Goal: Task Accomplishment & Management: Use online tool/utility

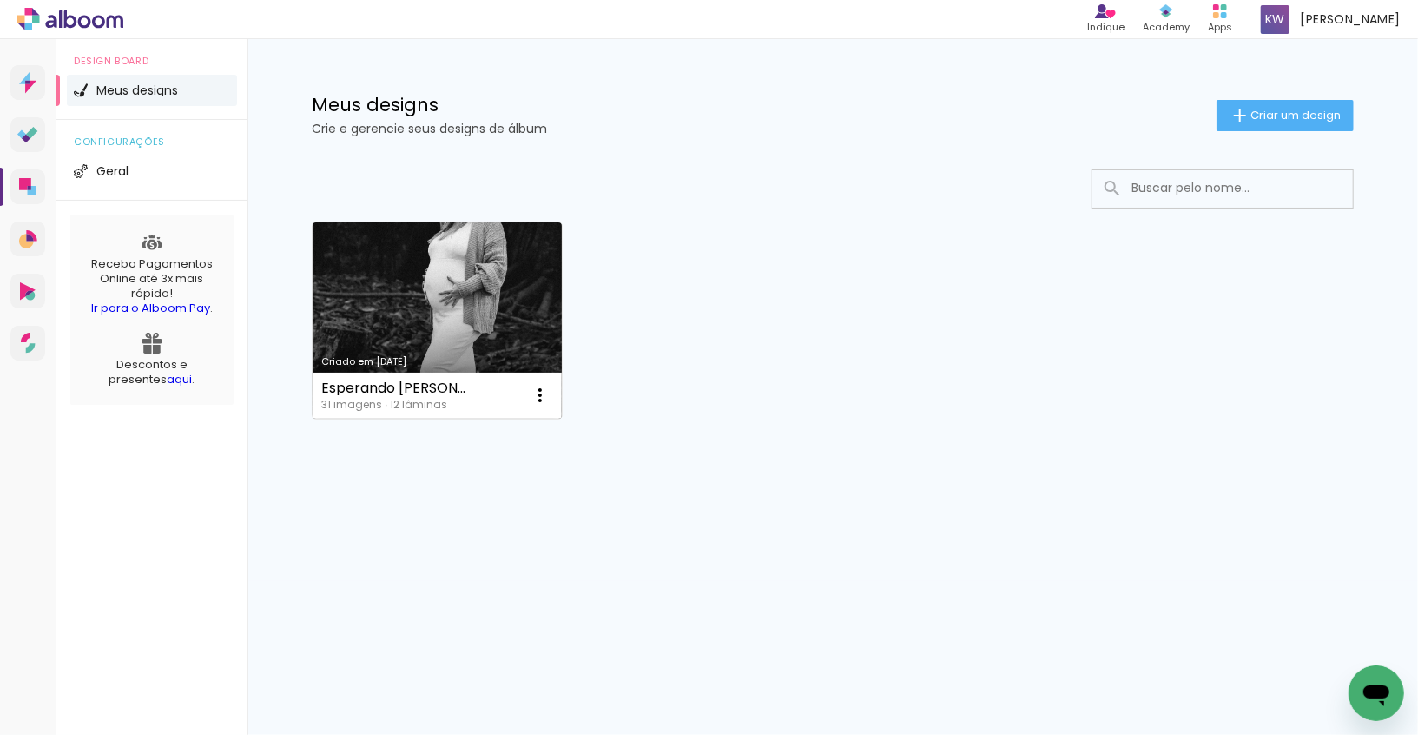
click at [413, 321] on link "Criado em [DATE]" at bounding box center [437, 320] width 249 height 196
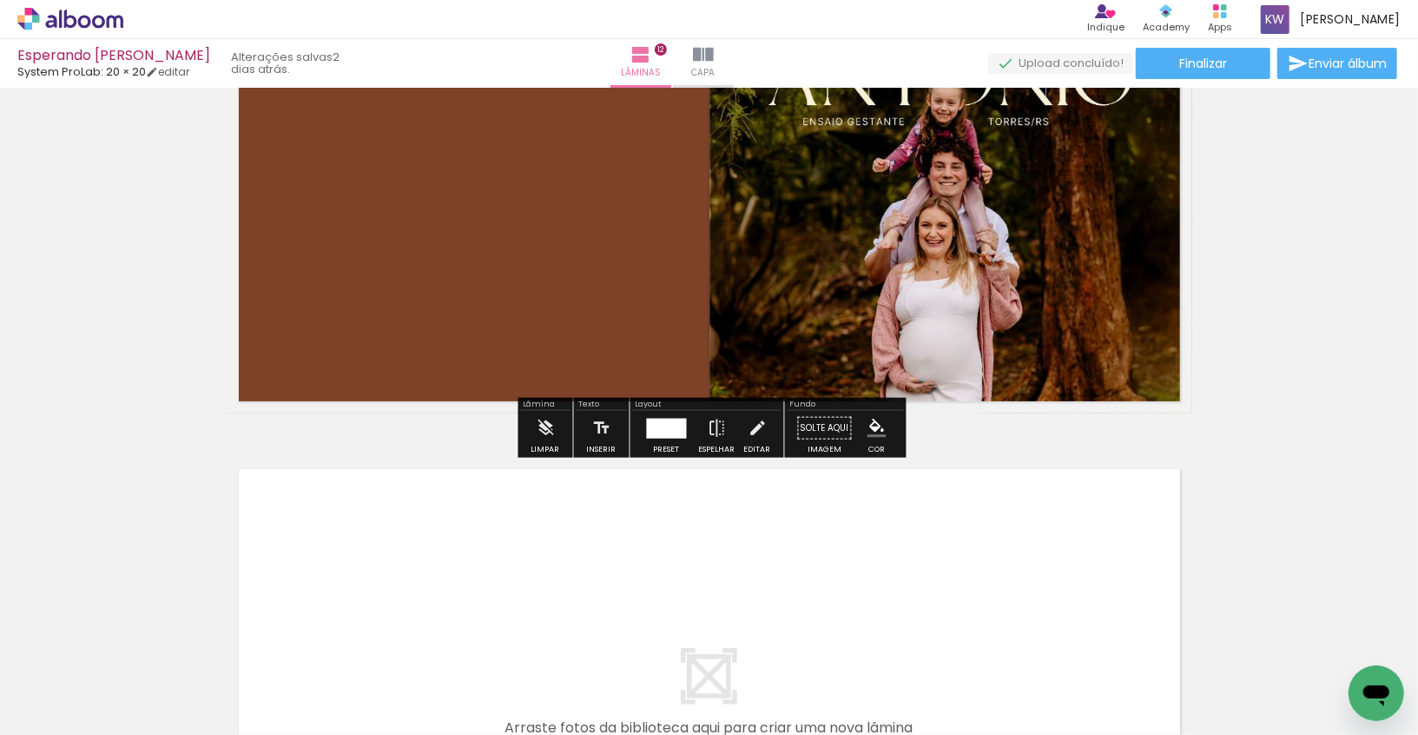
scroll to position [5764, 0]
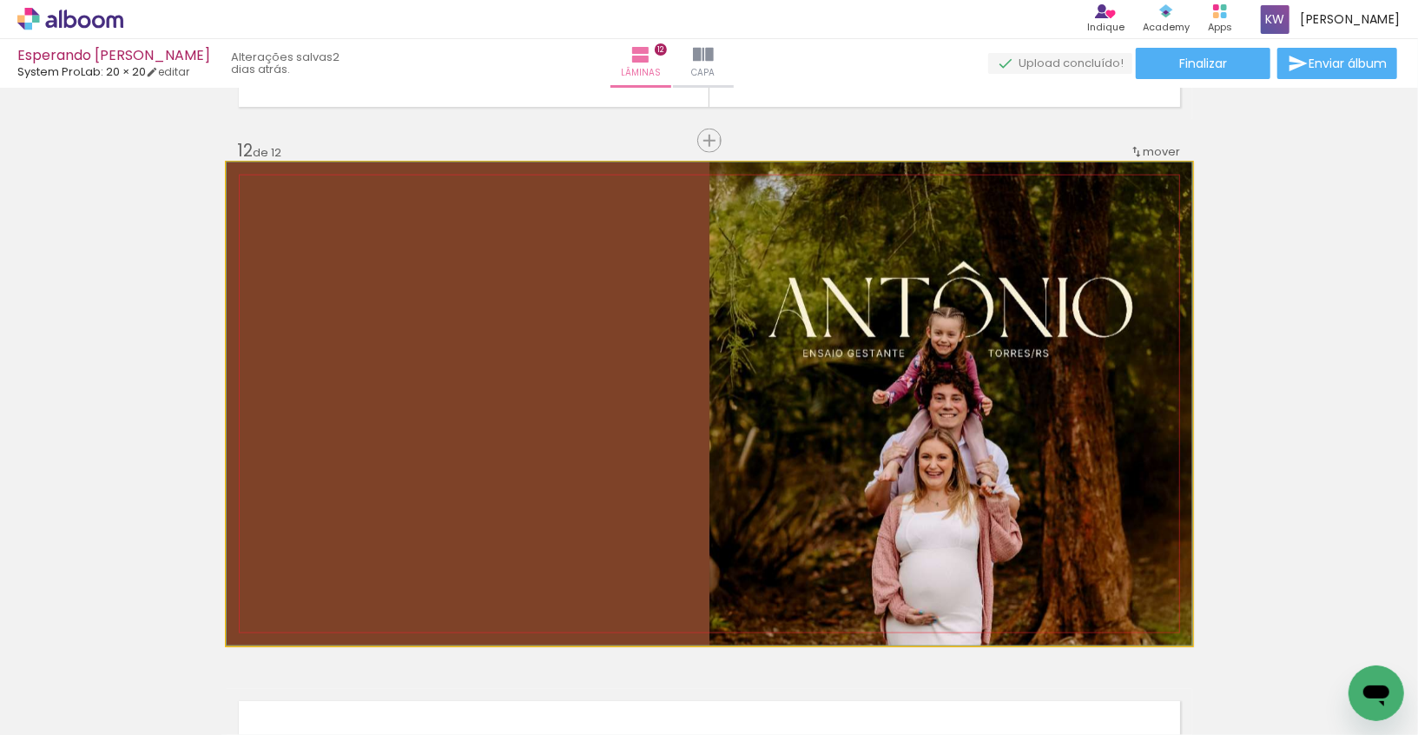
click at [1058, 255] on quentale-photo at bounding box center [710, 403] width 966 height 483
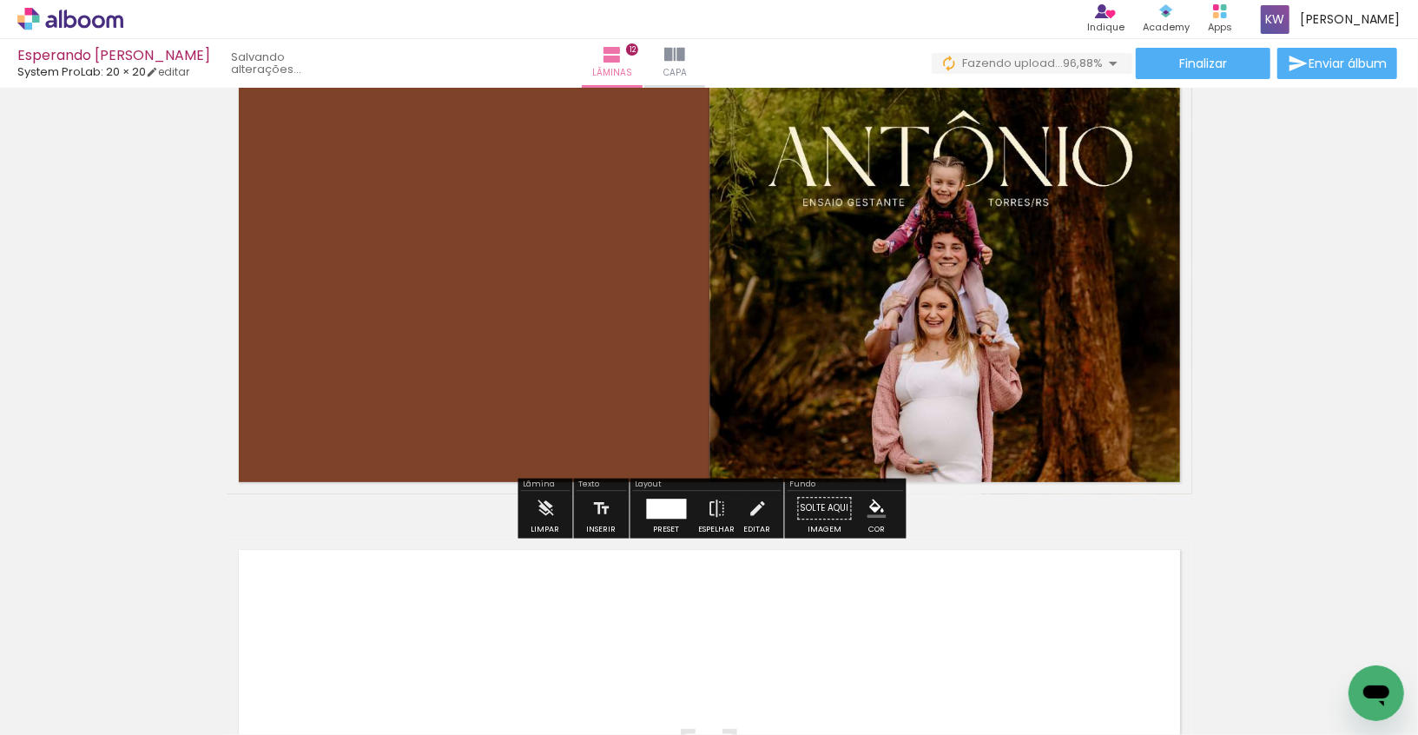
scroll to position [5921, 0]
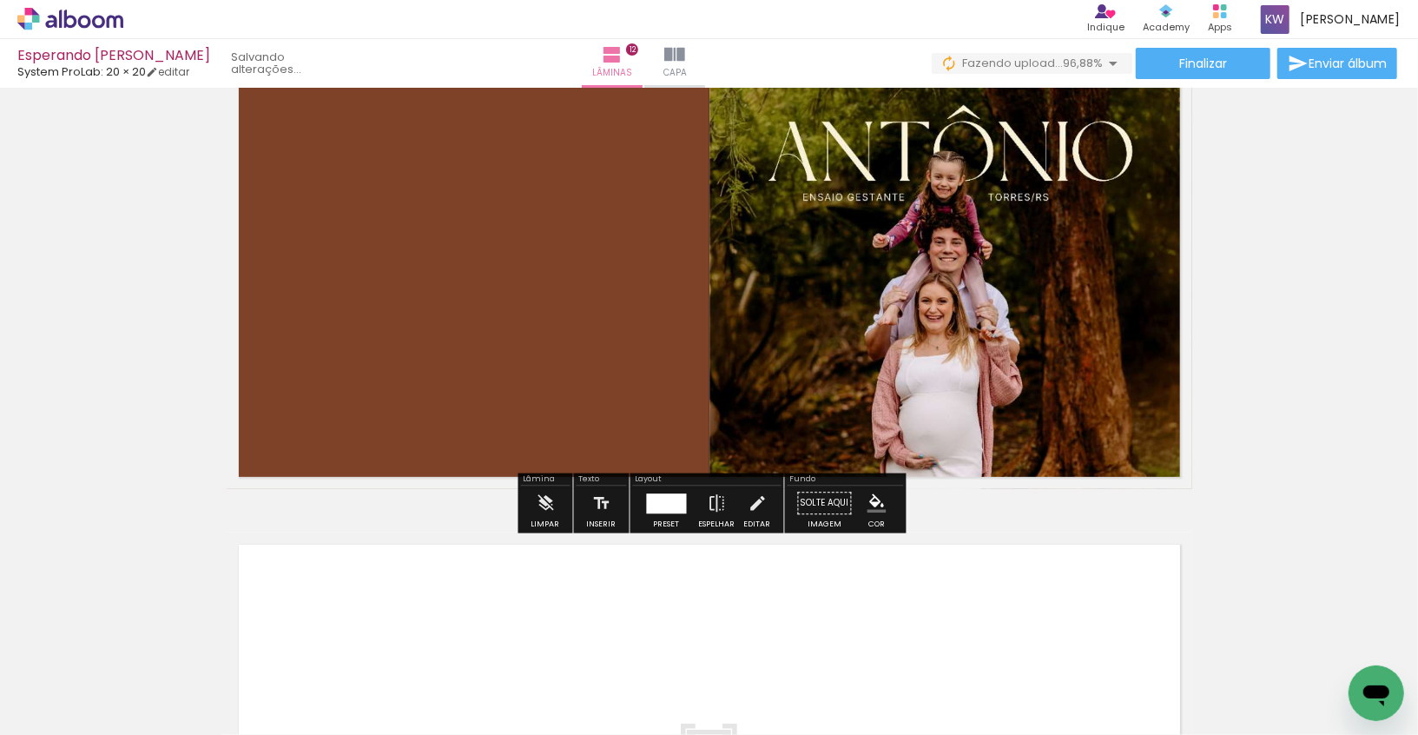
click at [1080, 376] on quentale-photo at bounding box center [710, 247] width 966 height 483
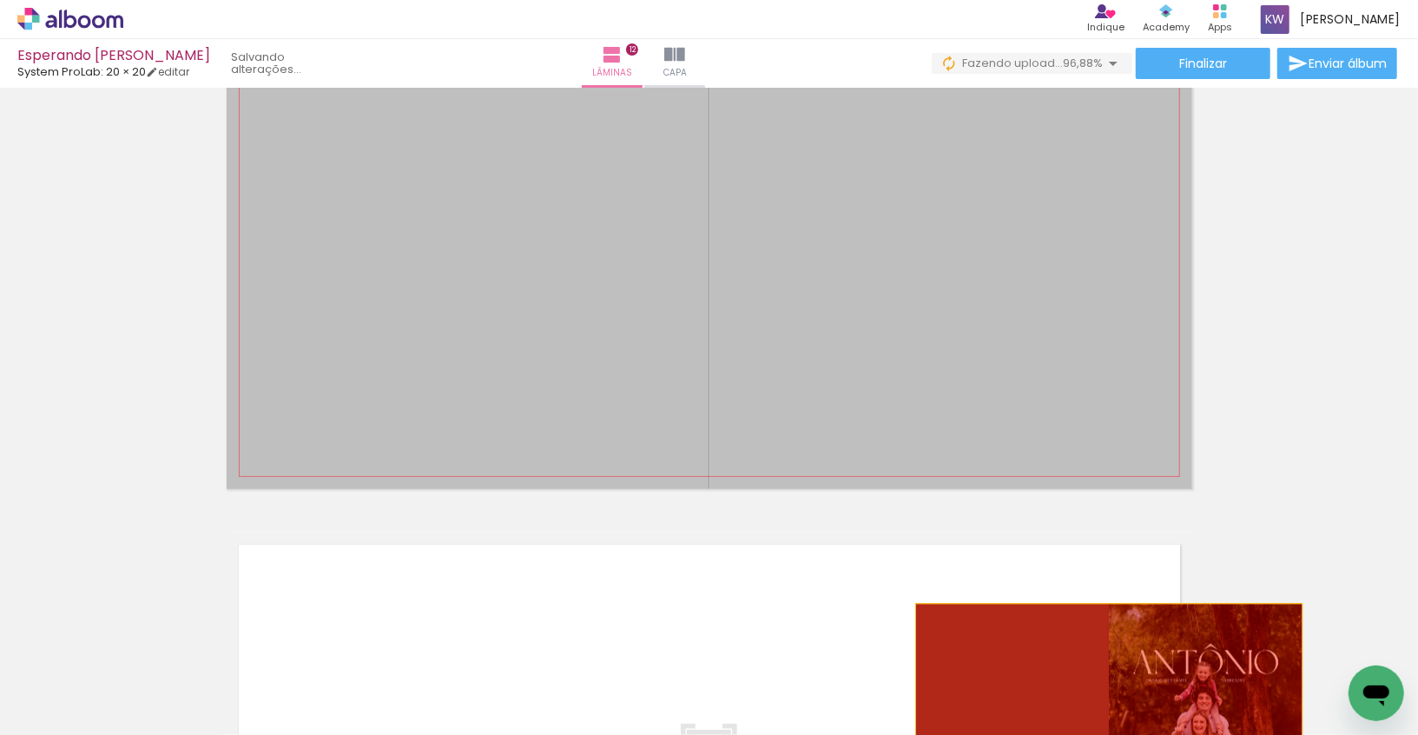
drag, startPoint x: 1060, startPoint y: 352, endPoint x: 1109, endPoint y: 693, distance: 344.7
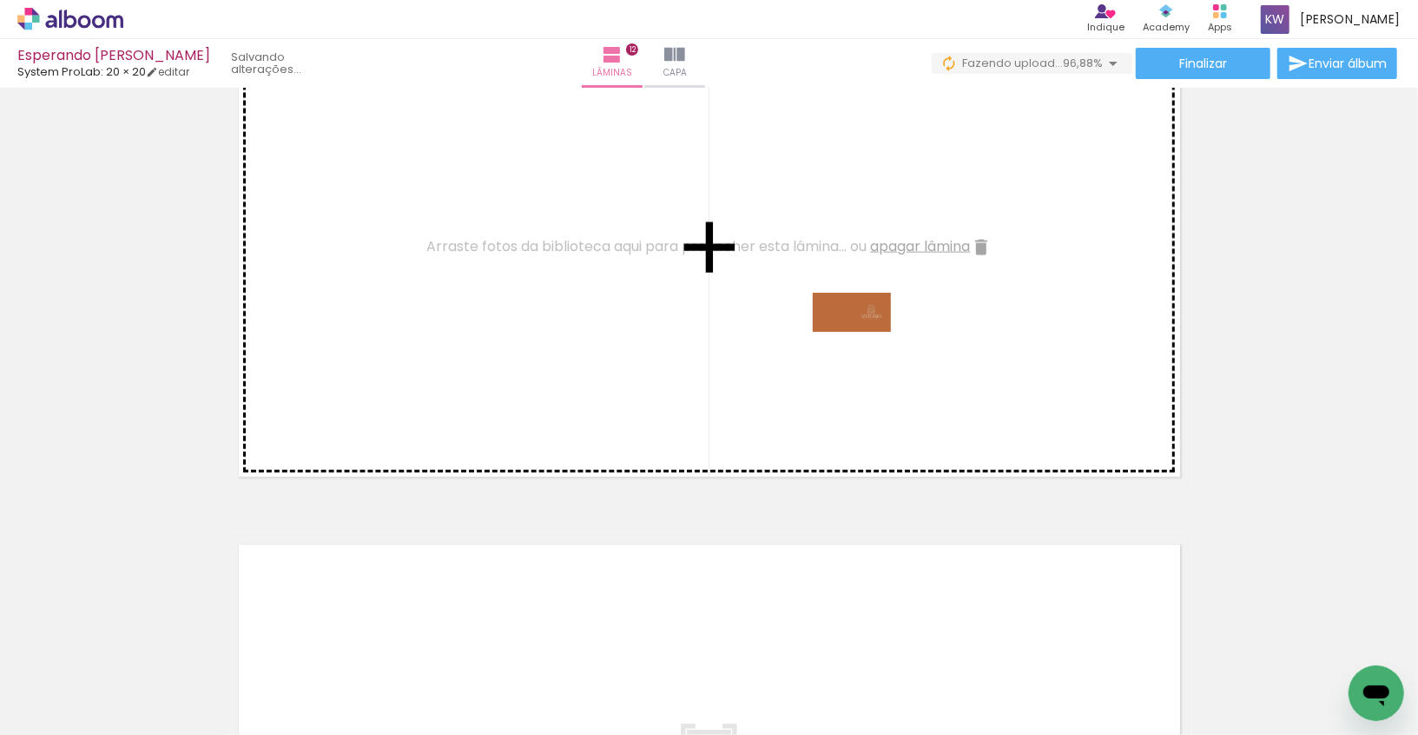
drag, startPoint x: 1334, startPoint y: 679, endPoint x: 865, endPoint y: 352, distance: 571.9
click at [865, 352] on quentale-workspace at bounding box center [709, 367] width 1418 height 735
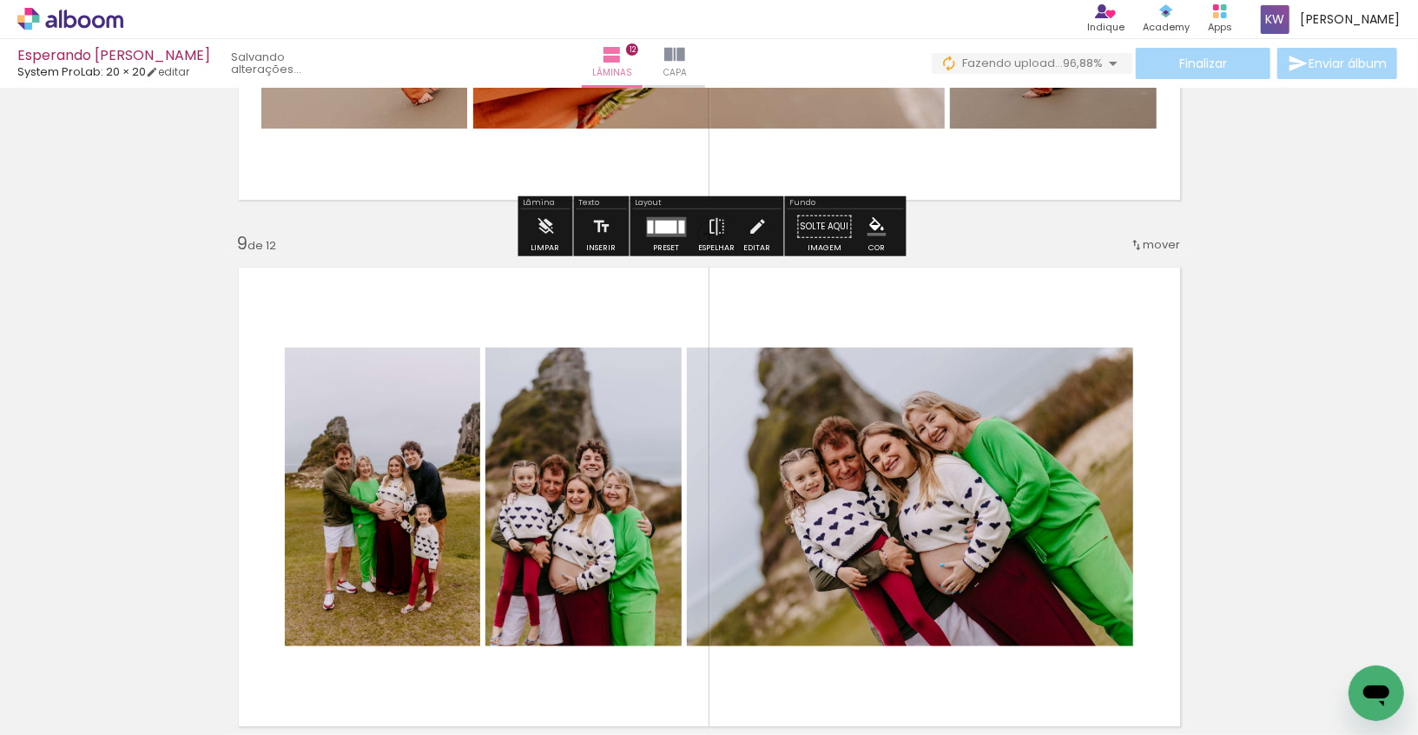
scroll to position [4119, 0]
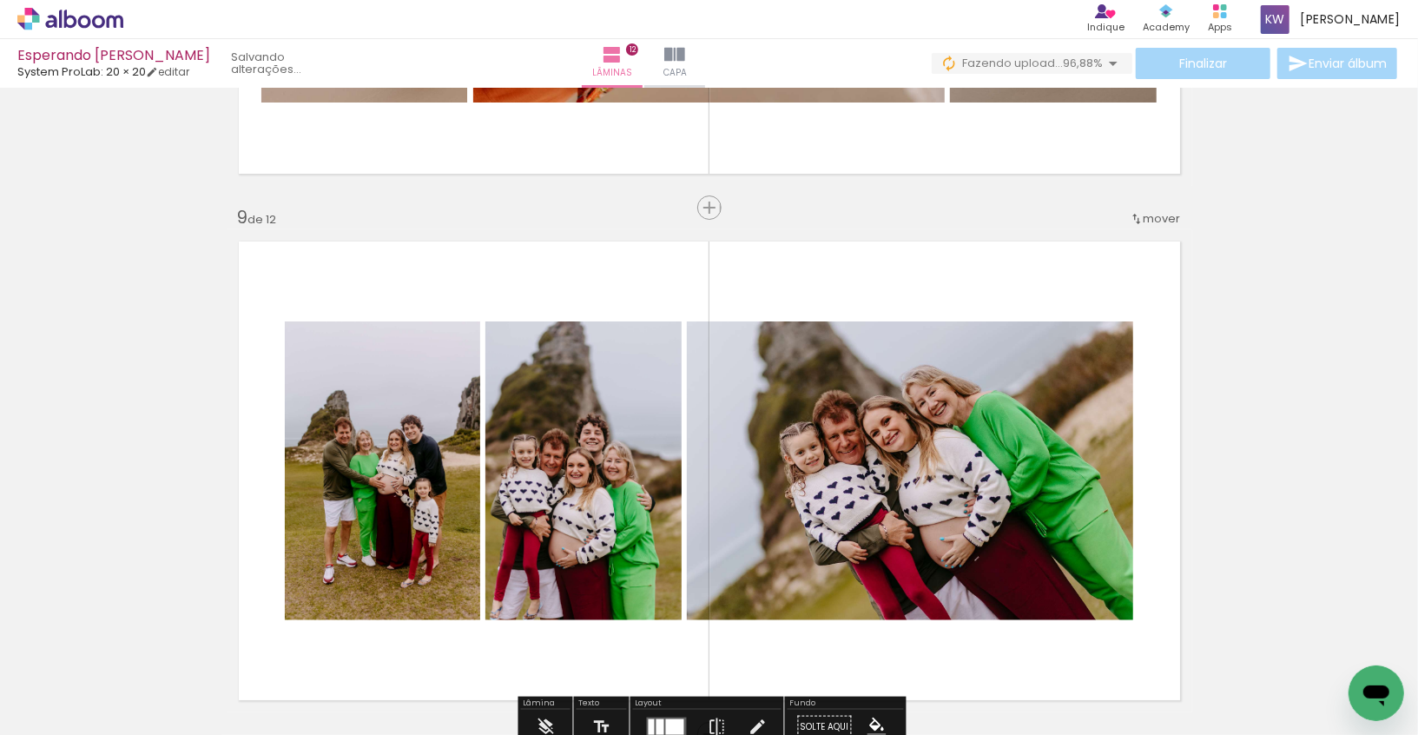
click at [1156, 210] on span "mover" at bounding box center [1162, 218] width 37 height 16
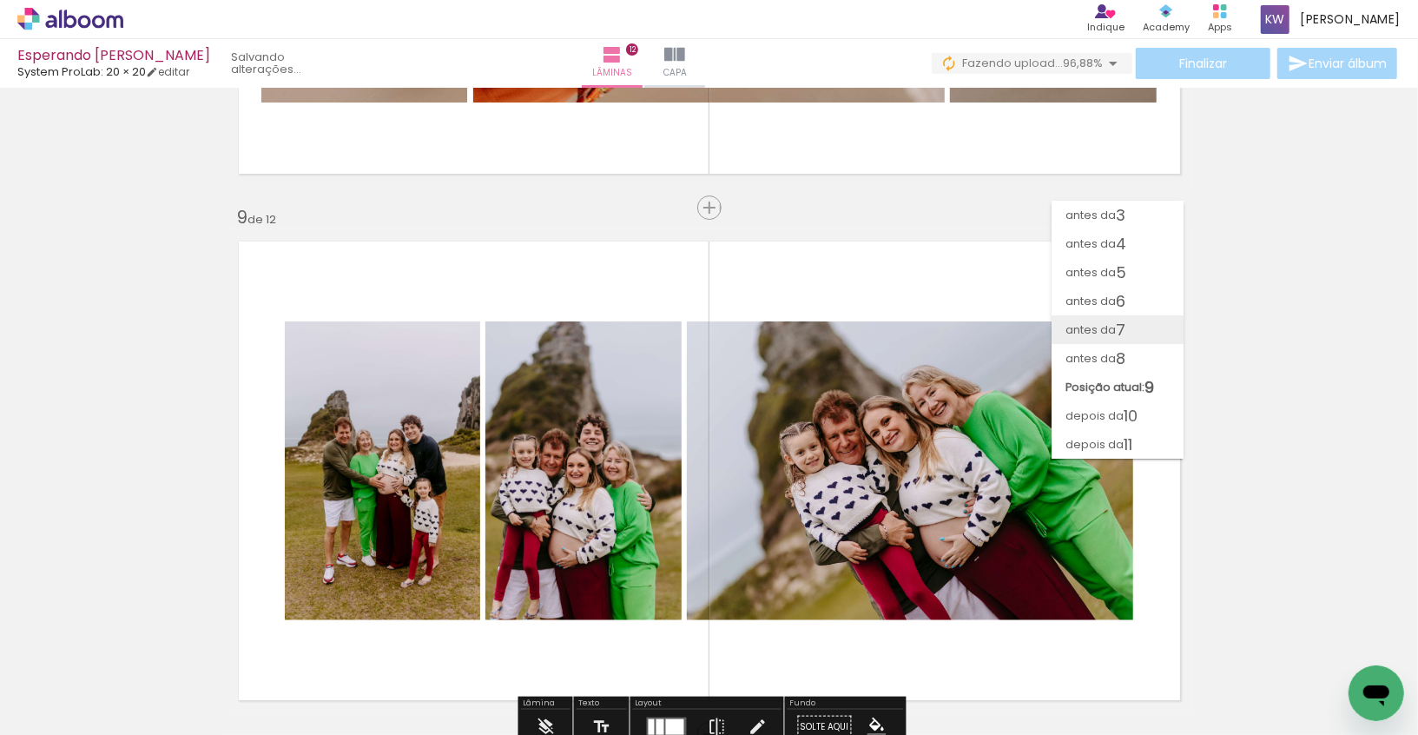
scroll to position [87, 0]
click at [1165, 432] on paper-item "depois da 12" at bounding box center [1118, 444] width 132 height 29
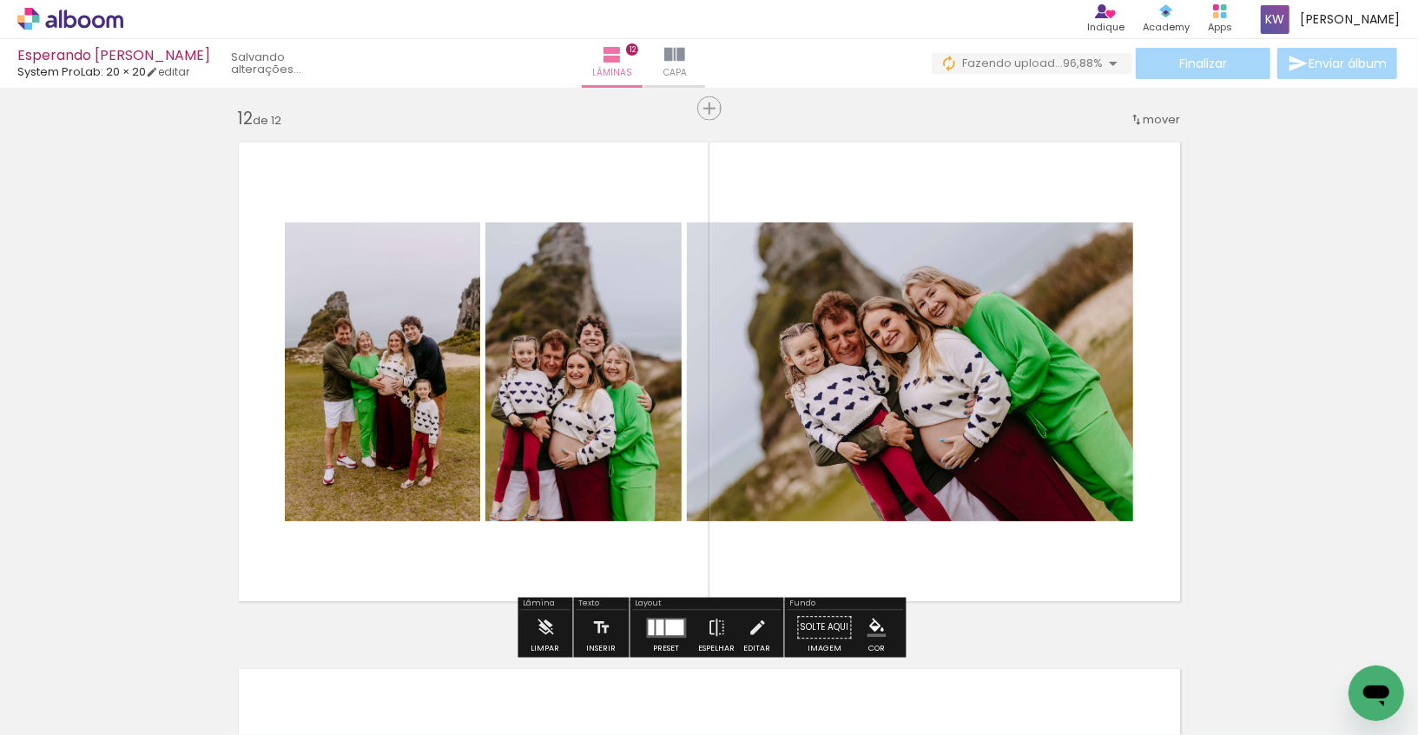
scroll to position [5797, 0]
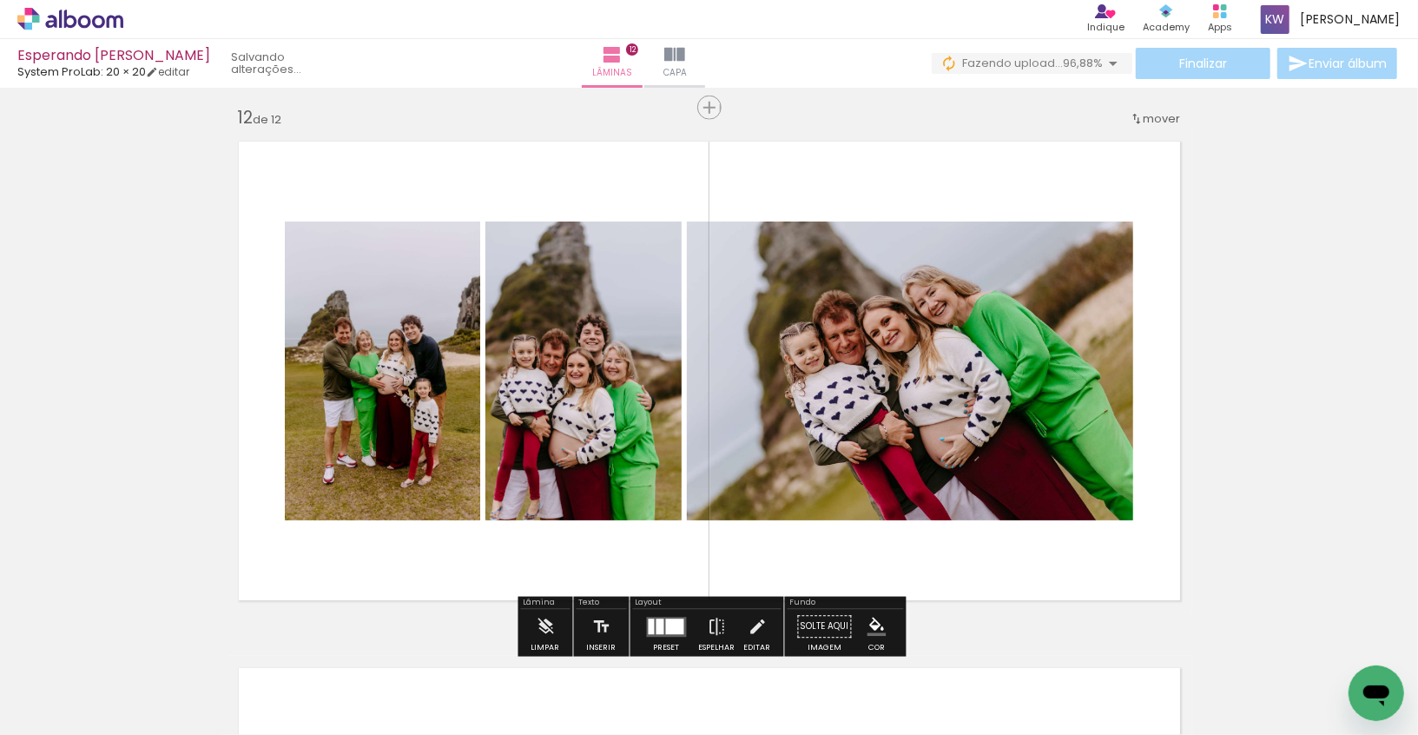
click at [1158, 104] on div "mover" at bounding box center [1155, 118] width 51 height 29
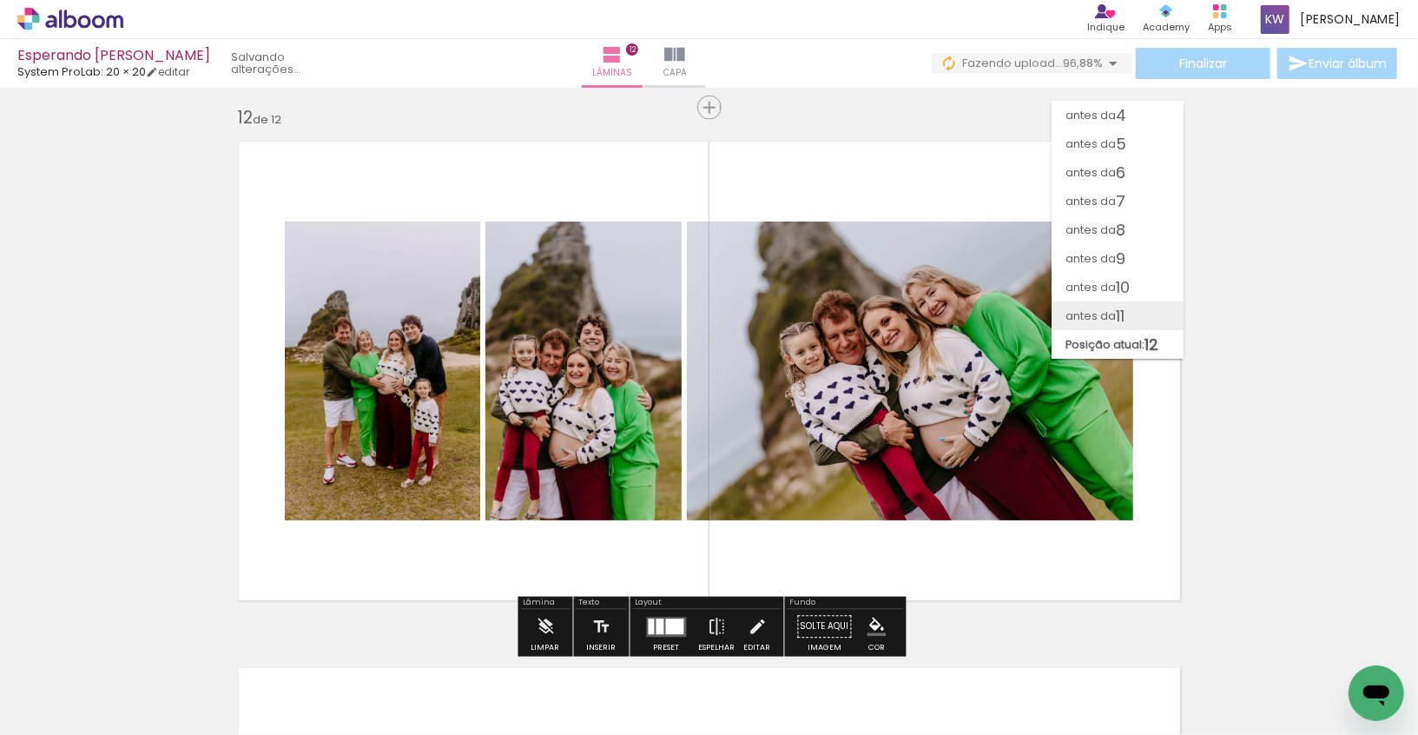
click at [1106, 321] on span "antes da" at bounding box center [1091, 315] width 50 height 29
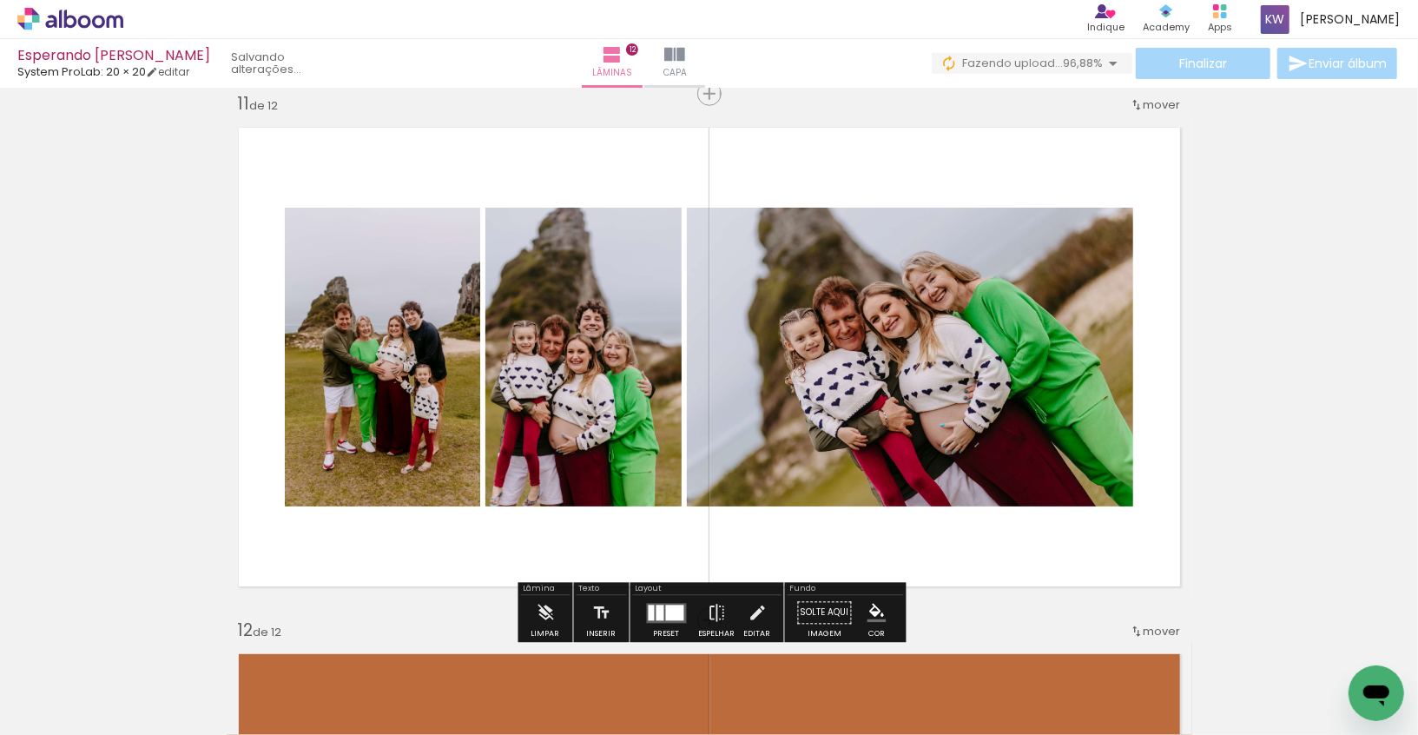
scroll to position [5284, 0]
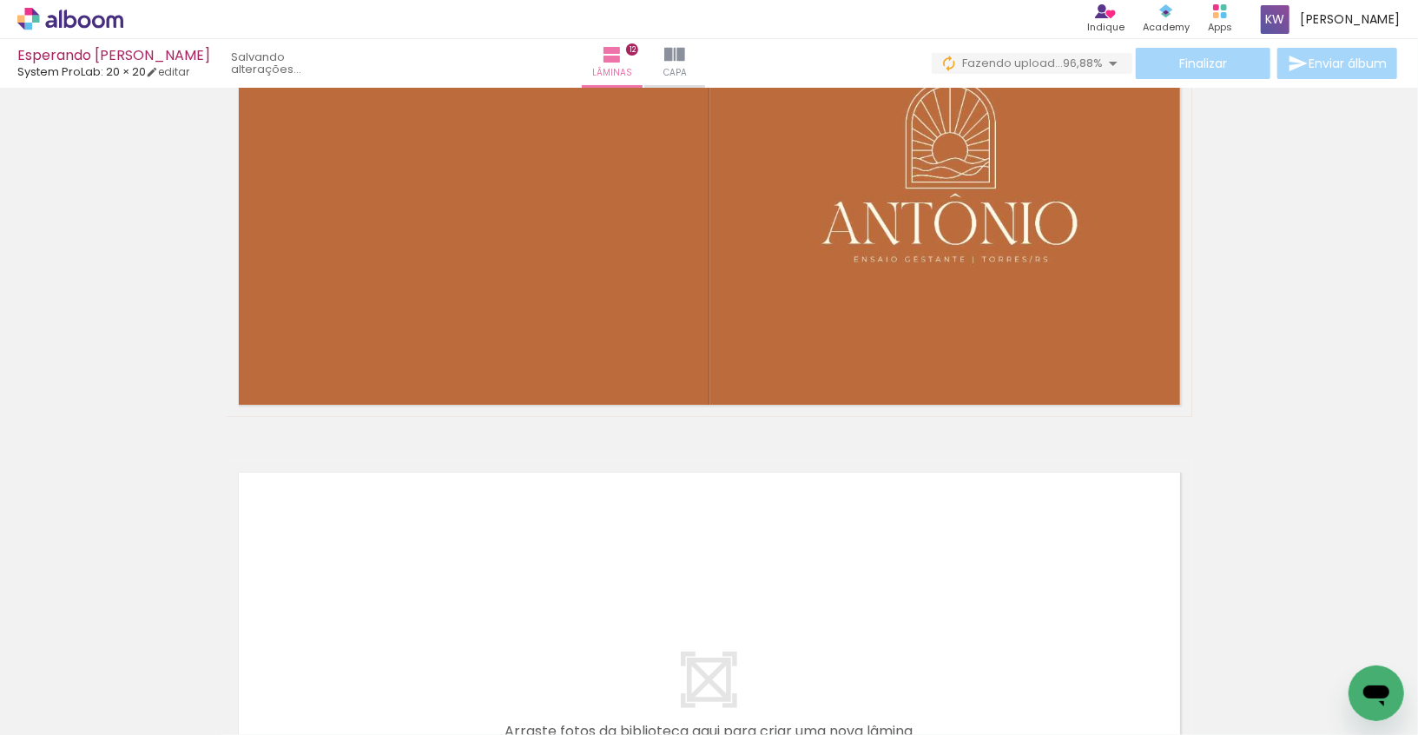
scroll to position [6010, 0]
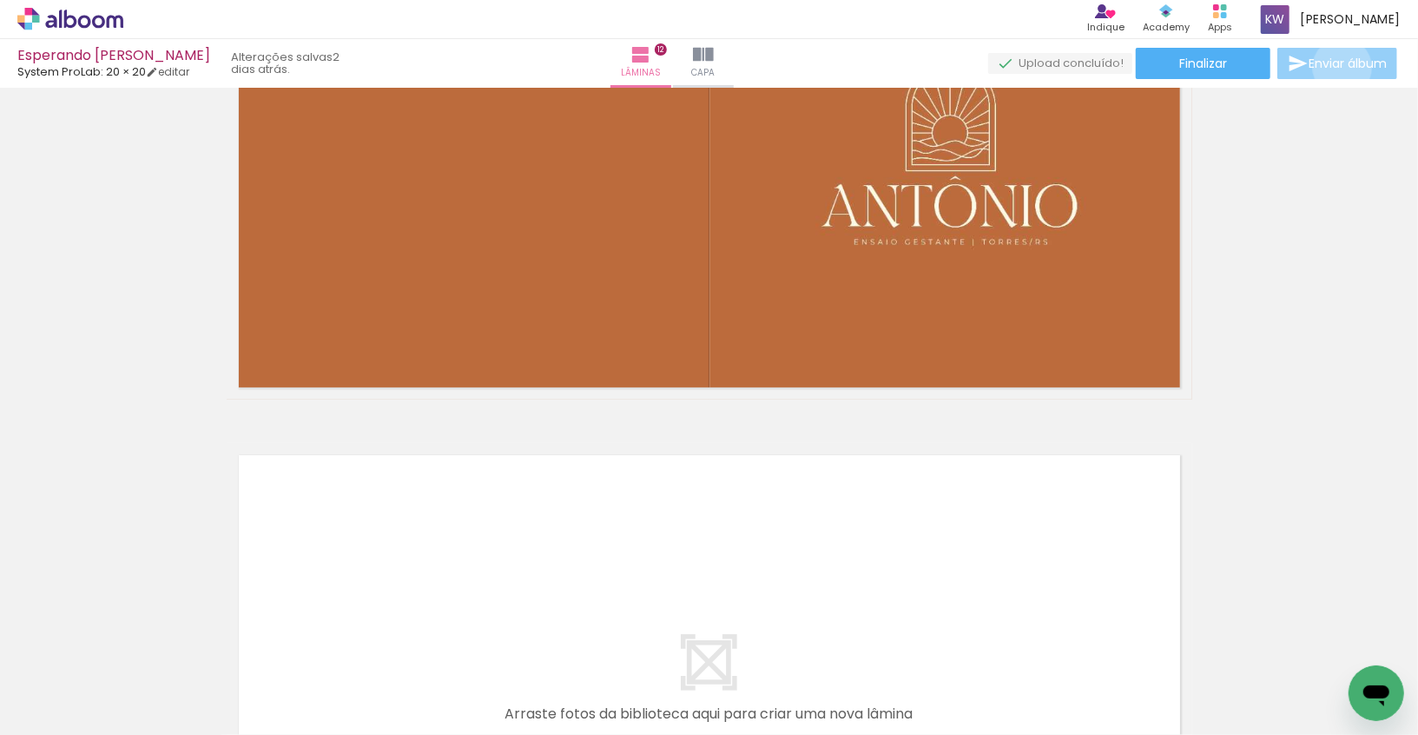
click at [1338, 68] on span "Enviar álbum" at bounding box center [1348, 63] width 78 height 12
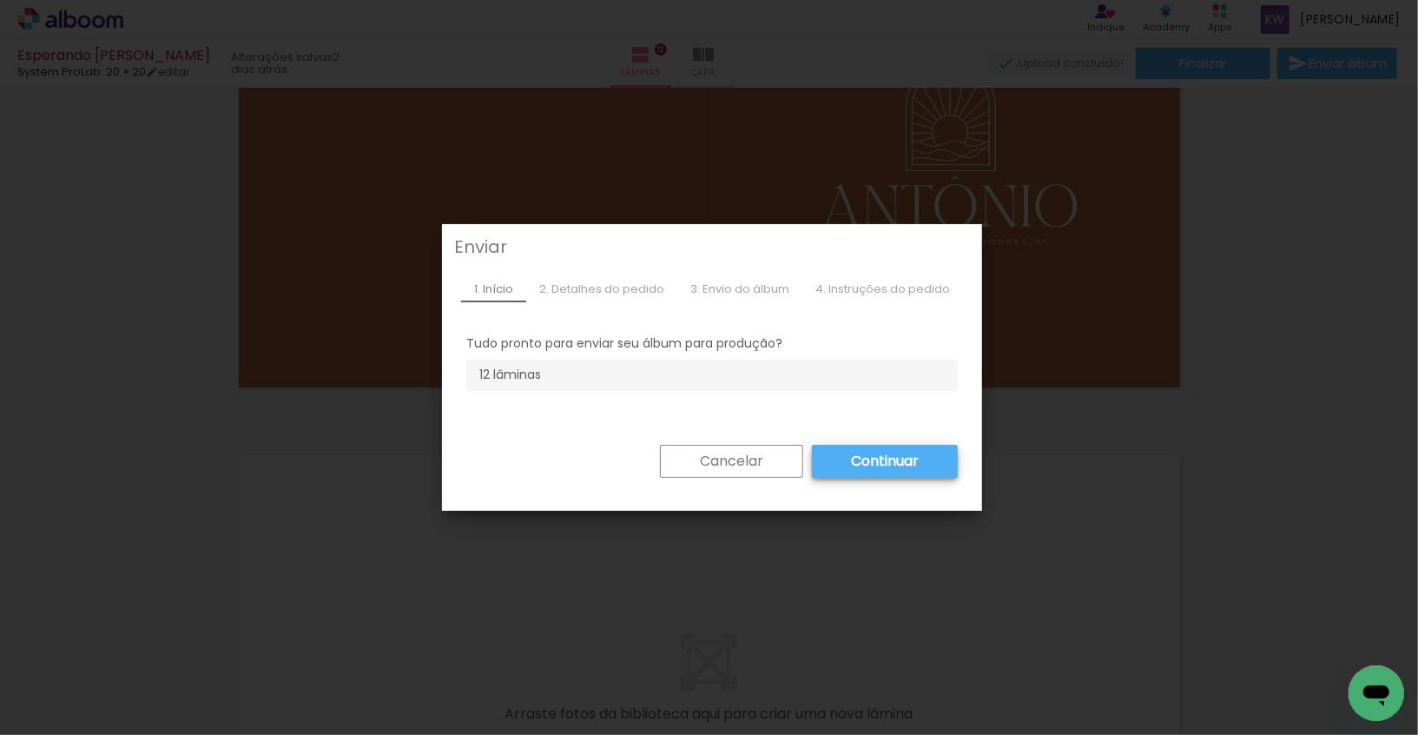
click at [0, 0] on slot "Cancelar" at bounding box center [0, 0] width 0 height 0
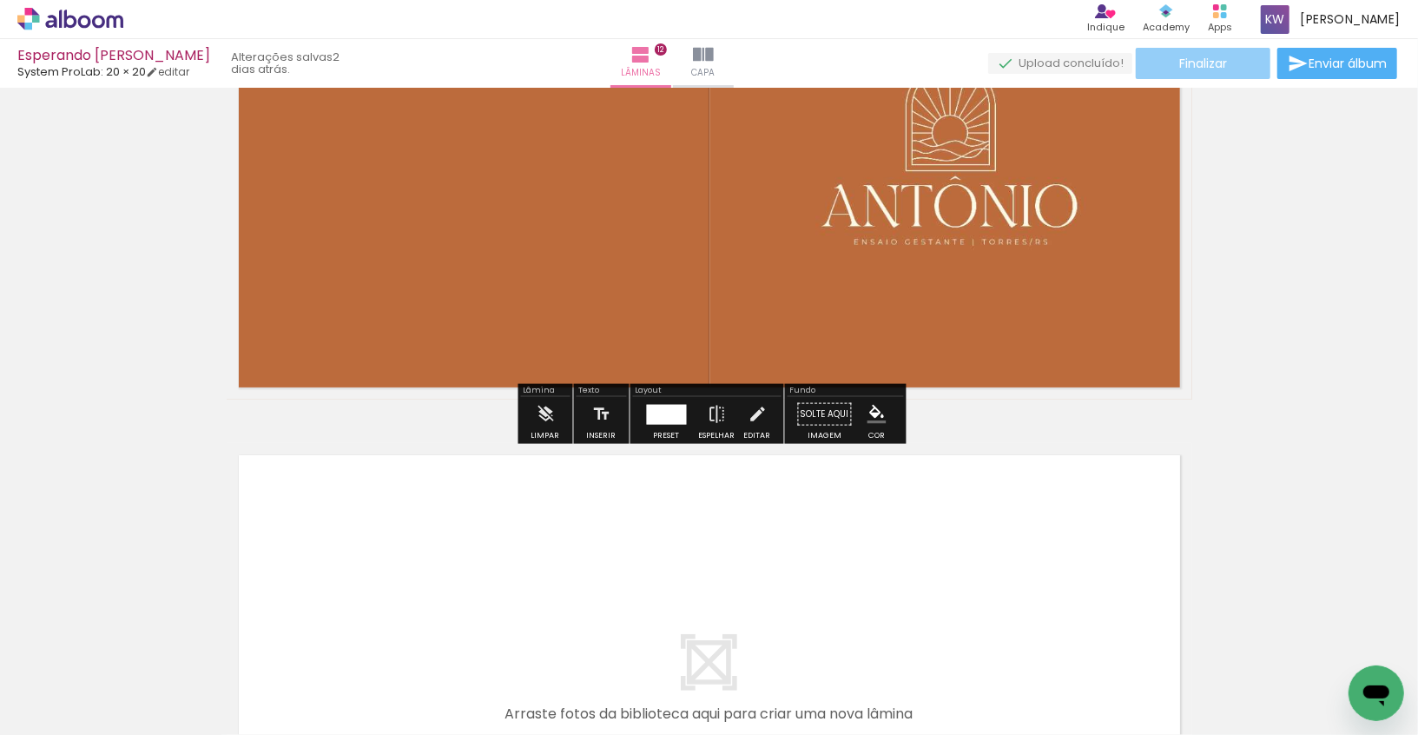
click at [1186, 58] on span "Finalizar" at bounding box center [1203, 63] width 48 height 12
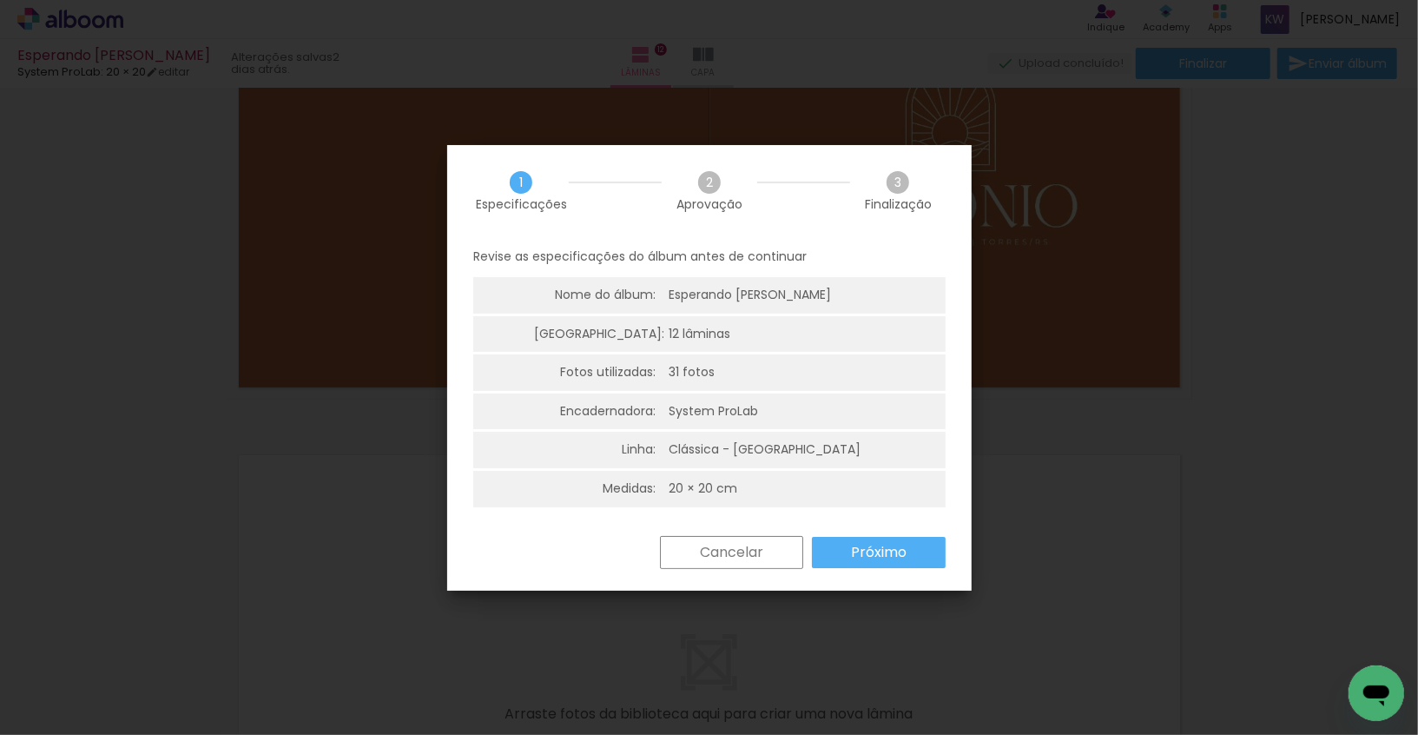
click at [0, 0] on slot "Próximo" at bounding box center [0, 0] width 0 height 0
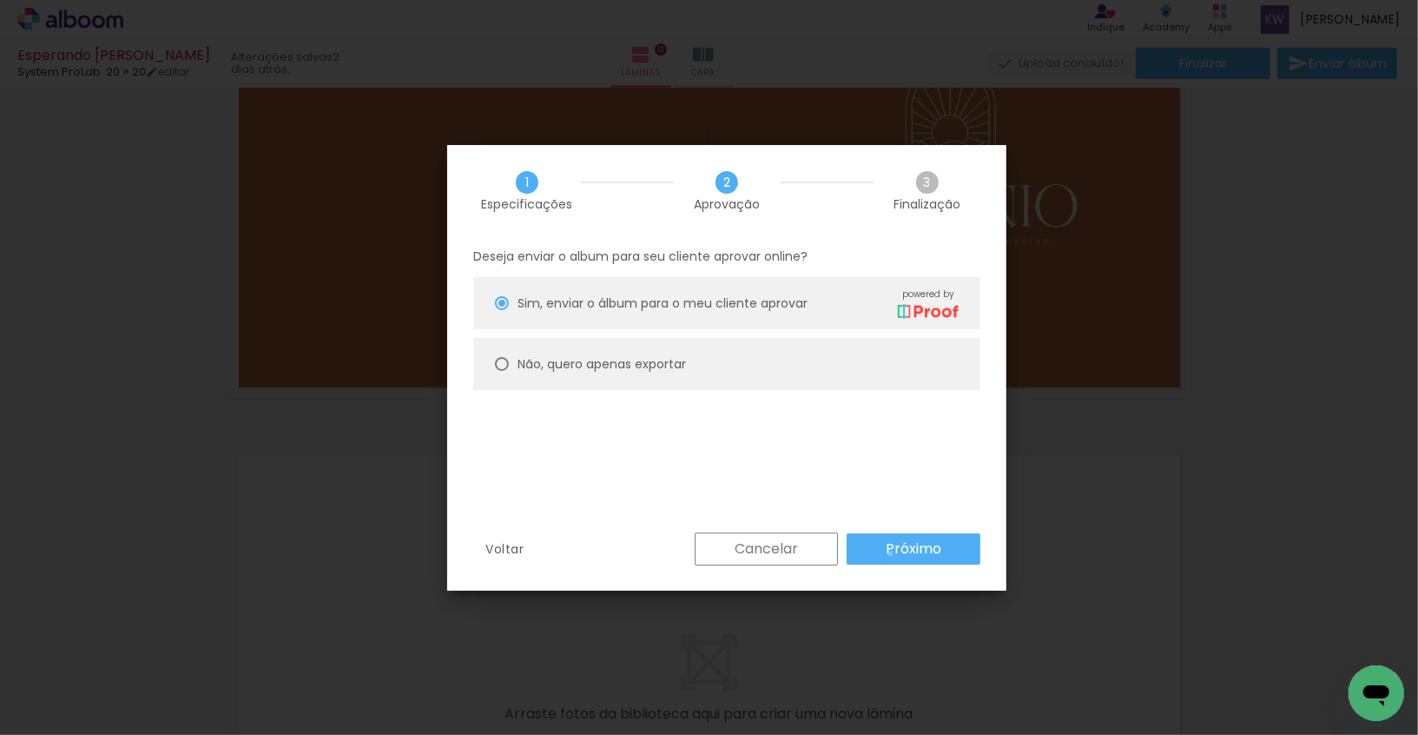
click at [0, 0] on slot "Próximo" at bounding box center [0, 0] width 0 height 0
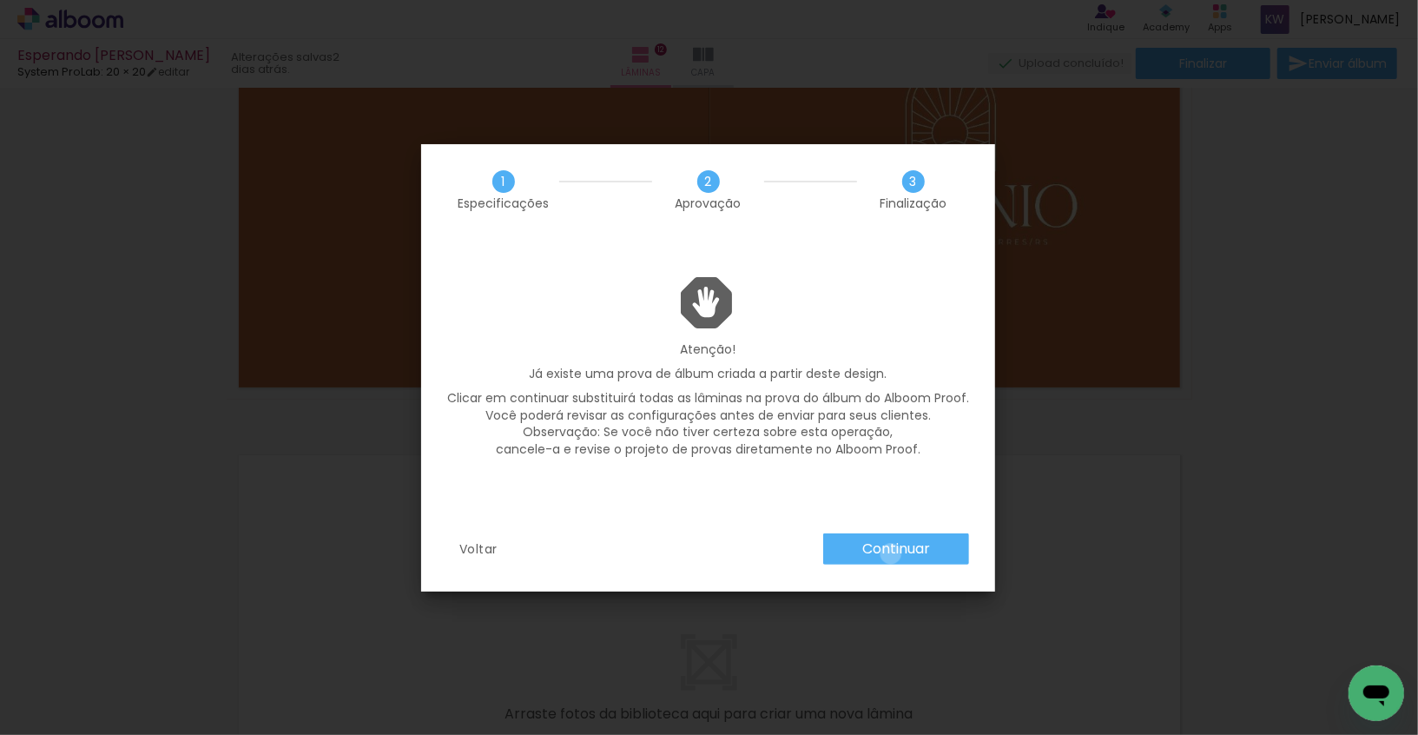
click at [0, 0] on slot "Continuar" at bounding box center [0, 0] width 0 height 0
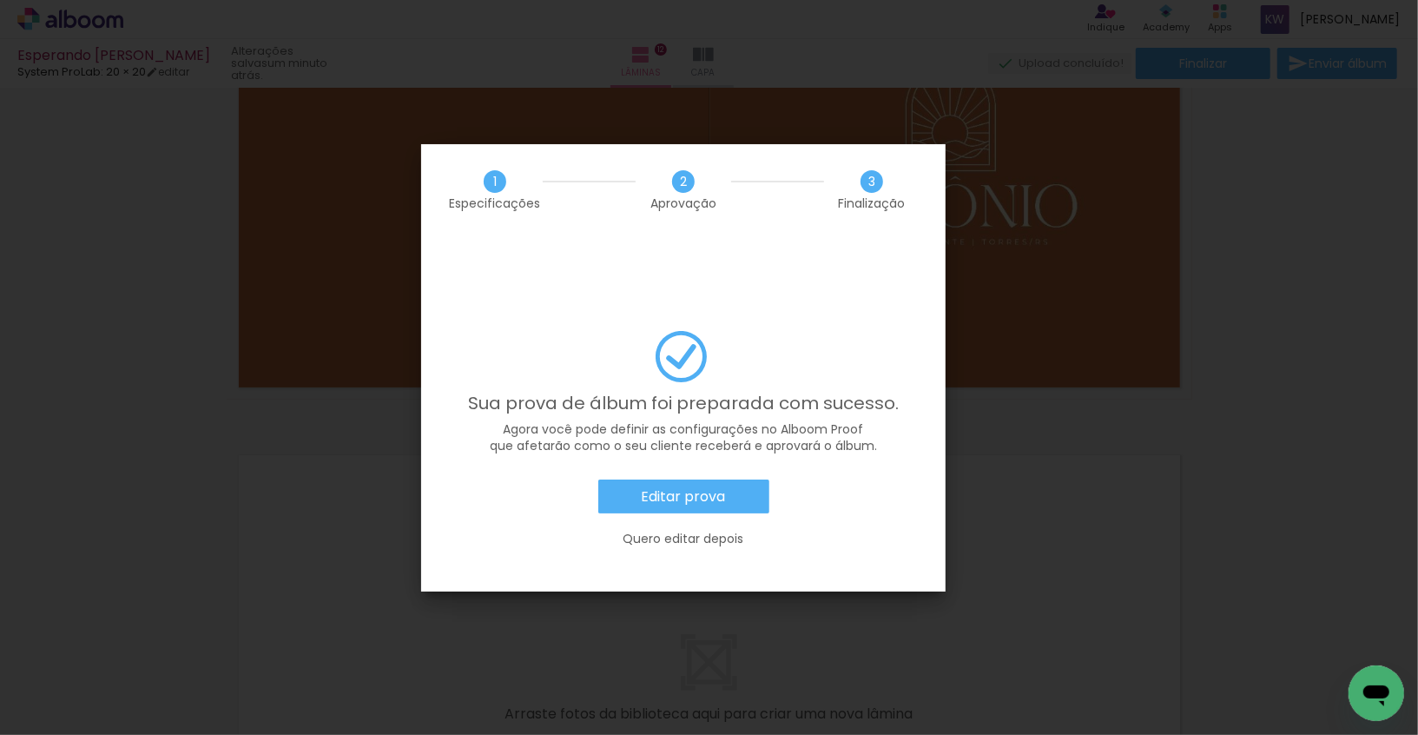
click at [1035, 131] on iron-overlay-backdrop at bounding box center [709, 367] width 1418 height 735
click at [0, 0] on slot "Editar prova" at bounding box center [0, 0] width 0 height 0
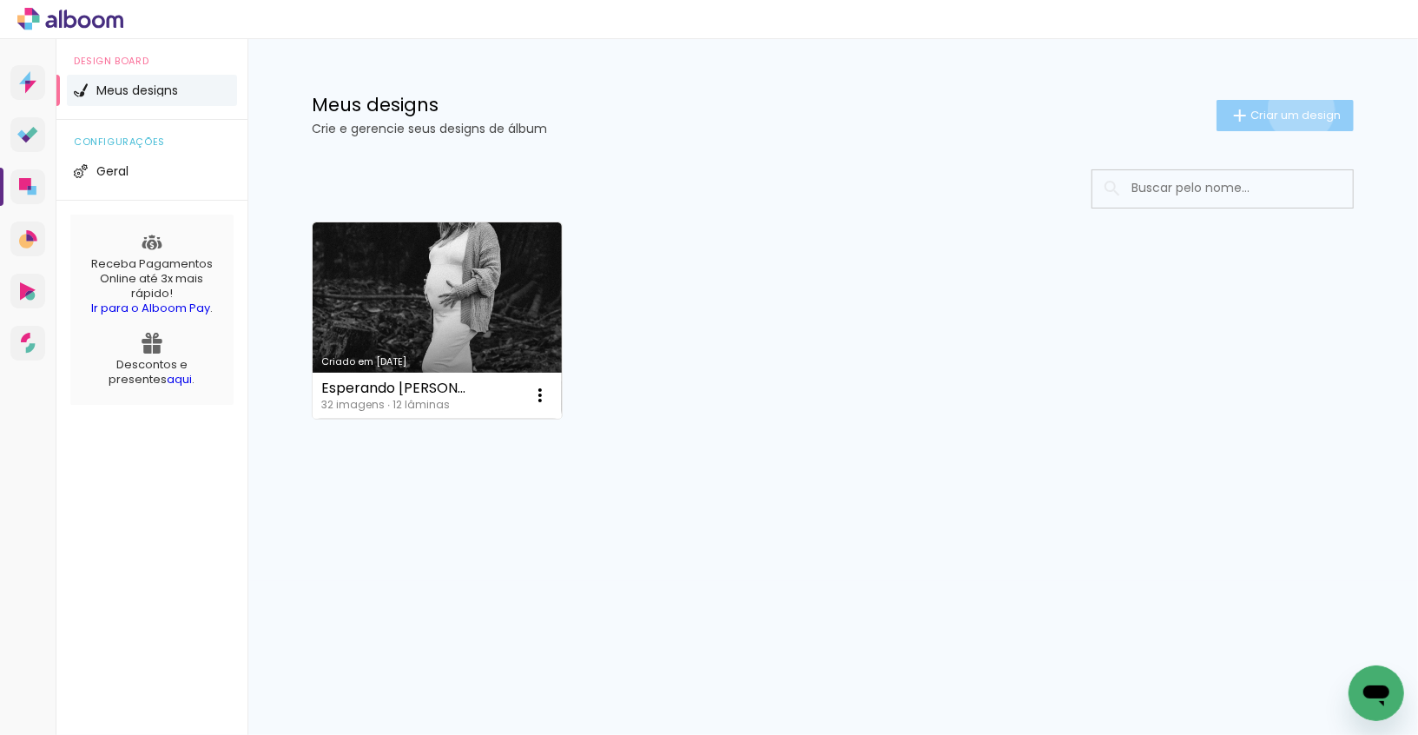
click at [1298, 109] on span "Criar um design" at bounding box center [1295, 114] width 90 height 11
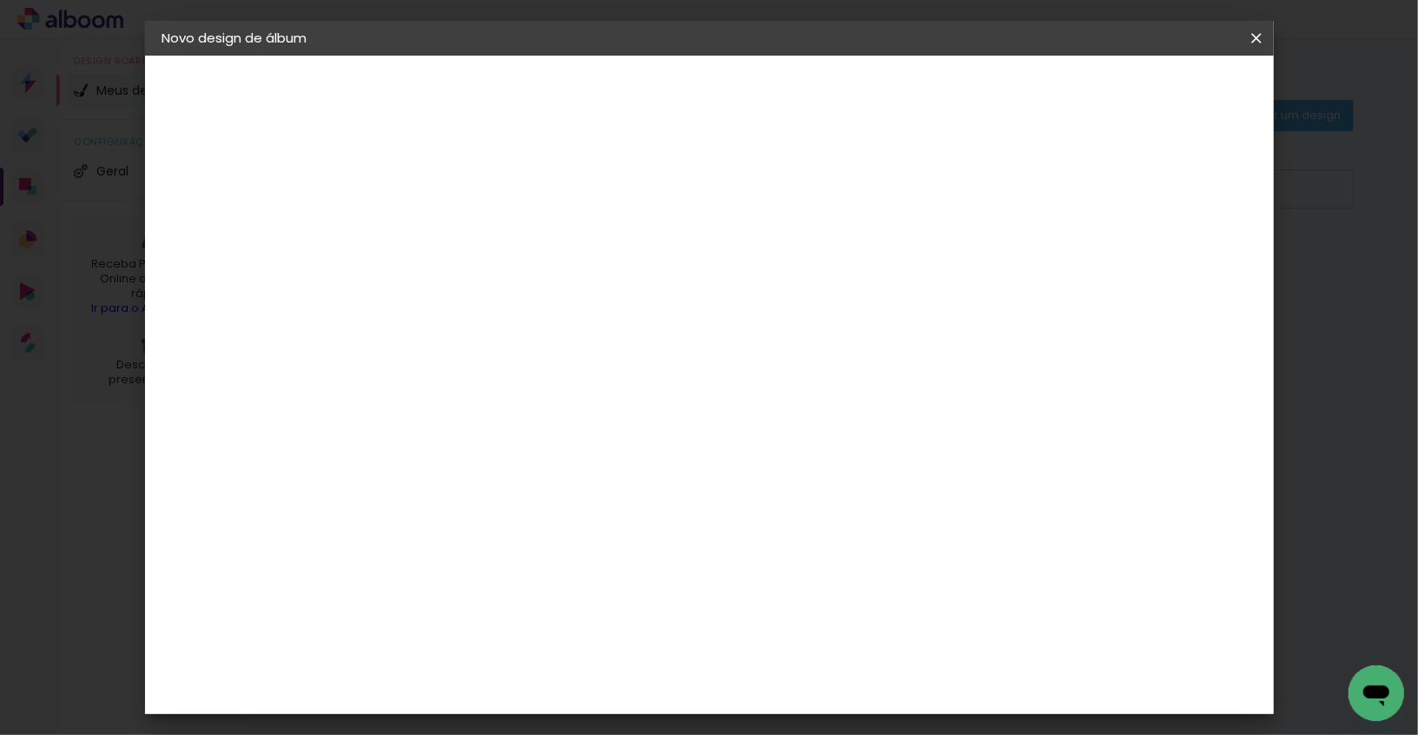
click at [446, 234] on input at bounding box center [446, 233] width 0 height 27
type input "3 anos Aurora"
type paper-input "3 anos Aurora"
click at [0, 0] on slot "Avançar" at bounding box center [0, 0] width 0 height 0
click at [528, 320] on input at bounding box center [490, 331] width 175 height 22
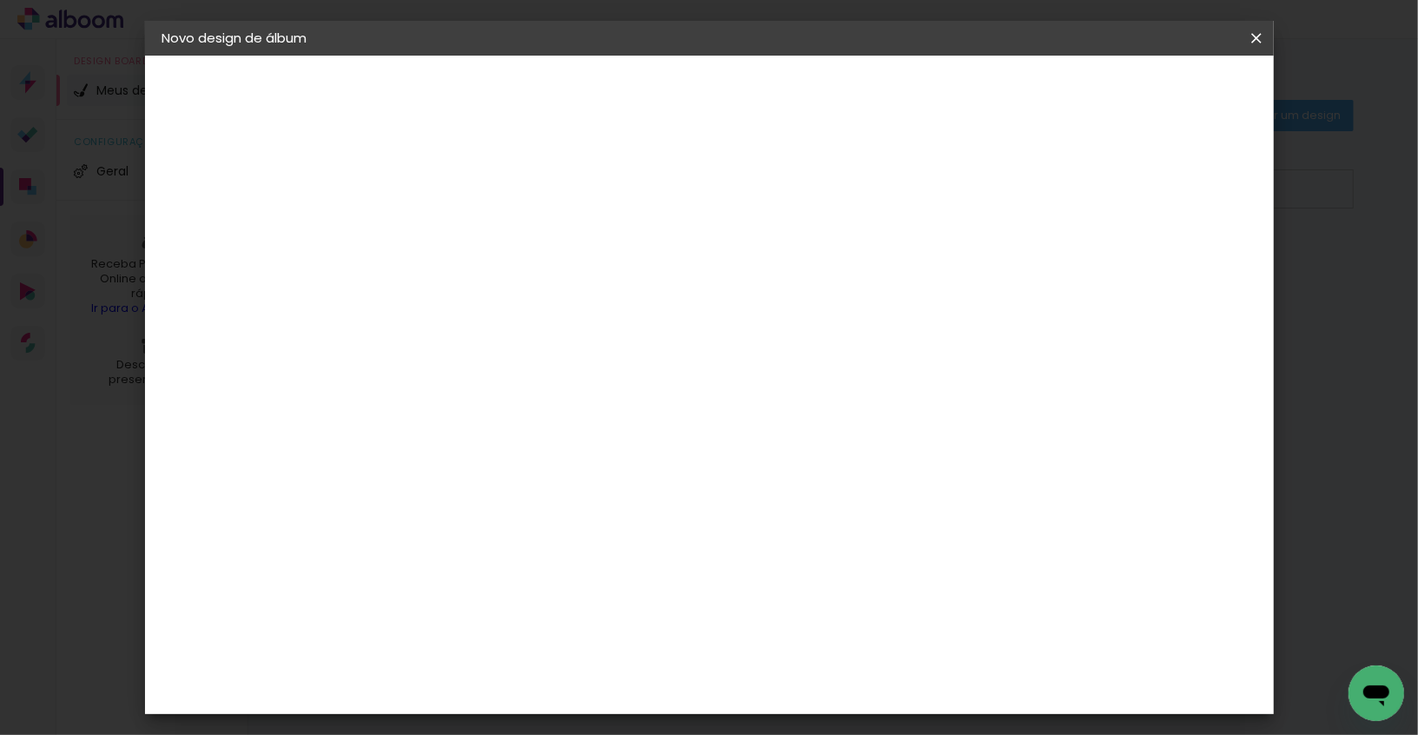
type input "sys"
type paper-input "sys"
click at [485, 386] on div "System ProLab" at bounding box center [459, 396] width 51 height 28
click at [485, 383] on div "System ProLab" at bounding box center [459, 396] width 51 height 28
click at [751, 73] on header "Fornecedor Escolha um fornecedor ou avance com o tamanho livre. Voltar Avançar" at bounding box center [561, 114] width 380 height 117
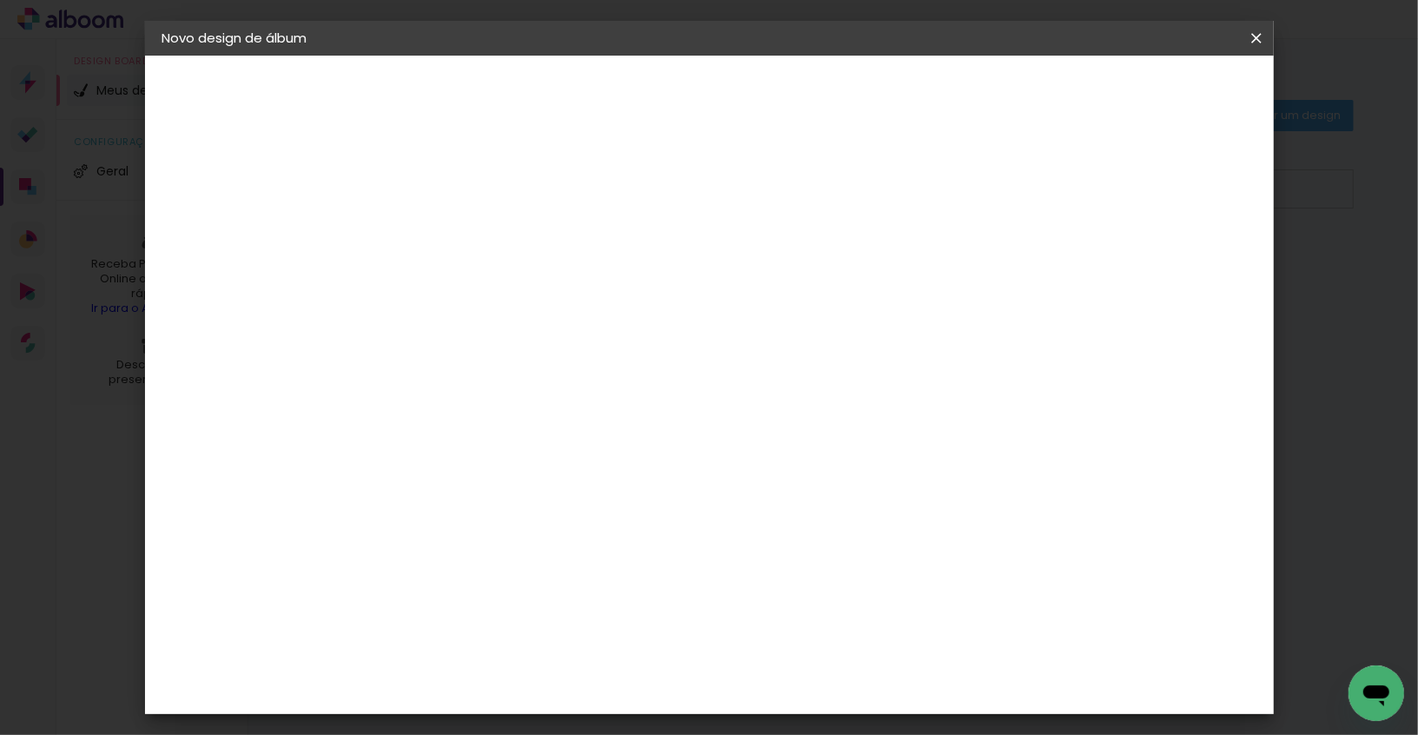
click at [0, 0] on slot "Avançar" at bounding box center [0, 0] width 0 height 0
click at [514, 289] on input "text" at bounding box center [480, 302] width 68 height 27
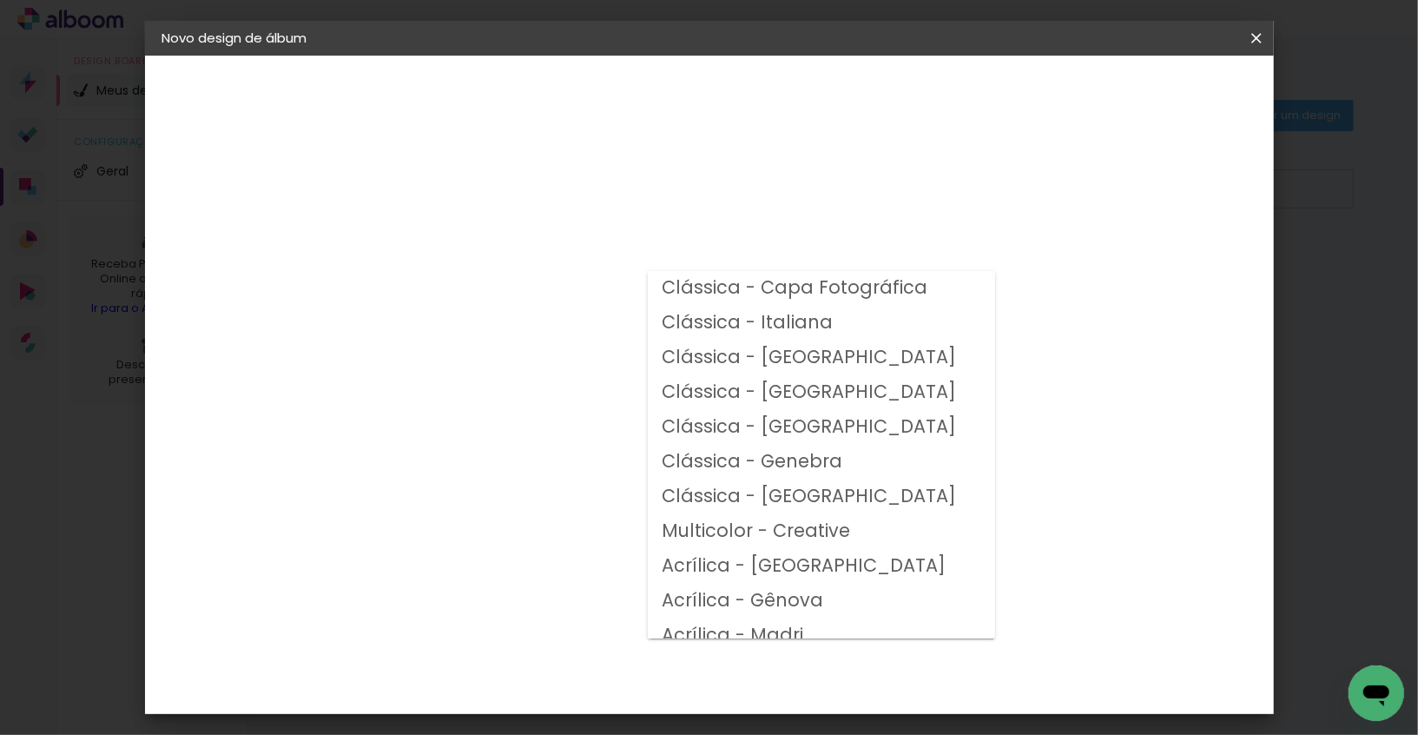
click at [0, 0] on slot "Clássica - [GEOGRAPHIC_DATA]" at bounding box center [0, 0] width 0 height 0
type input "Clássica - [GEOGRAPHIC_DATA]"
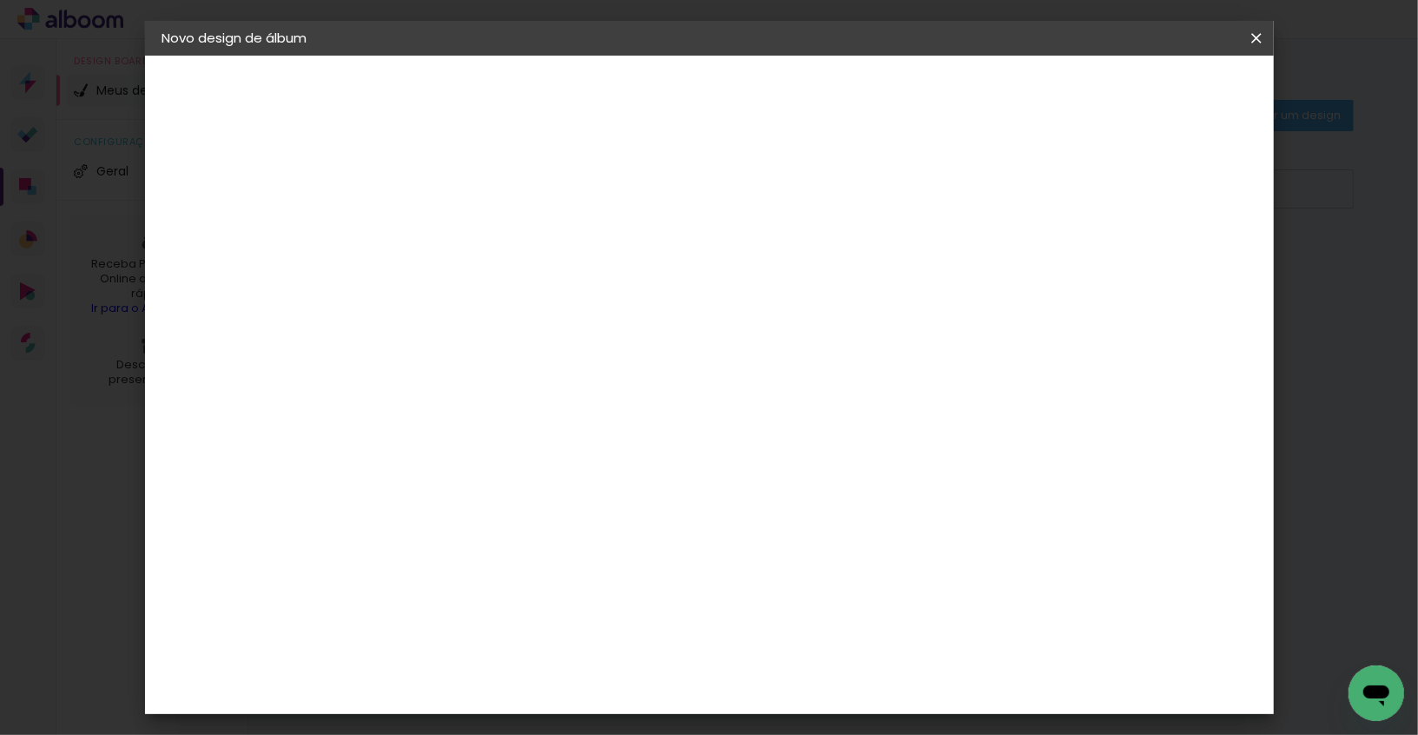
scroll to position [323, 0]
click at [0, 0] on slot "Avançar" at bounding box center [0, 0] width 0 height 0
click at [1193, 110] on header "Revisão Verifique as configurações do seu álbum. Voltar Iniciar design" at bounding box center [788, 100] width 834 height 89
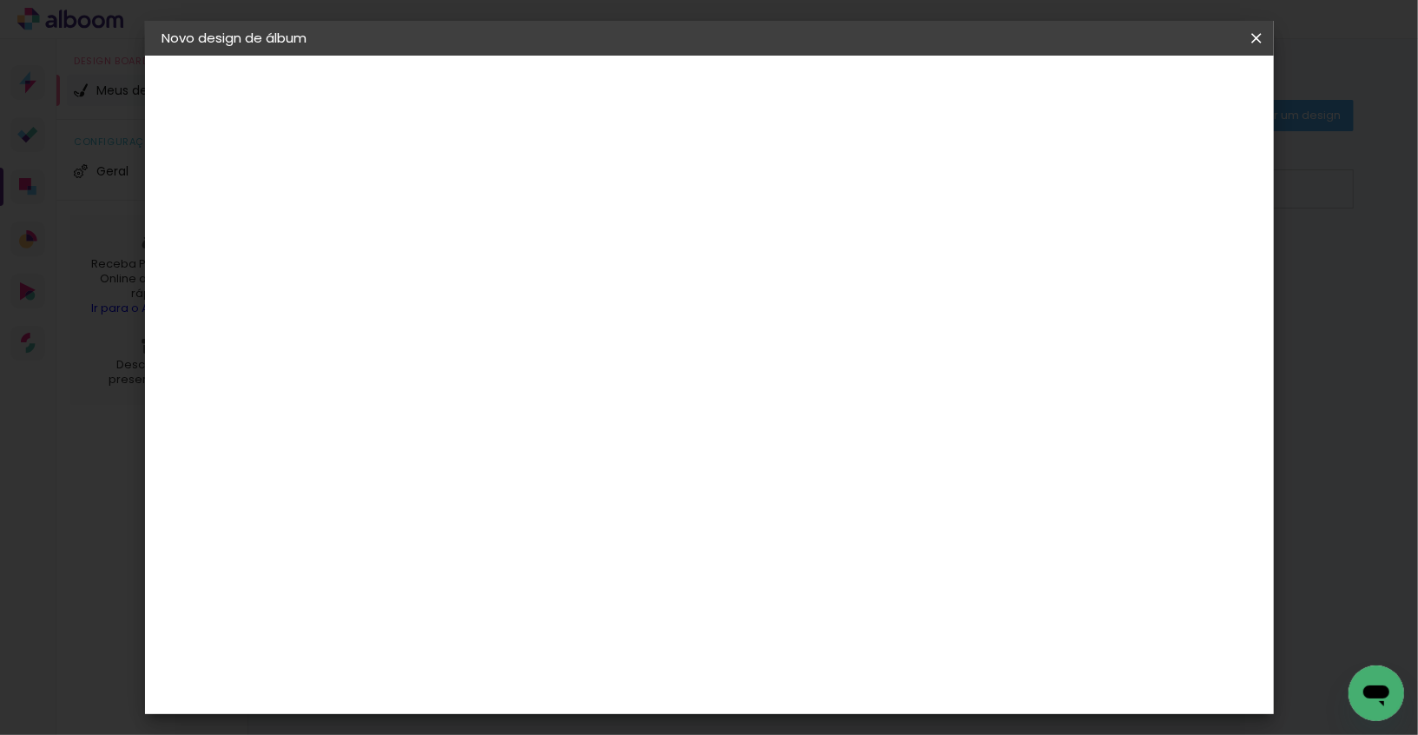
click at [1161, 97] on span "Iniciar design" at bounding box center [1121, 92] width 79 height 12
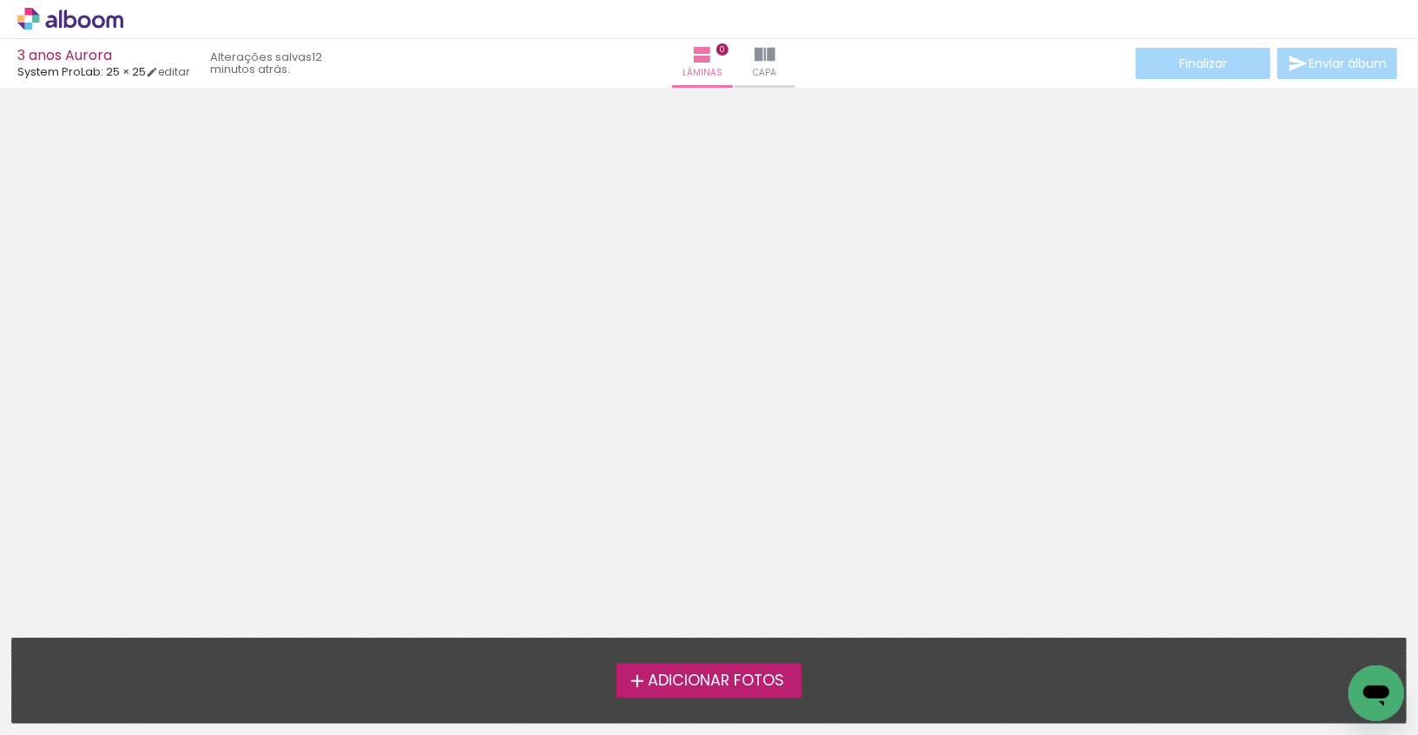
click at [86, 23] on icon at bounding box center [70, 19] width 106 height 23
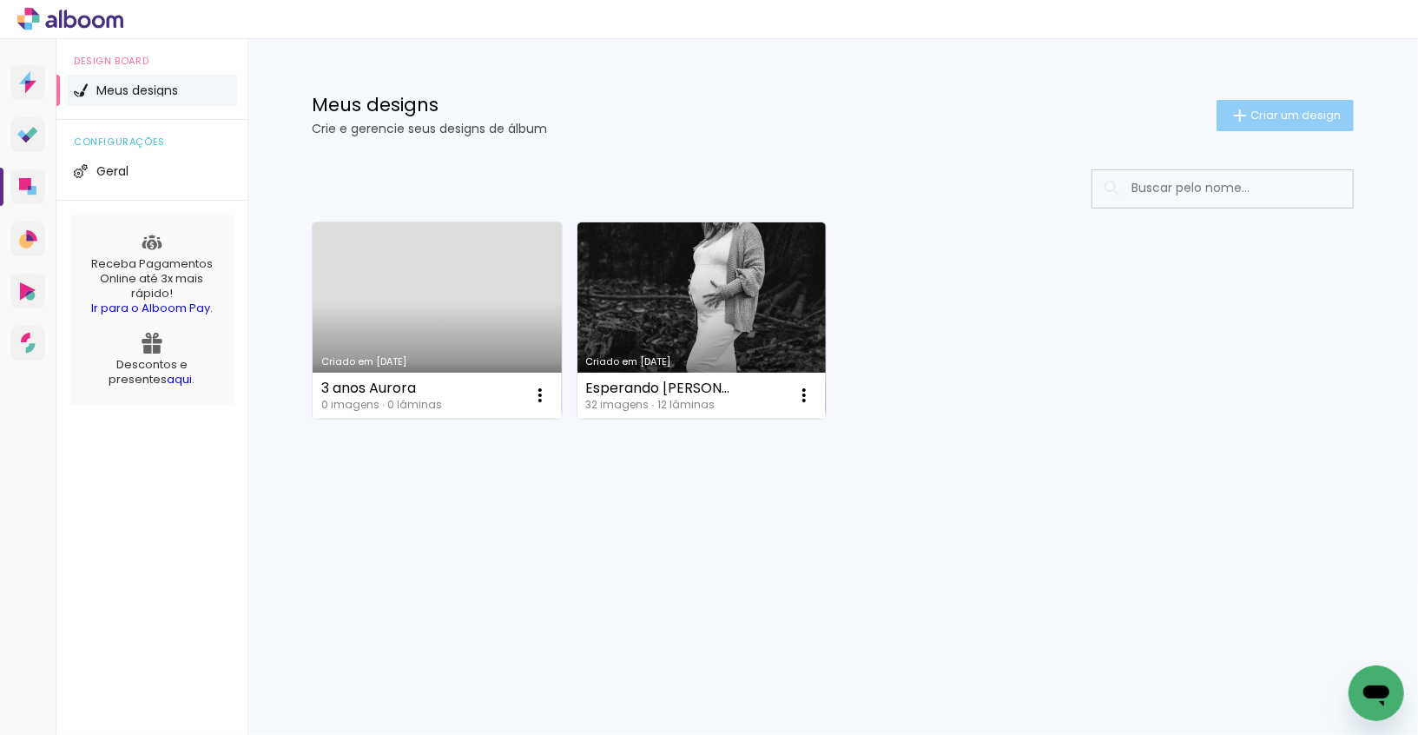
click at [1311, 121] on span "Criar um design" at bounding box center [1295, 114] width 90 height 11
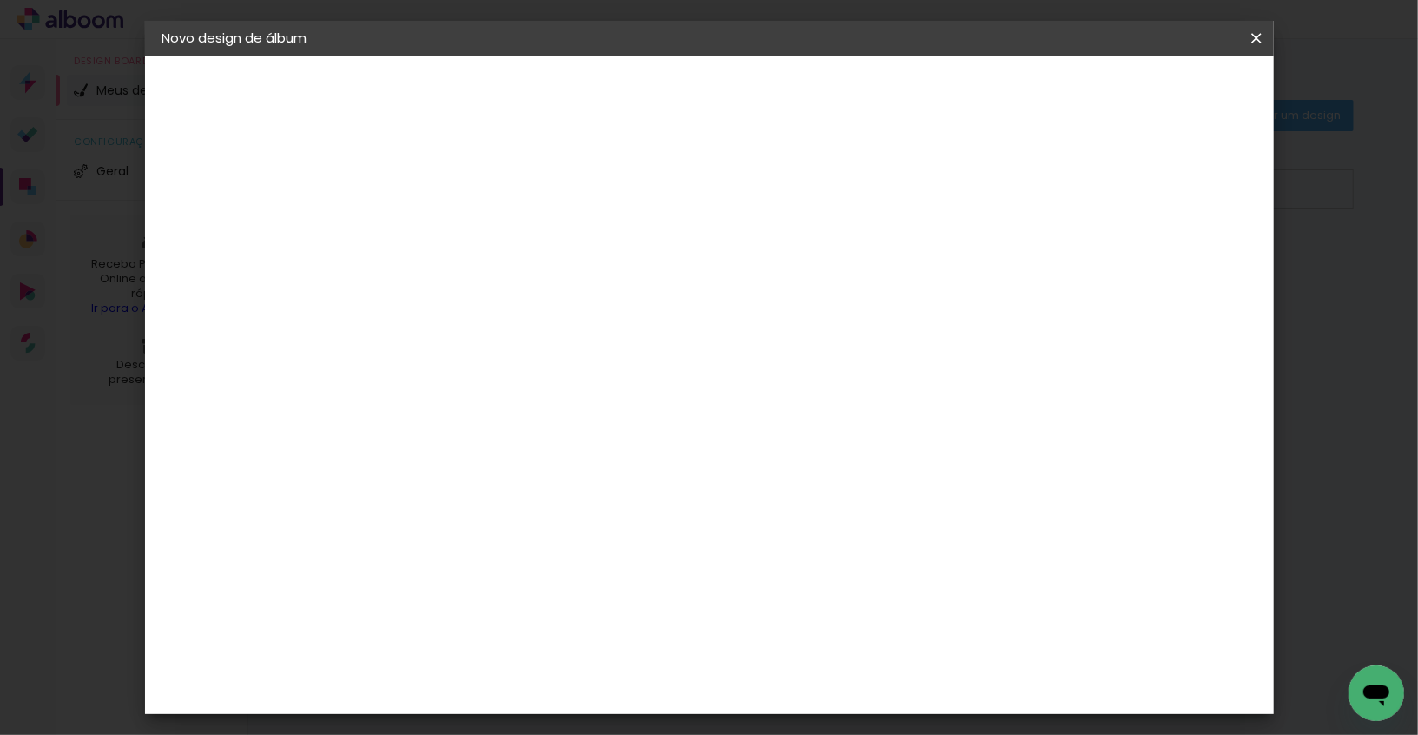
click at [446, 233] on input at bounding box center [446, 233] width 0 height 27
type input "2 anos [PERSON_NAME]"
type paper-input "2 anos [PERSON_NAME]"
click at [0, 0] on slot "Avançar" at bounding box center [0, 0] width 0 height 0
click at [578, 321] on input at bounding box center [490, 331] width 175 height 22
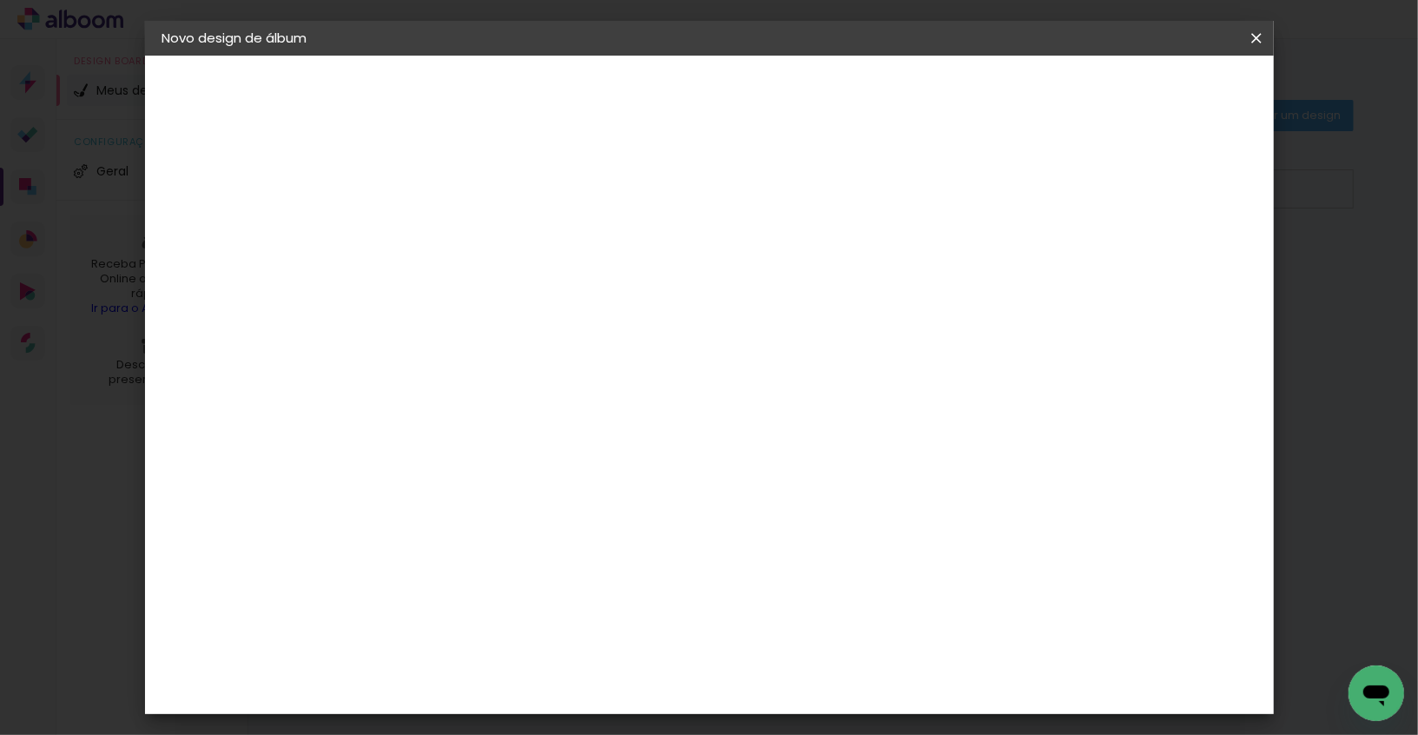
type input "sys"
type paper-input "sys"
click at [485, 393] on div "System ProLab" at bounding box center [459, 396] width 51 height 28
click at [0, 0] on slot "Avançar" at bounding box center [0, 0] width 0 height 0
click at [514, 292] on input "text" at bounding box center [480, 302] width 68 height 27
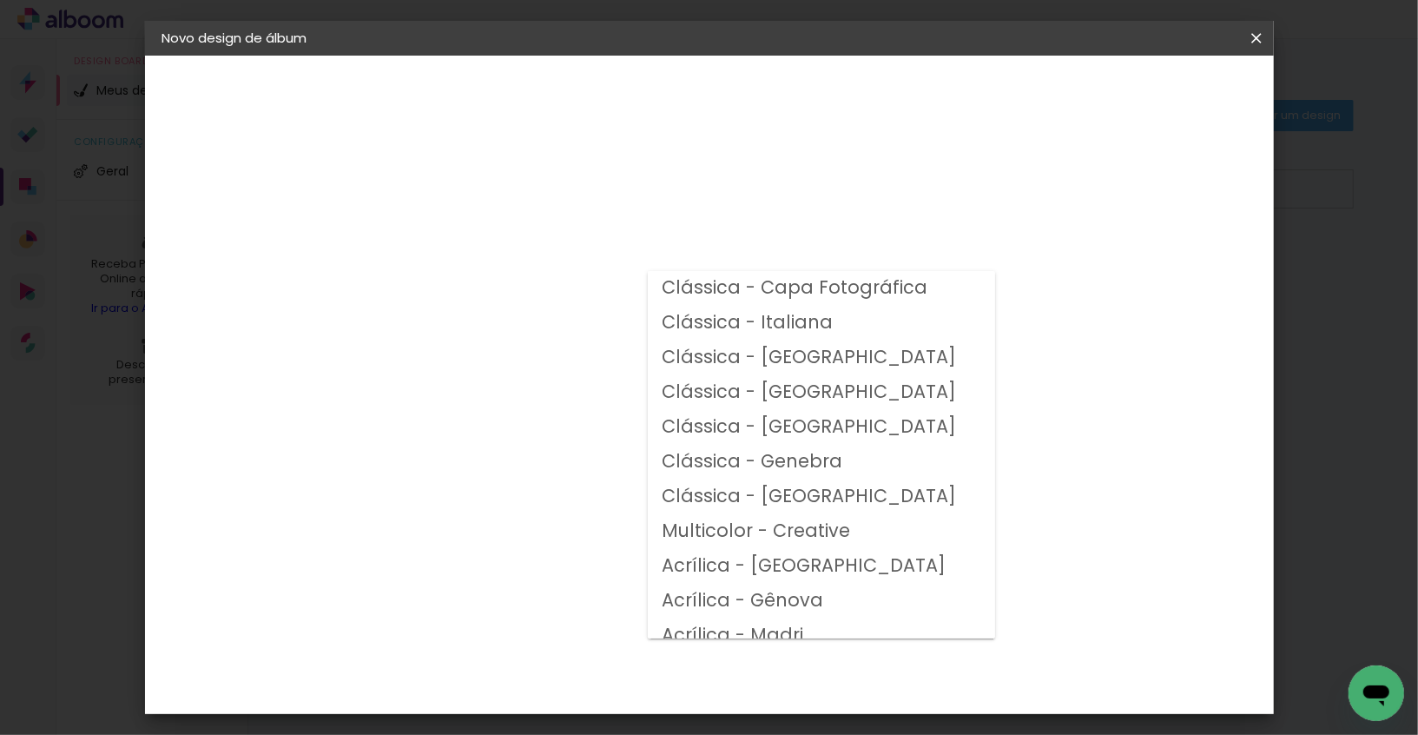
click at [0, 0] on slot "Clássica - [GEOGRAPHIC_DATA]" at bounding box center [0, 0] width 0 height 0
type input "Clássica - [GEOGRAPHIC_DATA]"
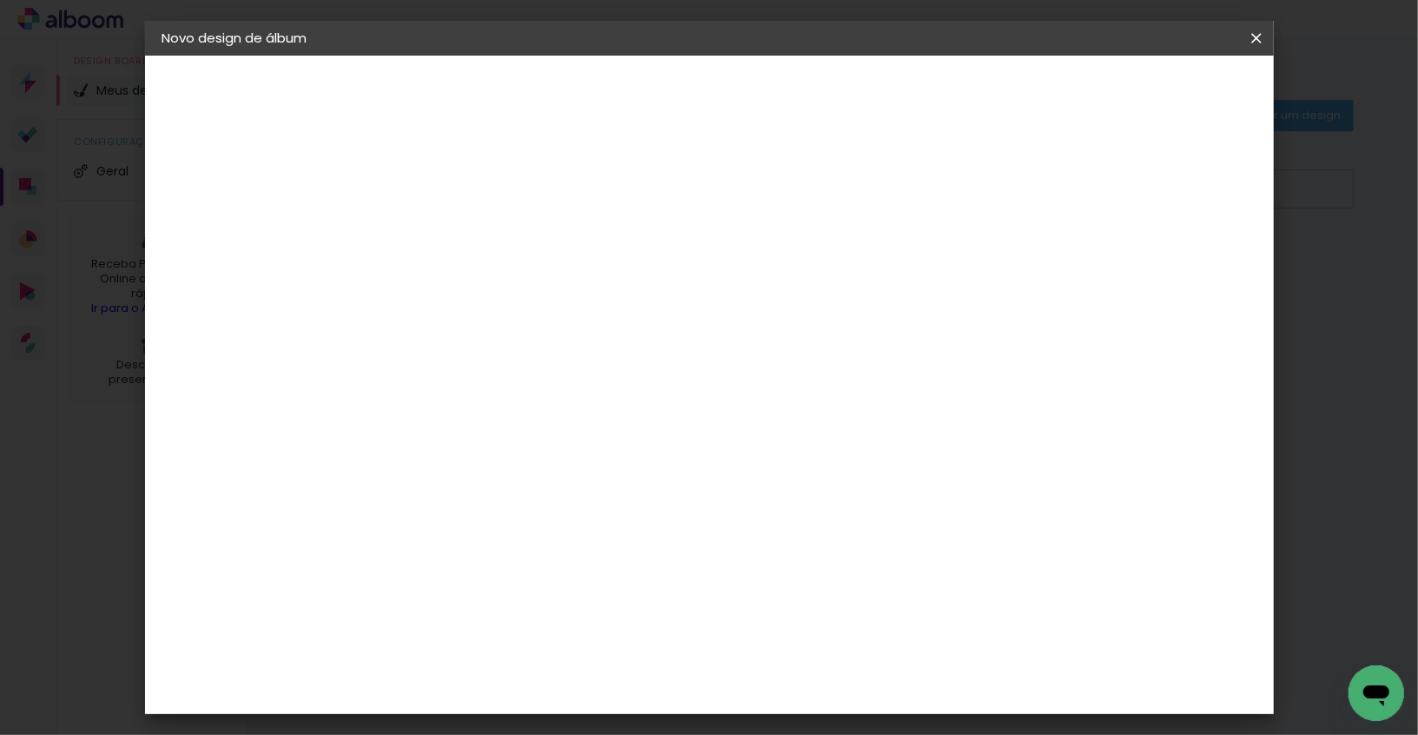
scroll to position [360, 0]
click at [564, 686] on span "20 × 20" at bounding box center [523, 709] width 81 height 46
click at [0, 0] on slot "Avançar" at bounding box center [0, 0] width 0 height 0
click at [1161, 93] on span "Iniciar design" at bounding box center [1121, 92] width 79 height 12
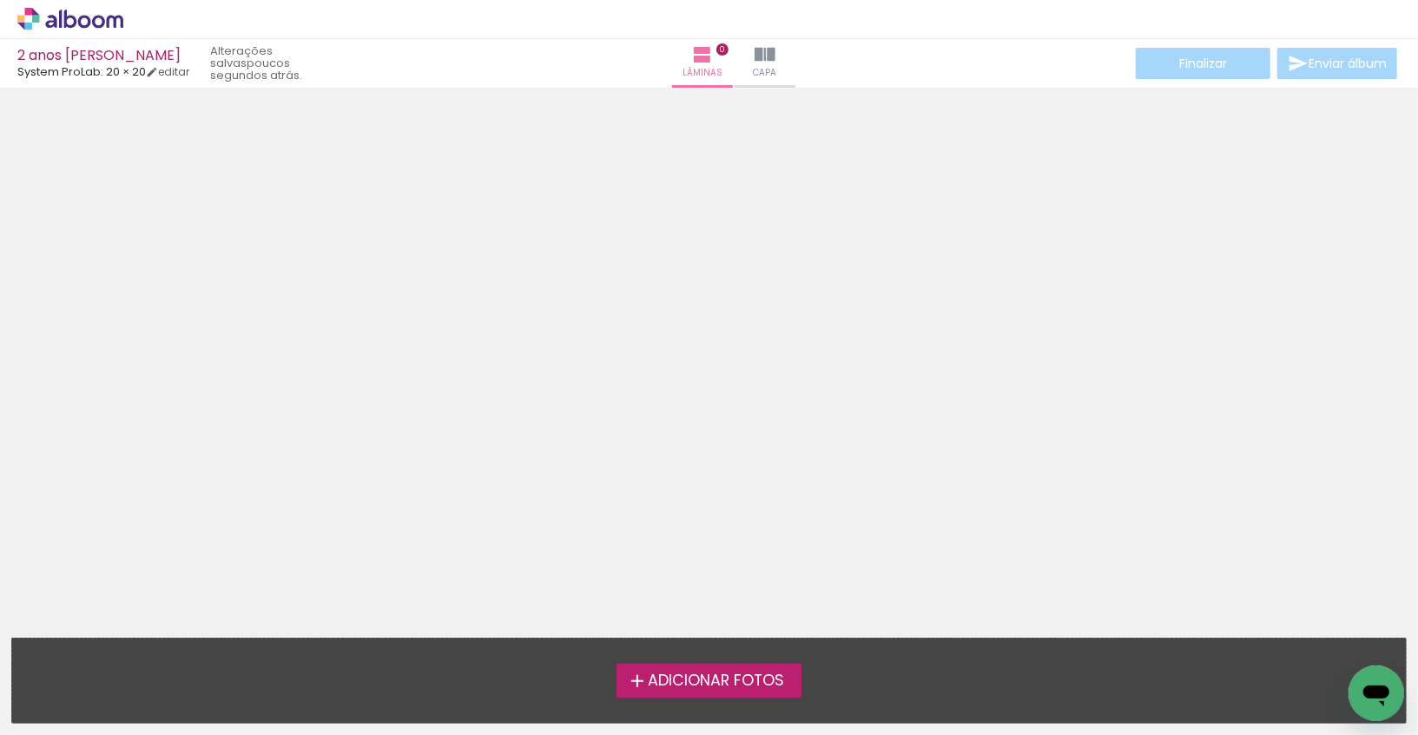
click at [712, 683] on span "Adicionar Fotos" at bounding box center [716, 681] width 136 height 16
click at [0, 0] on input "file" at bounding box center [0, 0] width 0 height 0
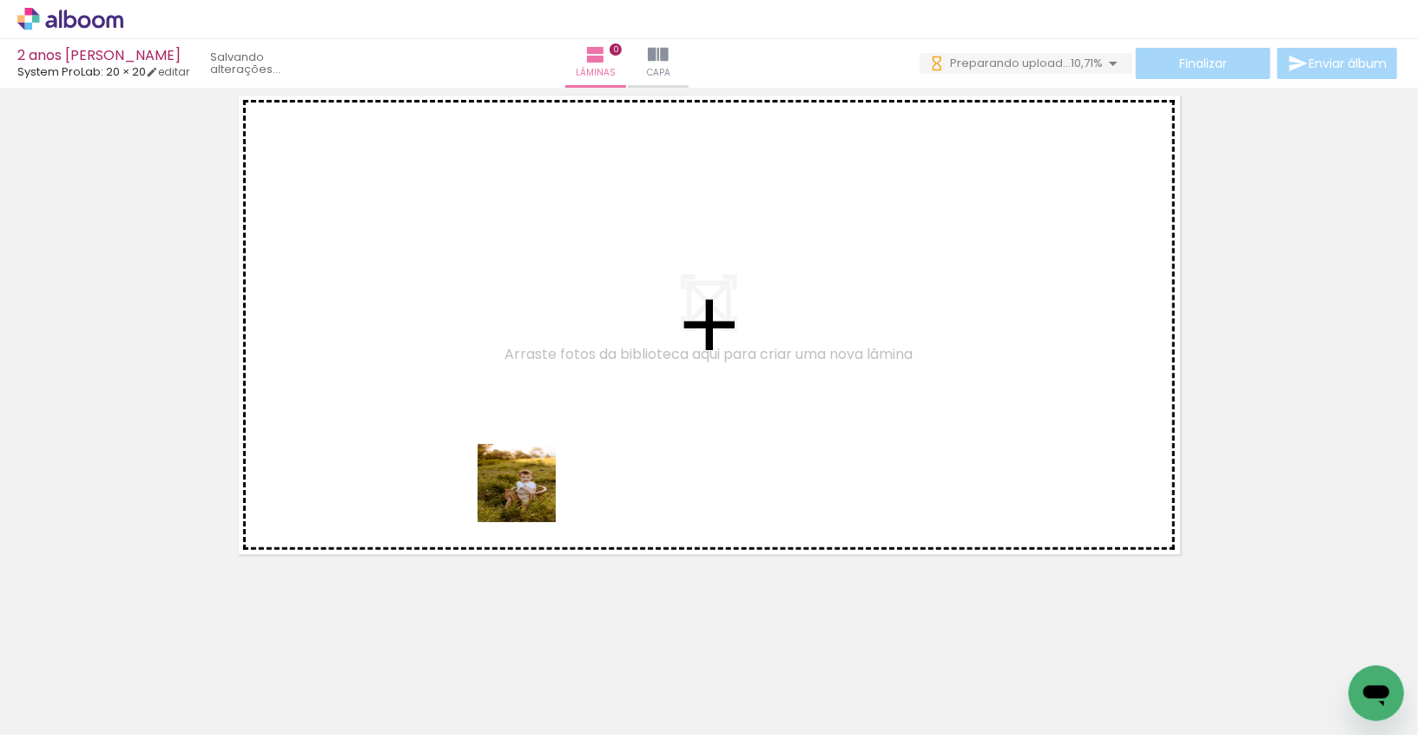
drag, startPoint x: 492, startPoint y: 576, endPoint x: 613, endPoint y: 360, distance: 247.6
click at [610, 361] on quentale-workspace at bounding box center [709, 367] width 1418 height 735
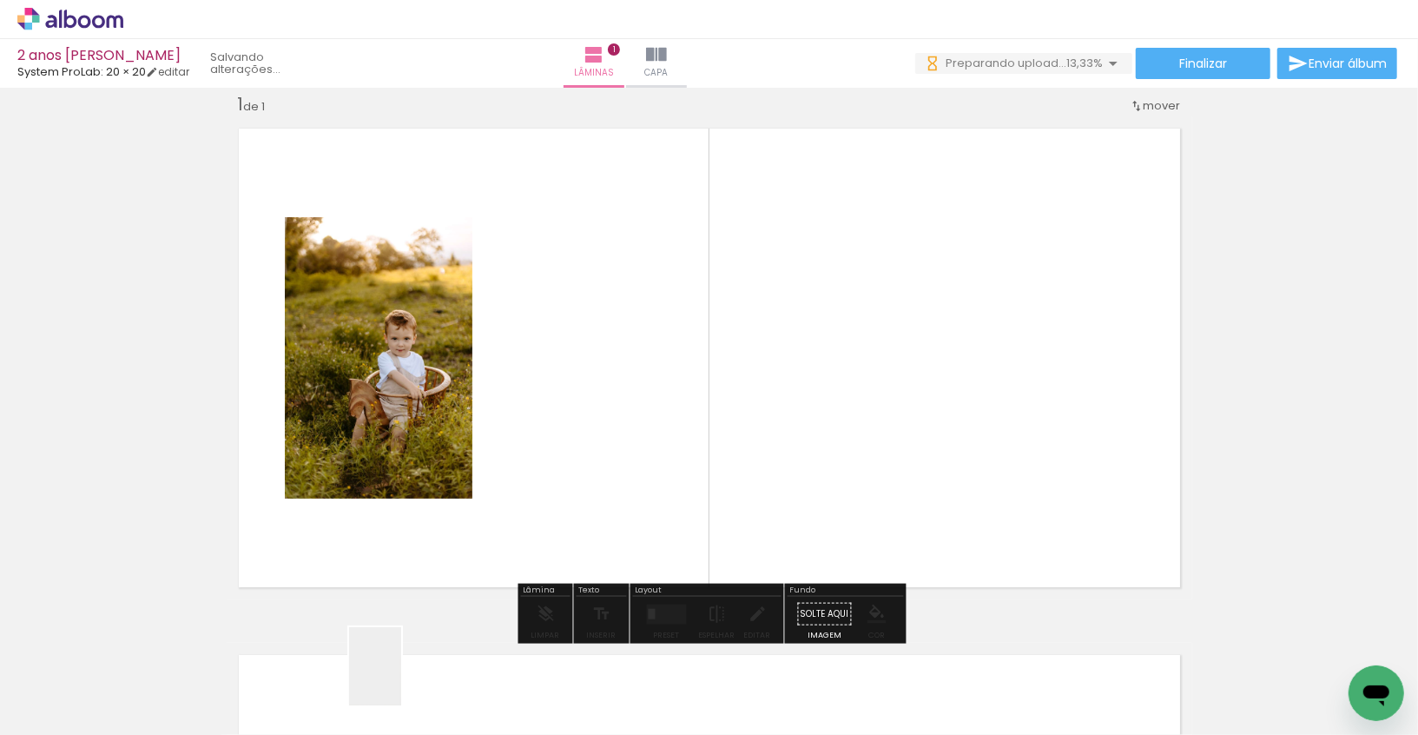
drag, startPoint x: 390, startPoint y: 694, endPoint x: 922, endPoint y: 414, distance: 601.3
click at [922, 414] on quentale-workspace at bounding box center [709, 367] width 1418 height 735
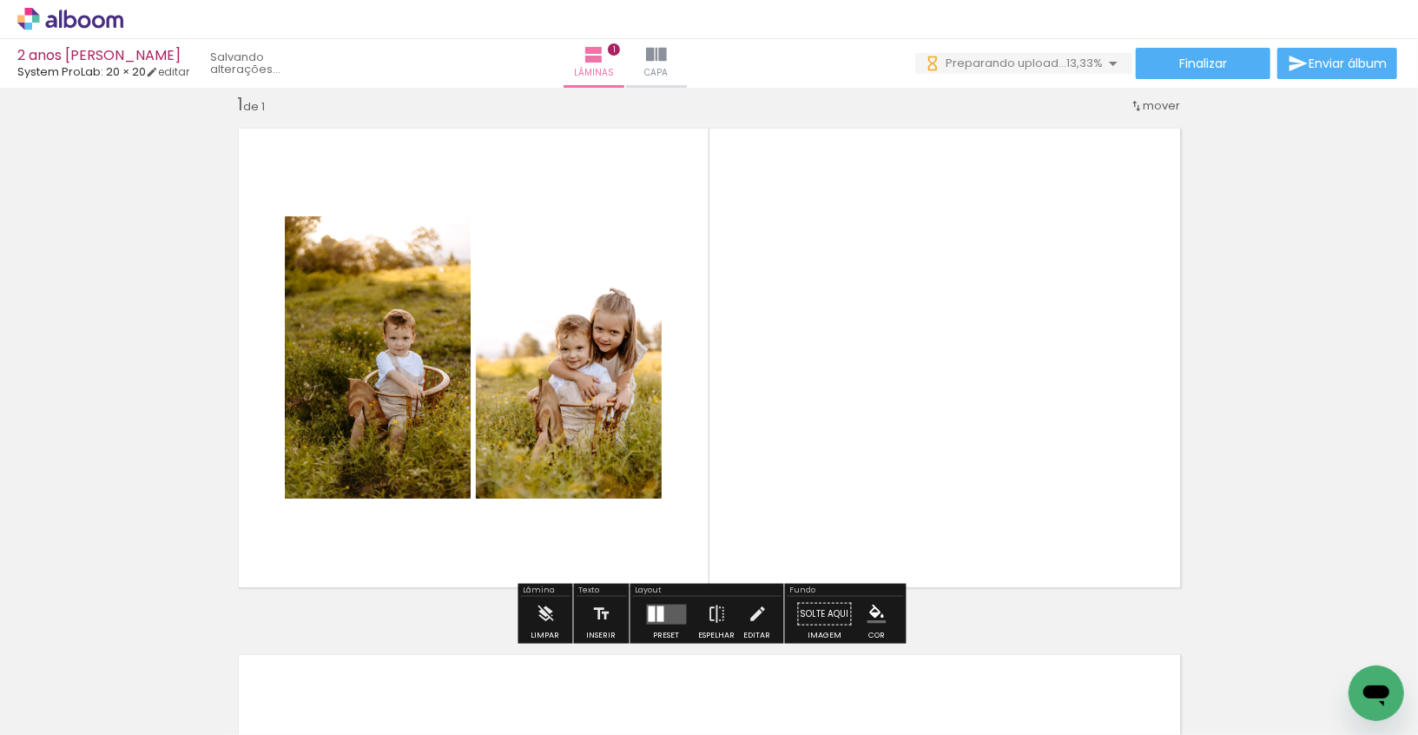
drag, startPoint x: 267, startPoint y: 683, endPoint x: 885, endPoint y: 460, distance: 657.3
click at [885, 460] on quentale-workspace at bounding box center [709, 367] width 1418 height 735
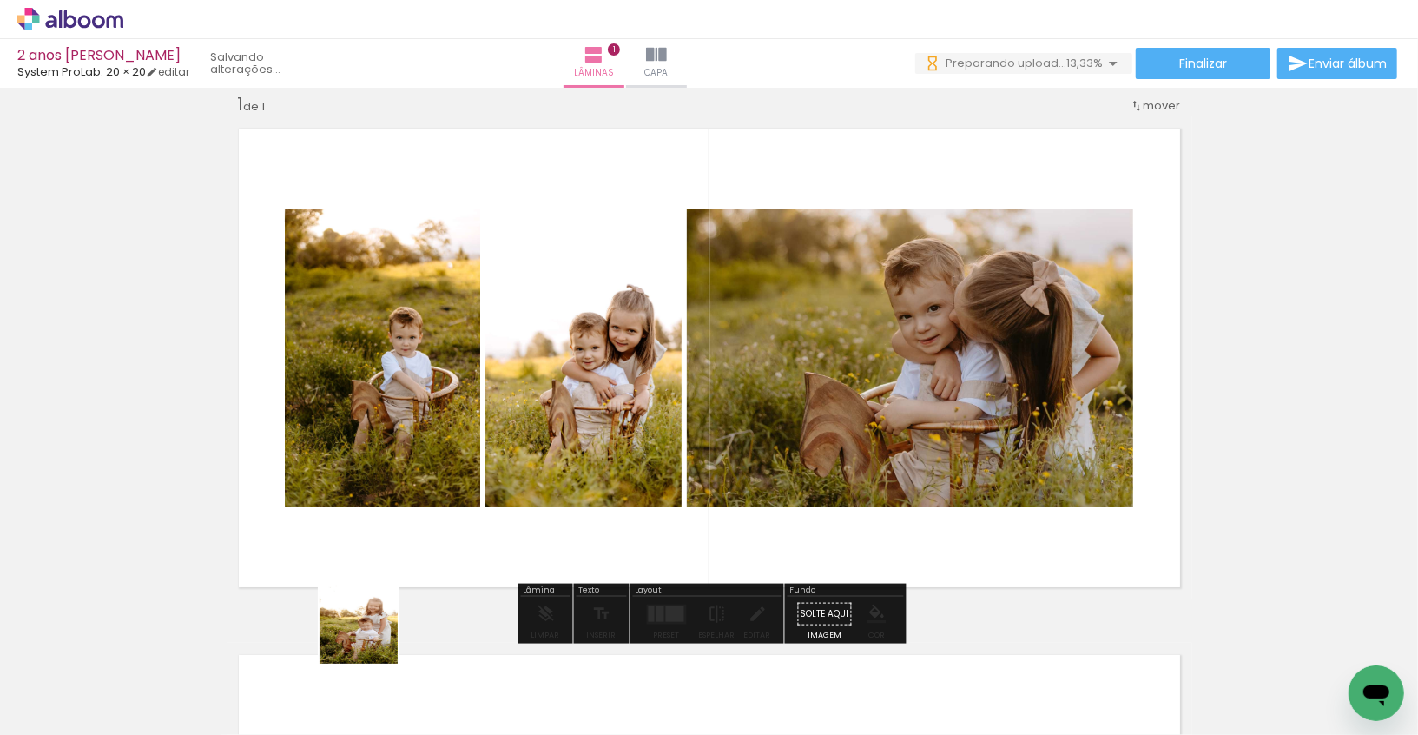
drag, startPoint x: 180, startPoint y: 689, endPoint x: 827, endPoint y: 478, distance: 680.5
click at [827, 478] on quentale-workspace at bounding box center [709, 367] width 1418 height 735
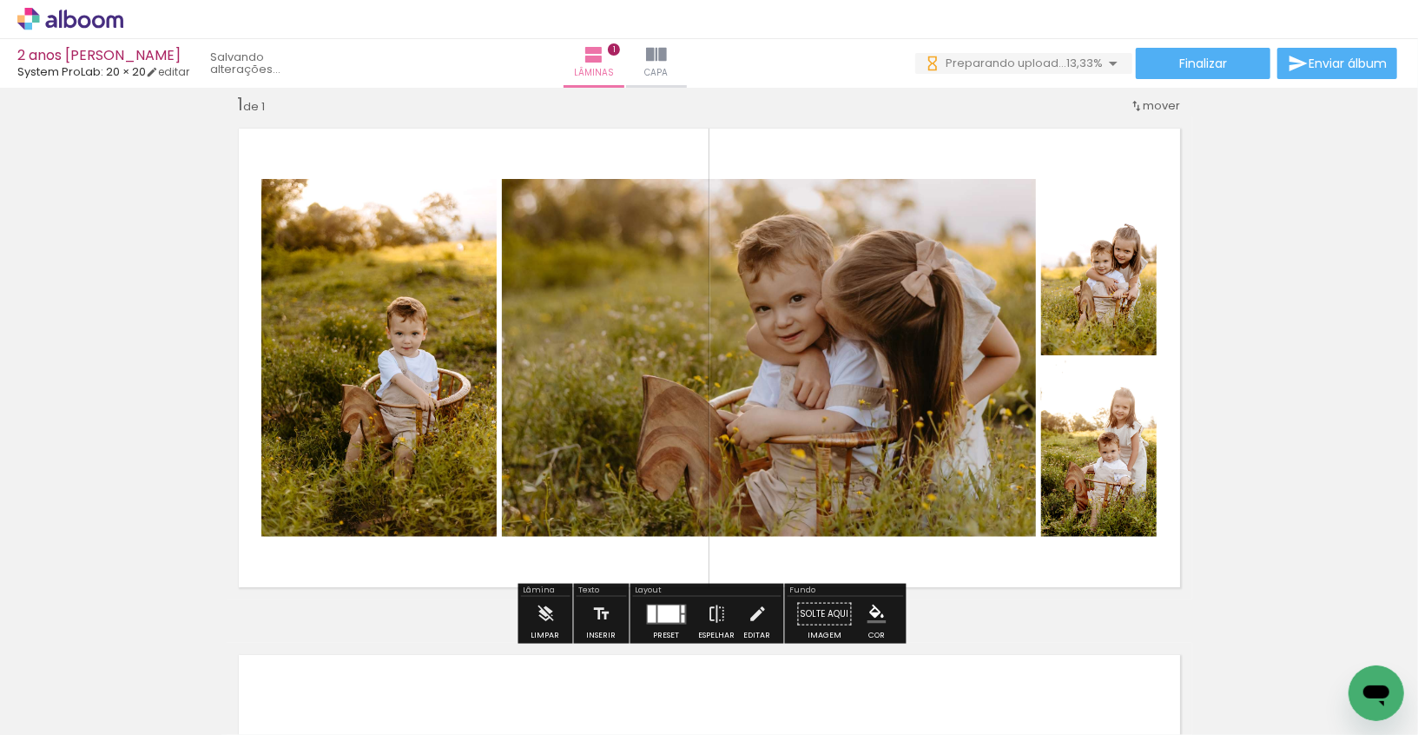
click at [663, 616] on div at bounding box center [669, 612] width 22 height 17
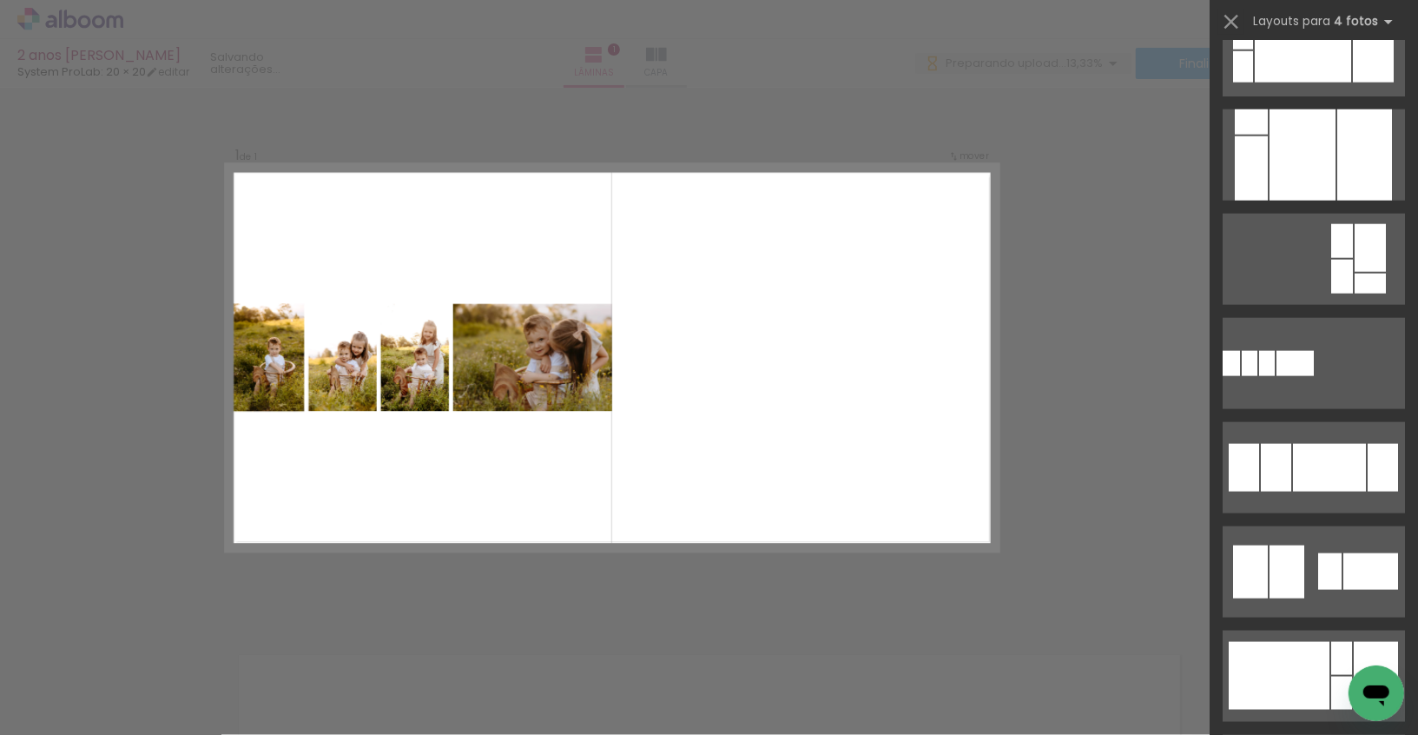
scroll to position [1329, 0]
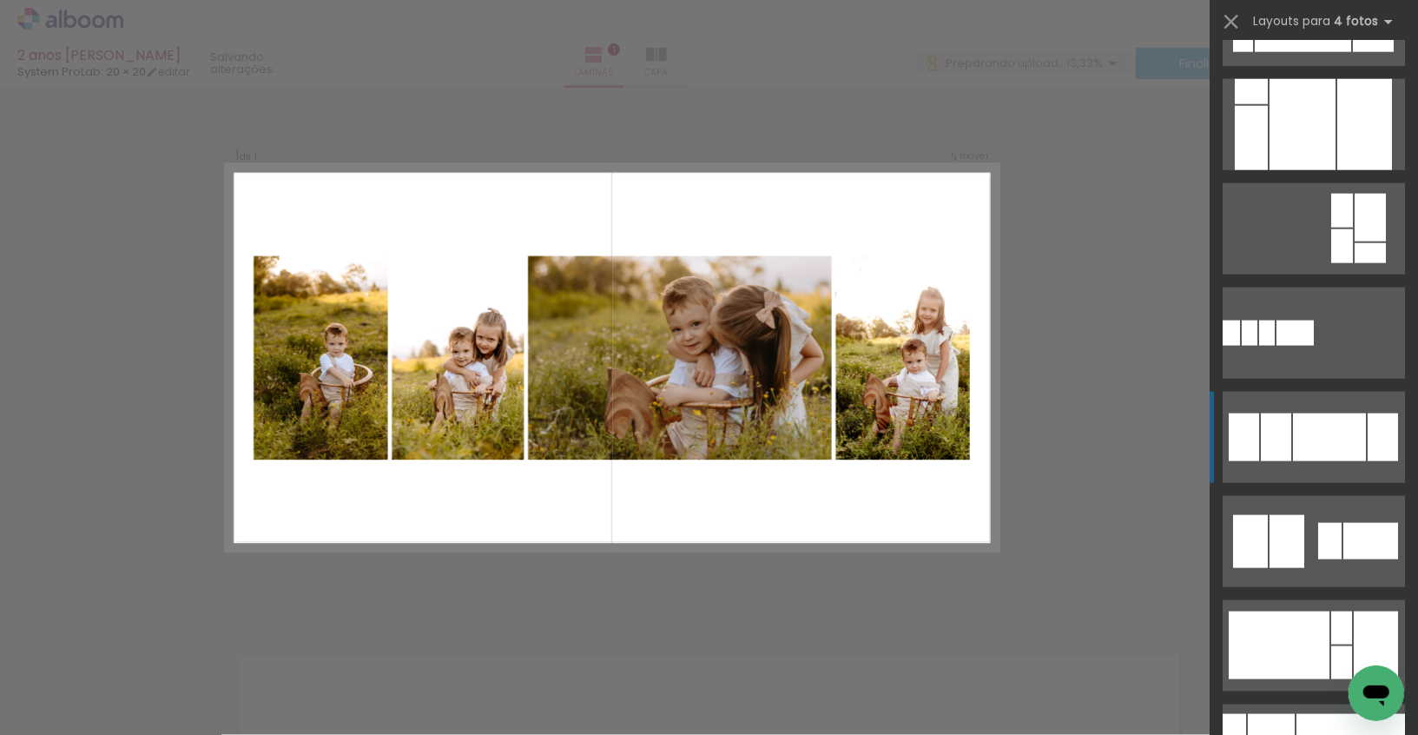
click at [1305, 432] on div at bounding box center [1329, 437] width 73 height 48
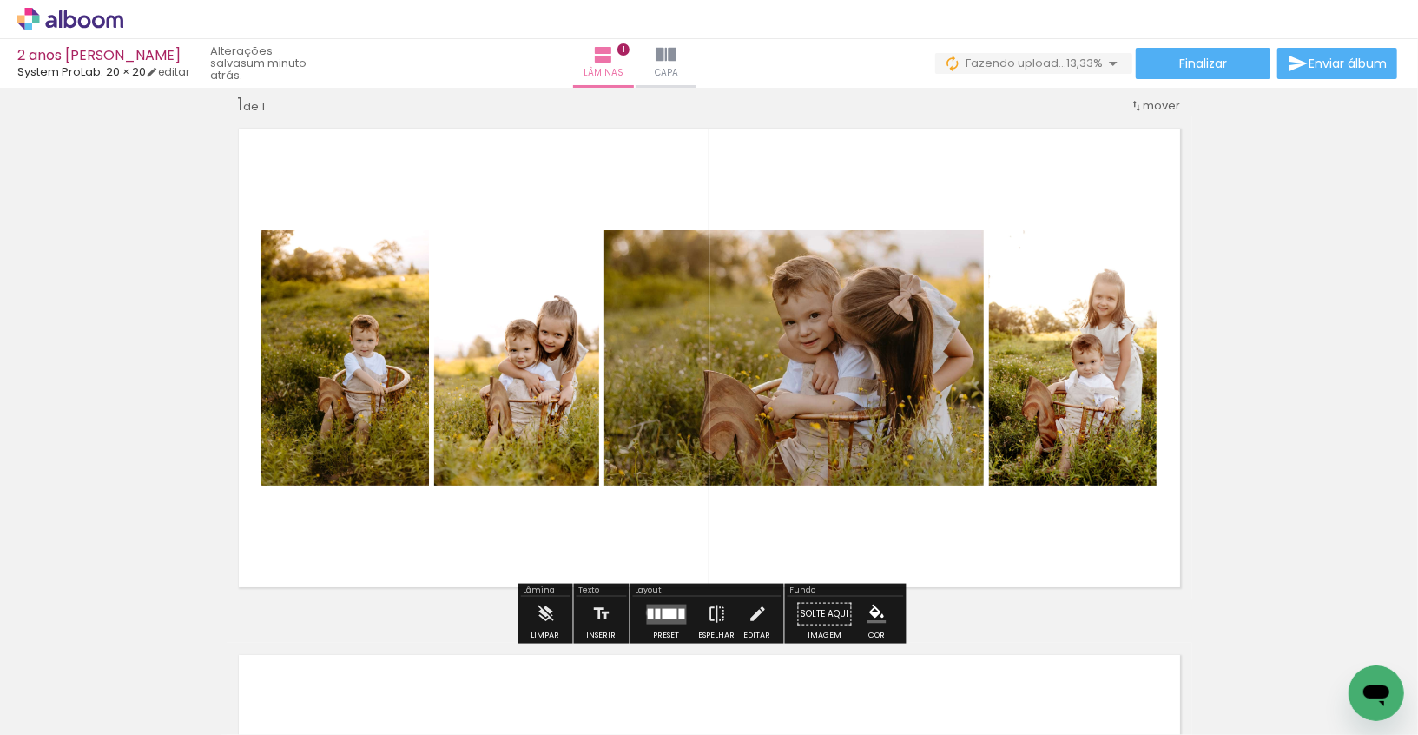
click at [648, 611] on div at bounding box center [651, 613] width 6 height 10
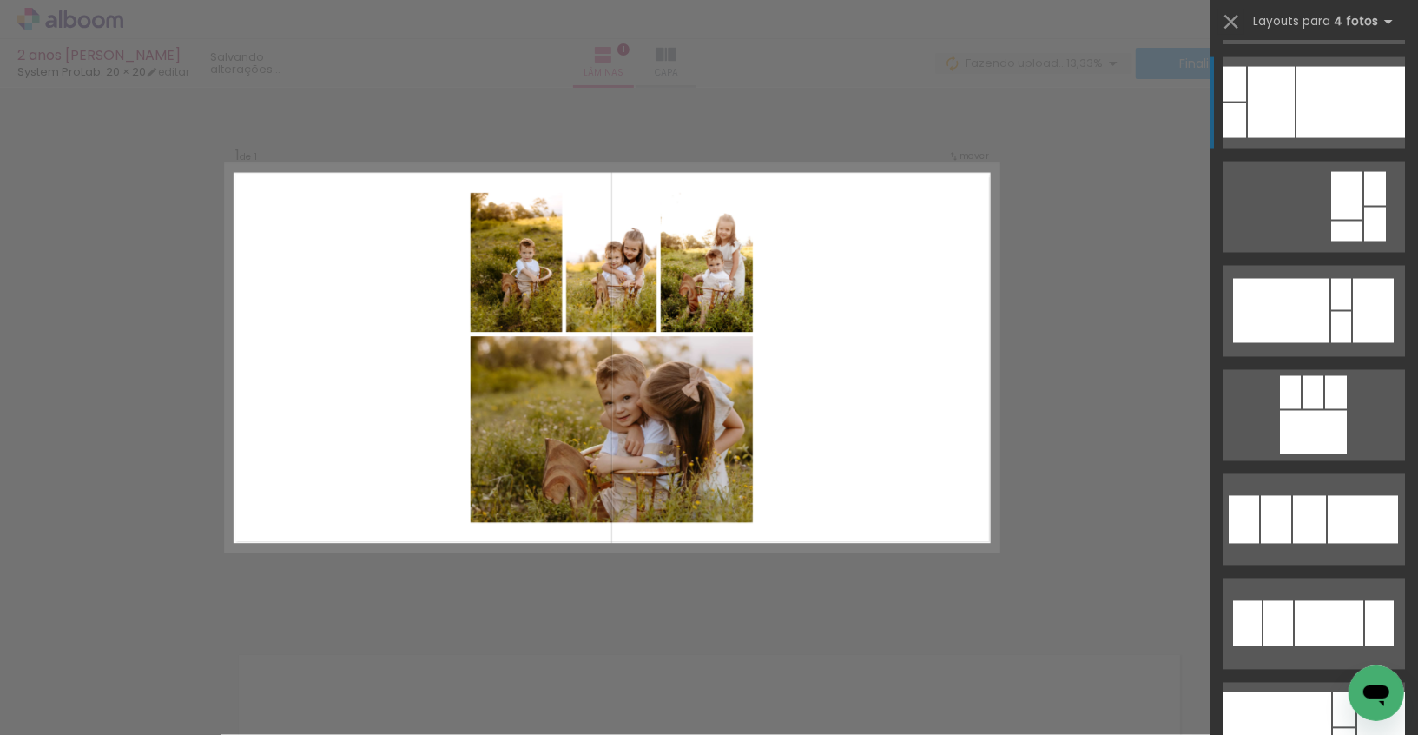
scroll to position [1981, 0]
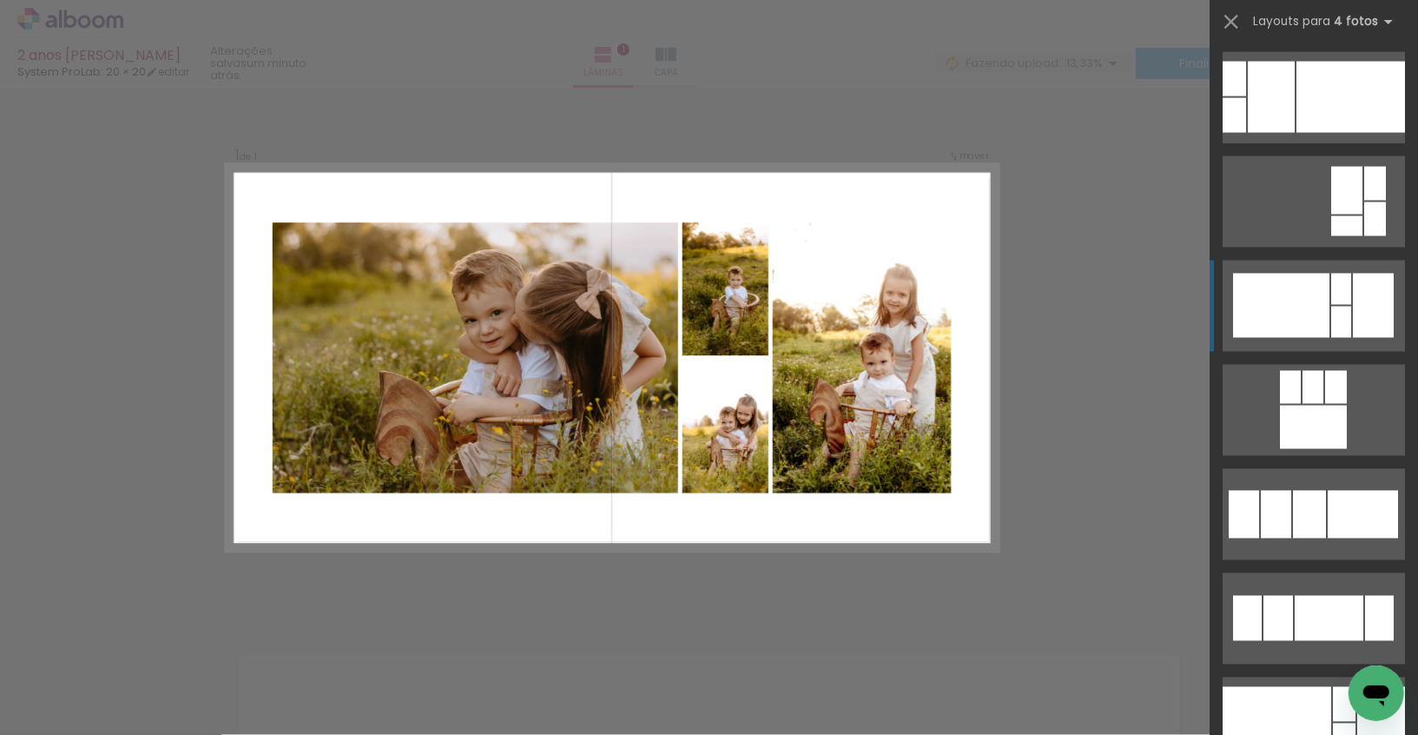
click at [1294, 289] on div at bounding box center [1281, 306] width 96 height 64
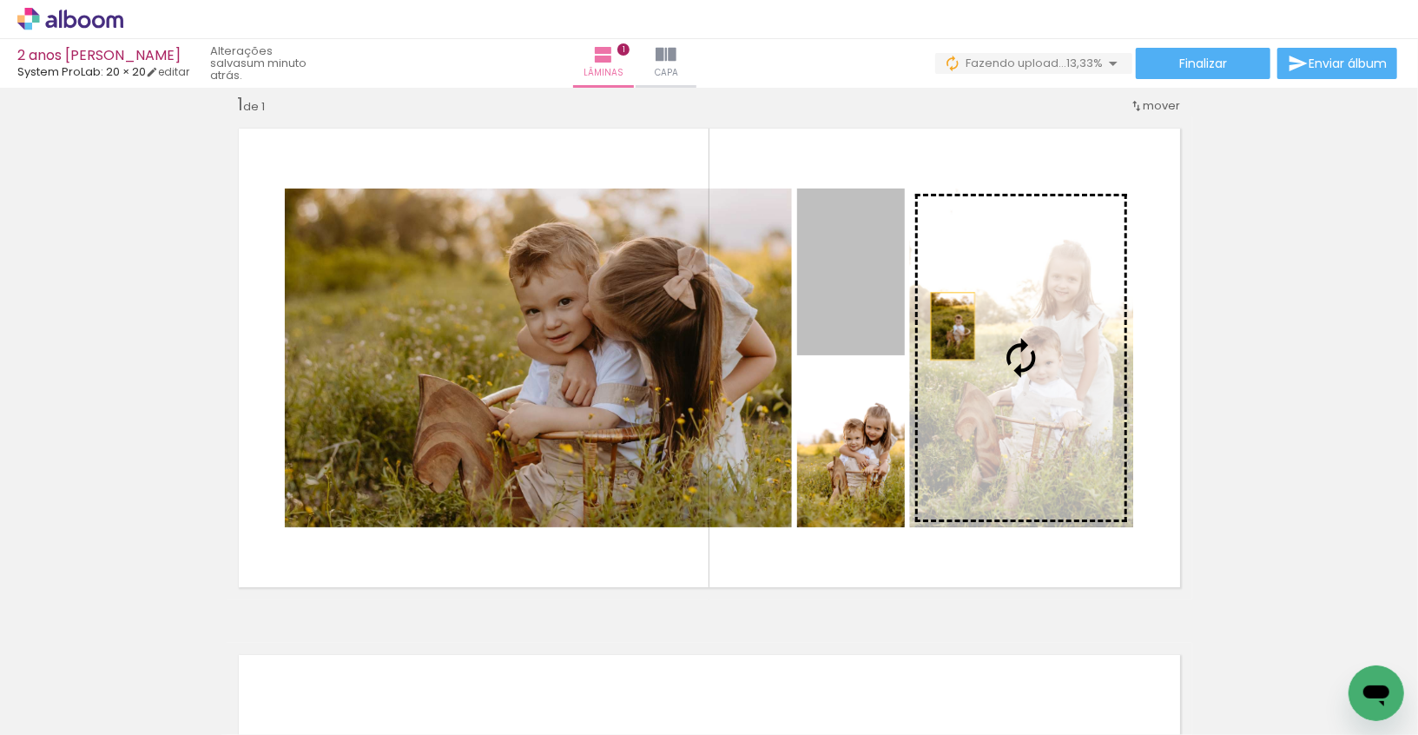
drag, startPoint x: 881, startPoint y: 307, endPoint x: 953, endPoint y: 326, distance: 73.7
click at [0, 0] on slot at bounding box center [0, 0] width 0 height 0
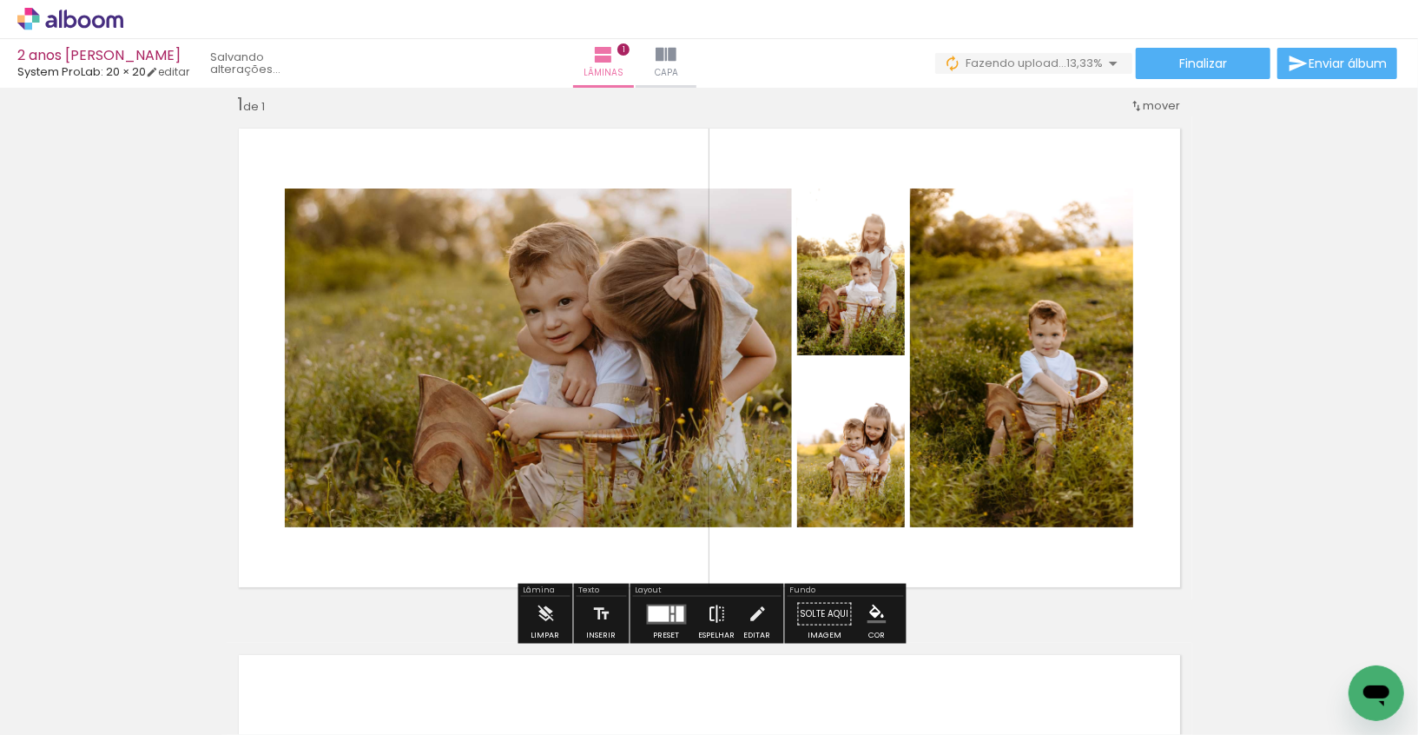
click at [708, 606] on iron-icon at bounding box center [717, 614] width 19 height 35
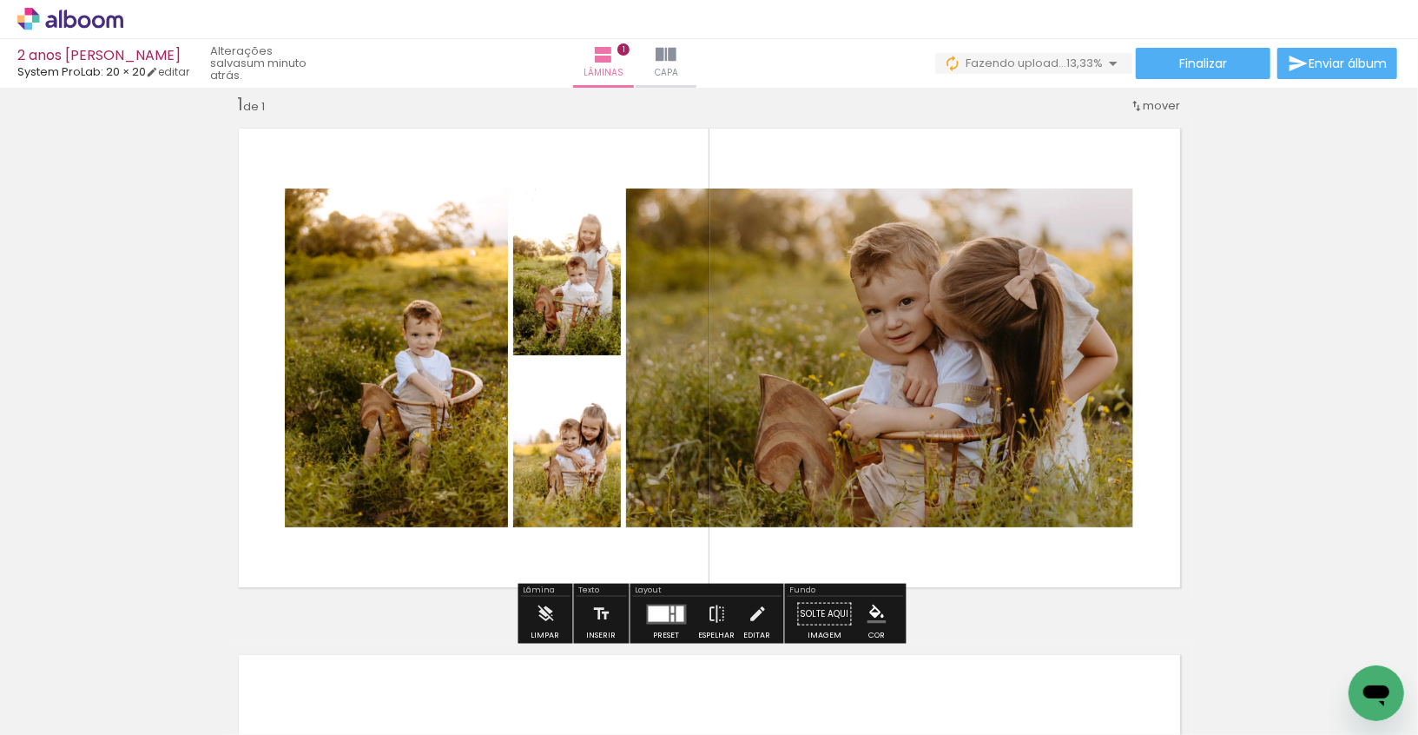
click at [1382, 320] on div "Inserir lâmina 1 de 1" at bounding box center [709, 598] width 1418 height 1053
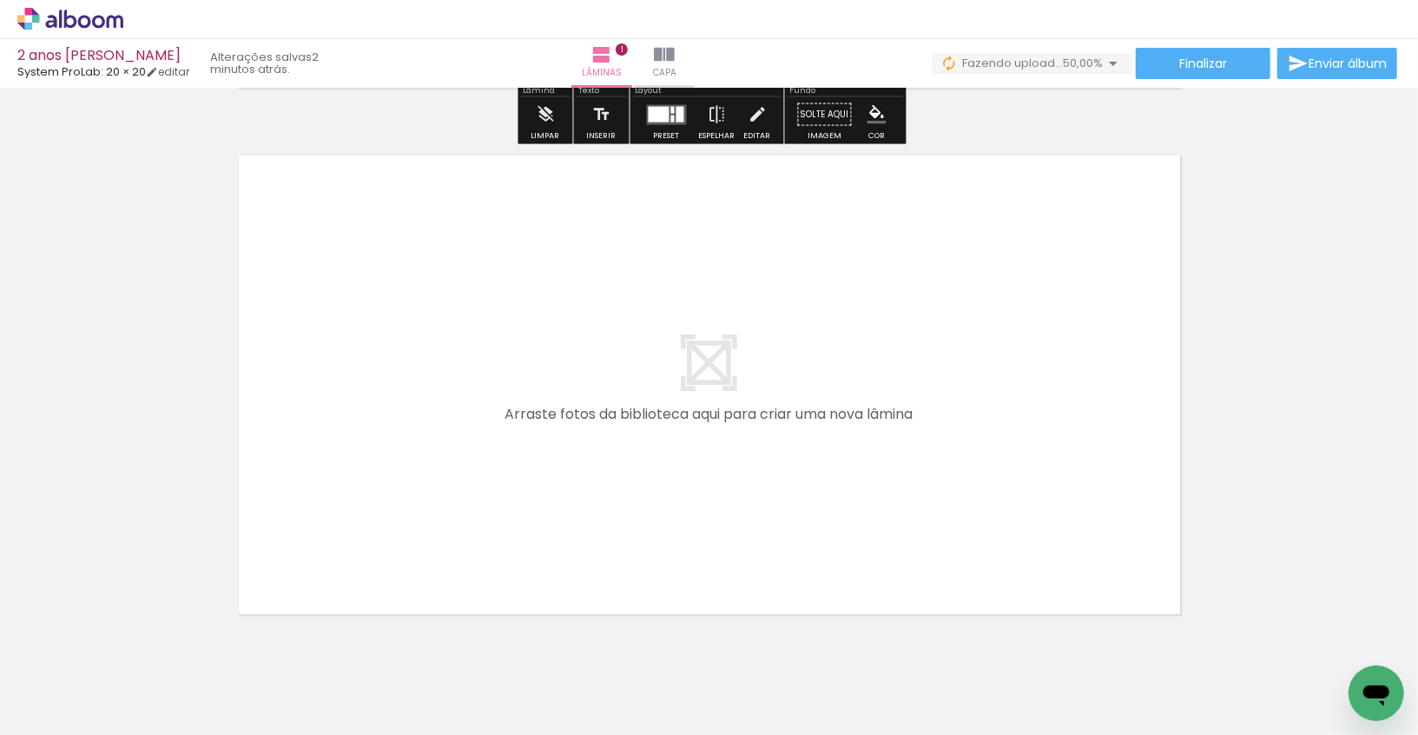
scroll to position [522, 0]
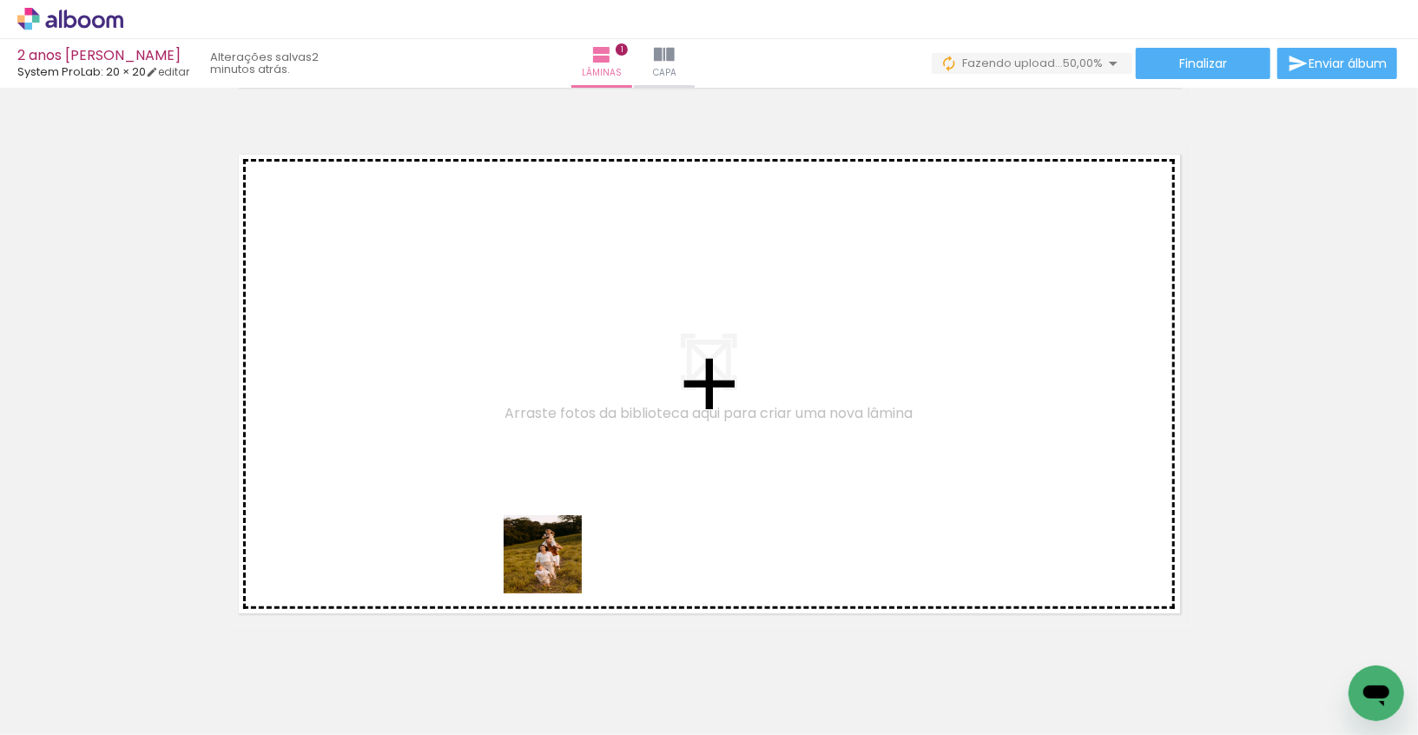
drag, startPoint x: 575, startPoint y: 704, endPoint x: 556, endPoint y: 567, distance: 138.5
click at [556, 567] on quentale-workspace at bounding box center [709, 367] width 1418 height 735
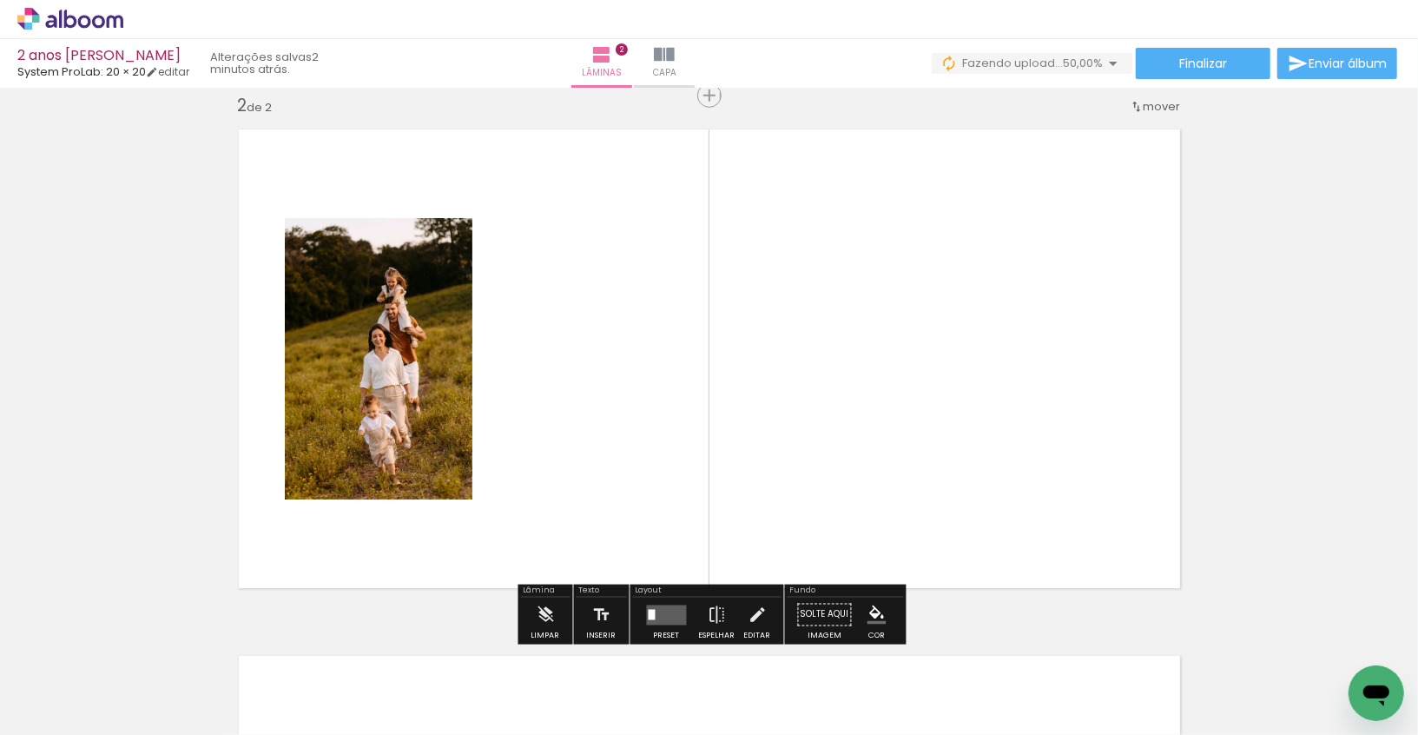
scroll to position [548, 0]
drag, startPoint x: 679, startPoint y: 677, endPoint x: 673, endPoint y: 508, distance: 169.4
click at [673, 508] on quentale-workspace at bounding box center [709, 367] width 1418 height 735
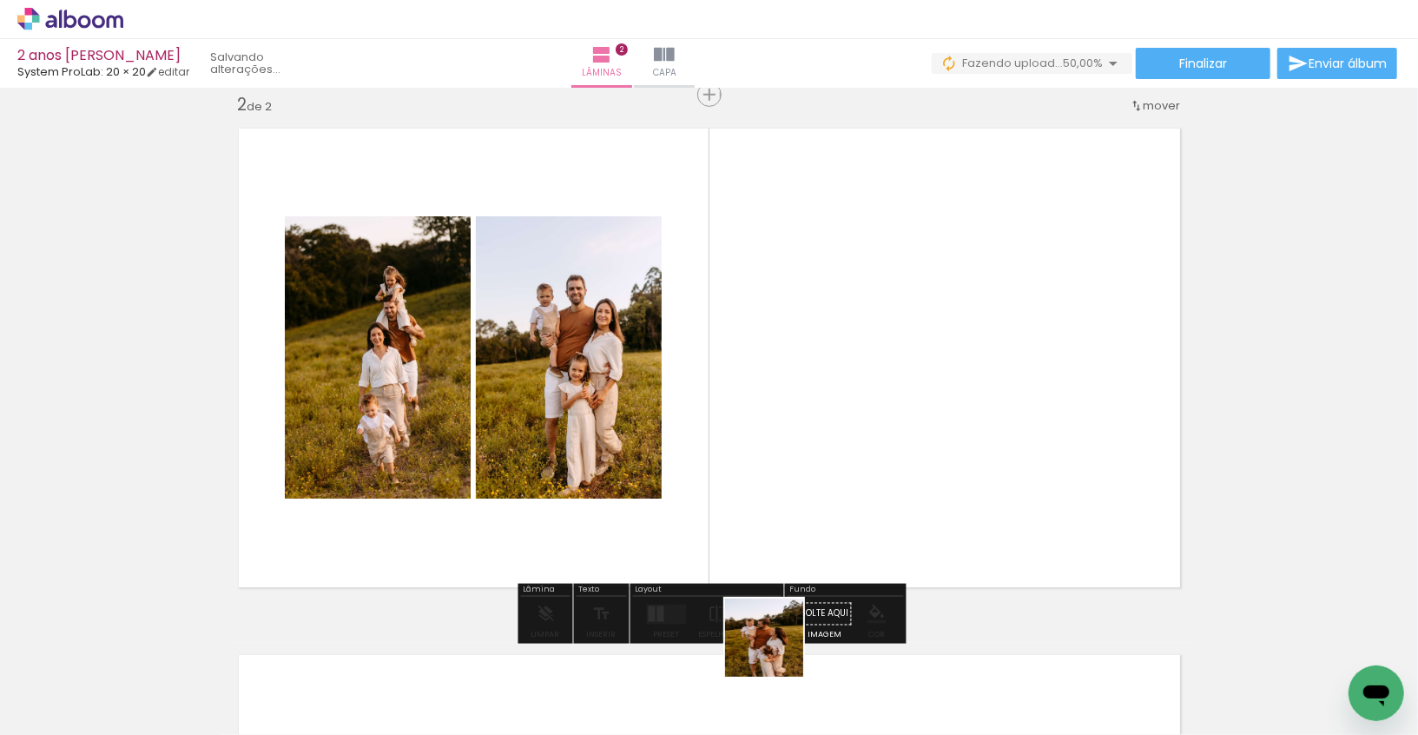
drag, startPoint x: 777, startPoint y: 650, endPoint x: 795, endPoint y: 493, distance: 158.1
click at [793, 494] on quentale-workspace at bounding box center [709, 367] width 1418 height 735
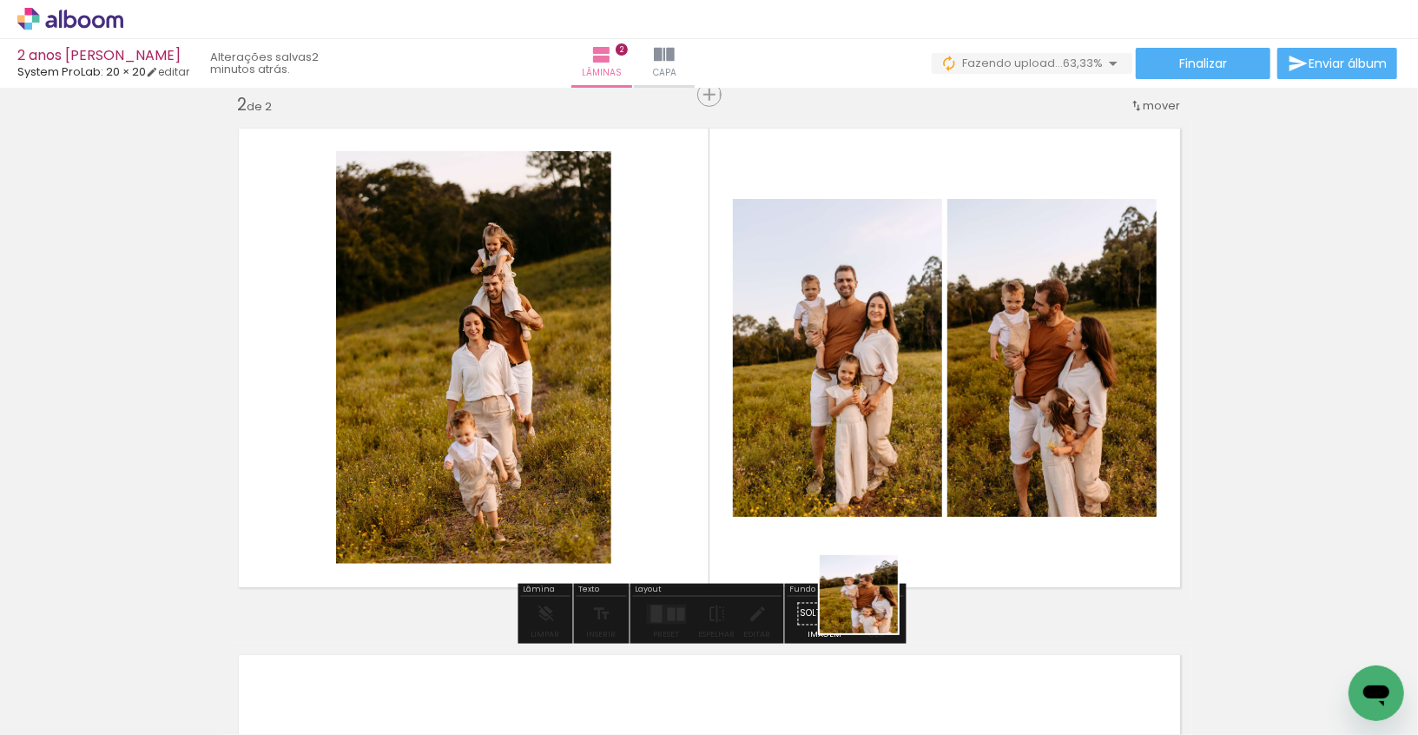
drag, startPoint x: 872, startPoint y: 677, endPoint x: 872, endPoint y: 502, distance: 175.4
click at [872, 502] on quentale-workspace at bounding box center [709, 367] width 1418 height 735
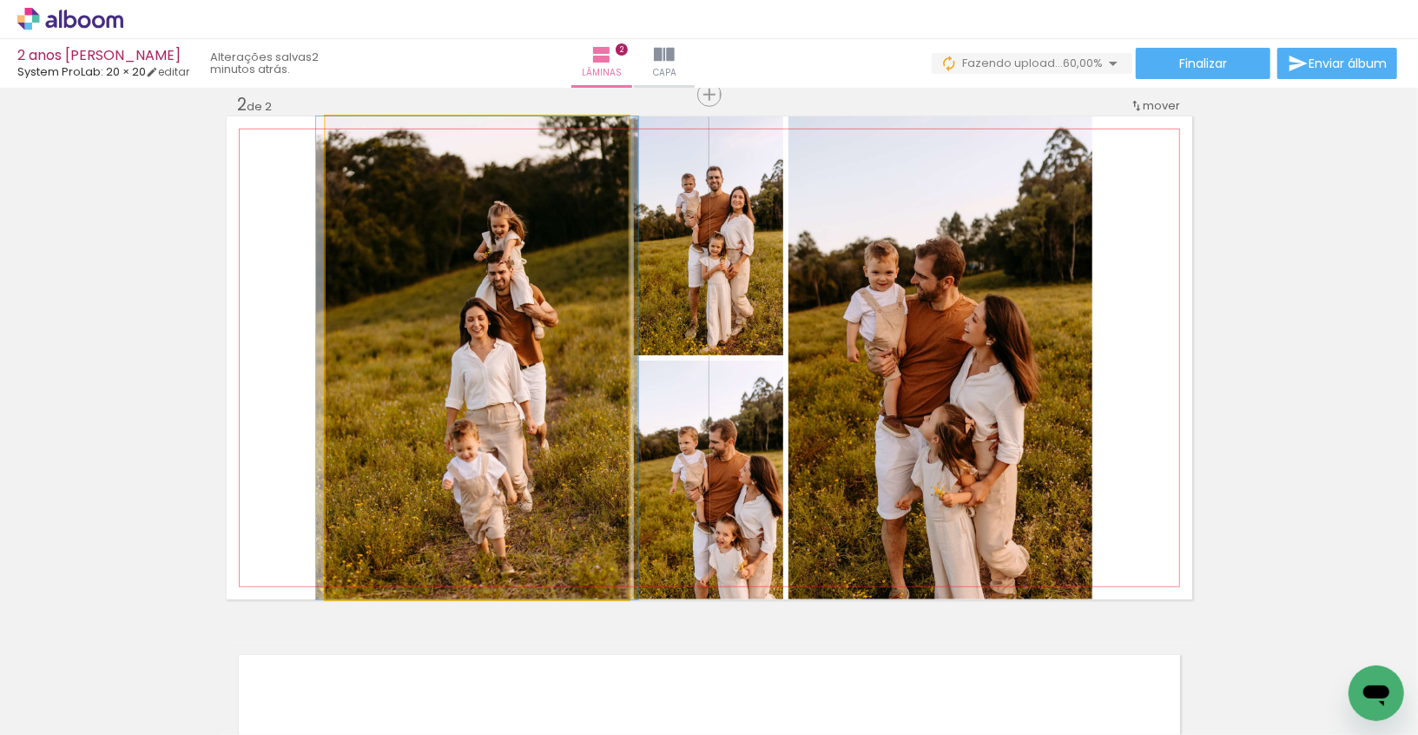
click at [485, 396] on quentale-photo at bounding box center [477, 357] width 303 height 483
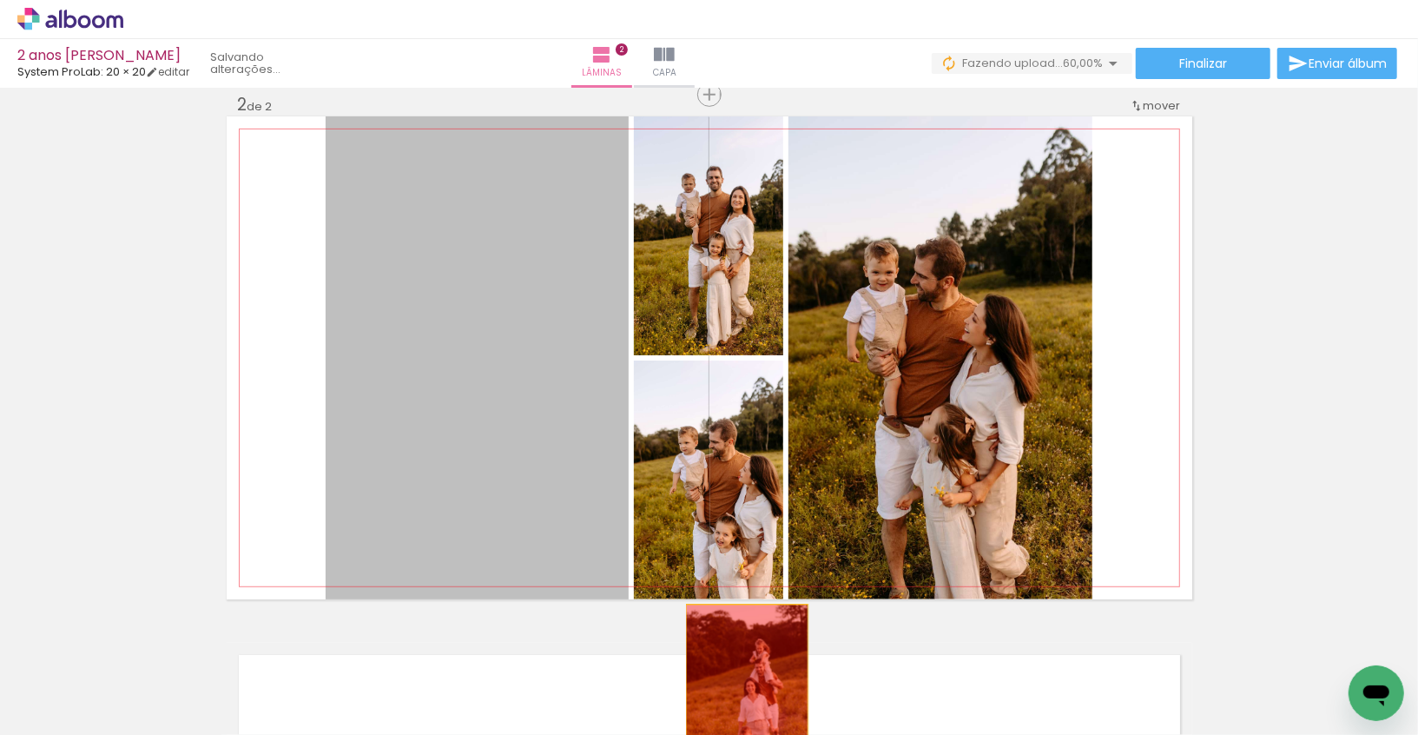
drag, startPoint x: 463, startPoint y: 372, endPoint x: 747, endPoint y: 700, distance: 434.0
click at [747, 700] on quentale-workspace at bounding box center [709, 367] width 1418 height 735
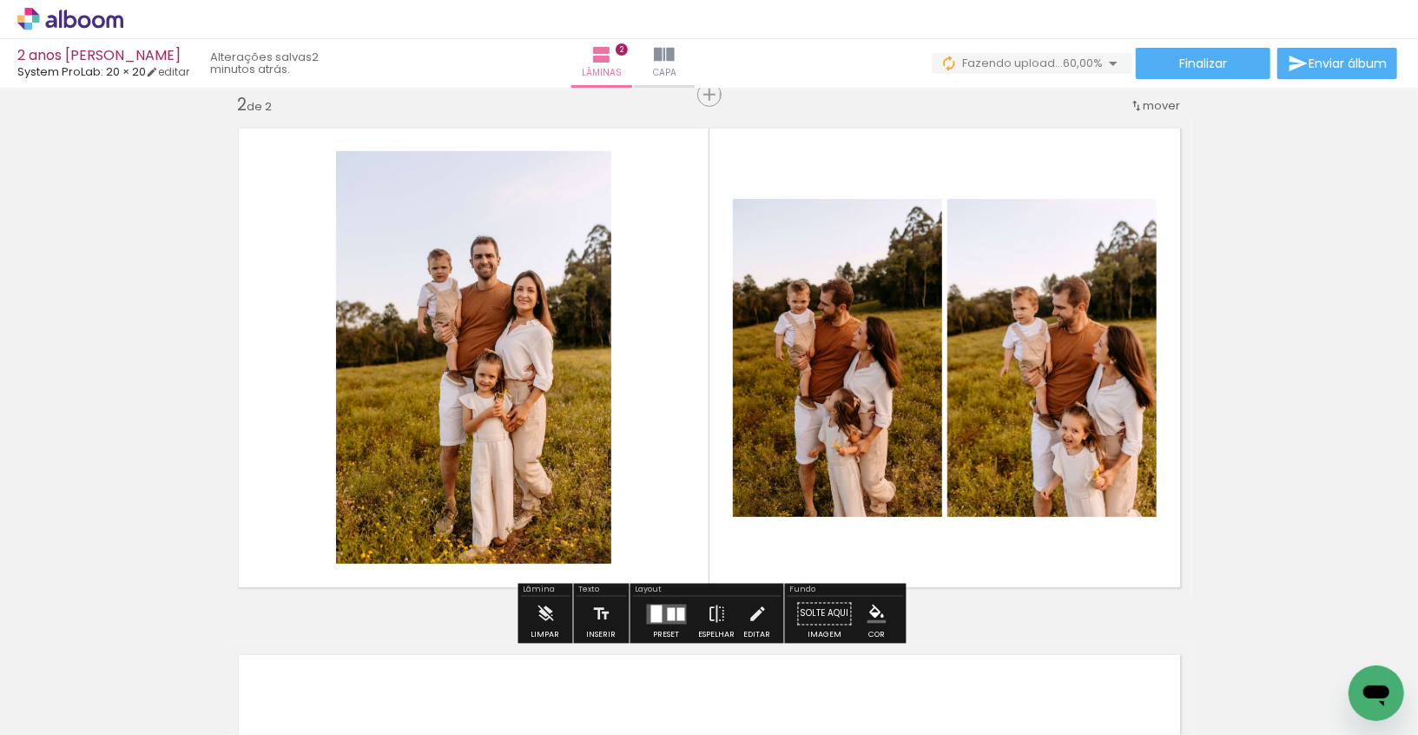
click at [673, 604] on quentale-layouter at bounding box center [667, 614] width 40 height 20
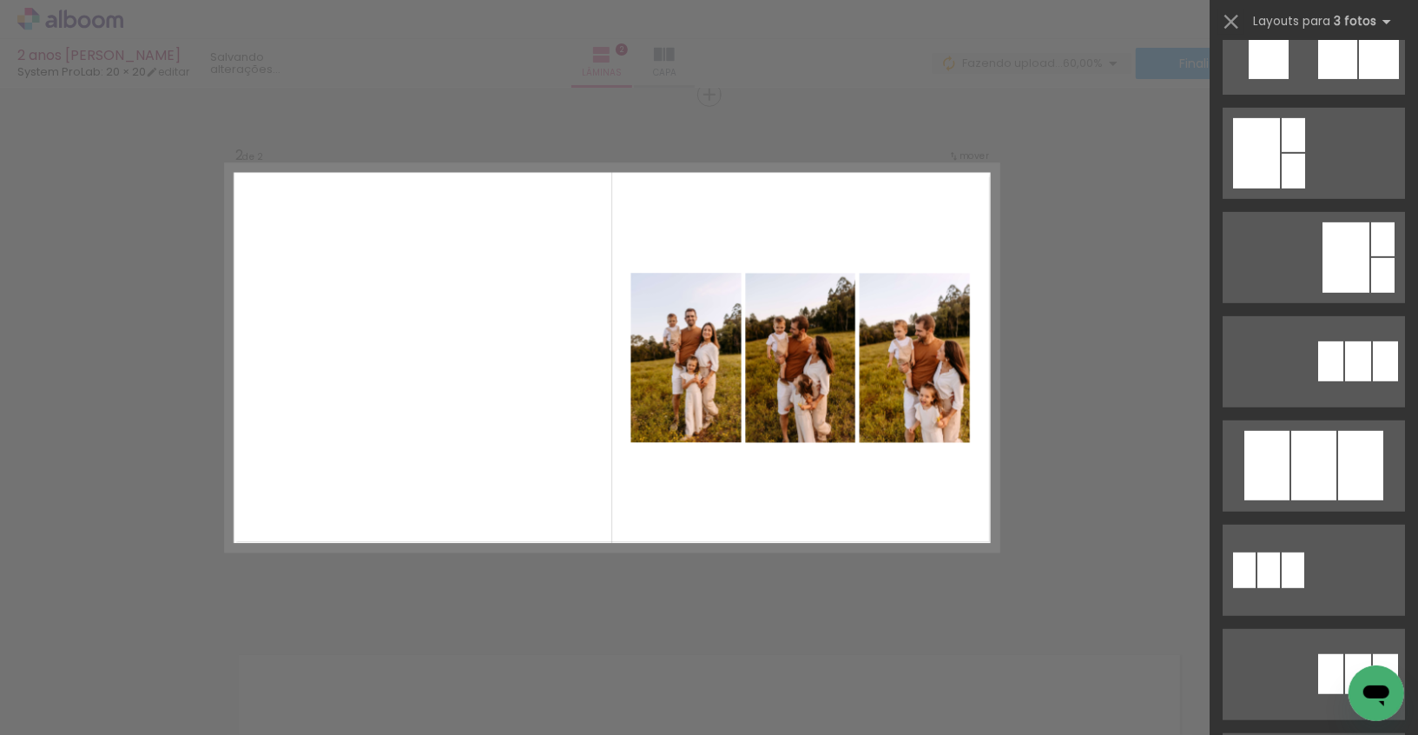
scroll to position [595, 0]
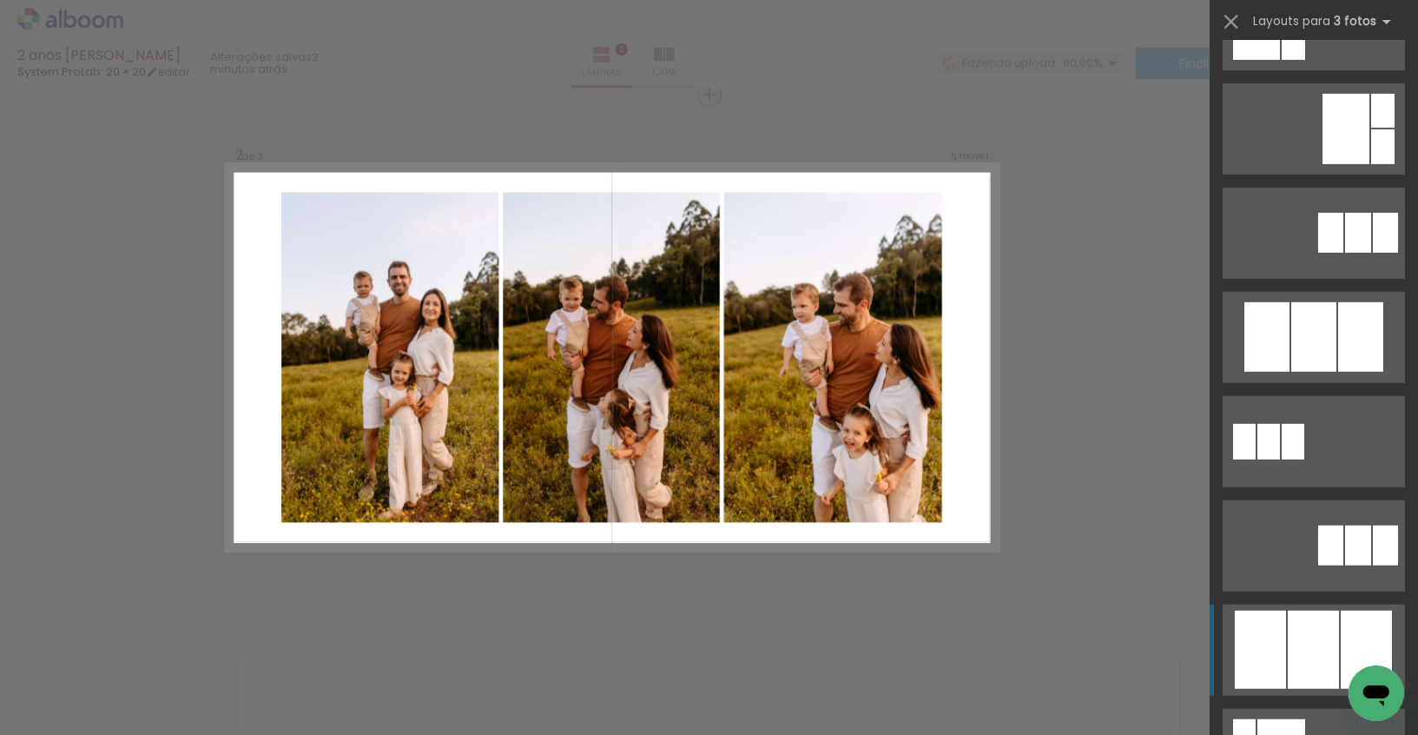
click at [1320, 653] on div at bounding box center [1313, 649] width 51 height 78
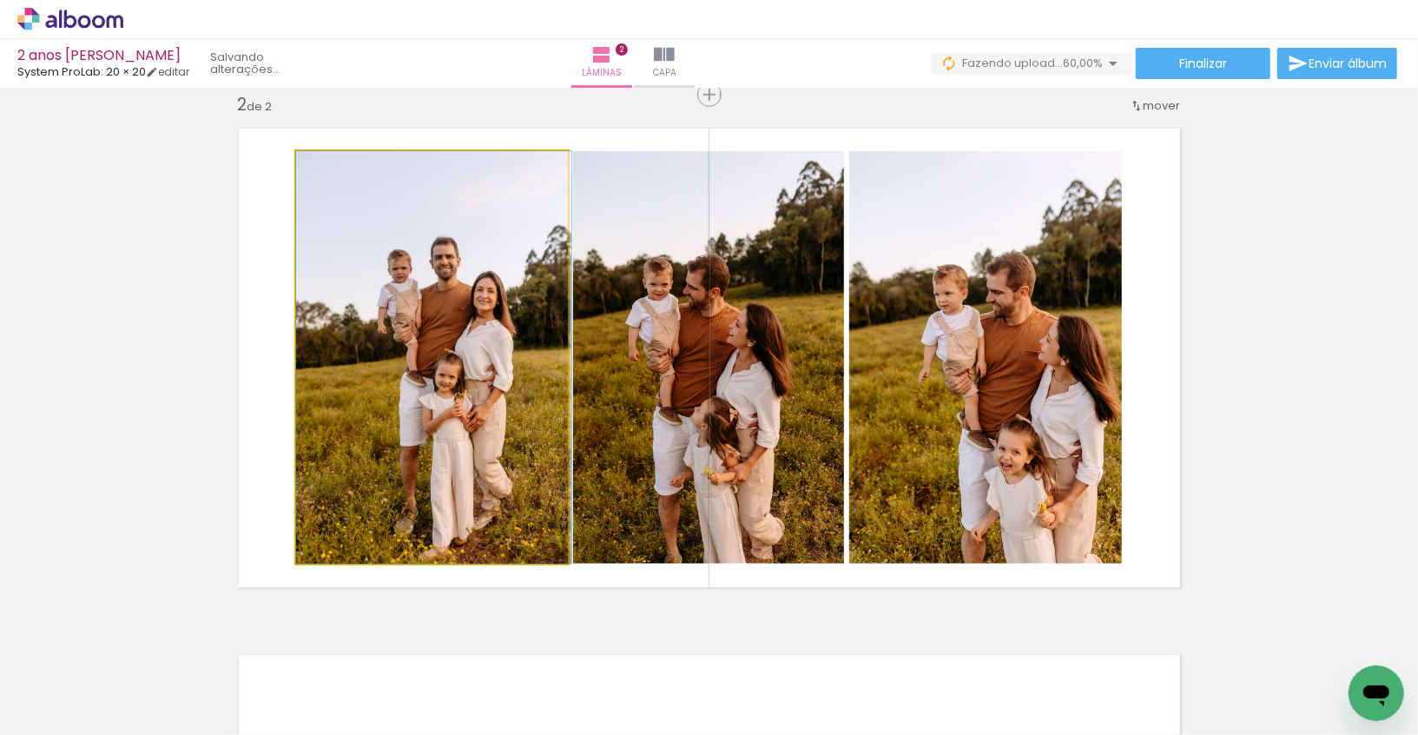
drag, startPoint x: 464, startPoint y: 420, endPoint x: 703, endPoint y: 406, distance: 239.2
click at [0, 0] on slot at bounding box center [0, 0] width 0 height 0
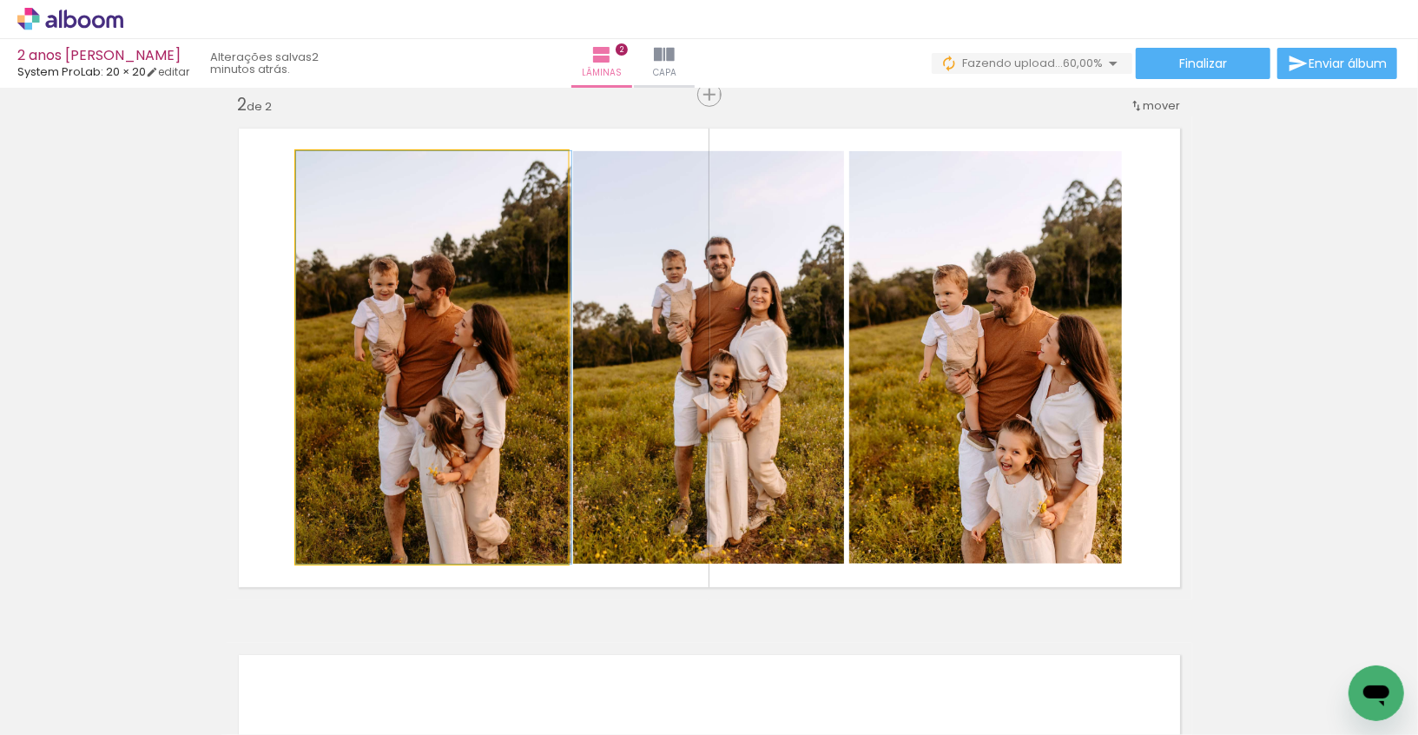
drag, startPoint x: 392, startPoint y: 336, endPoint x: 698, endPoint y: 331, distance: 306.6
click at [0, 0] on slot at bounding box center [0, 0] width 0 height 0
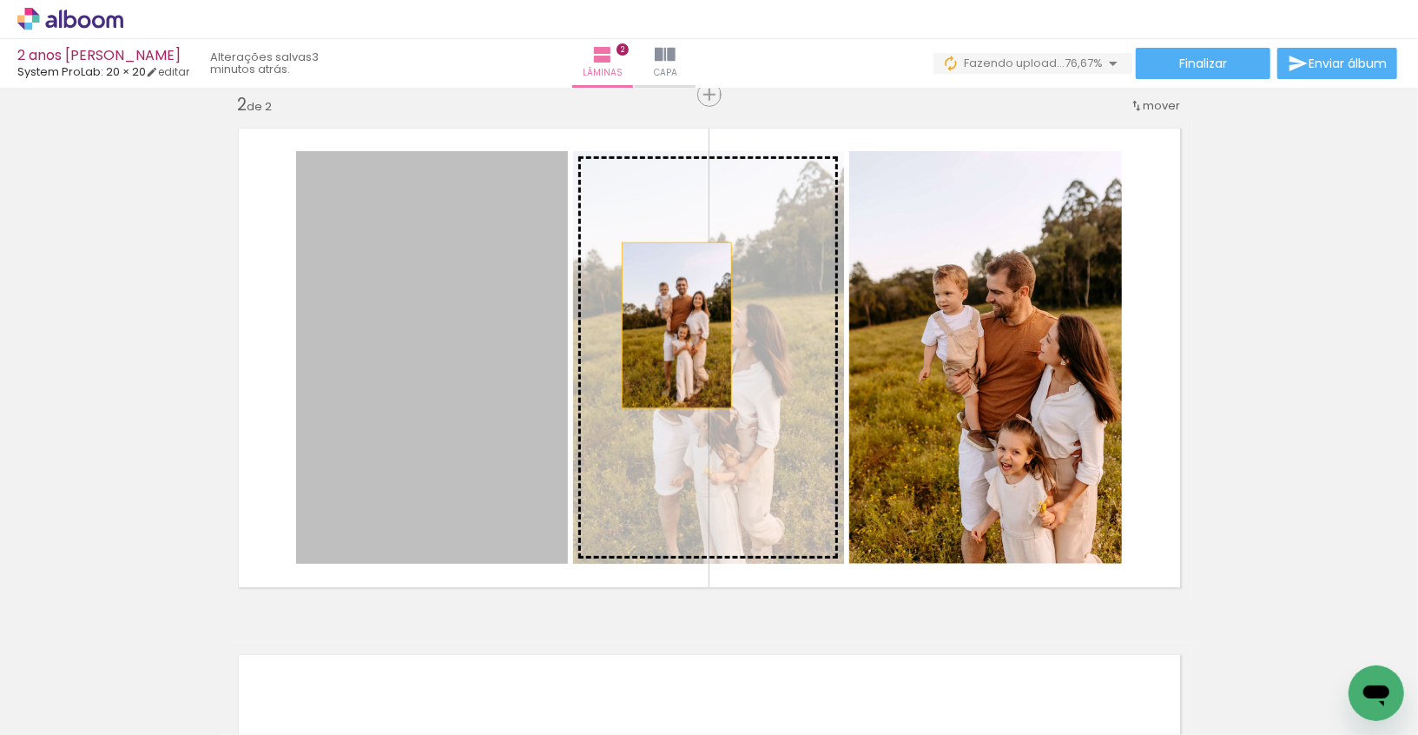
drag, startPoint x: 453, startPoint y: 325, endPoint x: 676, endPoint y: 325, distance: 223.2
click at [0, 0] on slot at bounding box center [0, 0] width 0 height 0
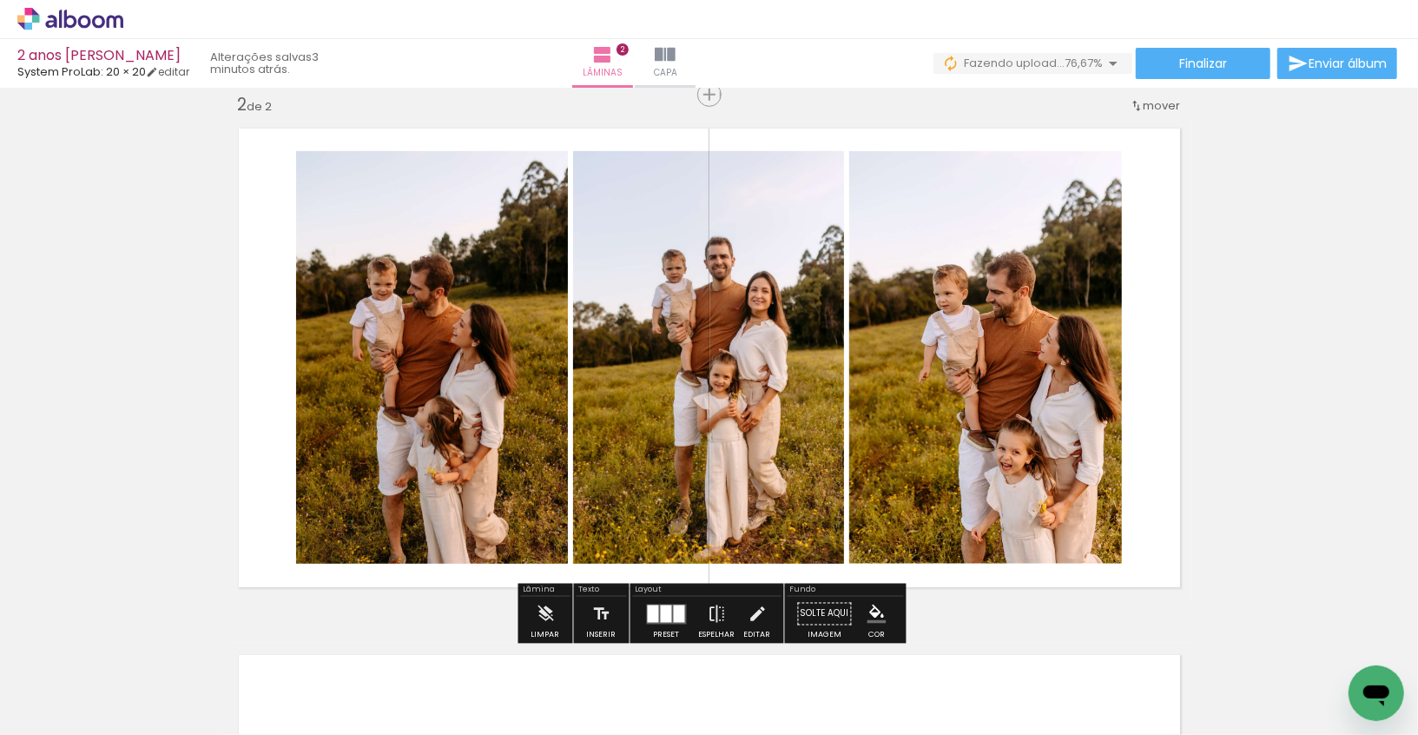
click at [443, 354] on quentale-photo at bounding box center [432, 357] width 272 height 412
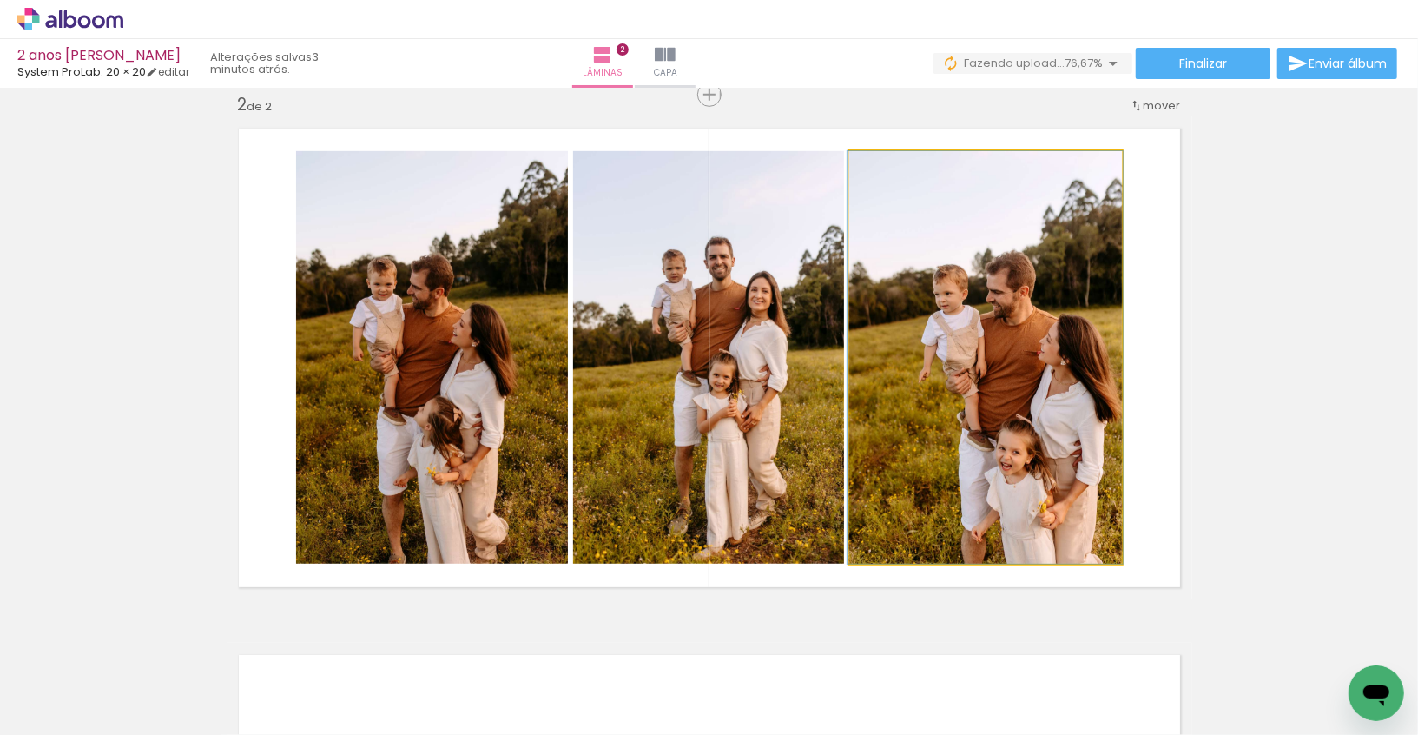
click at [1034, 370] on quentale-photo at bounding box center [985, 357] width 273 height 412
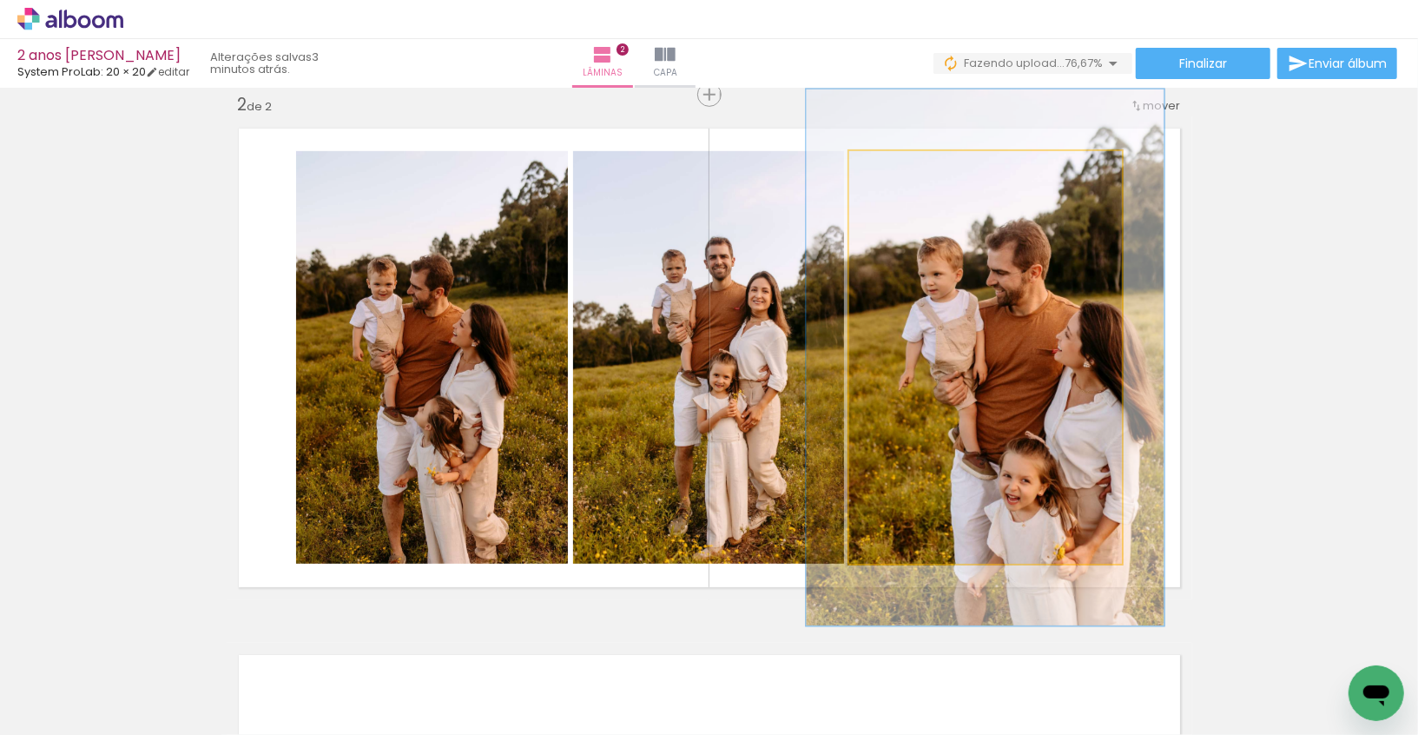
drag, startPoint x: 888, startPoint y: 167, endPoint x: 914, endPoint y: 168, distance: 27.0
click at [914, 168] on div at bounding box center [908, 170] width 16 height 16
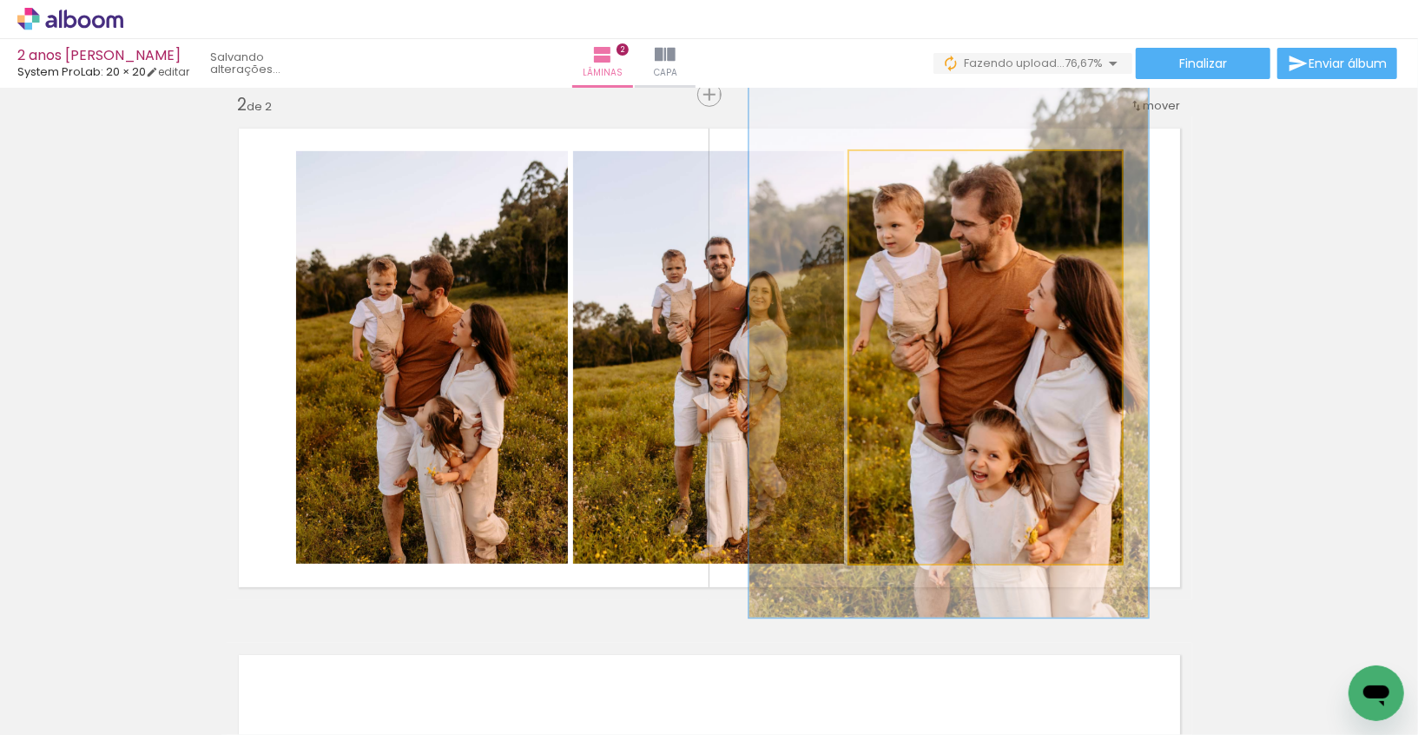
drag, startPoint x: 1006, startPoint y: 382, endPoint x: 970, endPoint y: 343, distance: 53.5
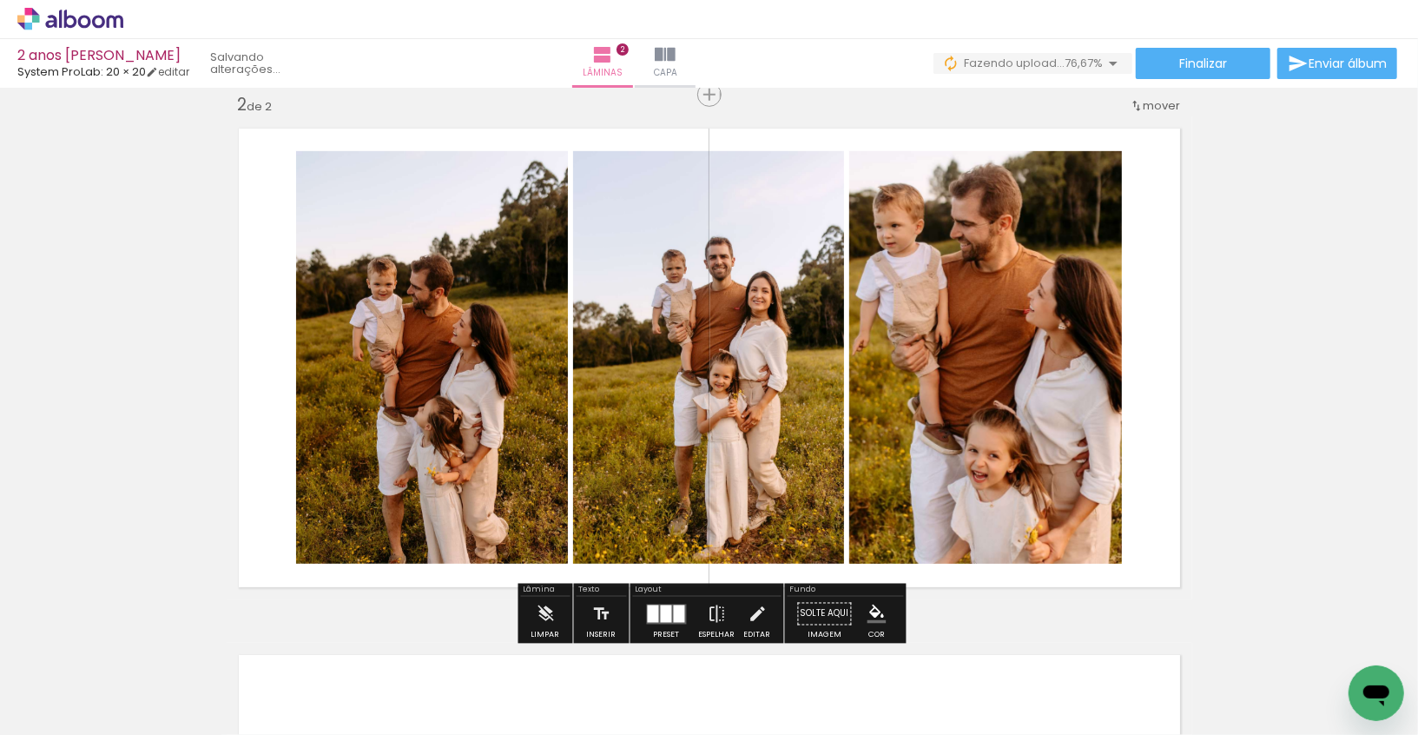
click at [1262, 378] on div "Inserir lâmina 1 de 2 Inserir lâmina 2 de 2" at bounding box center [709, 336] width 1418 height 1580
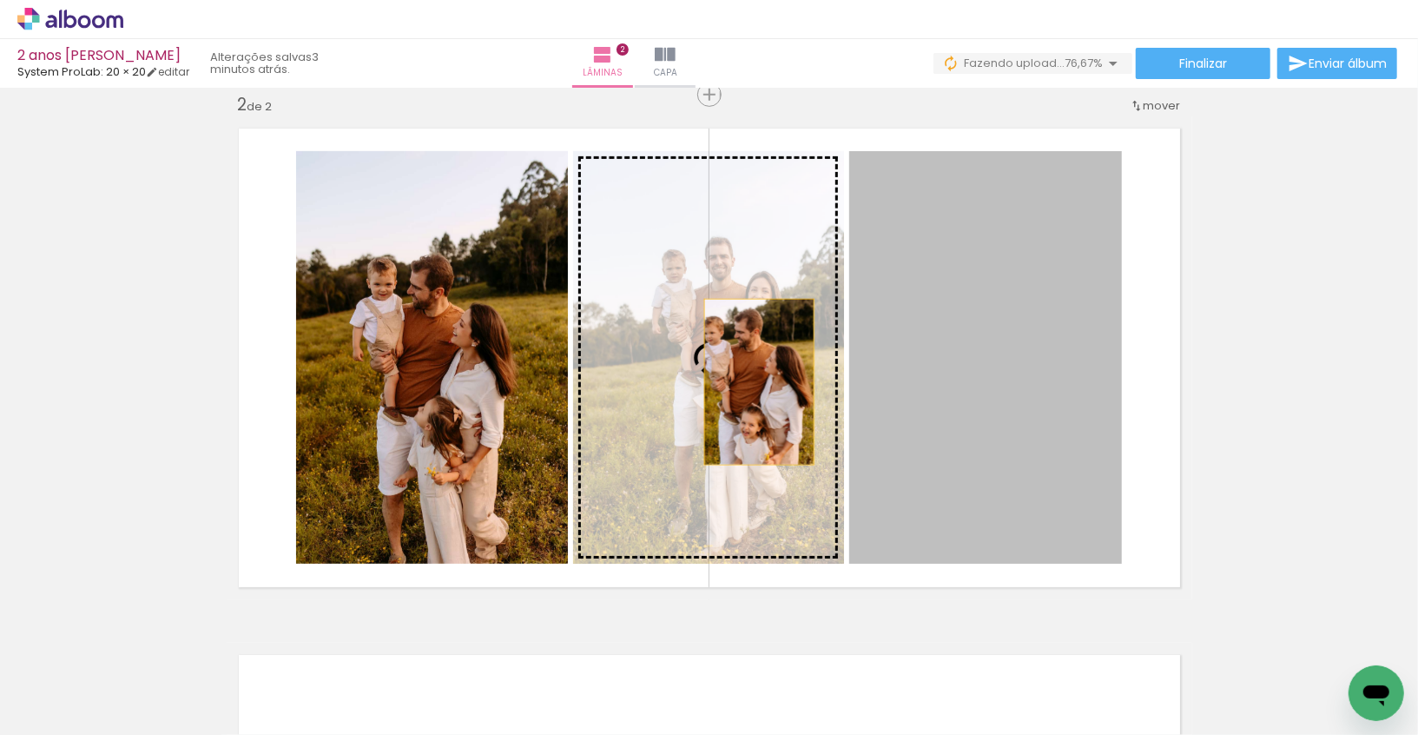
drag, startPoint x: 1073, startPoint y: 370, endPoint x: 736, endPoint y: 377, distance: 337.9
click at [0, 0] on slot at bounding box center [0, 0] width 0 height 0
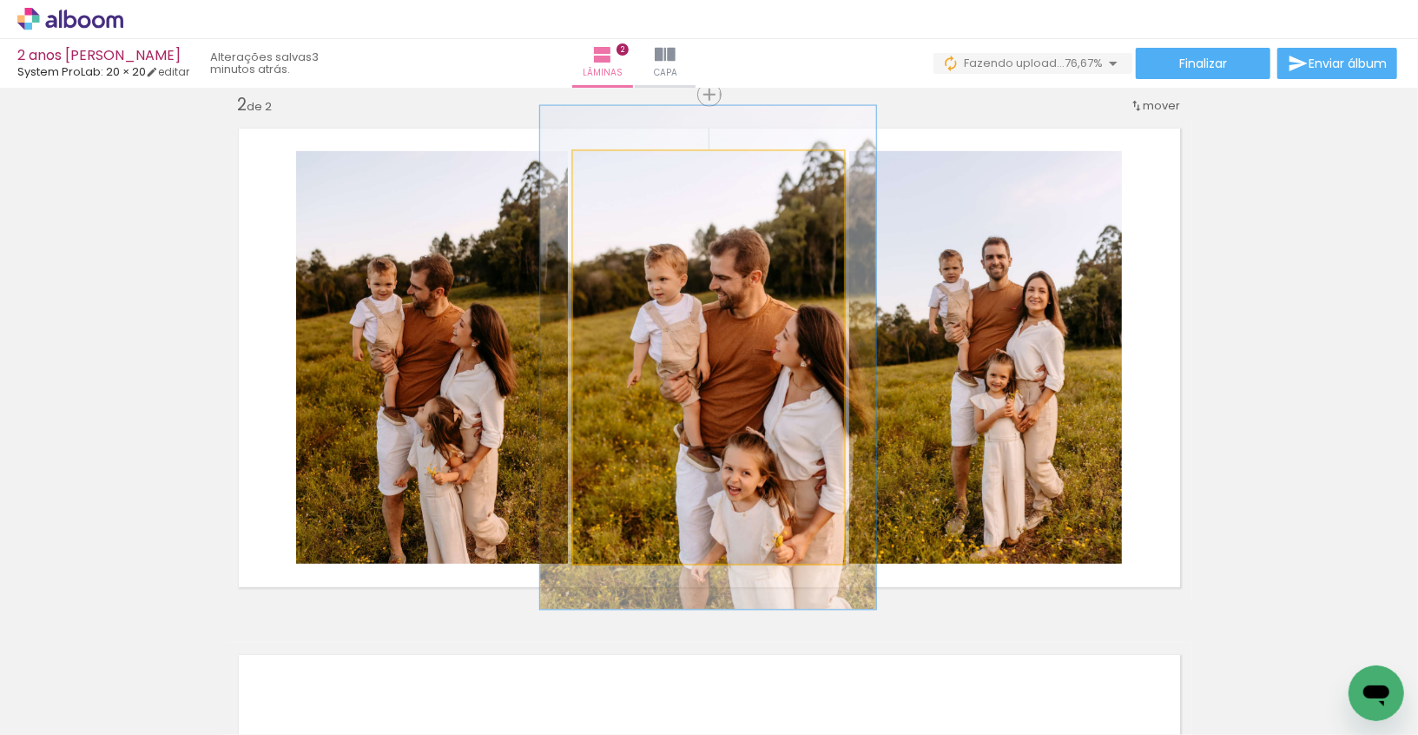
drag, startPoint x: 612, startPoint y: 168, endPoint x: 625, endPoint y: 166, distance: 13.1
click at [625, 166] on div at bounding box center [627, 170] width 16 height 16
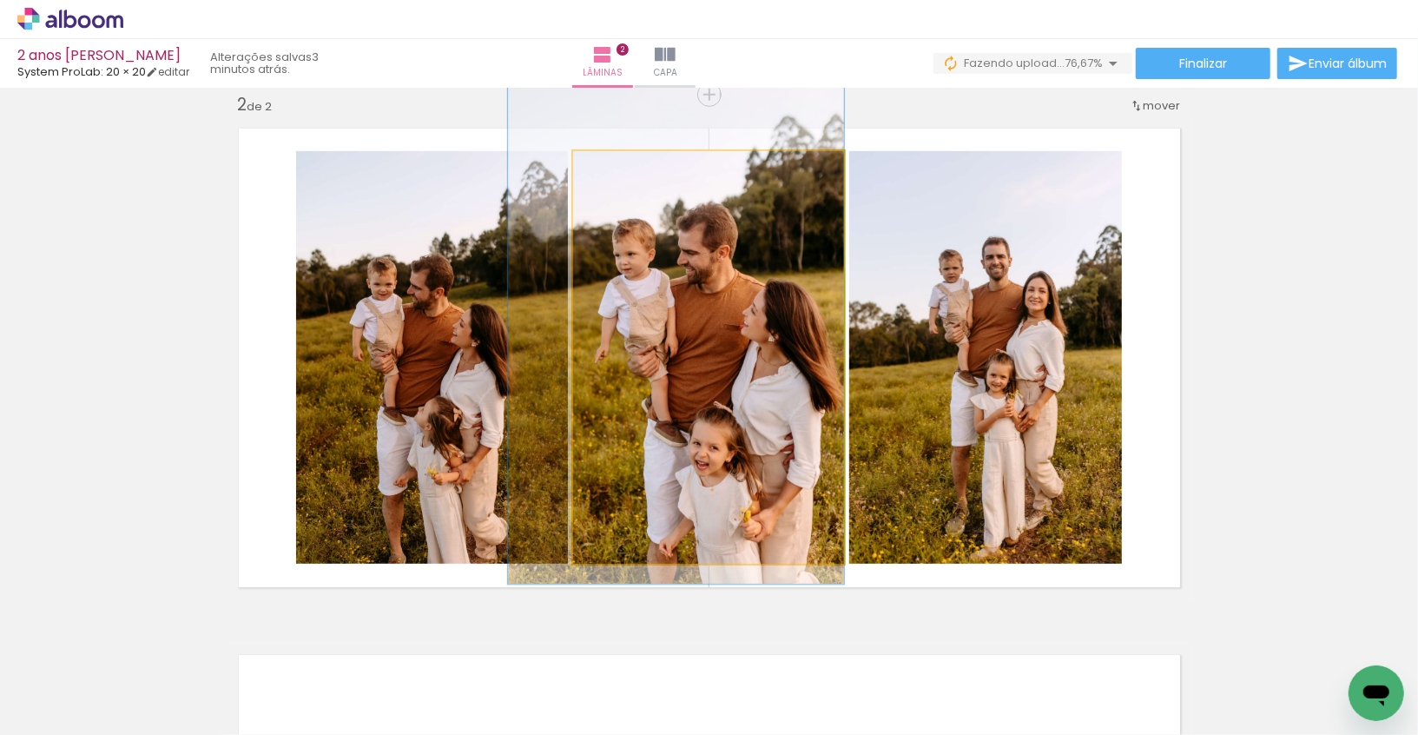
drag, startPoint x: 709, startPoint y: 369, endPoint x: 676, endPoint y: 340, distance: 44.9
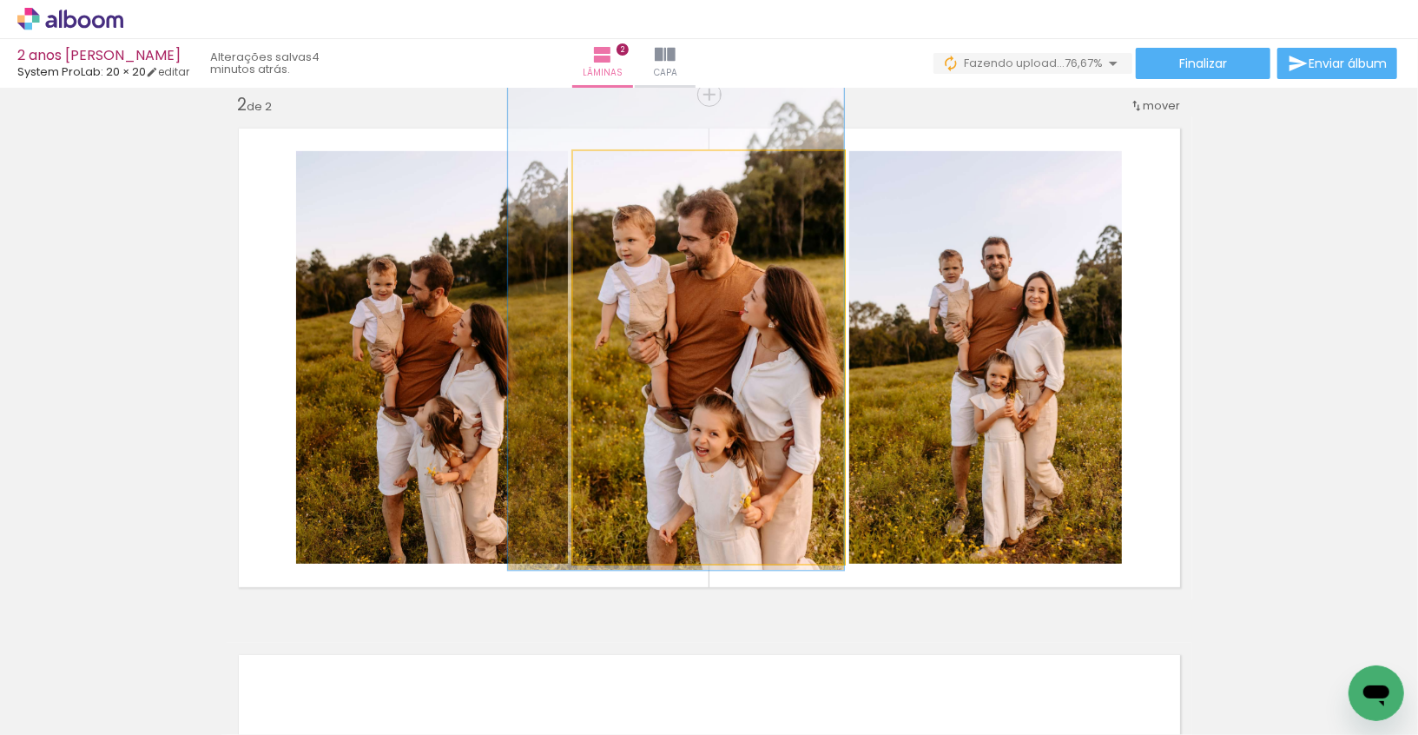
drag, startPoint x: 754, startPoint y: 329, endPoint x: 753, endPoint y: 320, distance: 9.6
click at [628, 171] on div at bounding box center [629, 170] width 16 height 16
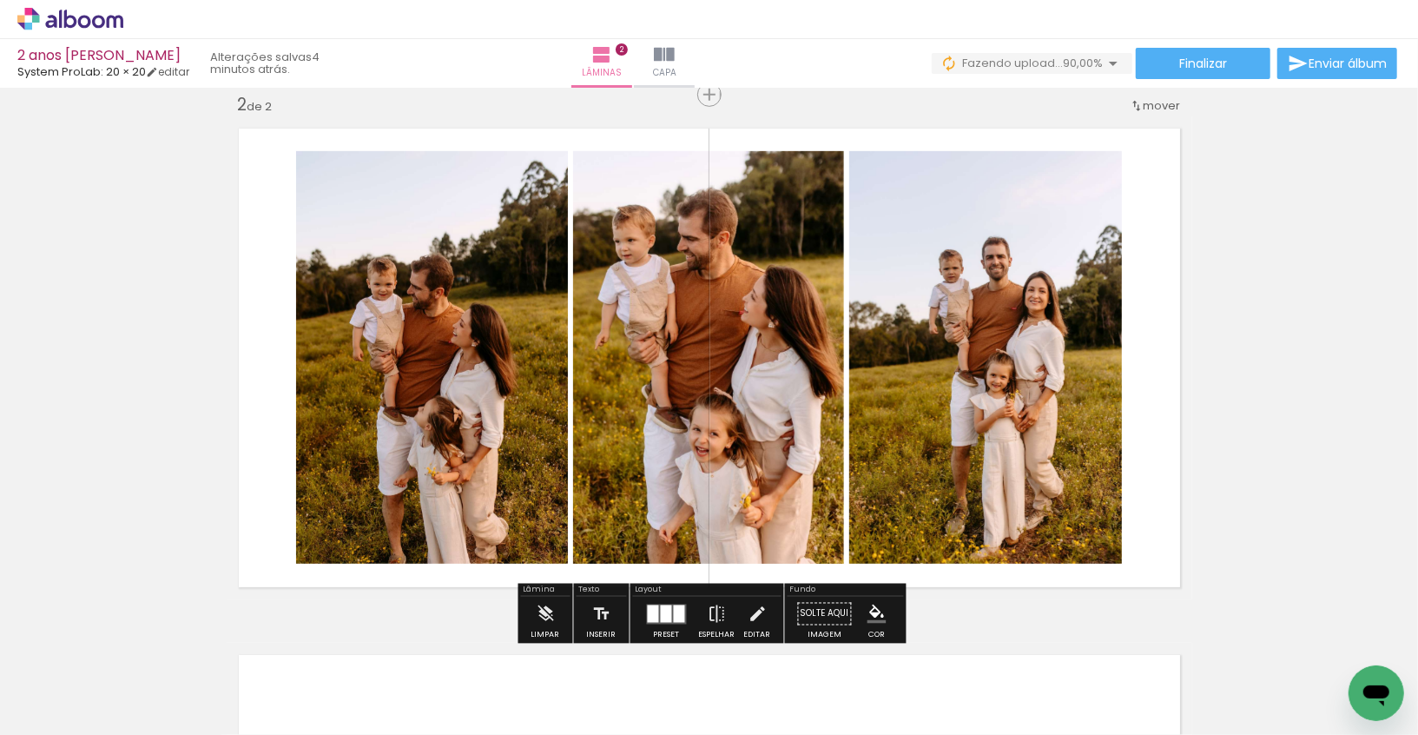
click at [1180, 370] on quentale-layouter at bounding box center [710, 357] width 966 height 483
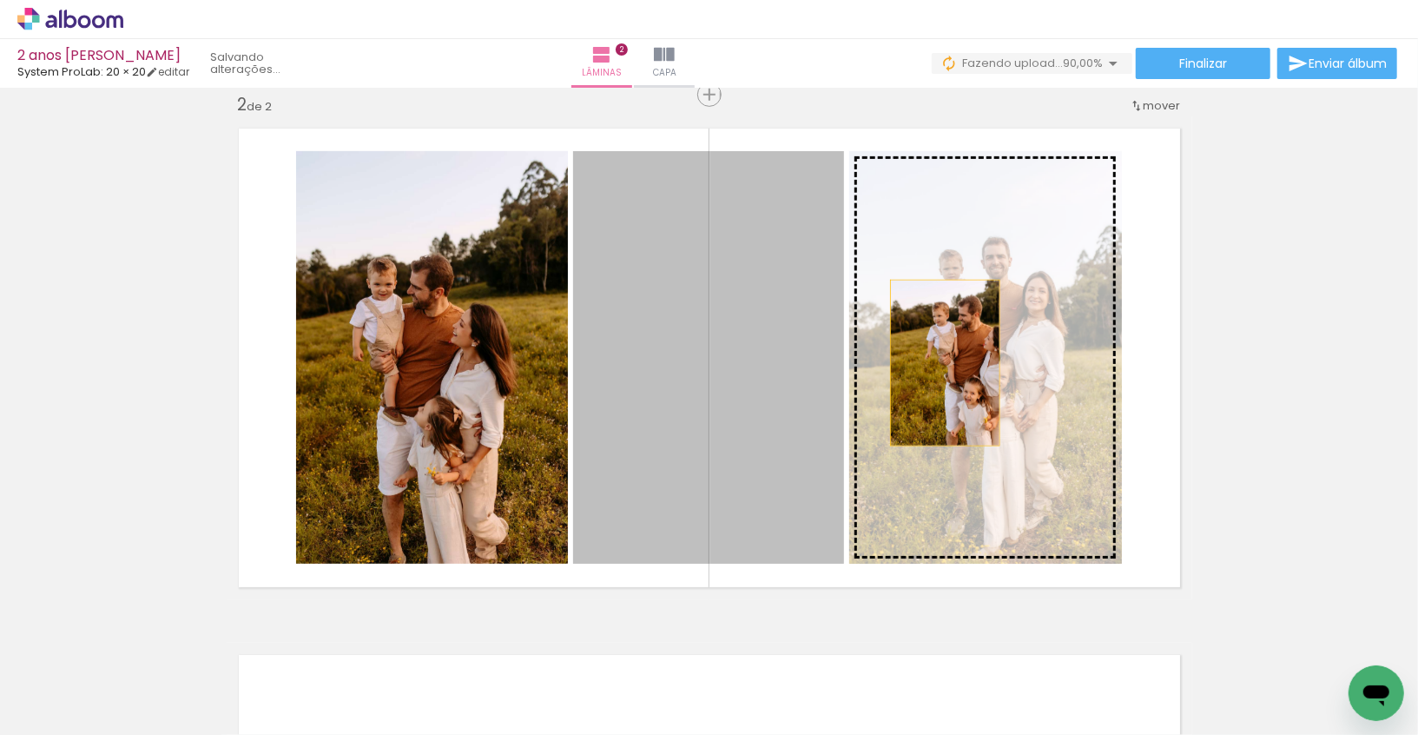
drag, startPoint x: 703, startPoint y: 362, endPoint x: 945, endPoint y: 362, distance: 242.3
click at [0, 0] on slot at bounding box center [0, 0] width 0 height 0
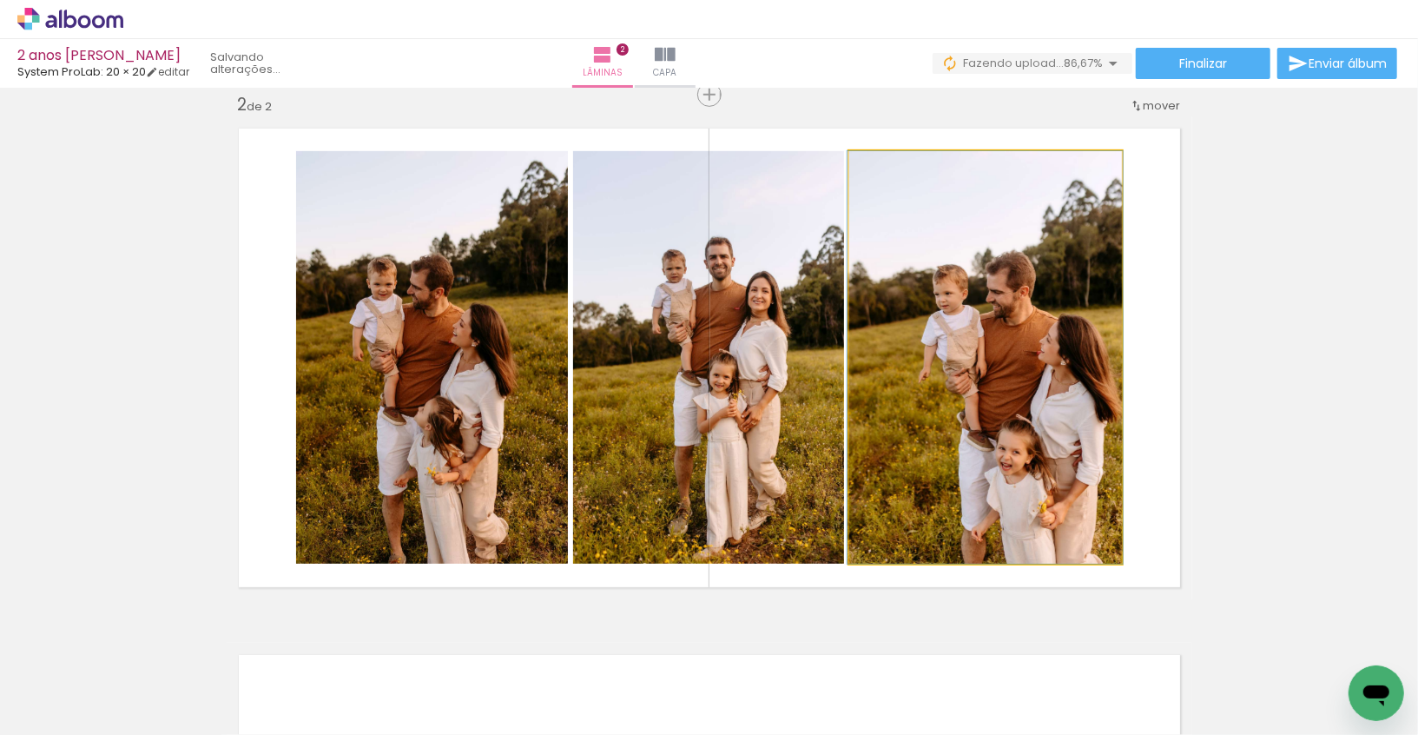
click at [945, 362] on quentale-photo at bounding box center [985, 357] width 273 height 412
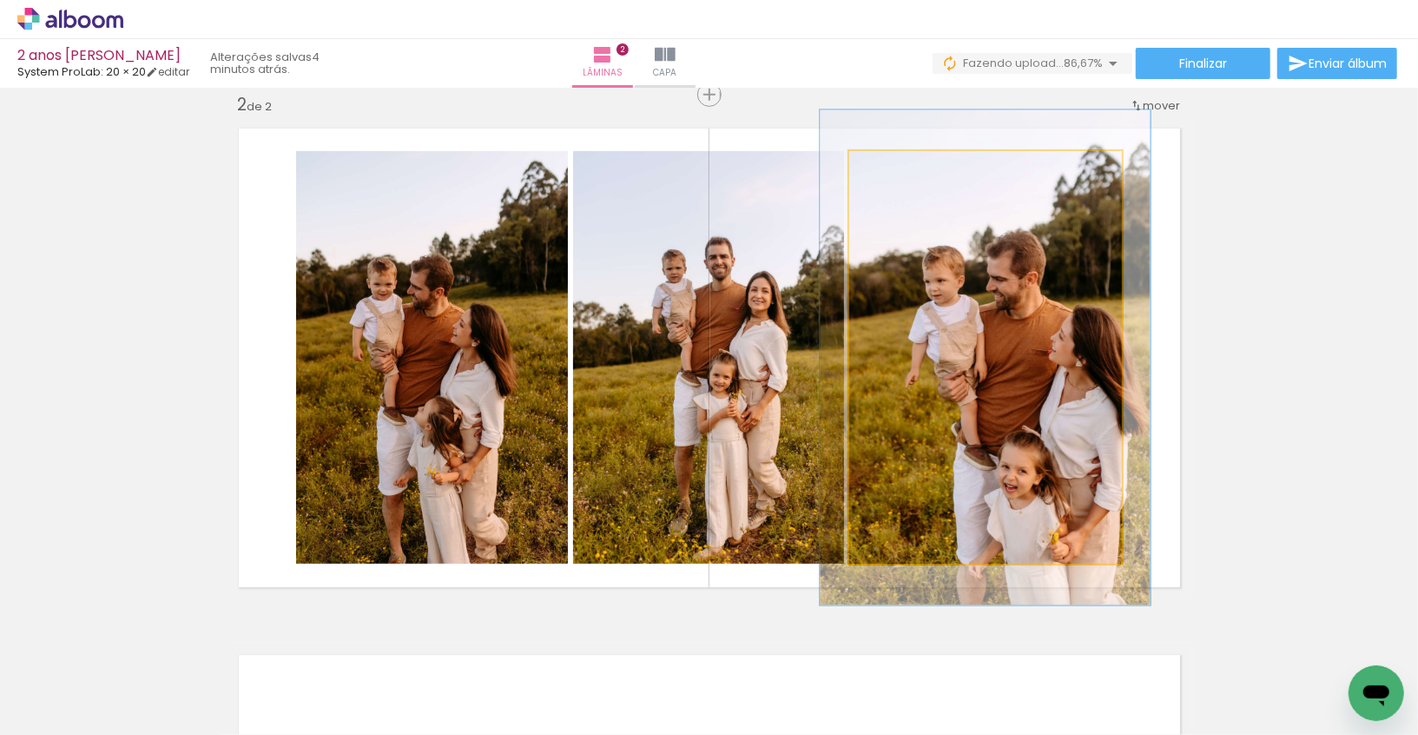
drag, startPoint x: 894, startPoint y: 175, endPoint x: 907, endPoint y: 175, distance: 12.2
type paper-slider "120"
click at [907, 175] on div at bounding box center [902, 169] width 28 height 28
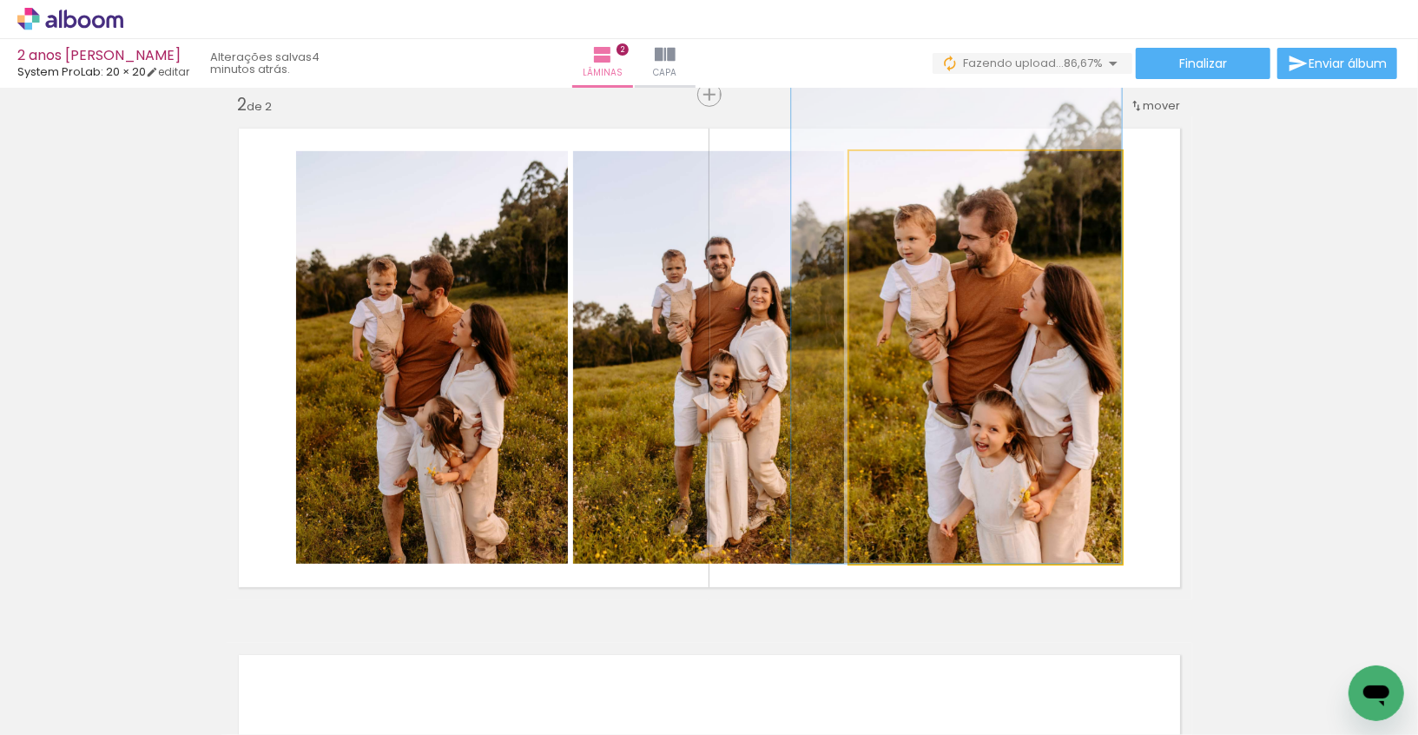
drag, startPoint x: 947, startPoint y: 306, endPoint x: 898, endPoint y: 251, distance: 73.2
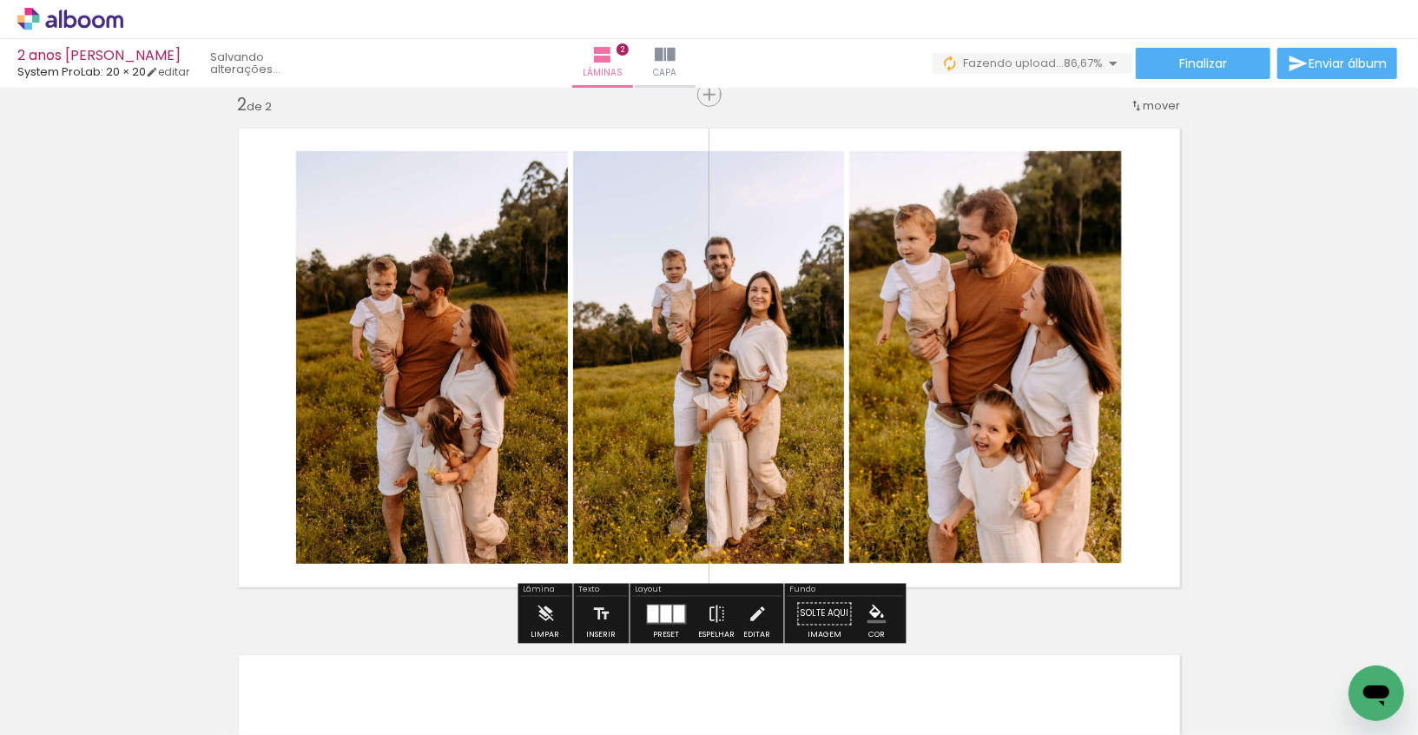
click at [1293, 338] on div "Inserir lâmina 1 de 2 Inserir lâmina 2 de 2" at bounding box center [709, 336] width 1418 height 1580
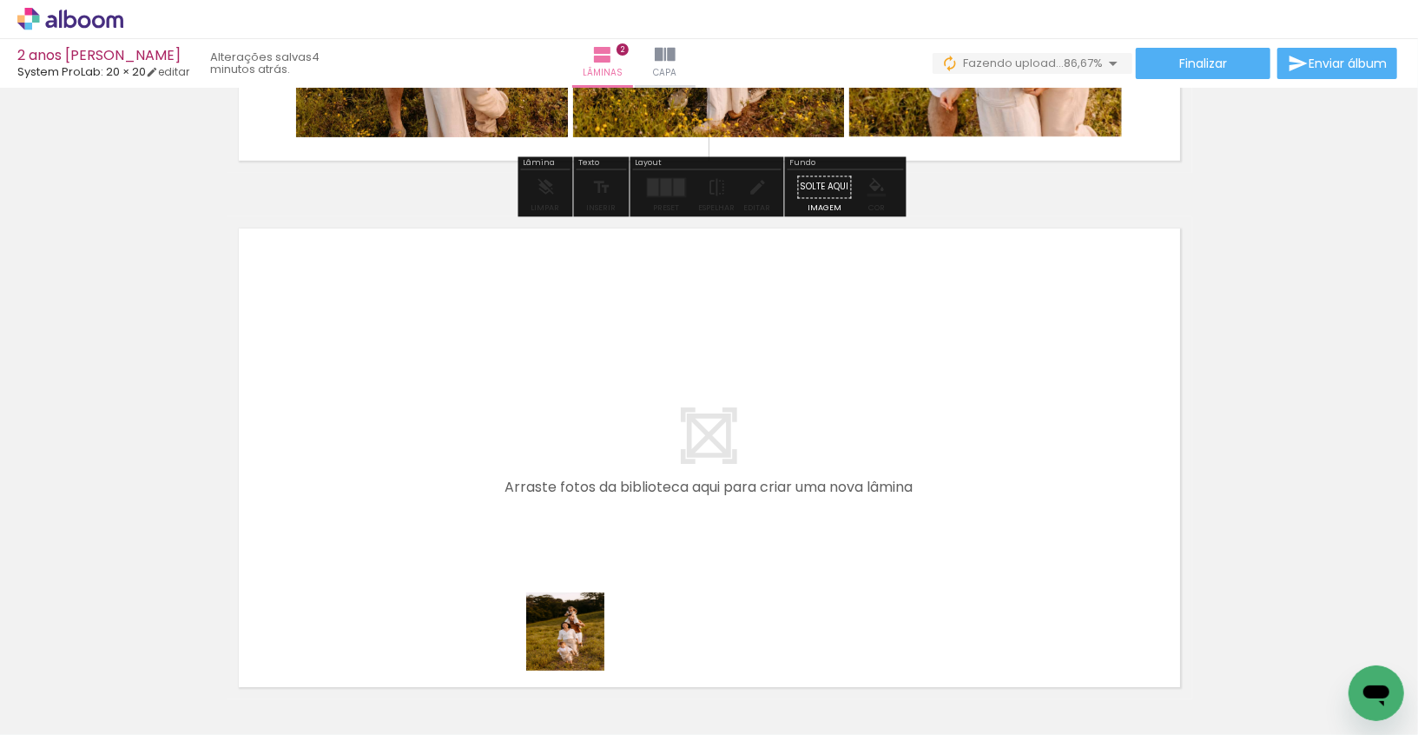
drag, startPoint x: 577, startPoint y: 696, endPoint x: 588, endPoint y: 561, distance: 135.9
click at [588, 561] on quentale-workspace at bounding box center [709, 367] width 1418 height 735
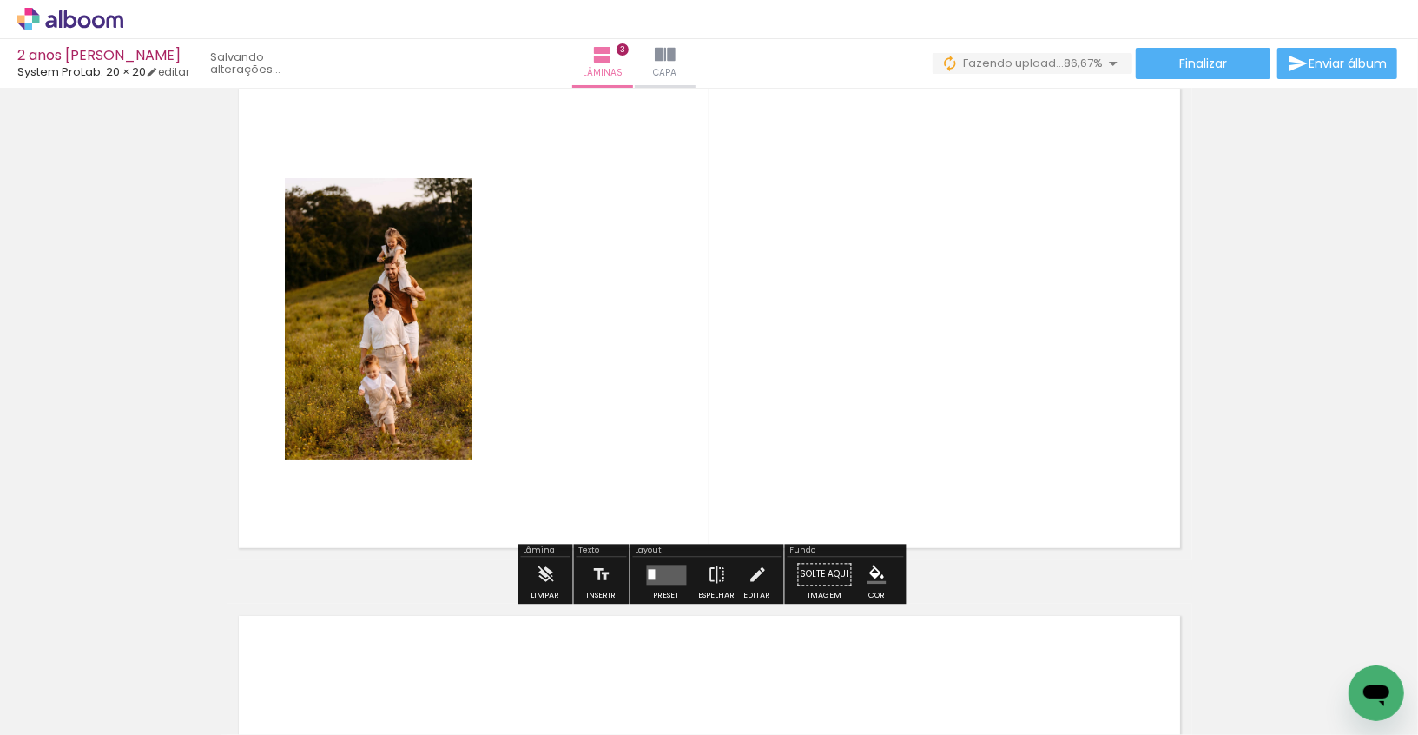
scroll to position [1124, 0]
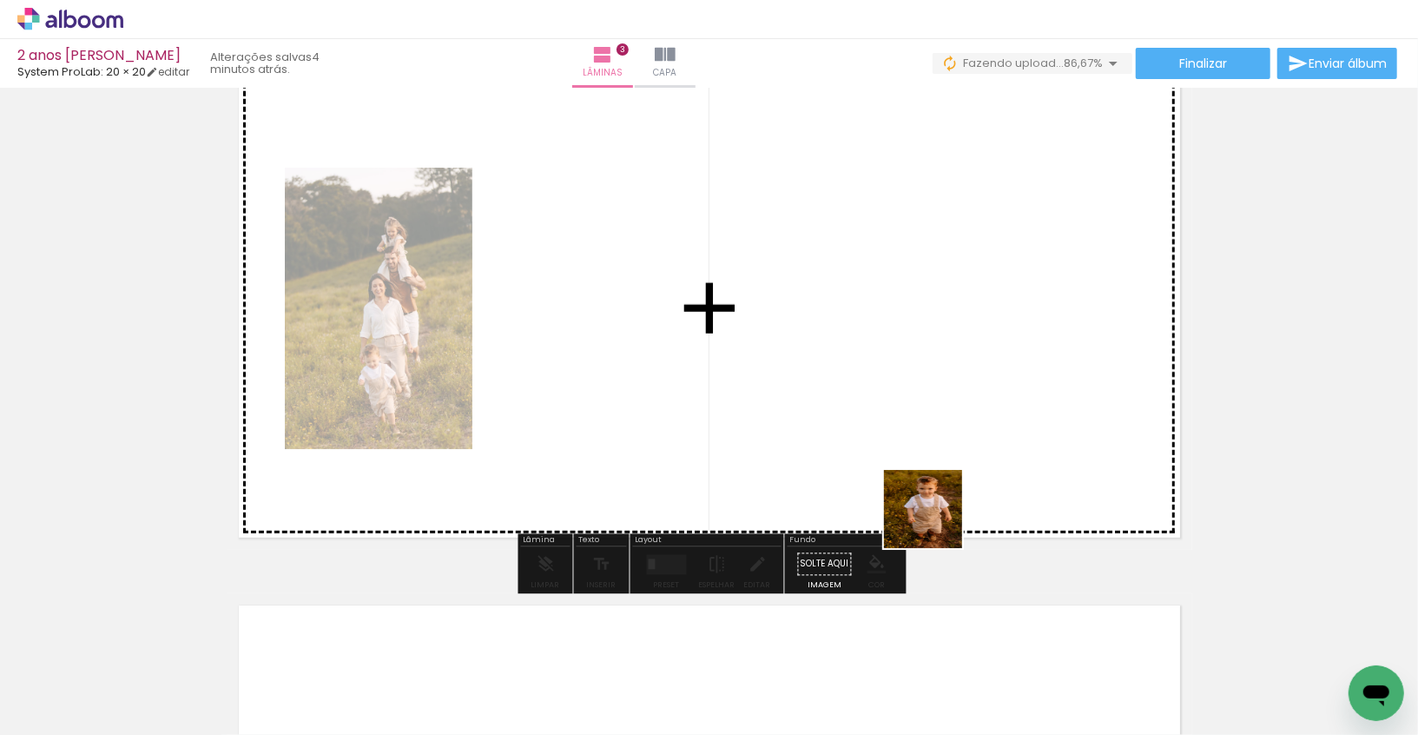
drag, startPoint x: 979, startPoint y: 670, endPoint x: 936, endPoint y: 522, distance: 154.5
click at [936, 522] on quentale-workspace at bounding box center [709, 367] width 1418 height 735
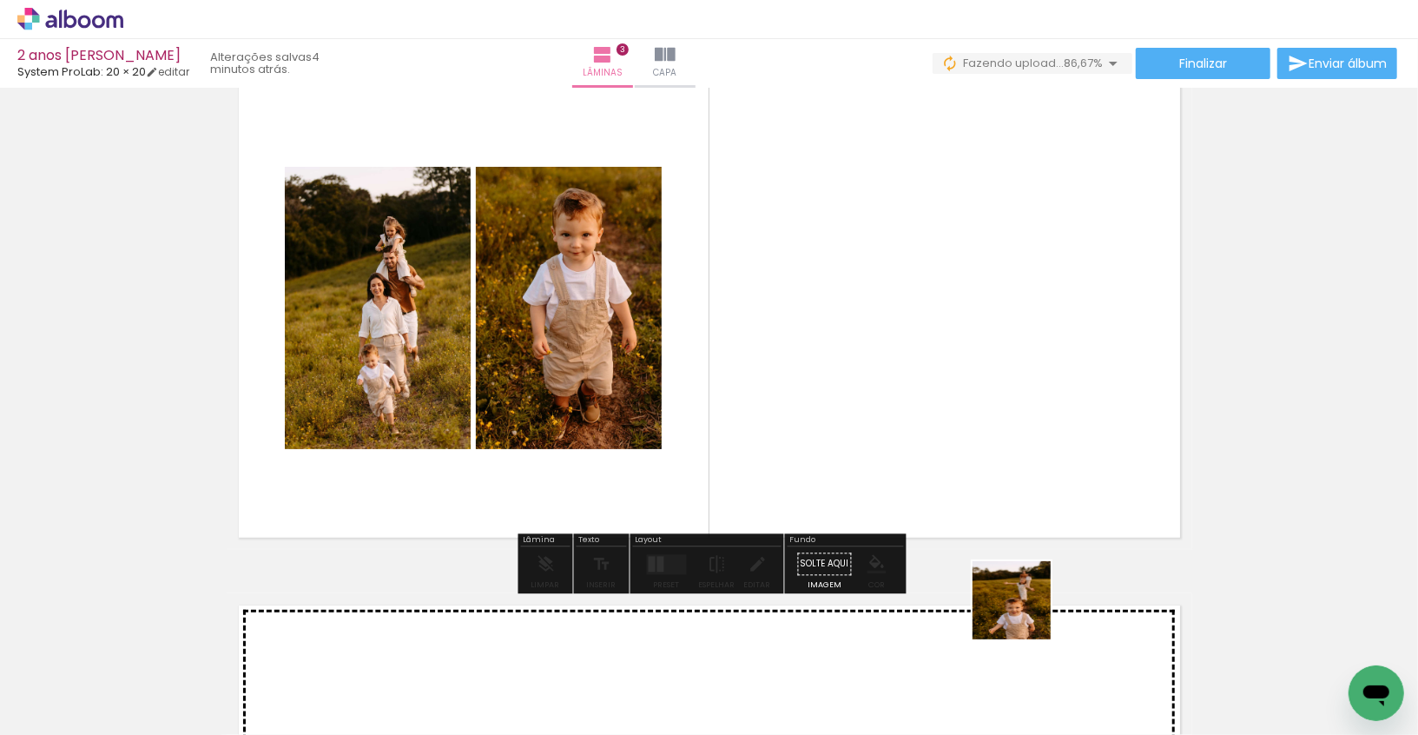
drag, startPoint x: 1048, startPoint y: 654, endPoint x: 948, endPoint y: 470, distance: 209.4
click at [949, 470] on quentale-workspace at bounding box center [709, 367] width 1418 height 735
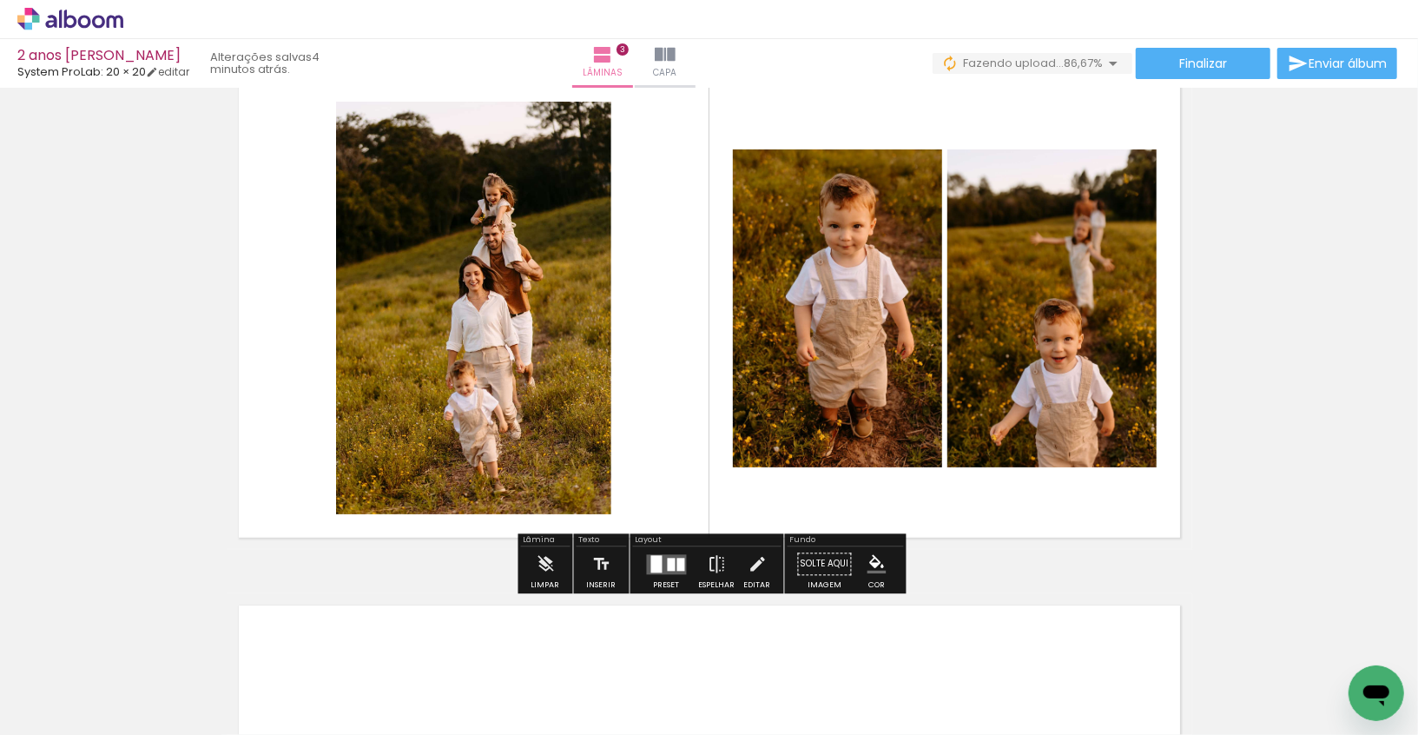
click at [973, 672] on div at bounding box center [951, 676] width 57 height 86
click at [955, 683] on div at bounding box center [951, 676] width 57 height 86
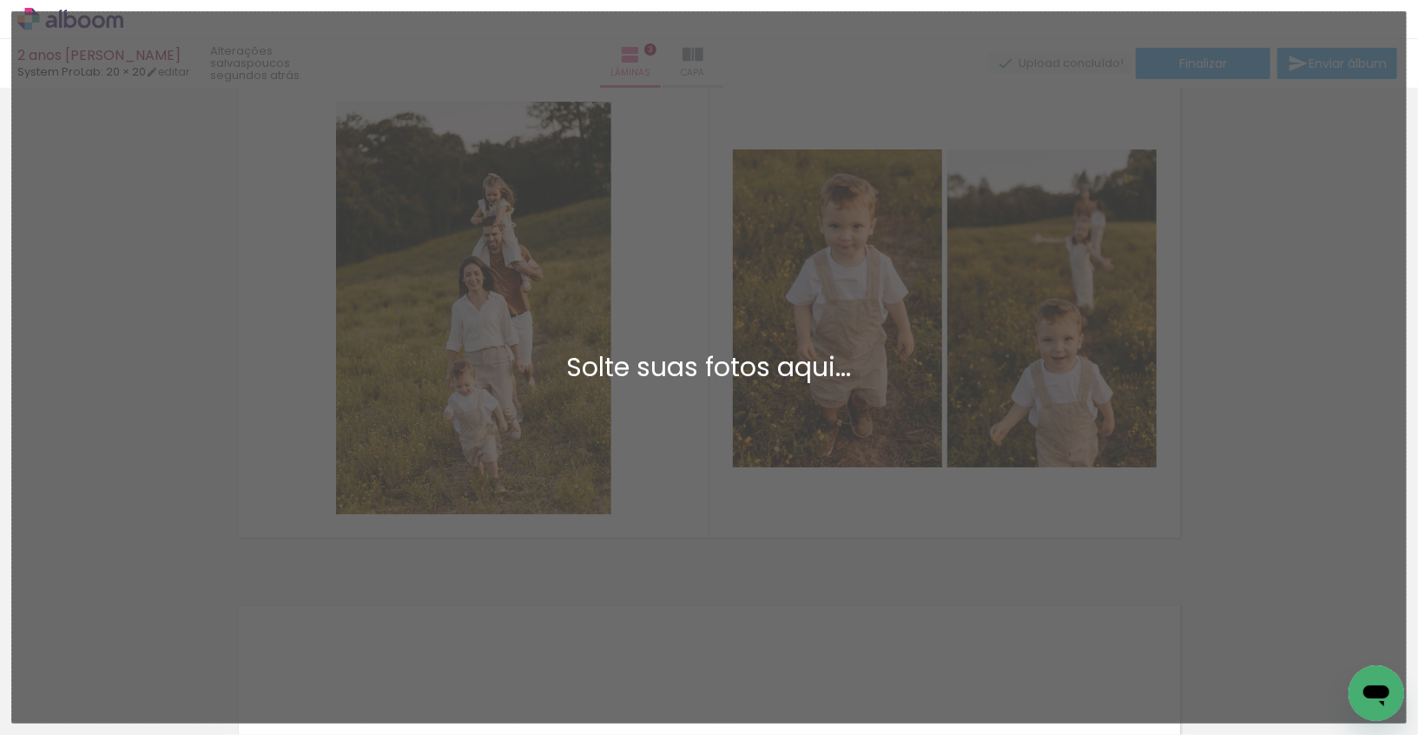
scroll to position [0, 73]
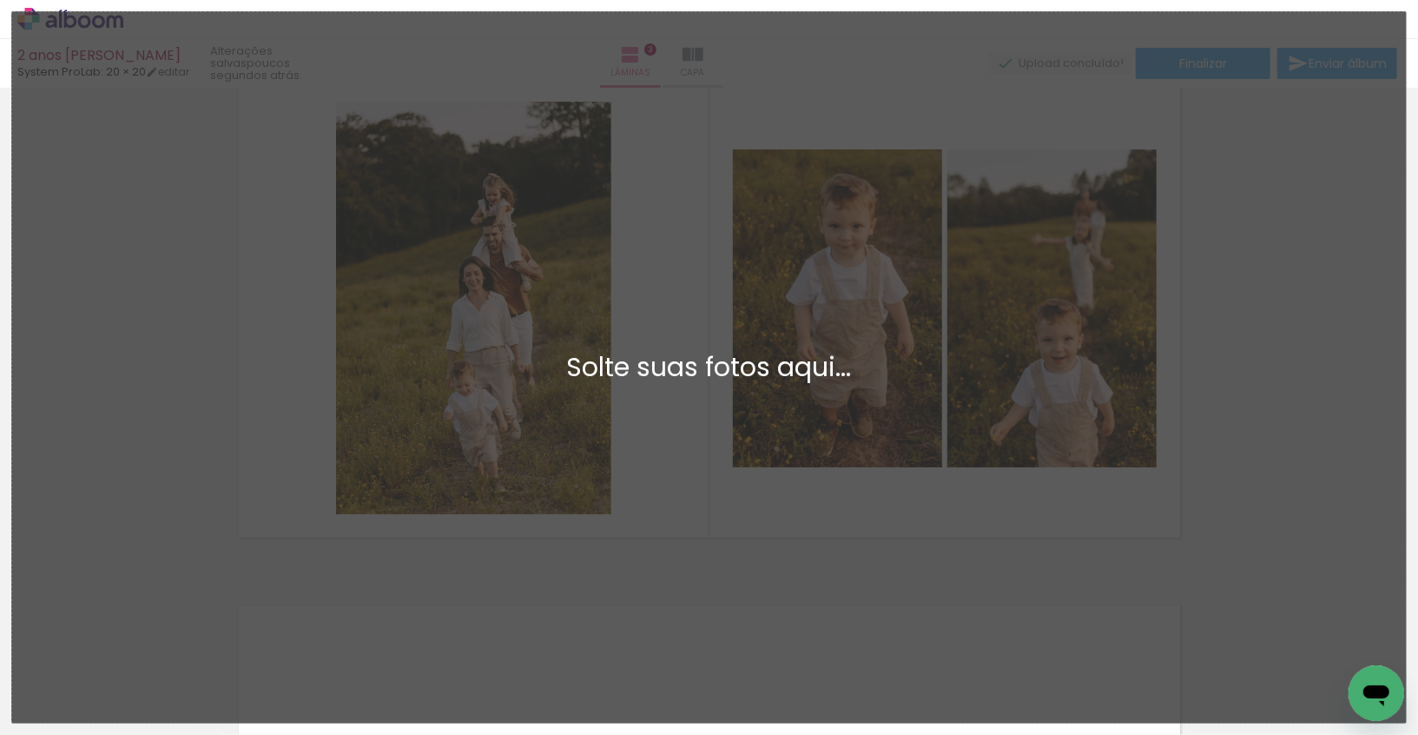
click at [517, 548] on div "Adicionar Fotos Solte suas fotos aqui..." at bounding box center [709, 367] width 1394 height 710
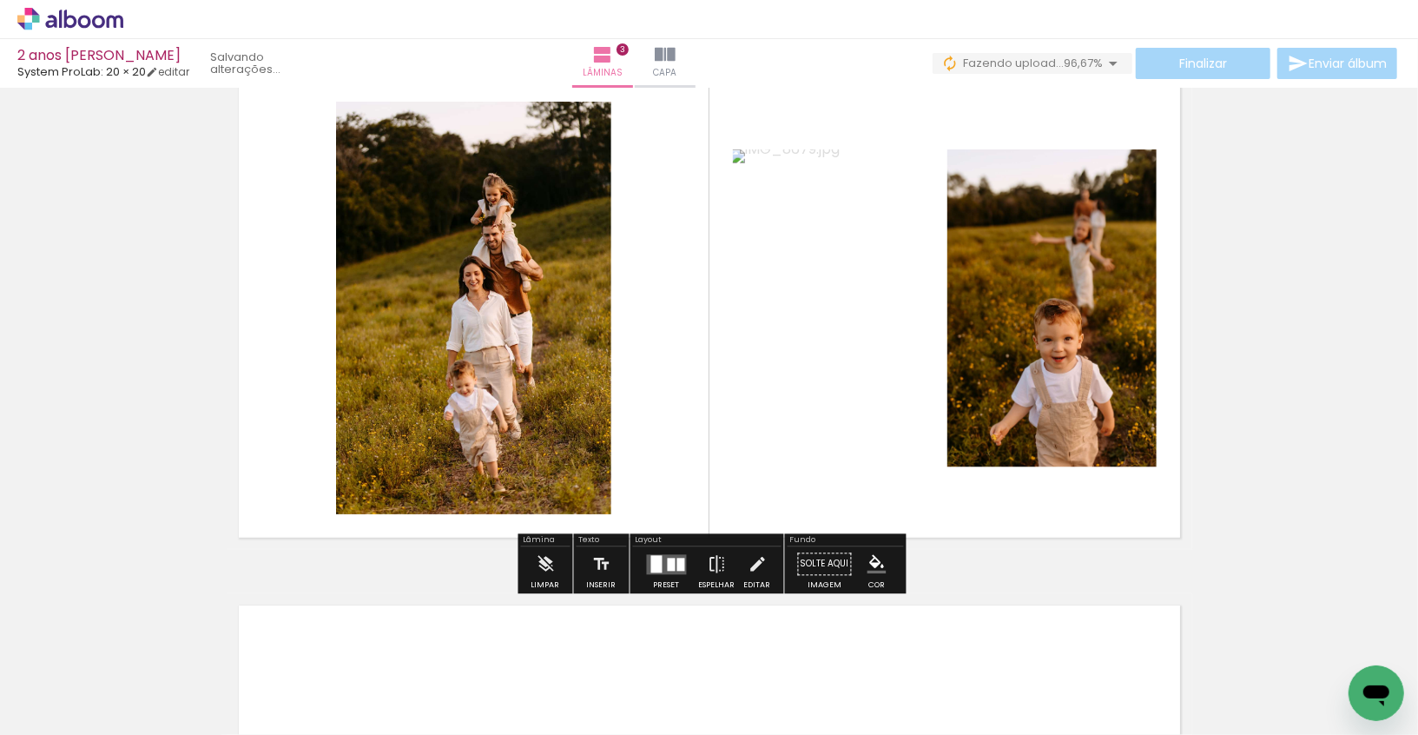
click at [1245, 344] on div "Inserir lâmina 1 de 3 Inserir lâmina 2 de 3 Inserir lâmina 3 de 3" at bounding box center [709, 23] width 1418 height 2106
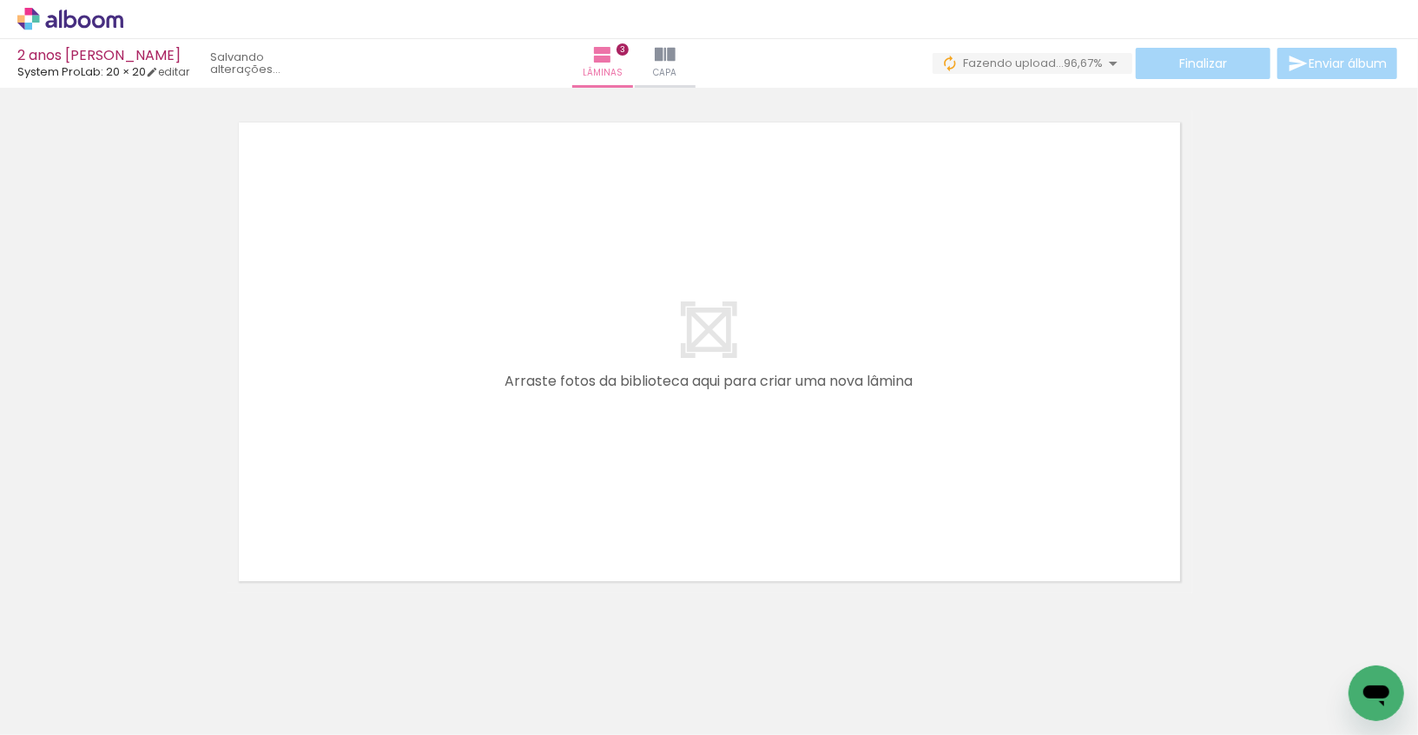
scroll to position [0, 641]
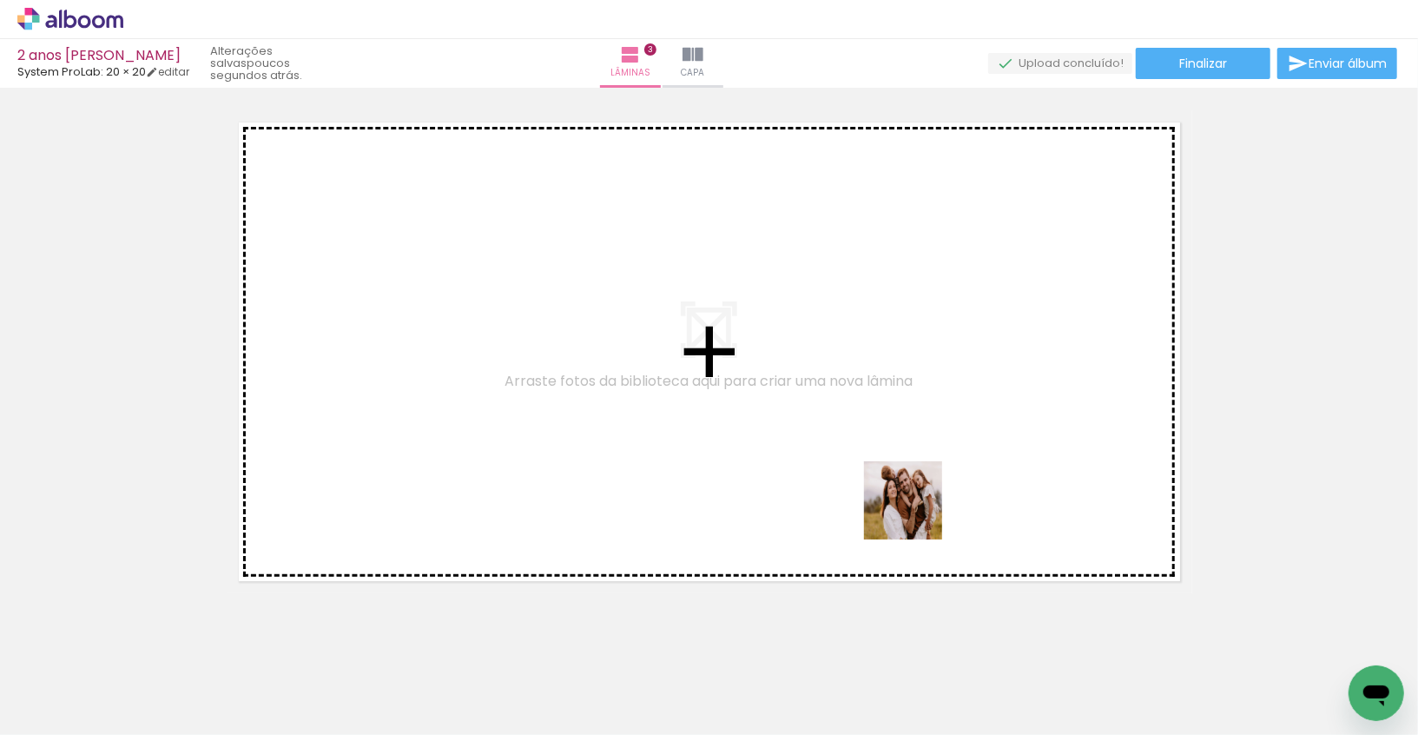
drag, startPoint x: 1087, startPoint y: 673, endPoint x: 915, endPoint y: 512, distance: 235.3
click at [915, 512] on quentale-workspace at bounding box center [709, 367] width 1418 height 735
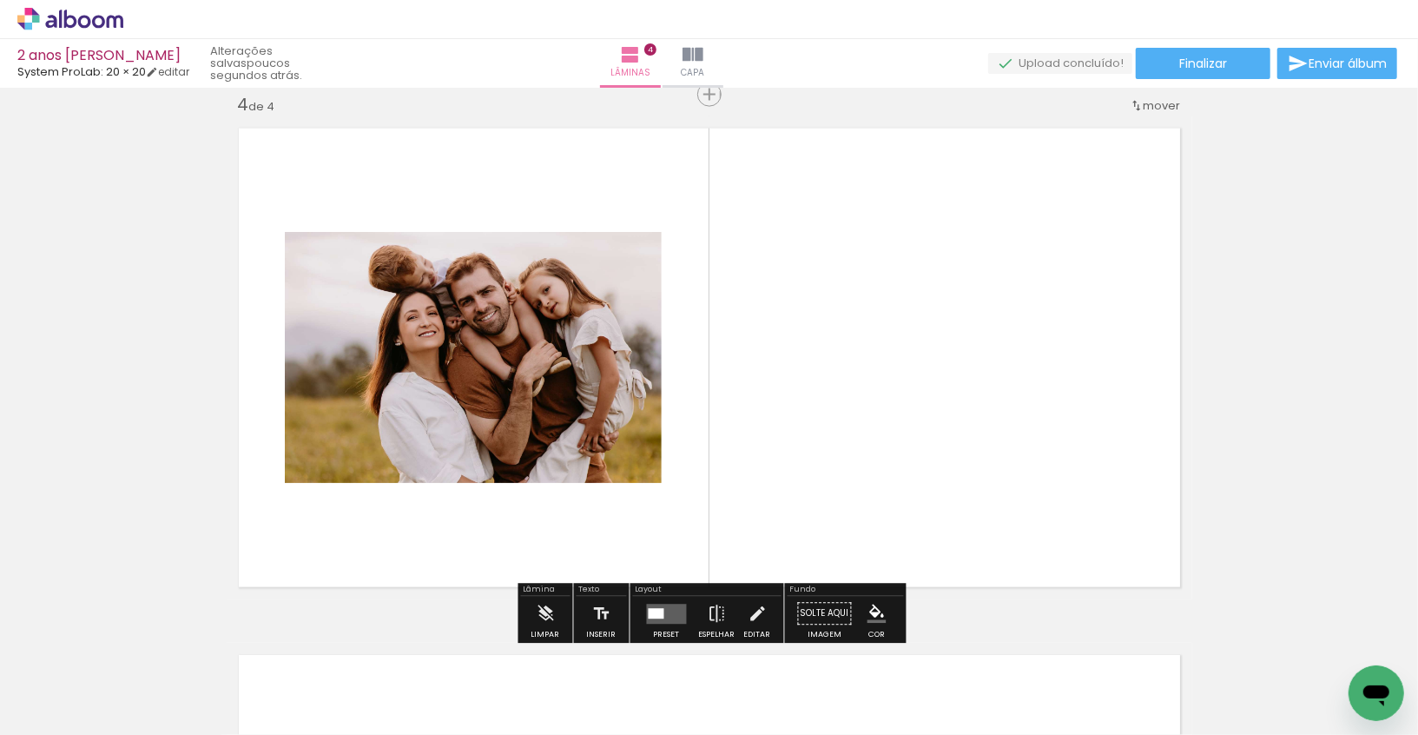
scroll to position [1667, 0]
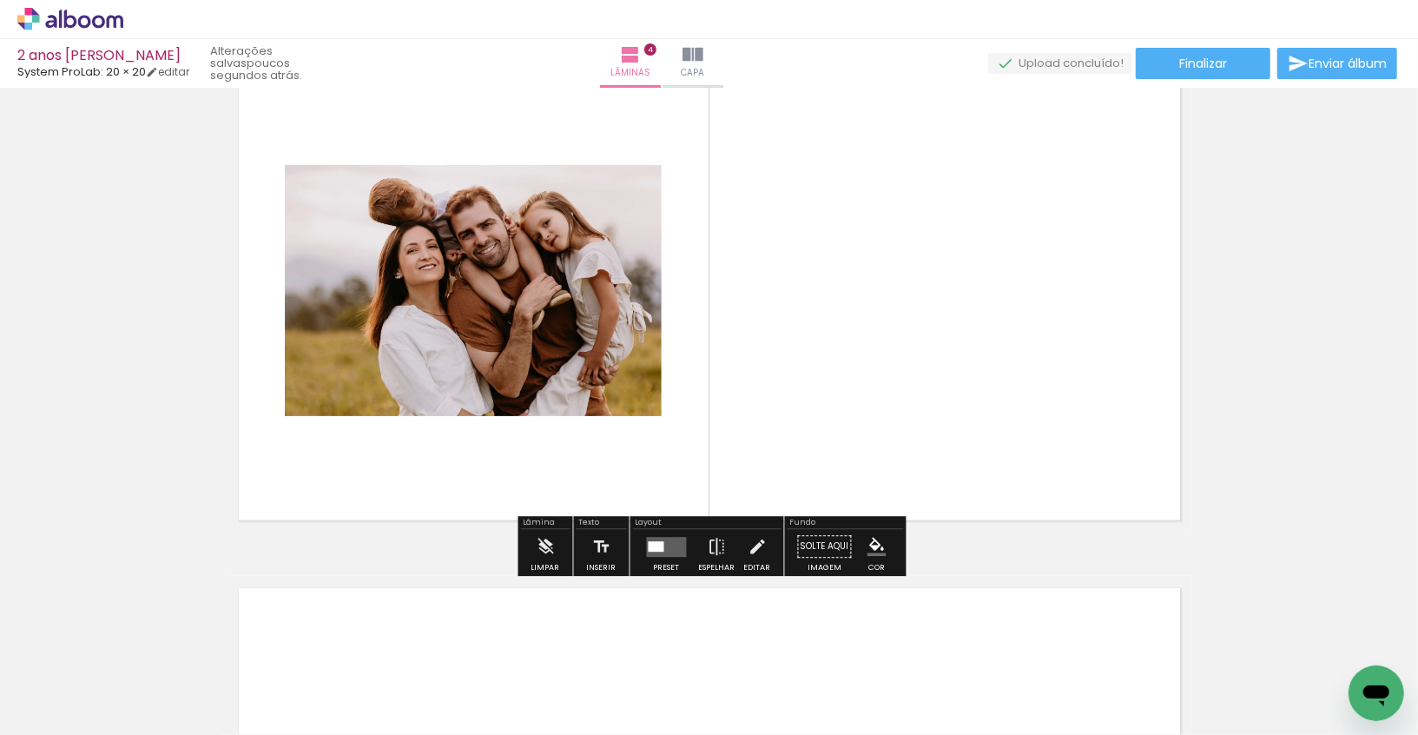
click at [654, 550] on div at bounding box center [657, 546] width 16 height 10
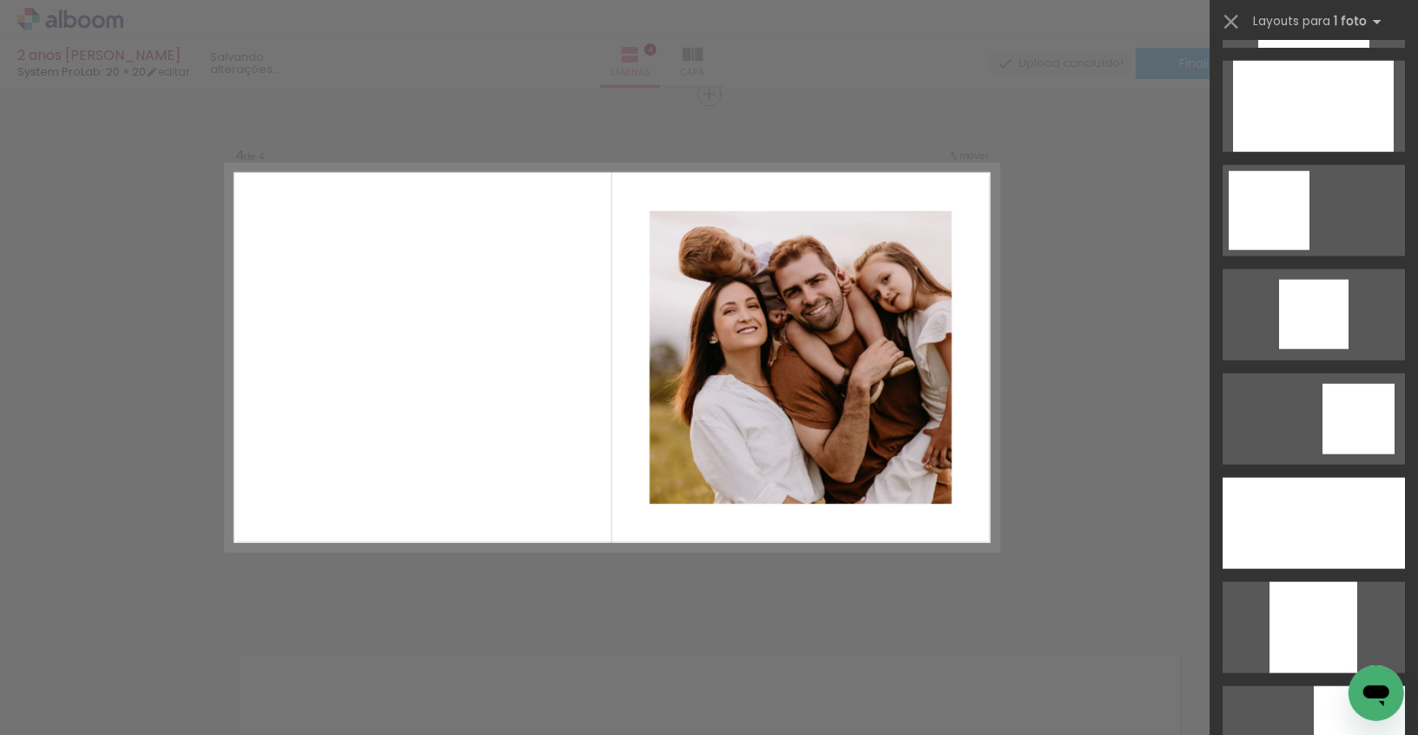
scroll to position [1442, 0]
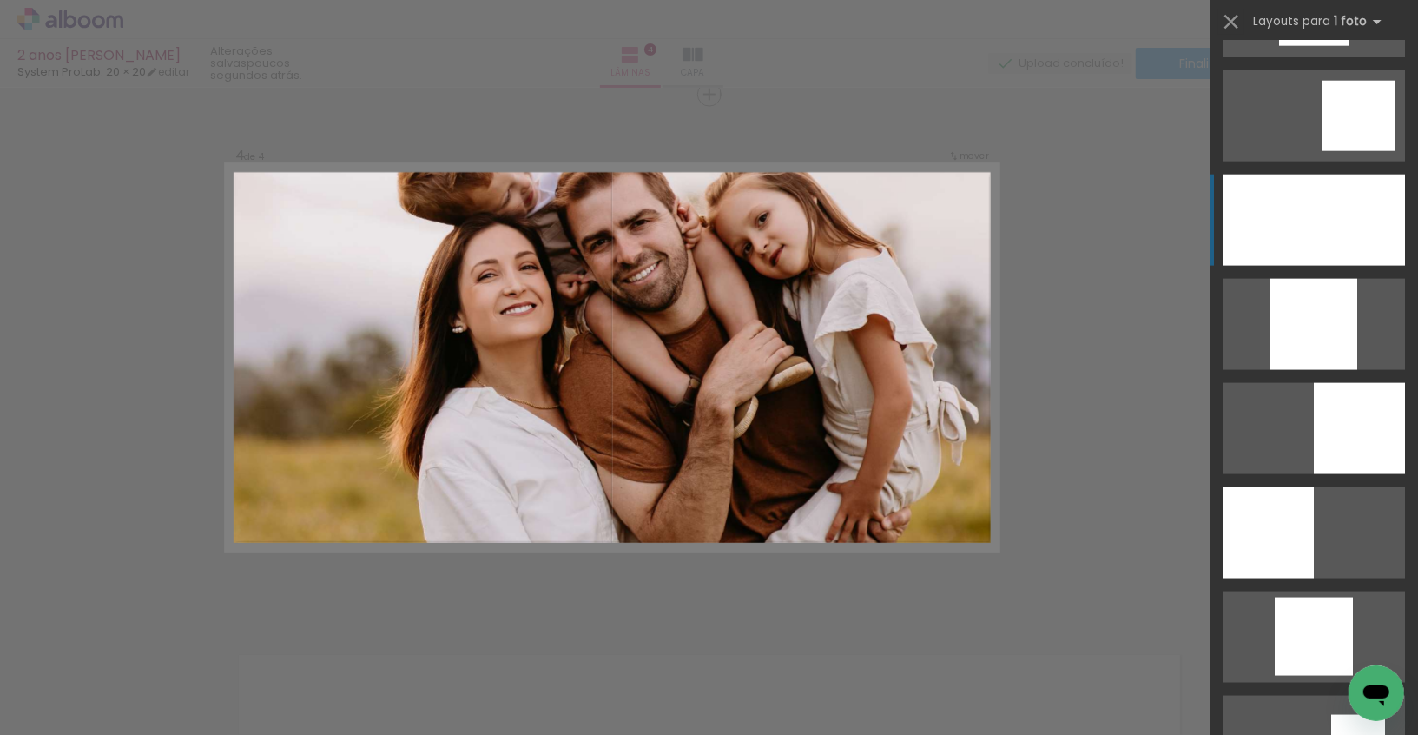
click at [1310, 246] on div at bounding box center [1314, 220] width 182 height 91
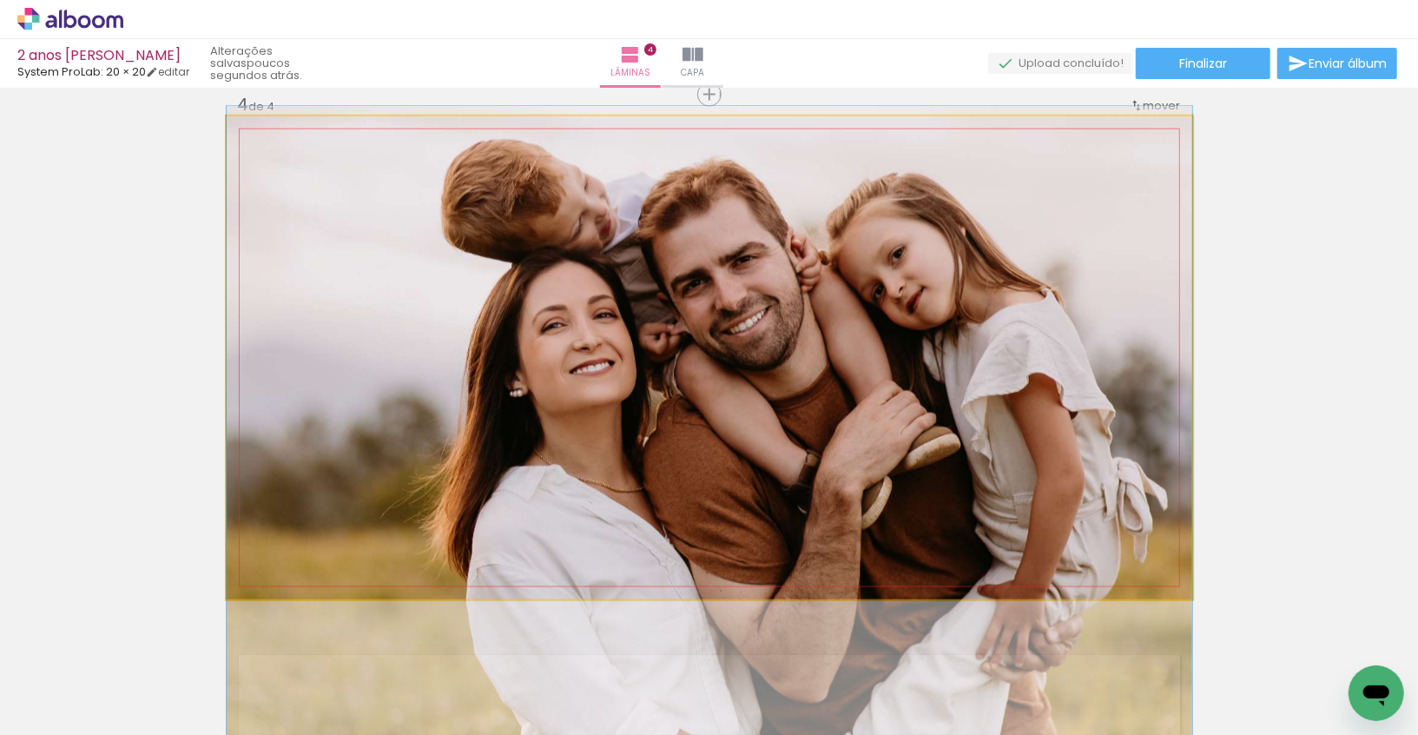
drag, startPoint x: 963, startPoint y: 274, endPoint x: 968, endPoint y: 342, distance: 67.9
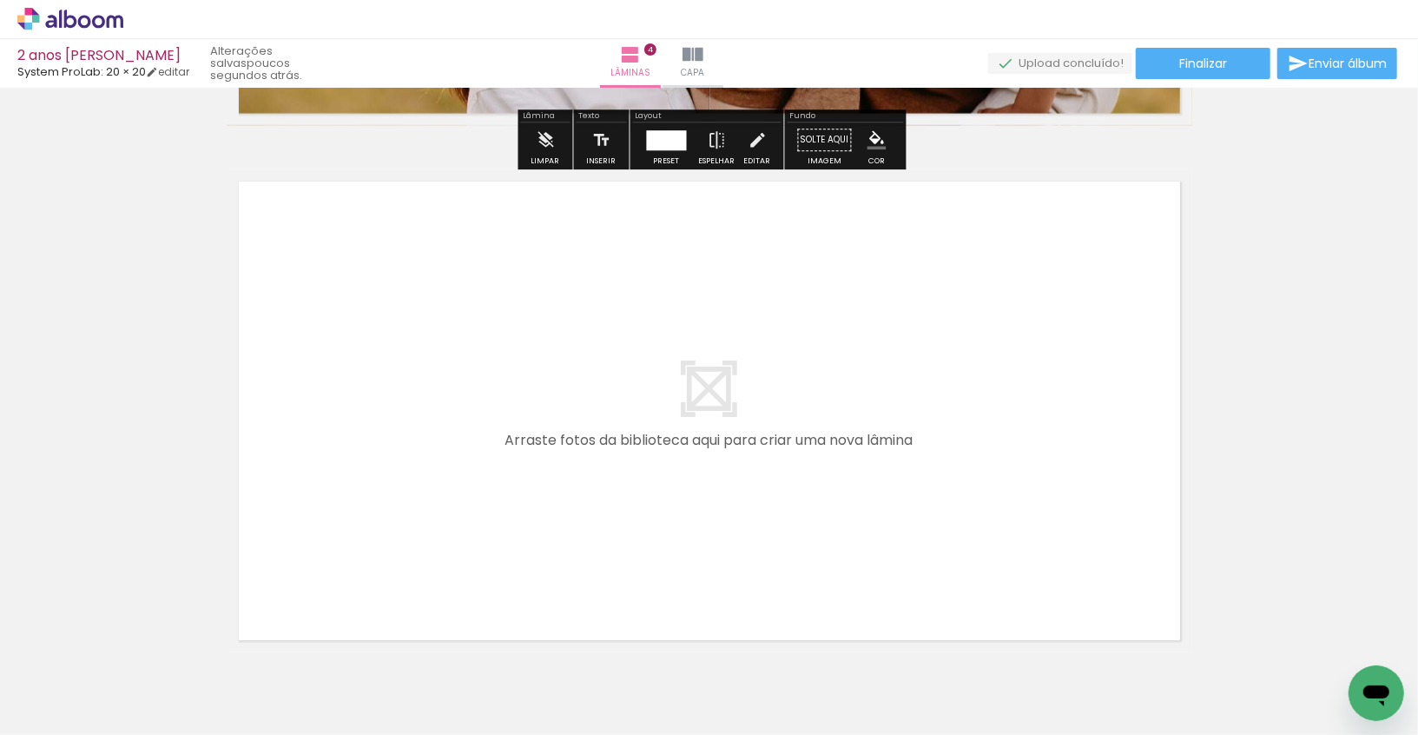
scroll to position [2095, 0]
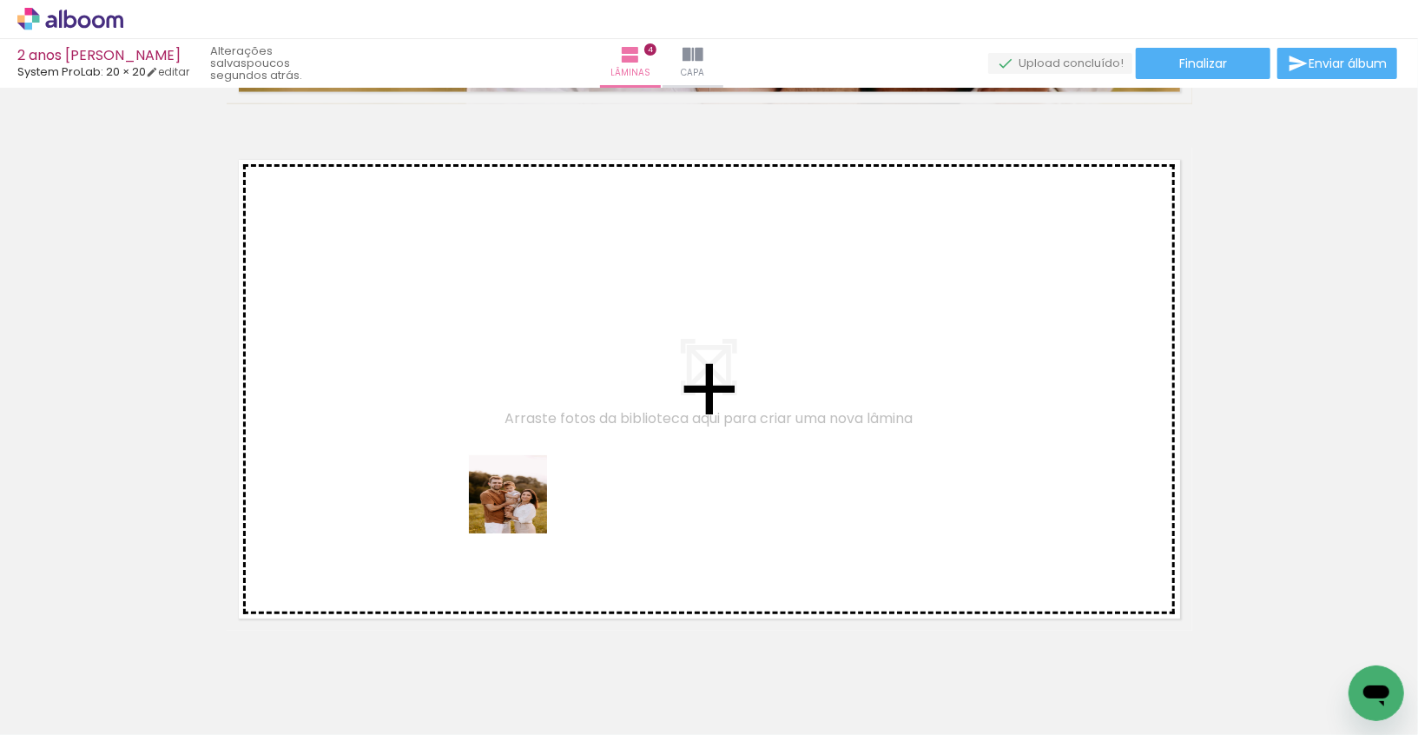
drag, startPoint x: 473, startPoint y: 692, endPoint x: 531, endPoint y: 492, distance: 208.6
click at [531, 492] on quentale-workspace at bounding box center [709, 367] width 1418 height 735
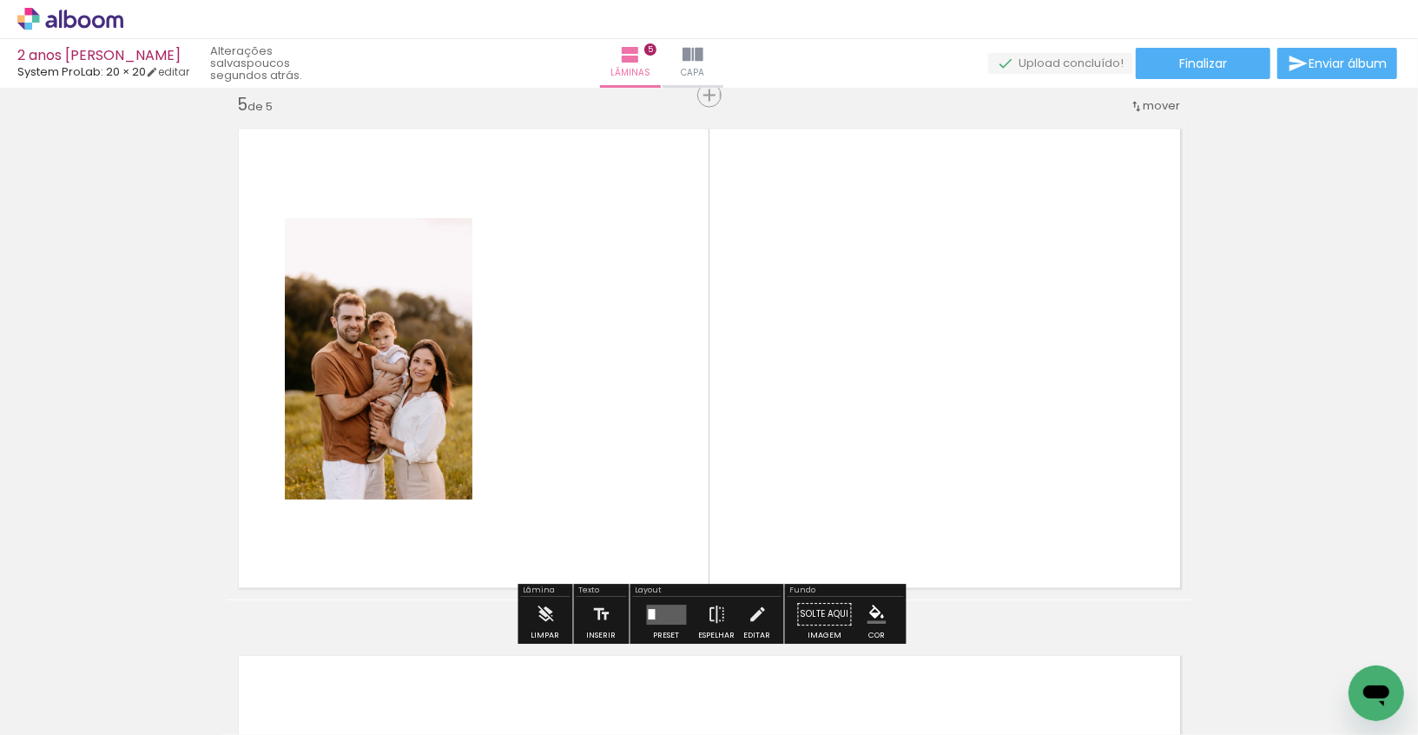
scroll to position [2127, 0]
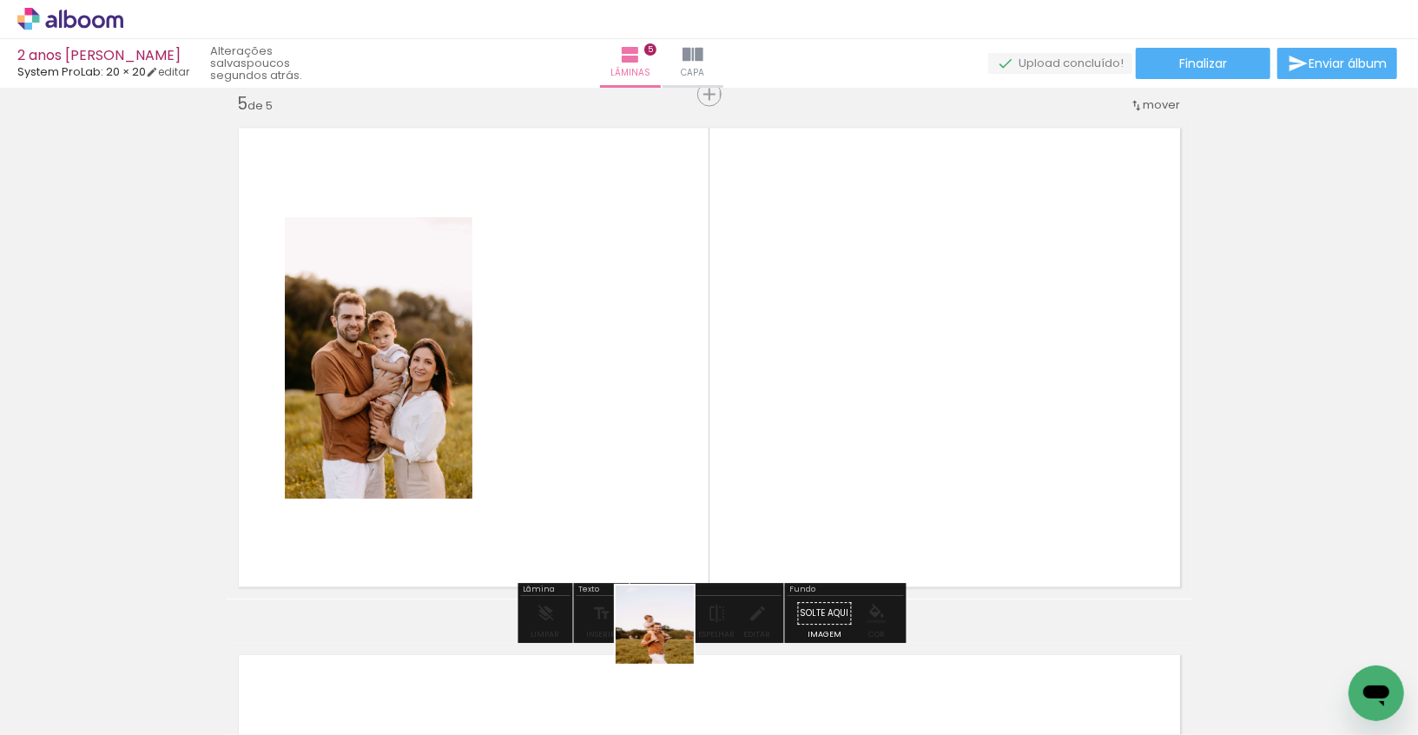
drag, startPoint x: 668, startPoint y: 697, endPoint x: 687, endPoint y: 527, distance: 171.3
click at [687, 527] on quentale-workspace at bounding box center [709, 367] width 1418 height 735
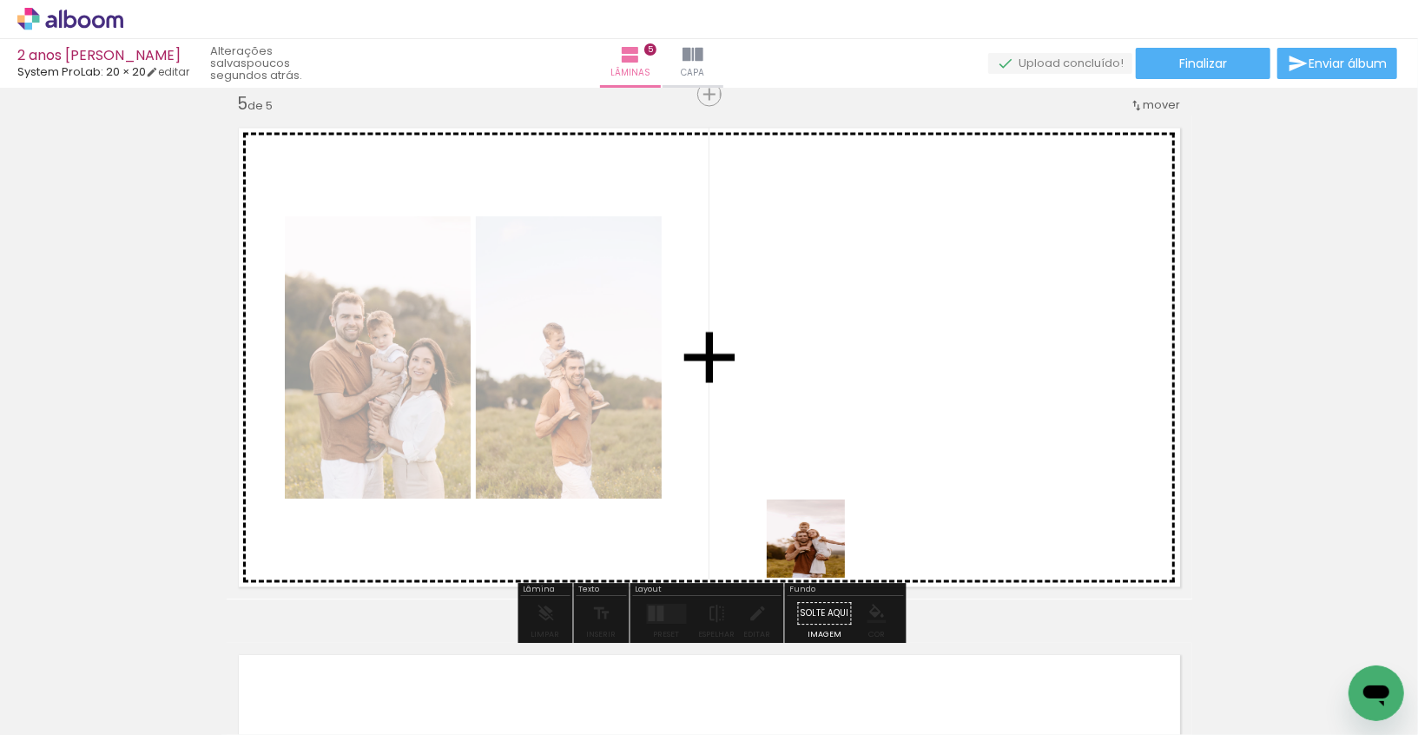
drag, startPoint x: 744, startPoint y: 697, endPoint x: 881, endPoint y: 424, distance: 305.6
click at [879, 426] on quentale-workspace at bounding box center [709, 367] width 1418 height 735
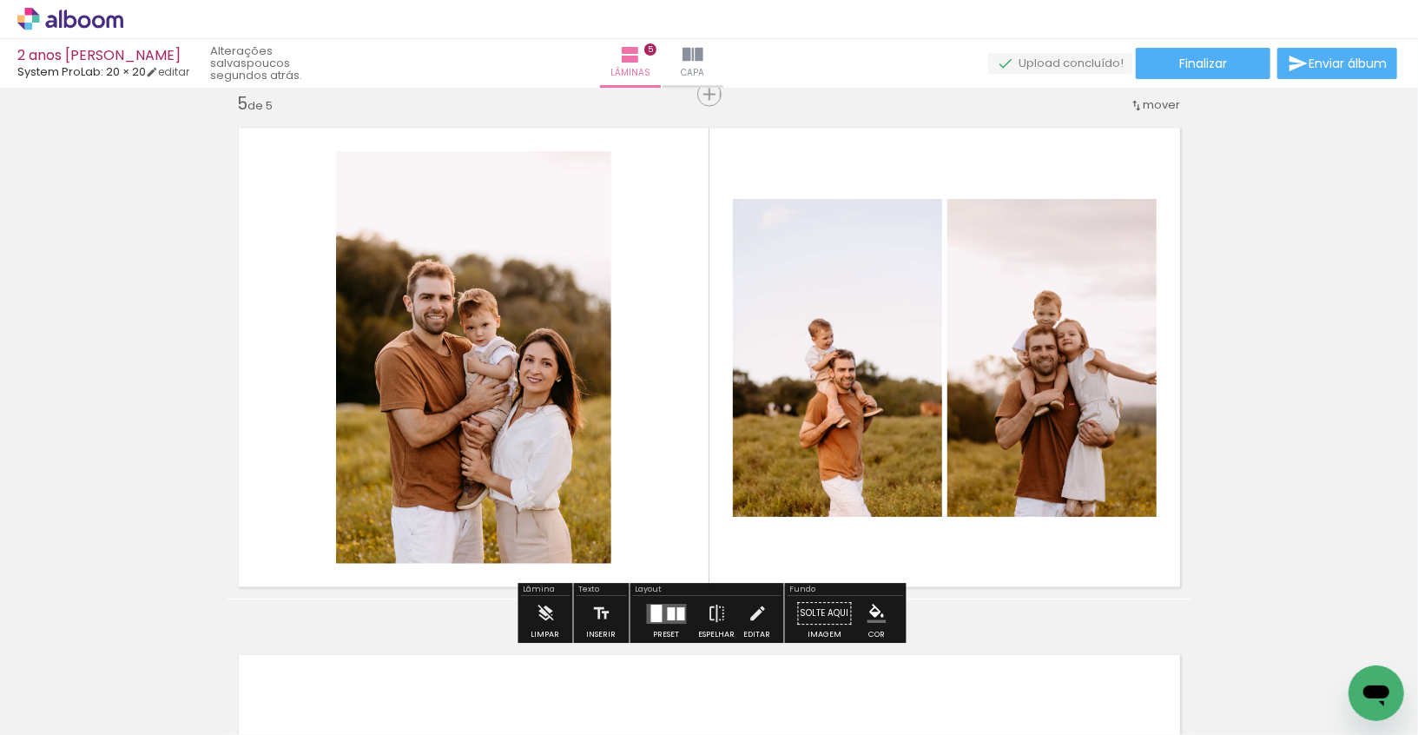
scroll to position [0, 1489]
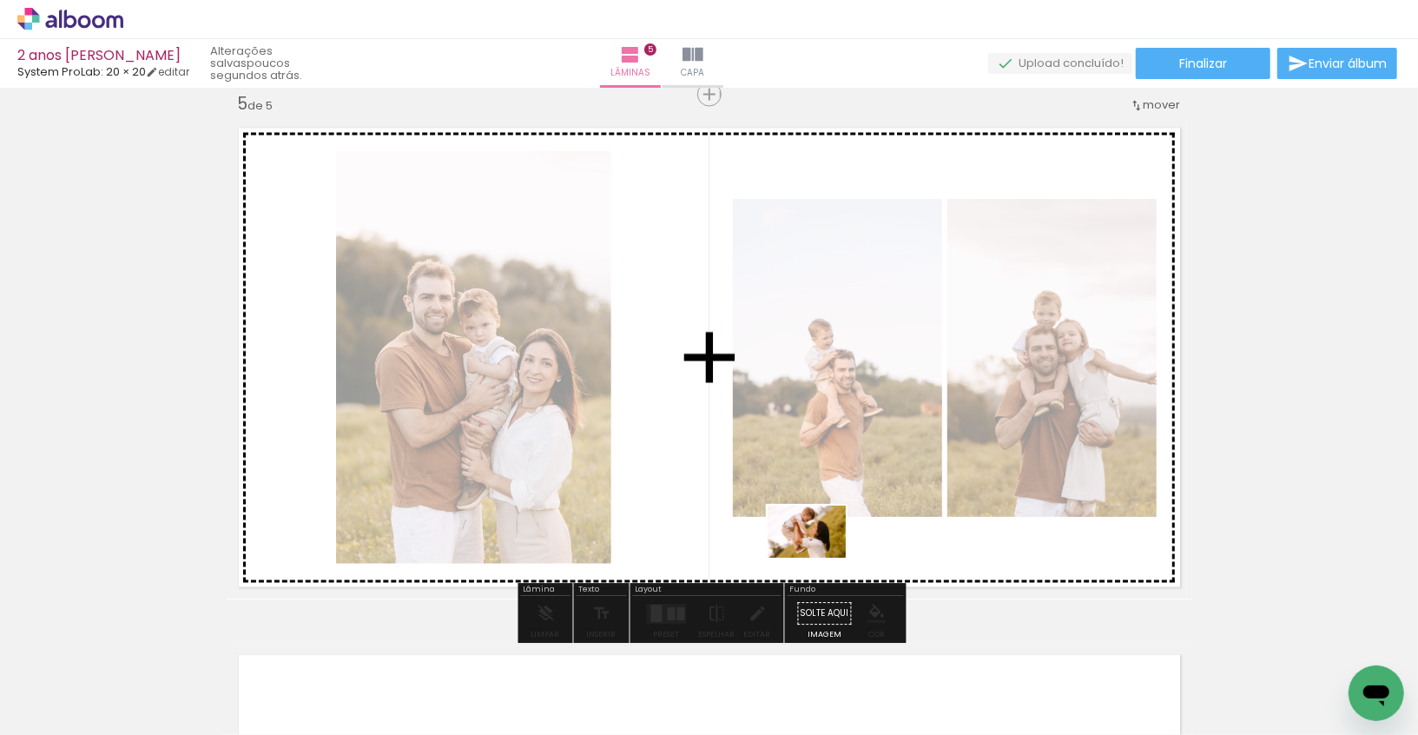
drag, startPoint x: 945, startPoint y: 705, endPoint x: 816, endPoint y: 552, distance: 199.7
click at [816, 552] on quentale-workspace at bounding box center [709, 367] width 1418 height 735
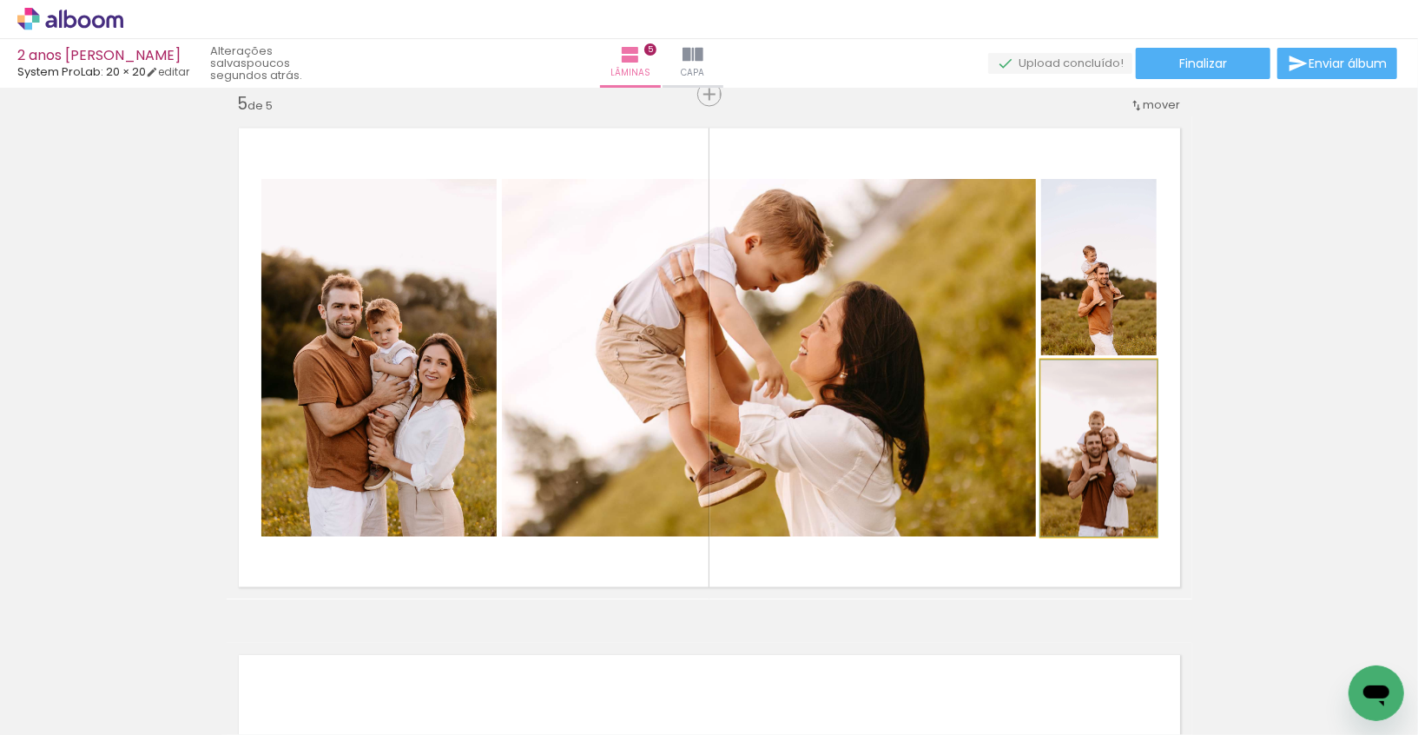
click at [1099, 495] on quentale-photo at bounding box center [1098, 448] width 115 height 176
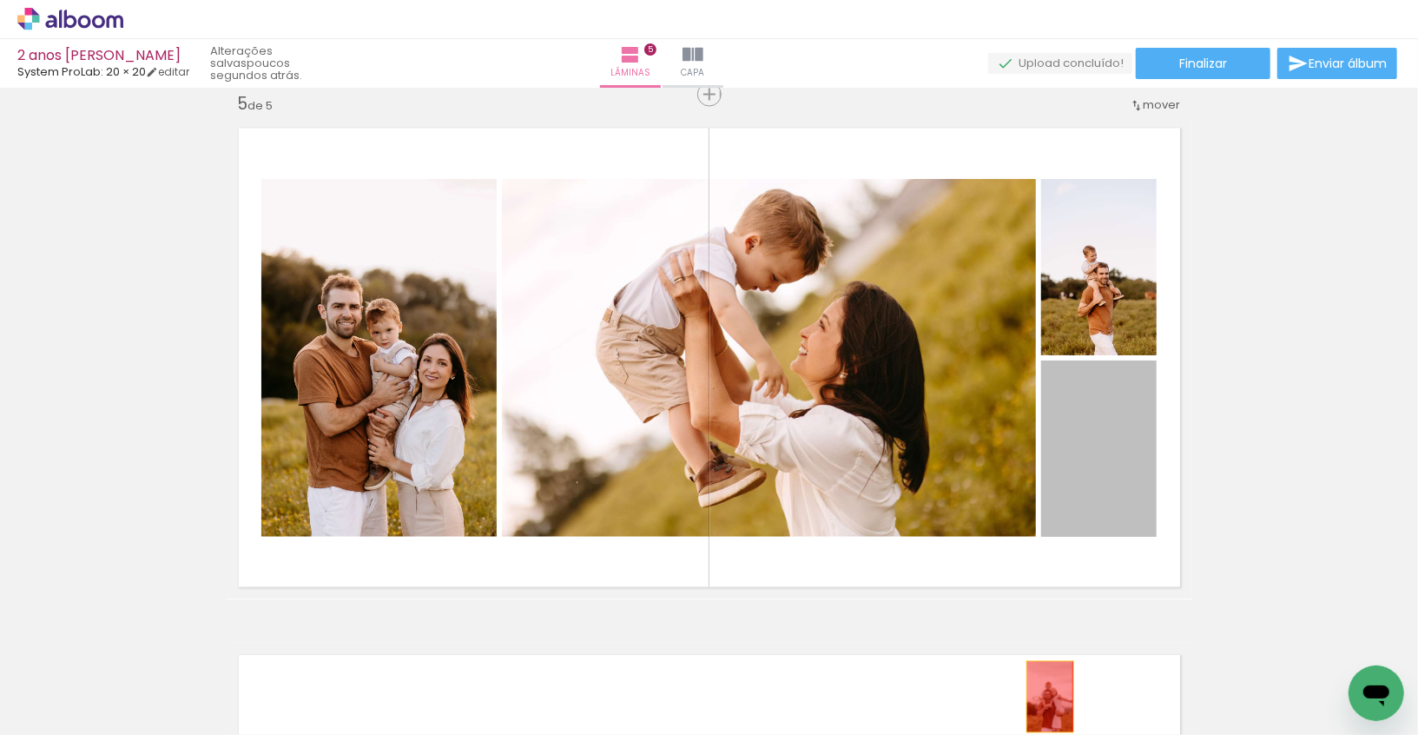
drag, startPoint x: 1101, startPoint y: 486, endPoint x: 1050, endPoint y: 692, distance: 212.1
click at [1050, 693] on quentale-workspace at bounding box center [709, 367] width 1418 height 735
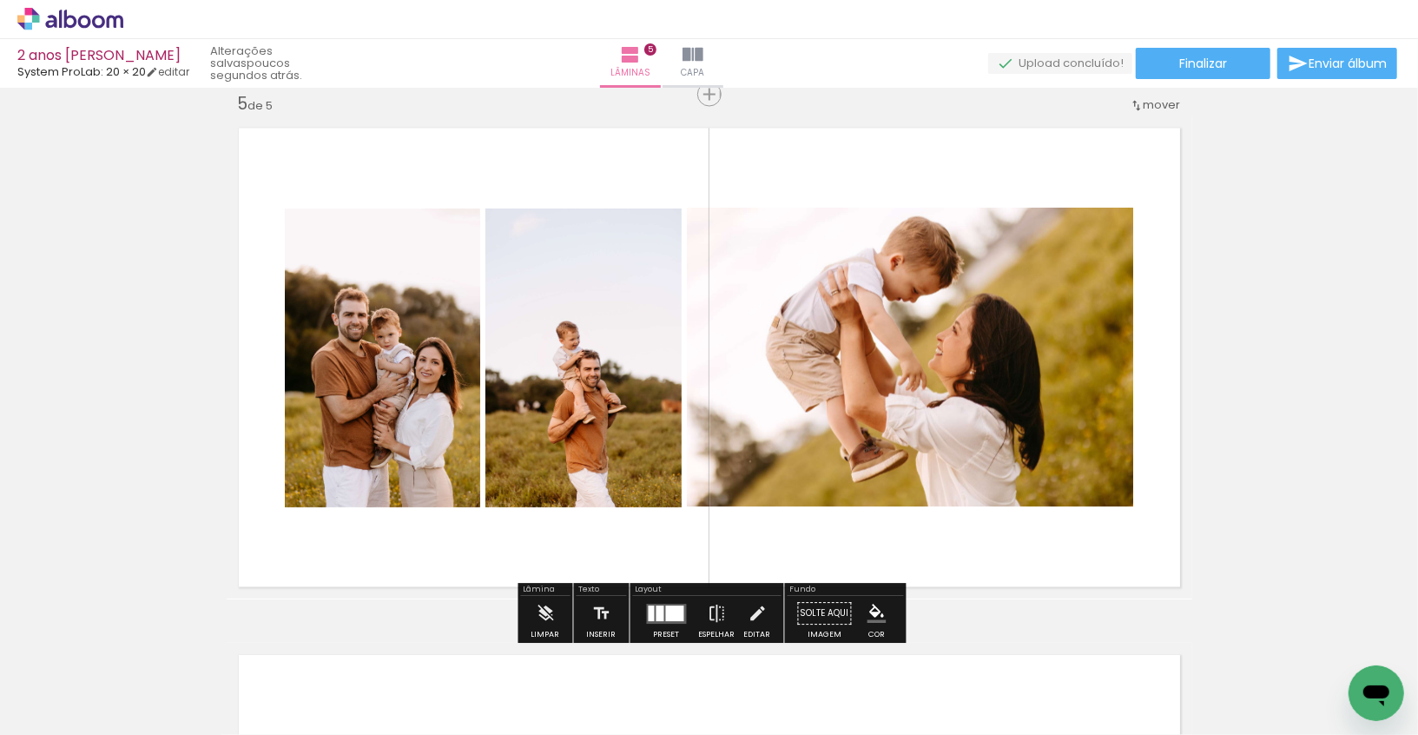
click at [657, 614] on div at bounding box center [661, 613] width 8 height 16
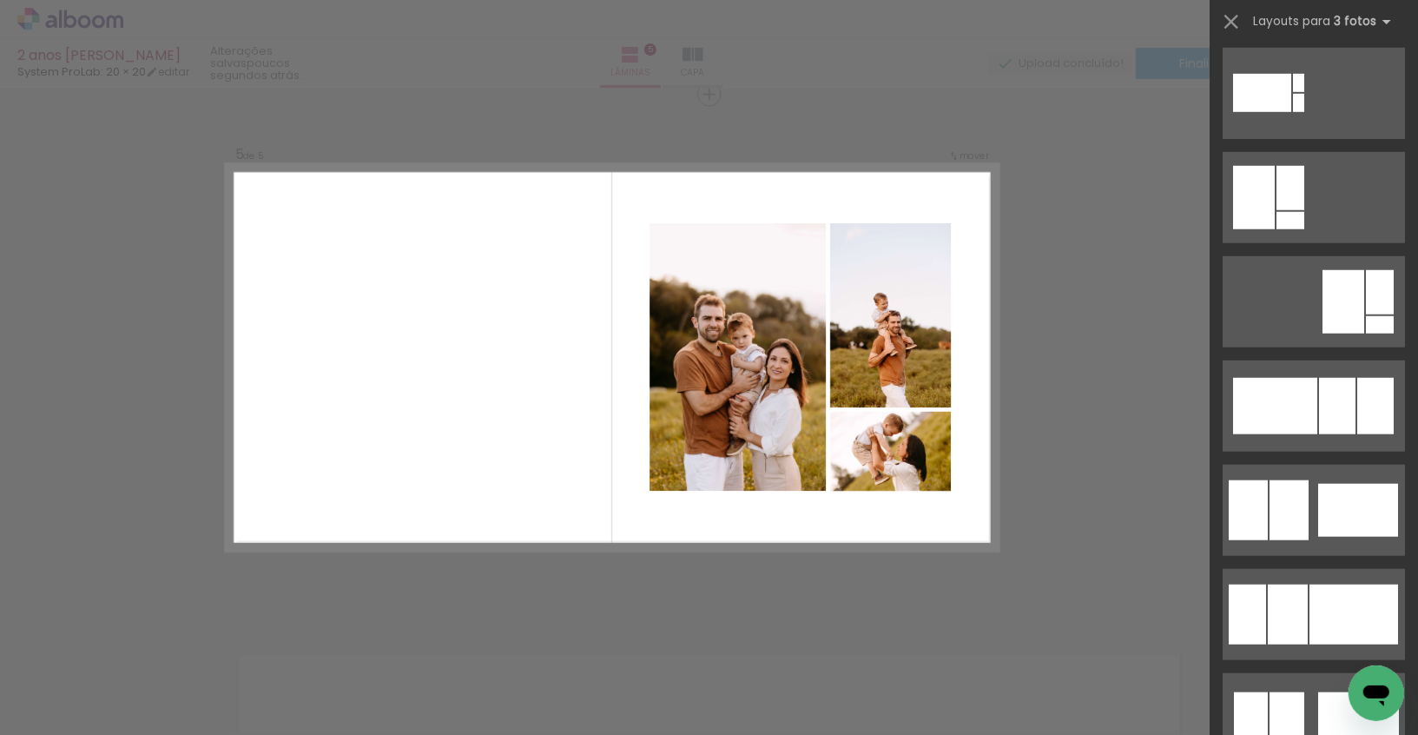
scroll to position [973, 0]
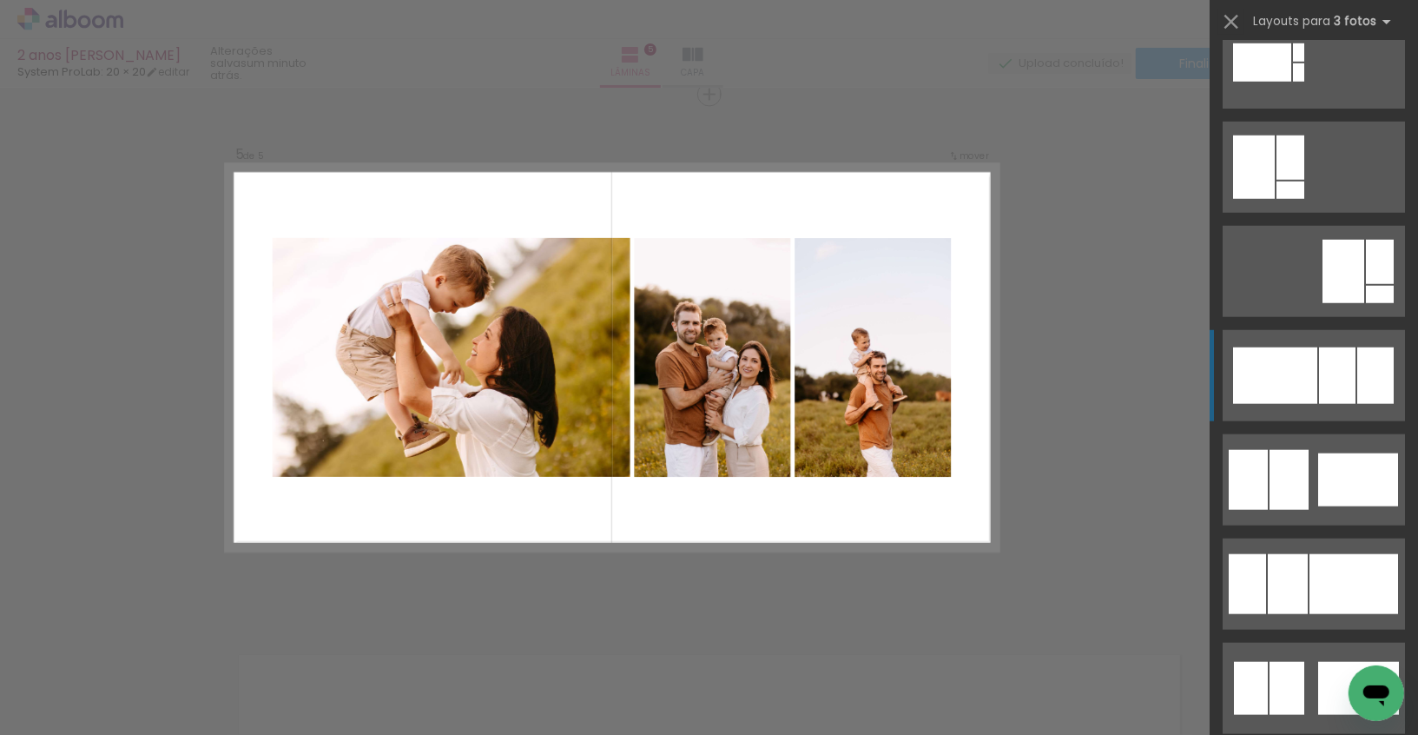
click at [1291, 380] on div at bounding box center [1275, 375] width 84 height 56
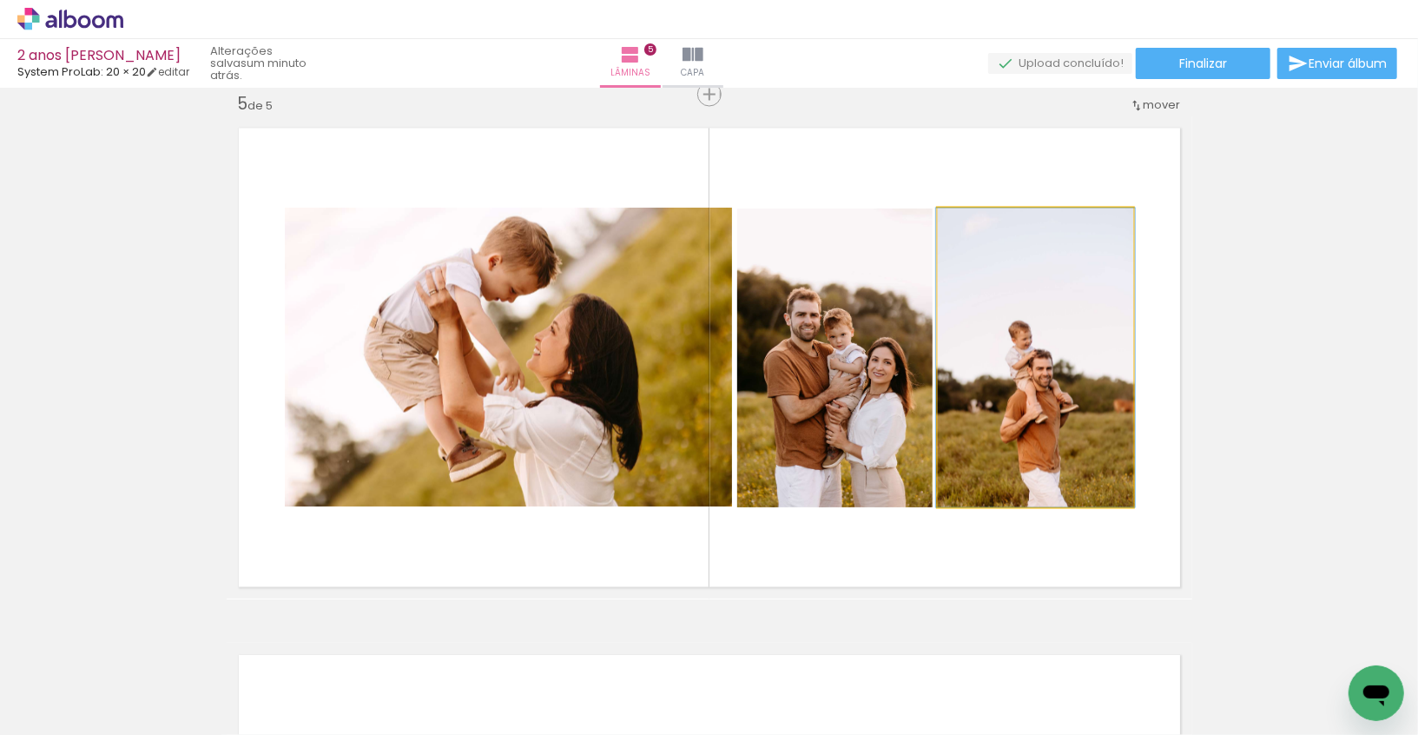
drag, startPoint x: 1028, startPoint y: 362, endPoint x: 818, endPoint y: 363, distance: 210.2
click at [0, 0] on slot at bounding box center [0, 0] width 0 height 0
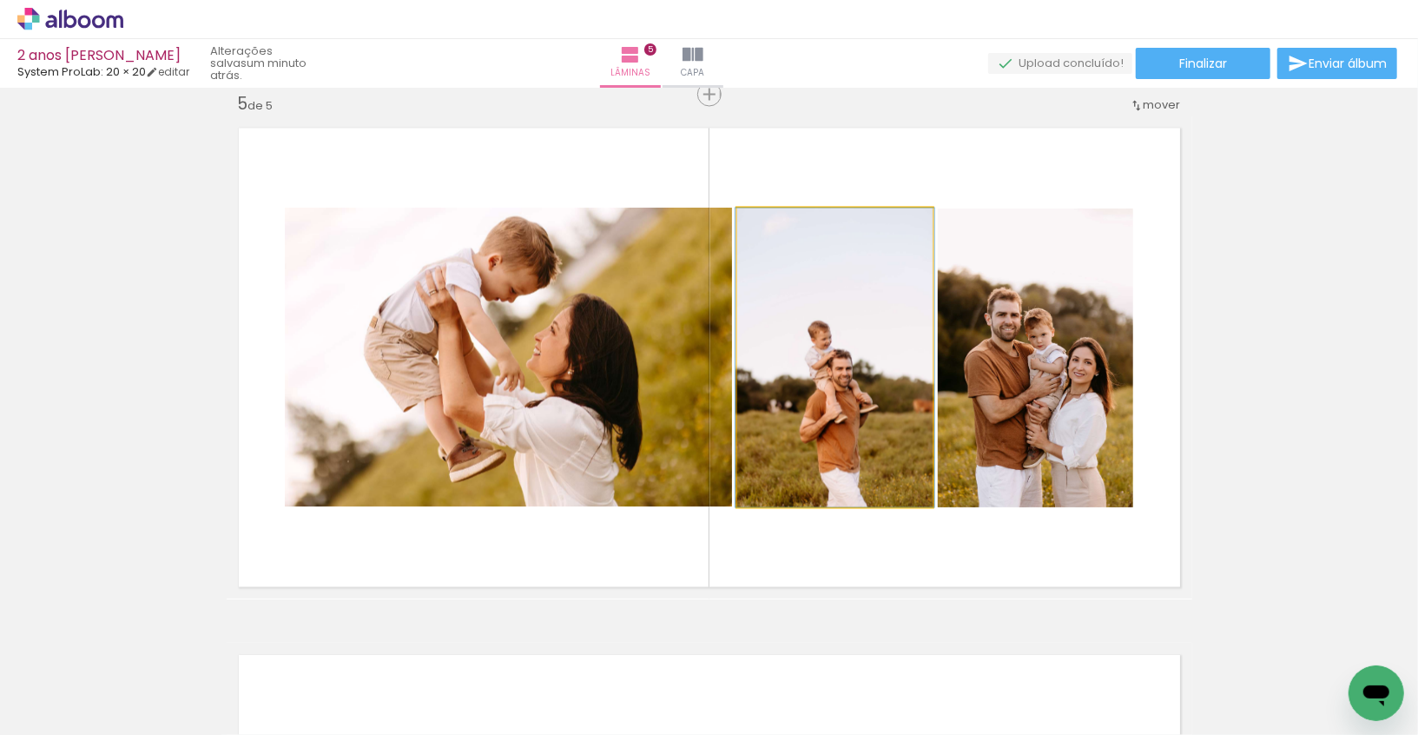
click at [825, 358] on quentale-photo at bounding box center [834, 357] width 195 height 299
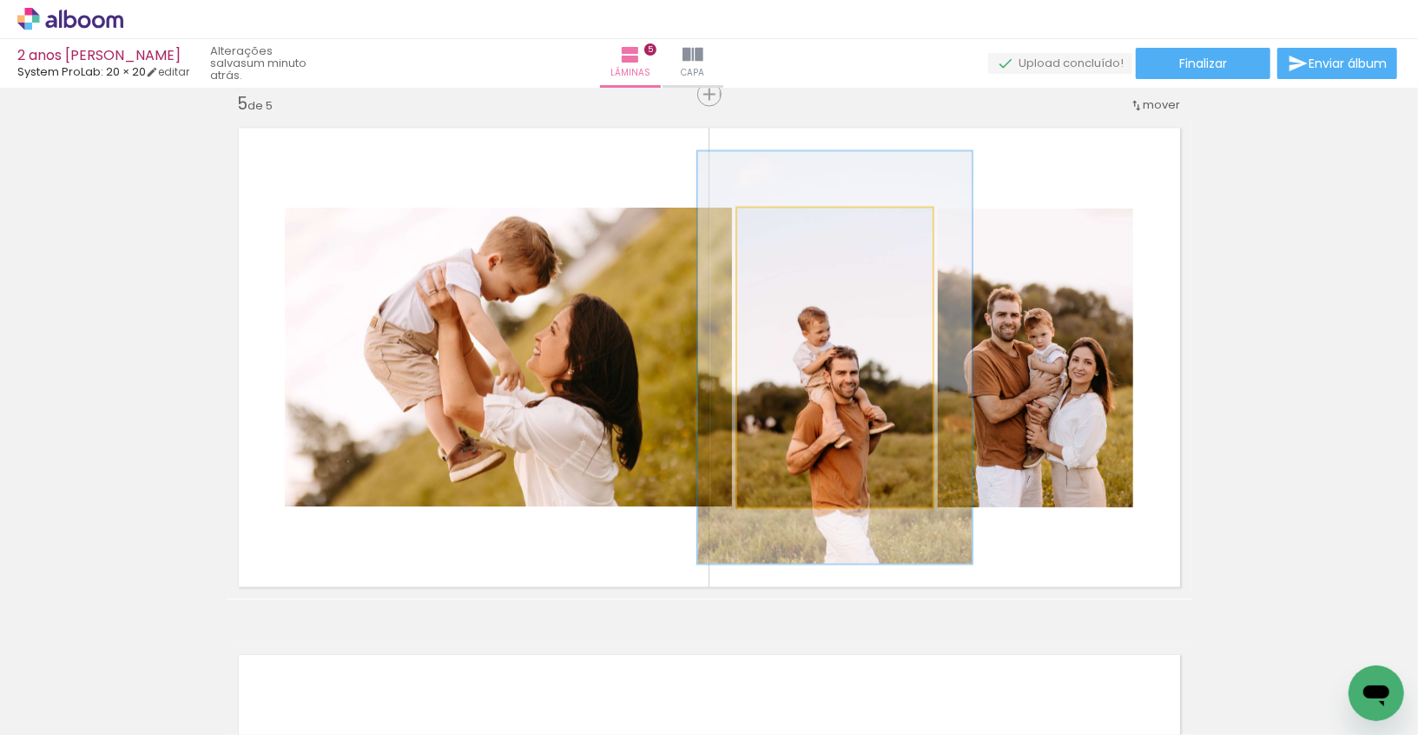
drag, startPoint x: 778, startPoint y: 233, endPoint x: 802, endPoint y: 232, distance: 23.5
type paper-slider "139"
click at [802, 232] on div at bounding box center [801, 227] width 28 height 28
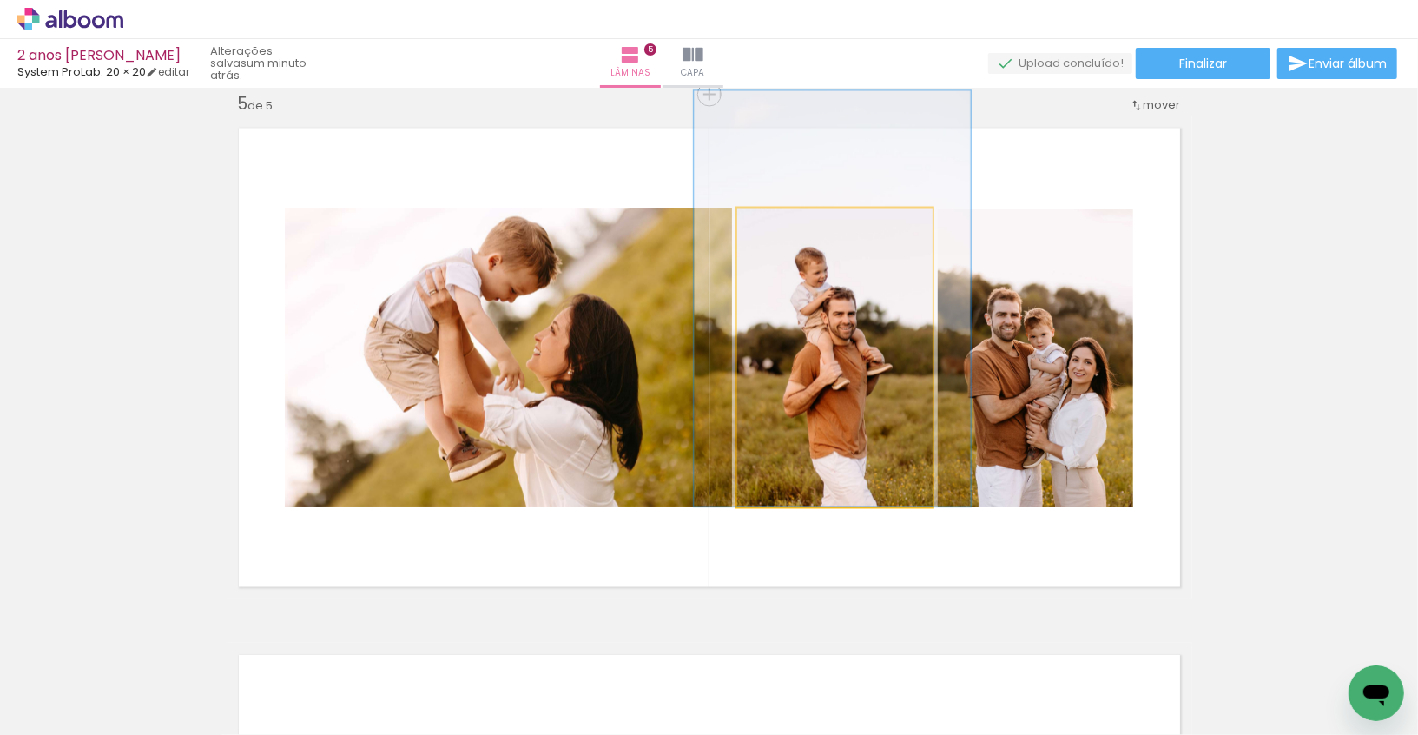
drag, startPoint x: 835, startPoint y: 372, endPoint x: 833, endPoint y: 291, distance: 80.8
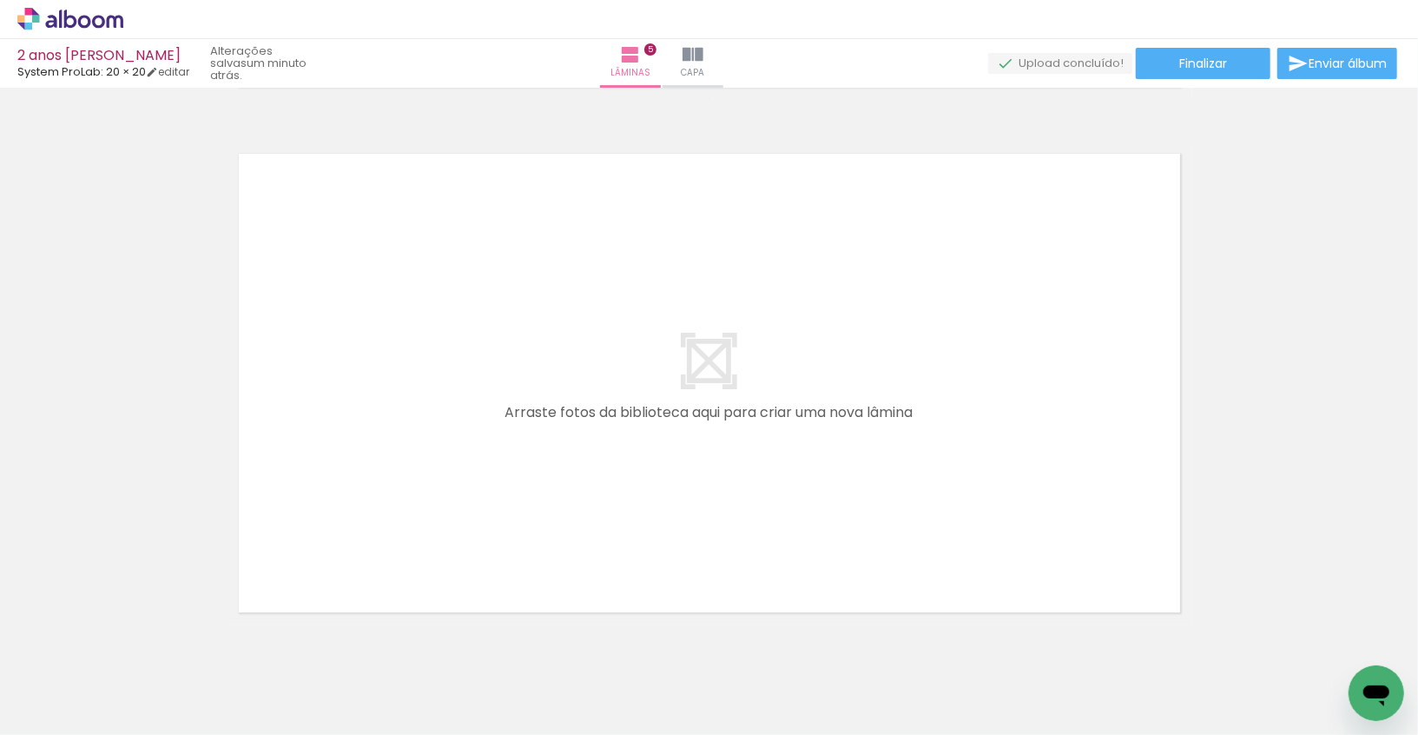
scroll to position [0, 829]
drag, startPoint x: 534, startPoint y: 692, endPoint x: 532, endPoint y: 505, distance: 187.6
click at [532, 505] on quentale-workspace at bounding box center [709, 367] width 1418 height 735
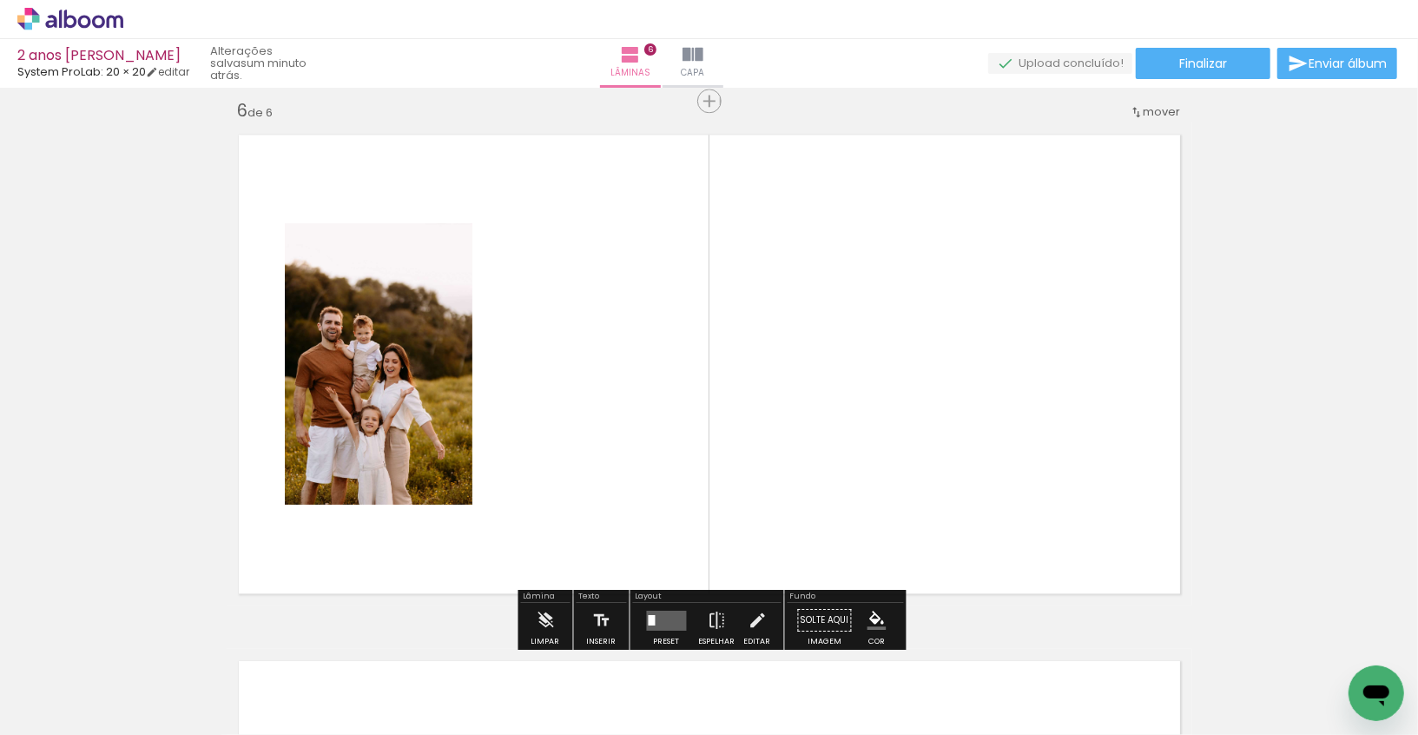
scroll to position [2653, 0]
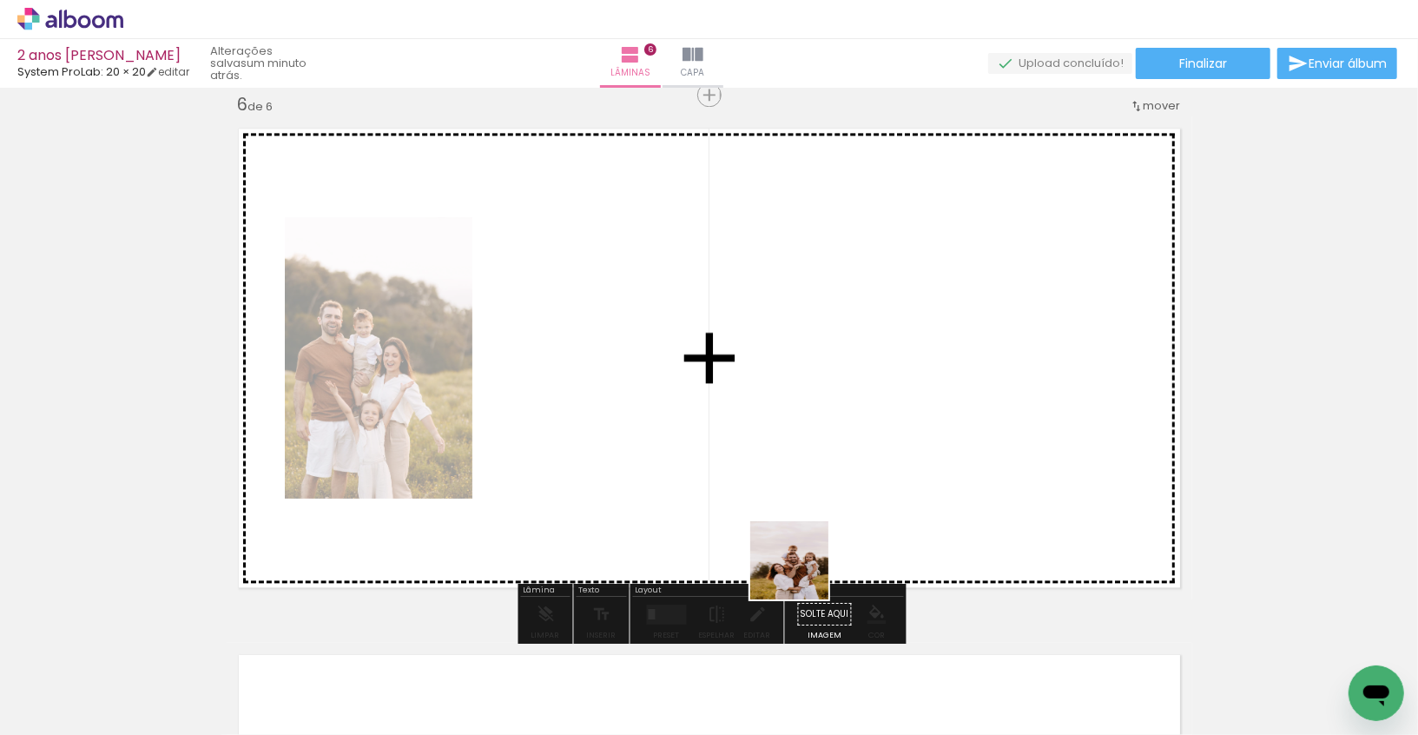
drag, startPoint x: 829, startPoint y: 697, endPoint x: 787, endPoint y: 528, distance: 174.6
click at [788, 530] on quentale-workspace at bounding box center [709, 367] width 1418 height 735
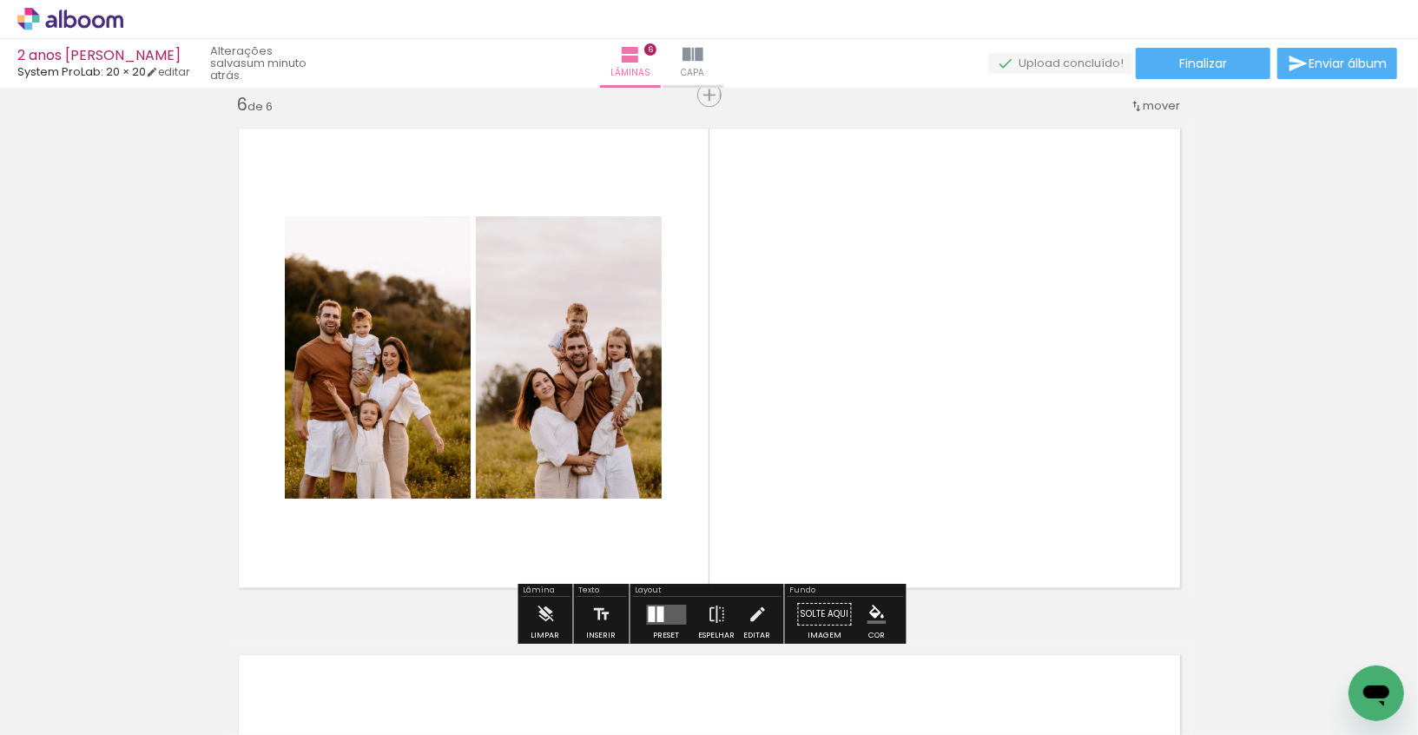
drag, startPoint x: 1020, startPoint y: 690, endPoint x: 993, endPoint y: 476, distance: 215.3
click at [993, 476] on quentale-workspace at bounding box center [709, 367] width 1418 height 735
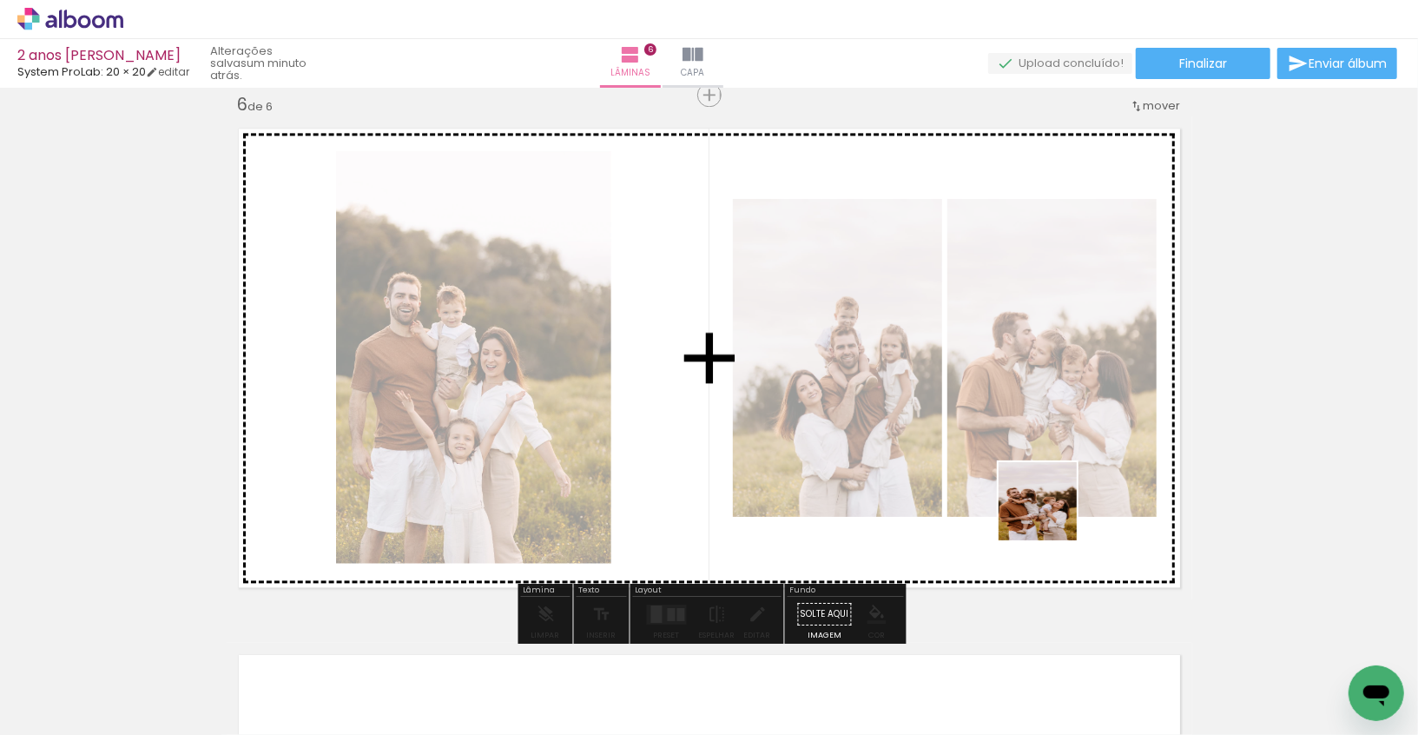
drag, startPoint x: 1117, startPoint y: 689, endPoint x: 1047, endPoint y: 508, distance: 193.5
click at [1047, 508] on quentale-workspace at bounding box center [709, 367] width 1418 height 735
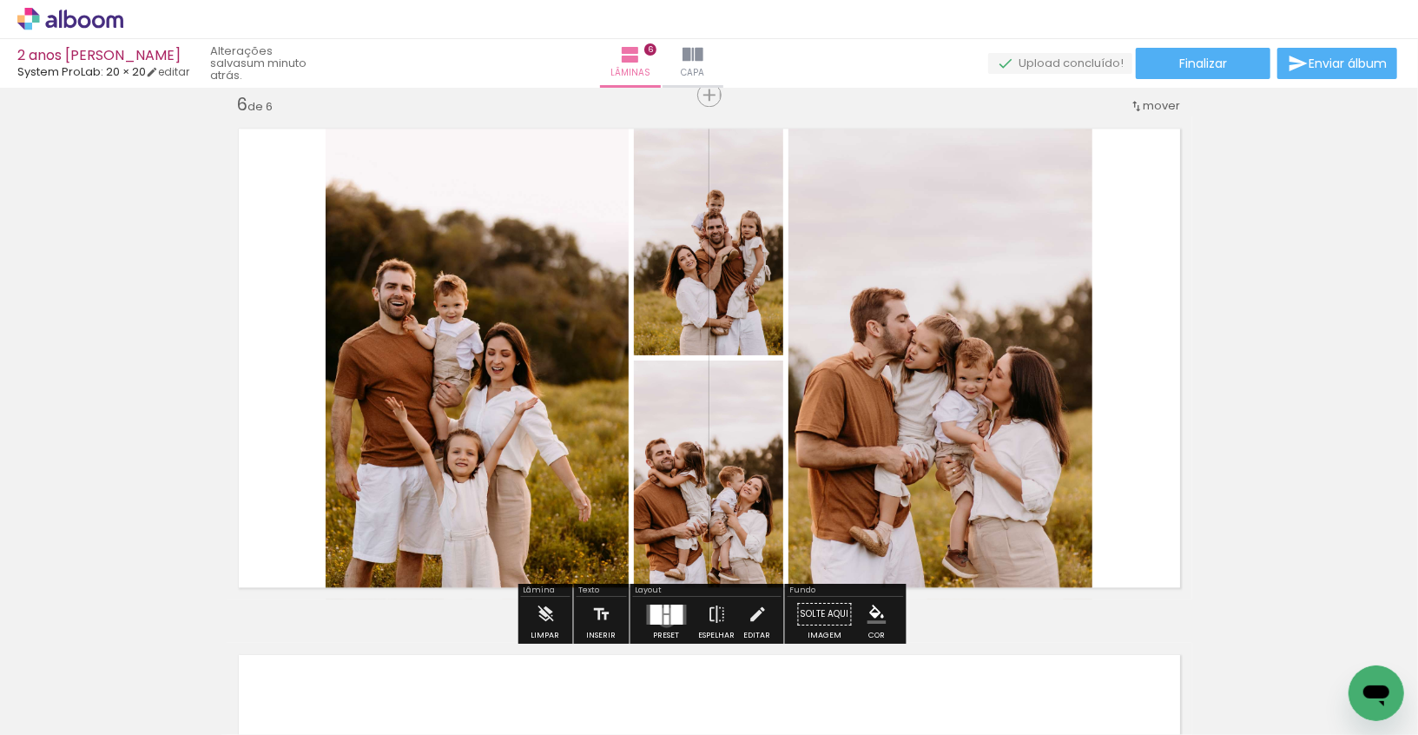
click at [664, 616] on div at bounding box center [666, 619] width 5 height 10
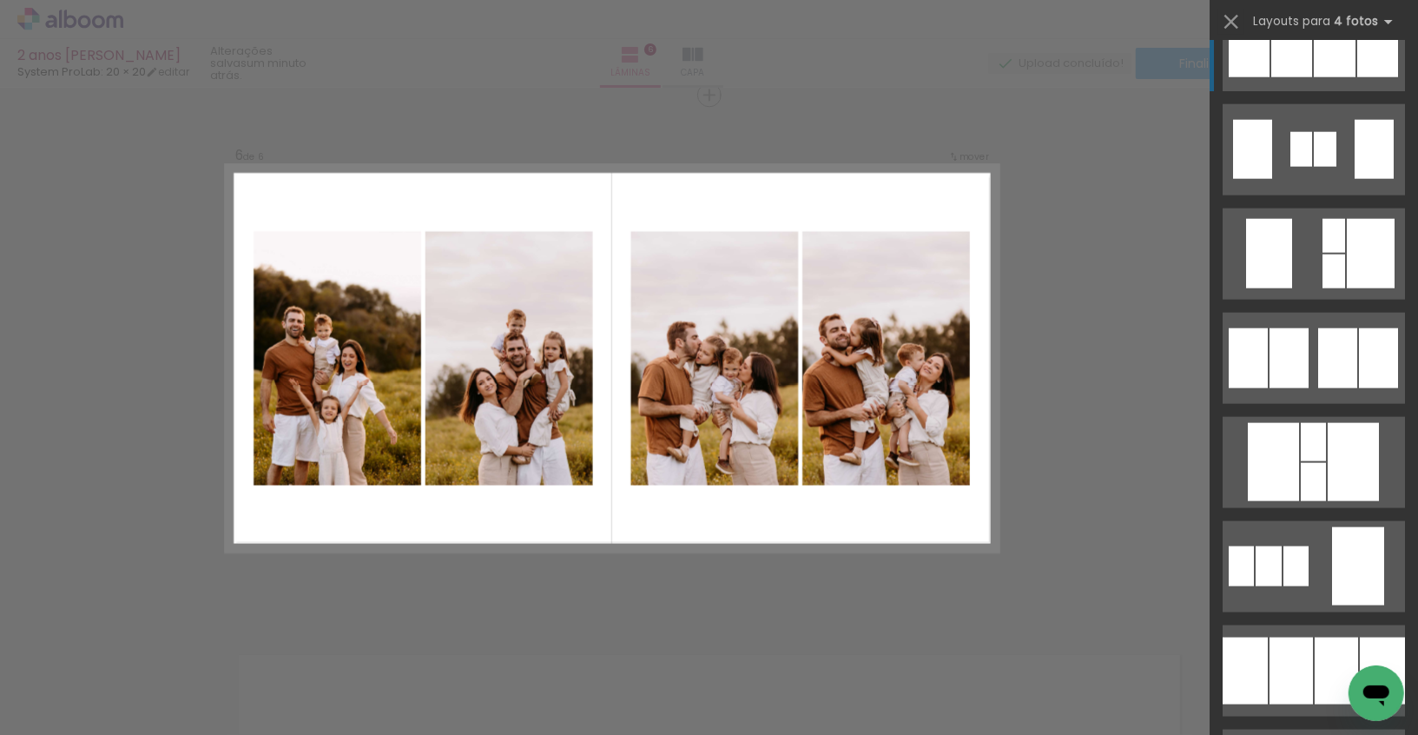
scroll to position [1305, 0]
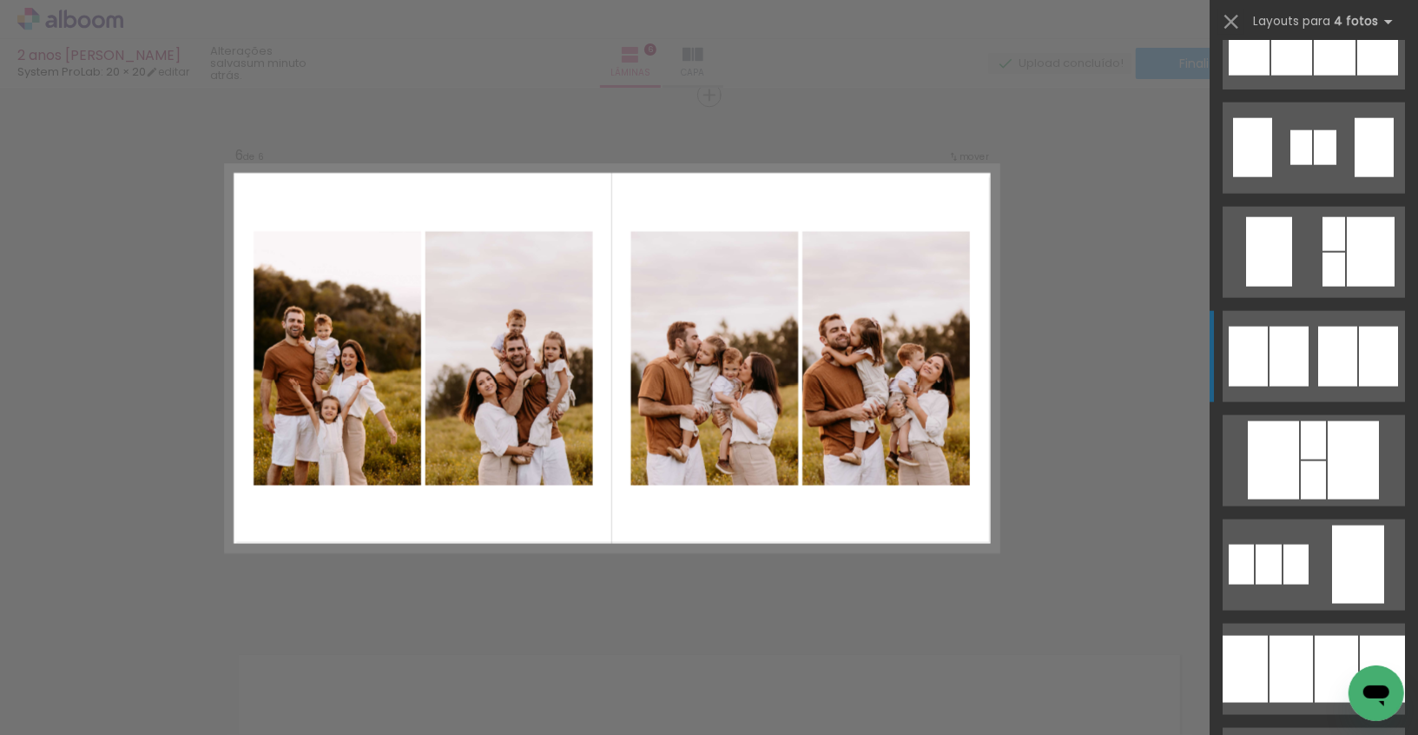
click at [1344, 373] on div at bounding box center [1337, 357] width 39 height 60
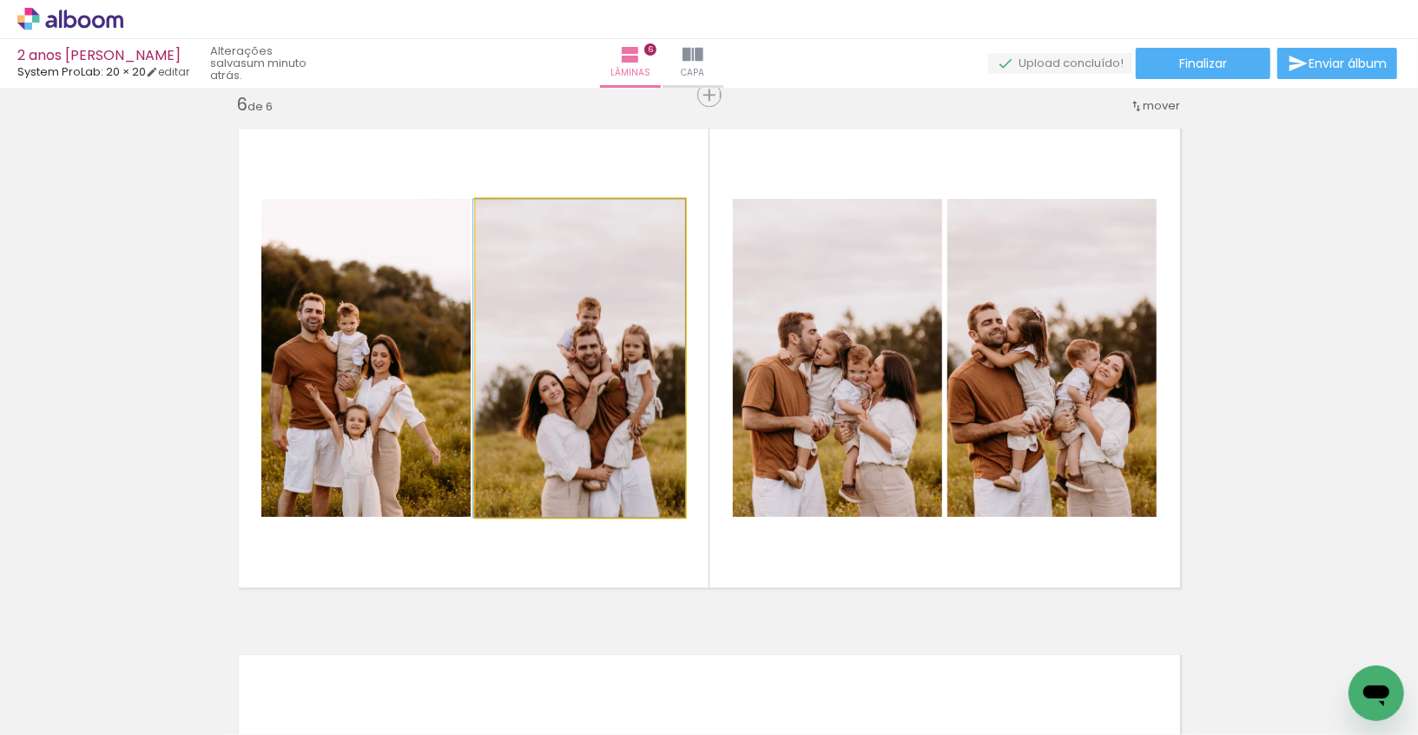
drag, startPoint x: 608, startPoint y: 401, endPoint x: 368, endPoint y: 406, distance: 239.7
click at [0, 0] on slot at bounding box center [0, 0] width 0 height 0
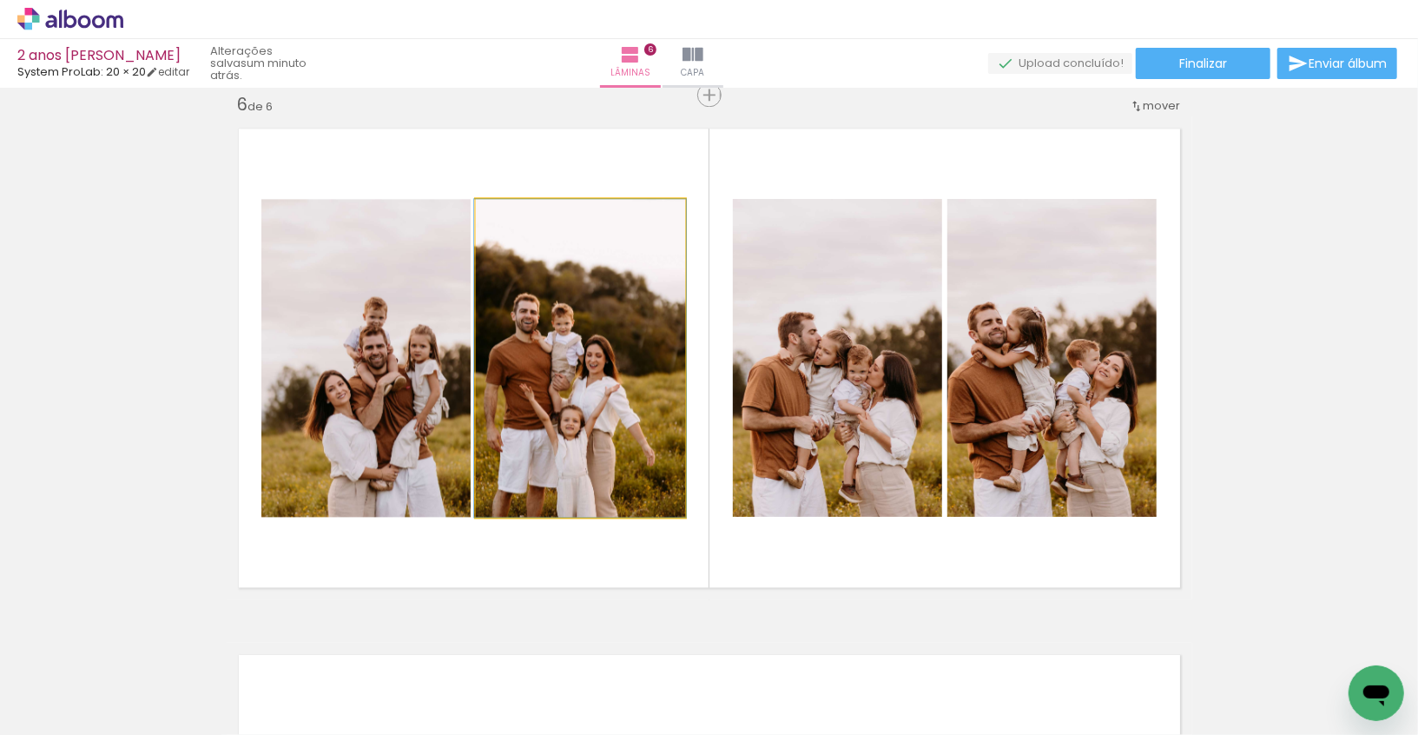
click at [603, 346] on quentale-photo at bounding box center [580, 358] width 209 height 318
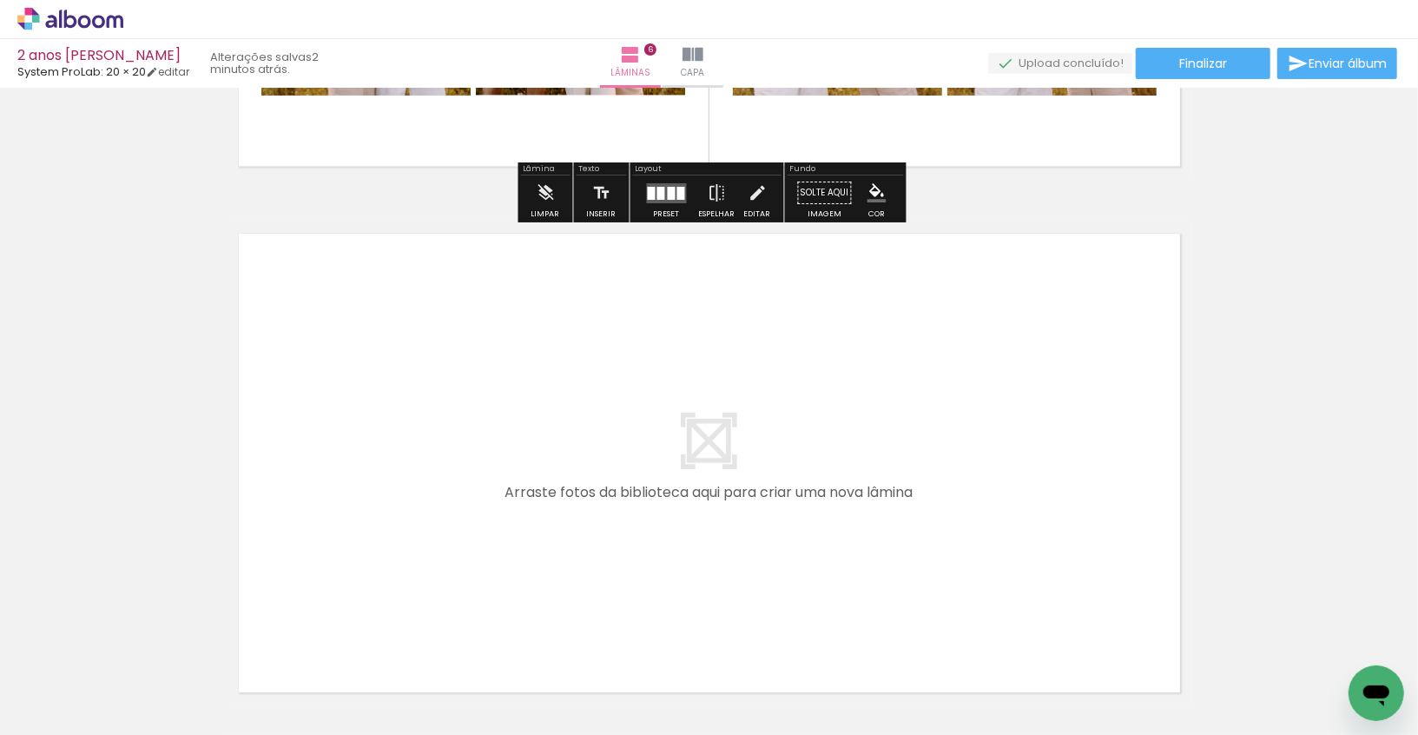
scroll to position [3118, 0]
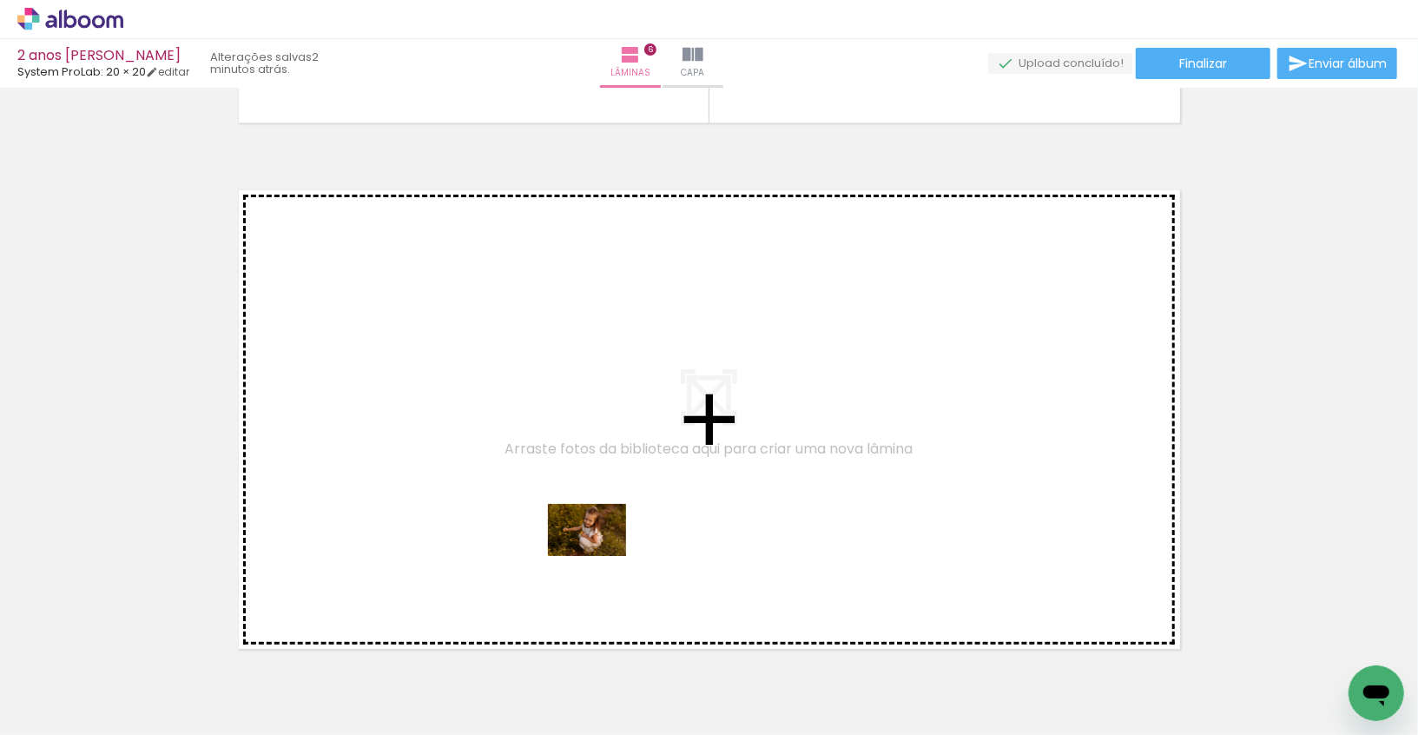
drag, startPoint x: 341, startPoint y: 677, endPoint x: 600, endPoint y: 556, distance: 285.9
click at [600, 556] on quentale-workspace at bounding box center [709, 367] width 1418 height 735
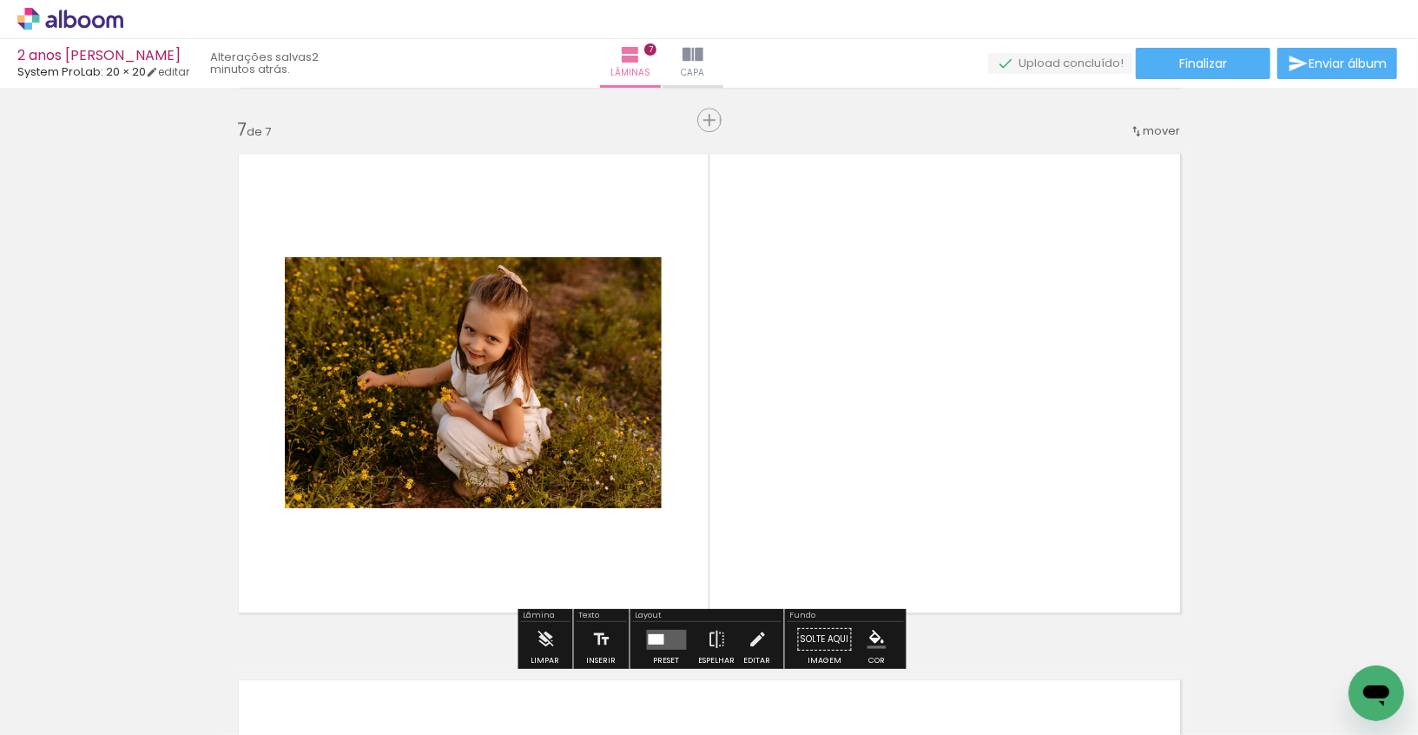
scroll to position [3179, 0]
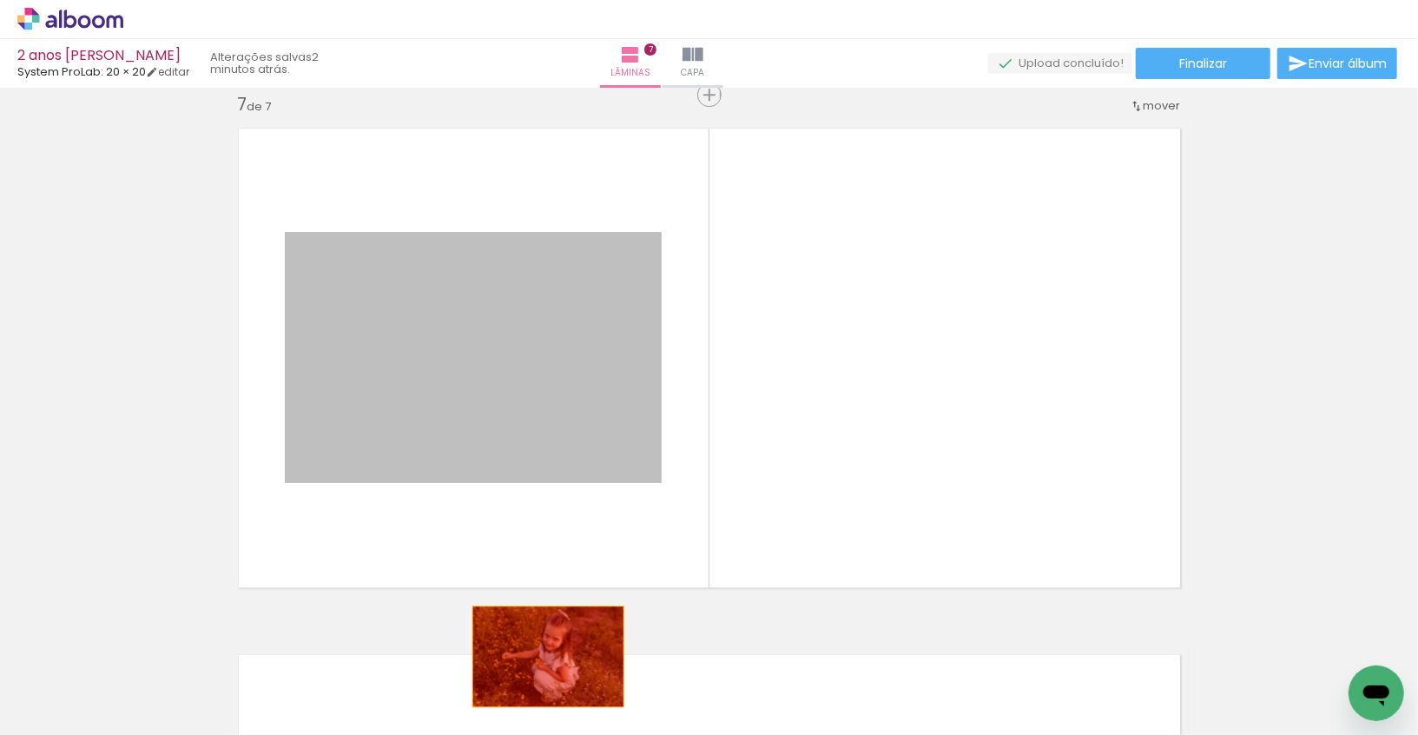
drag, startPoint x: 583, startPoint y: 408, endPoint x: 549, endPoint y: 661, distance: 255.0
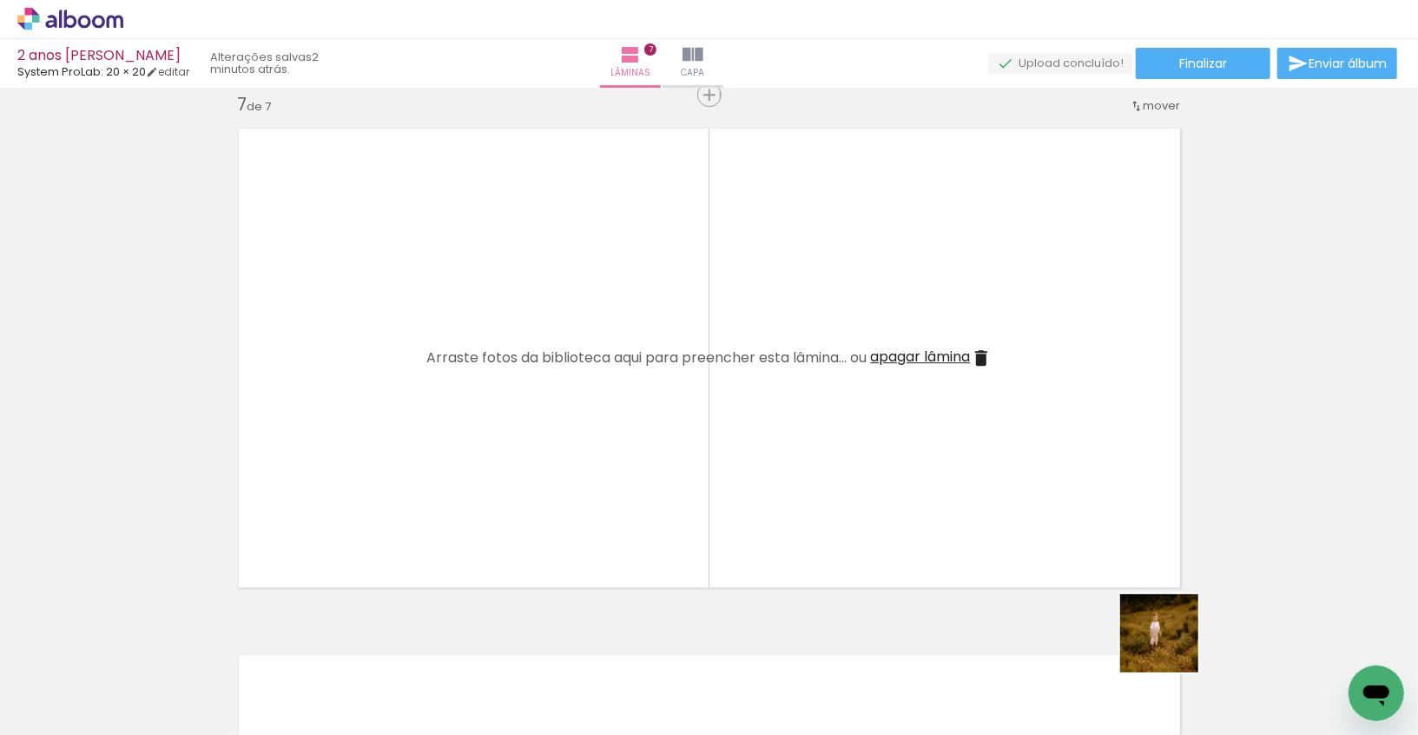
drag, startPoint x: 1204, startPoint y: 669, endPoint x: 1034, endPoint y: 565, distance: 199.1
click at [1034, 565] on quentale-workspace at bounding box center [709, 367] width 1418 height 735
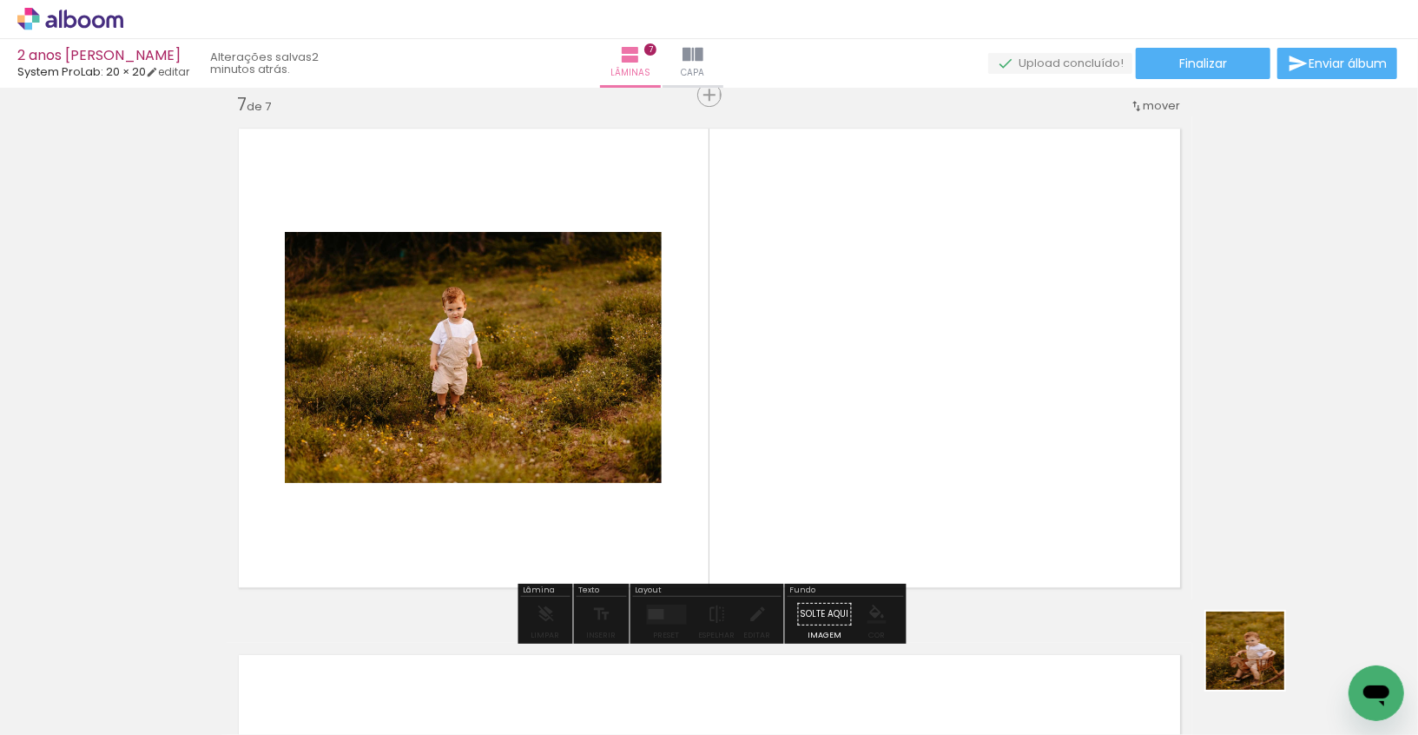
drag, startPoint x: 1293, startPoint y: 681, endPoint x: 1046, endPoint y: 526, distance: 291.8
click at [1046, 526] on quentale-workspace at bounding box center [709, 367] width 1418 height 735
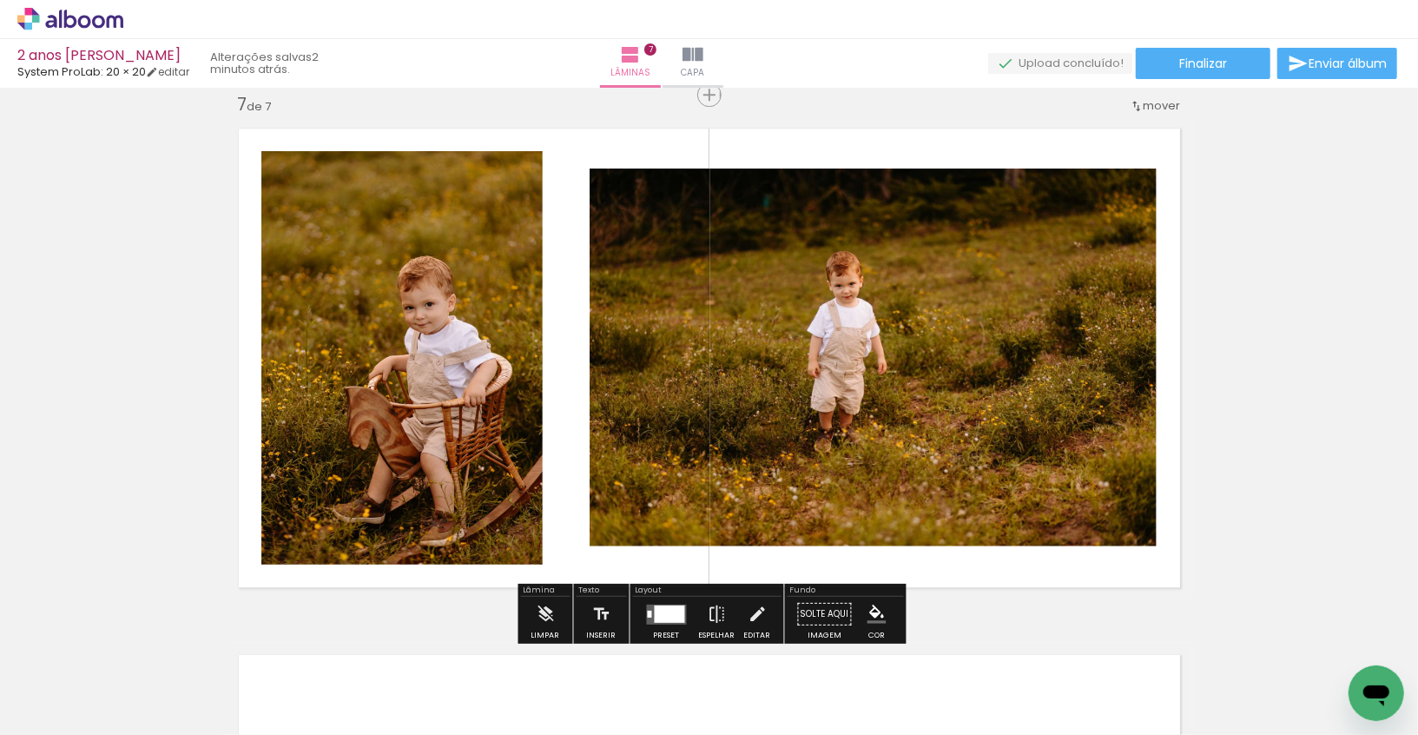
click at [1144, 106] on span "mover" at bounding box center [1162, 105] width 37 height 16
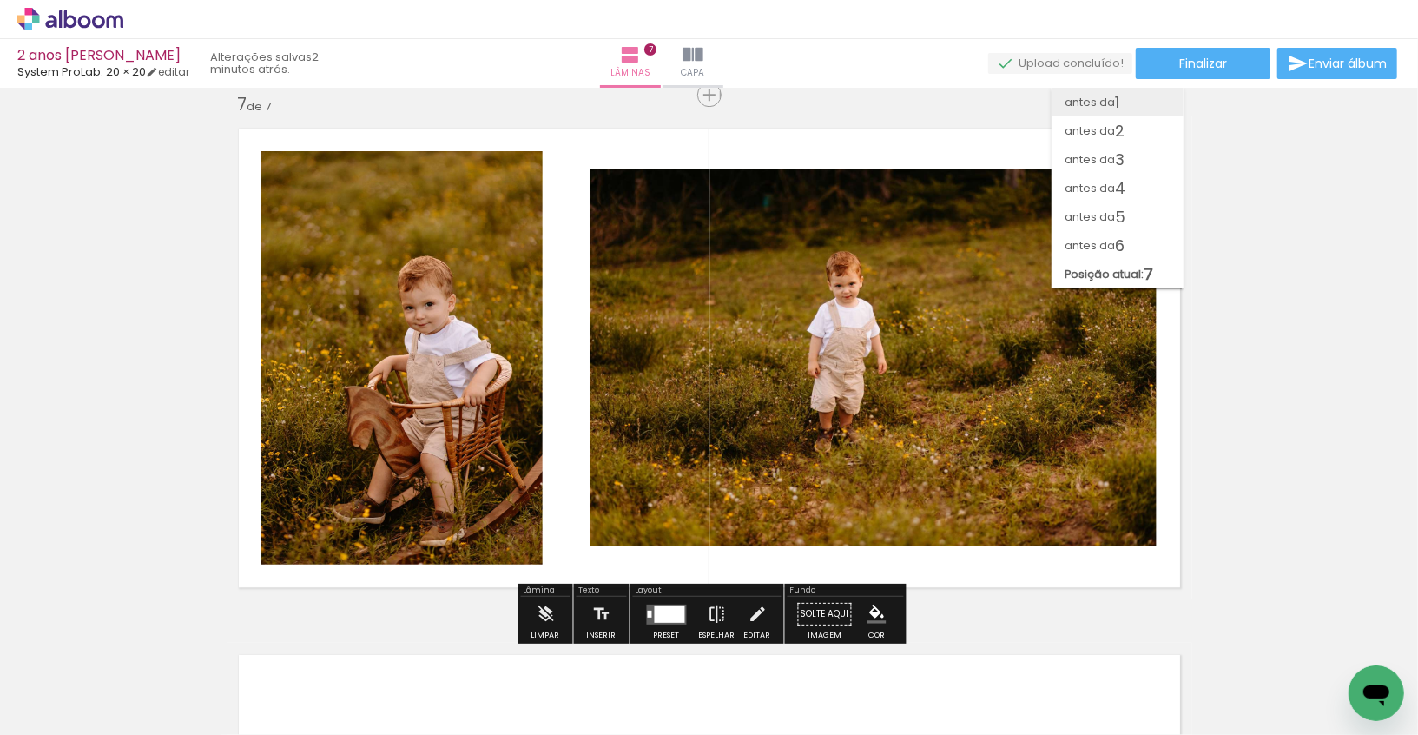
click at [1136, 102] on paper-item "antes da 1" at bounding box center [1118, 102] width 132 height 29
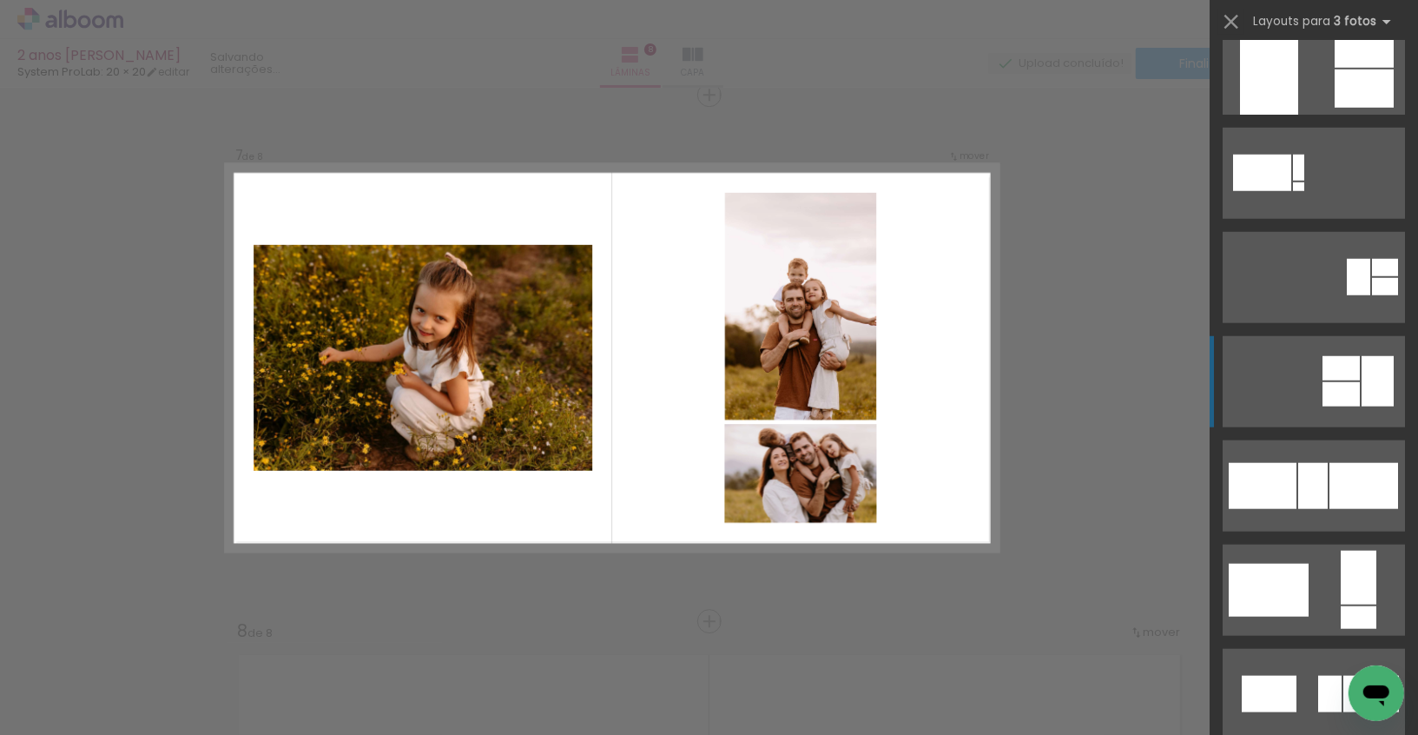
scroll to position [1000, 0]
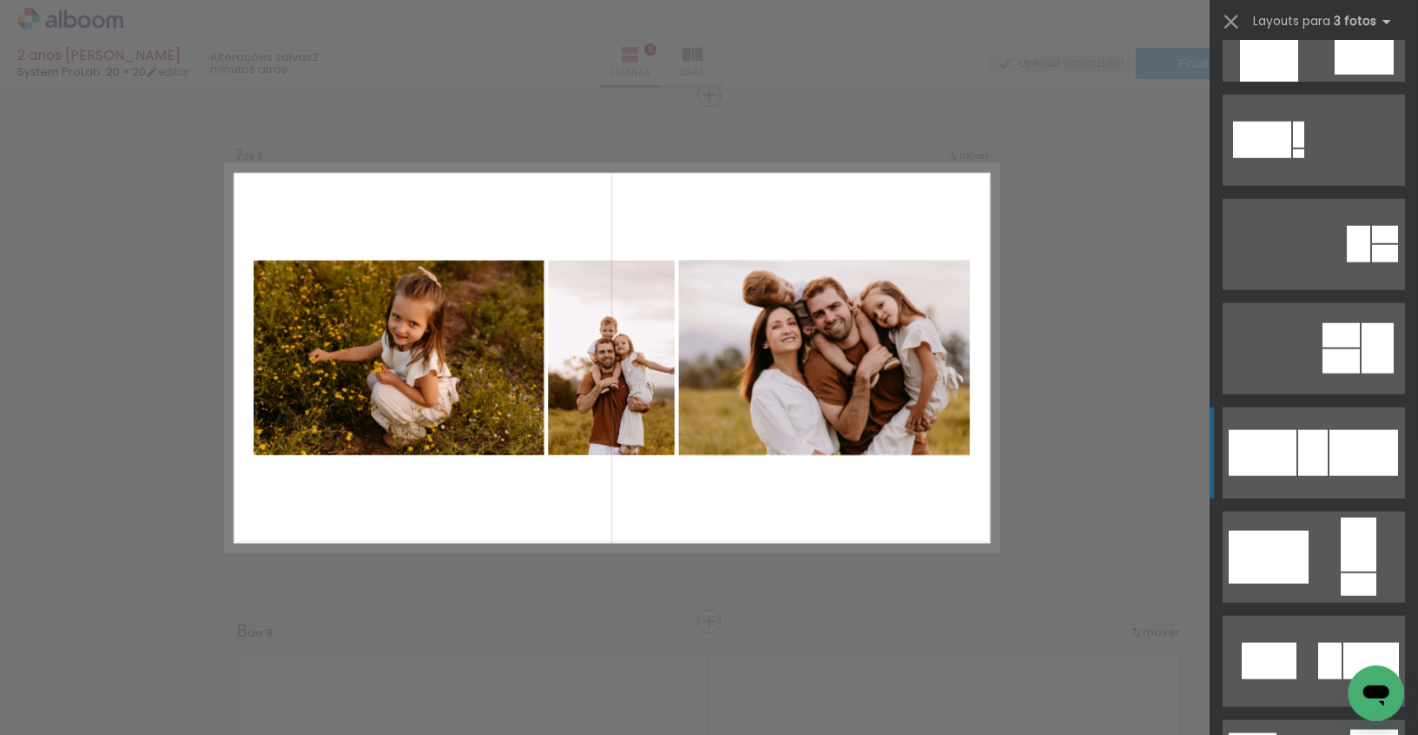
click at [1321, 455] on div at bounding box center [1313, 453] width 30 height 46
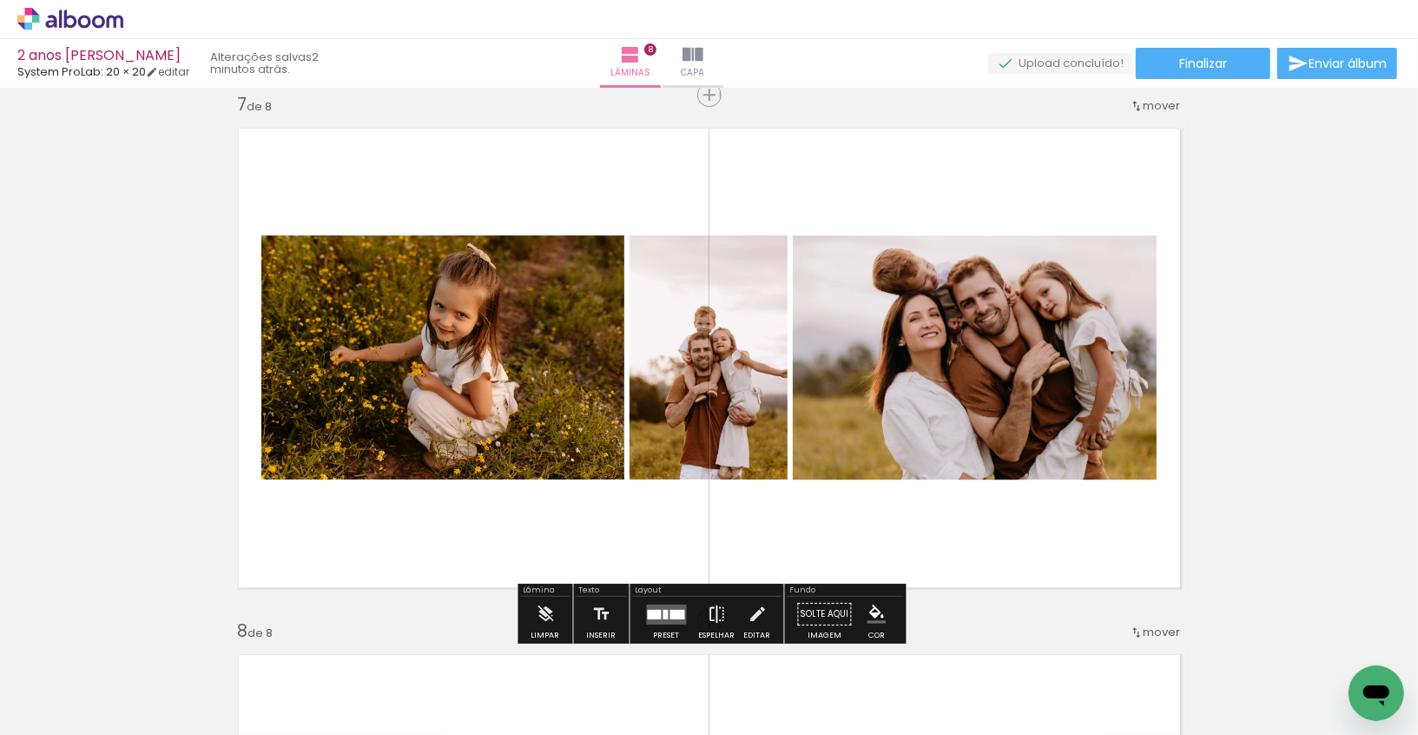
click at [708, 612] on iron-icon at bounding box center [717, 614] width 19 height 35
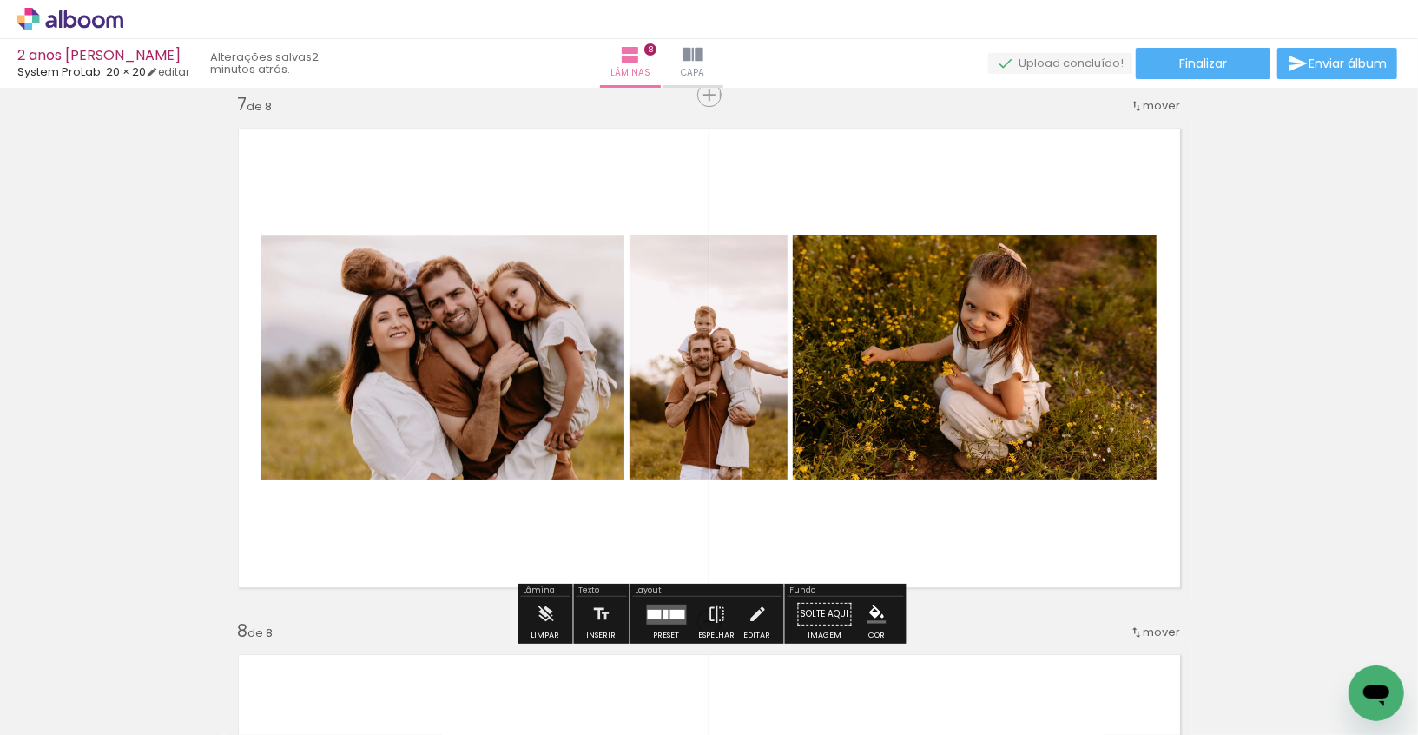
click at [655, 605] on quentale-layouter at bounding box center [667, 614] width 40 height 20
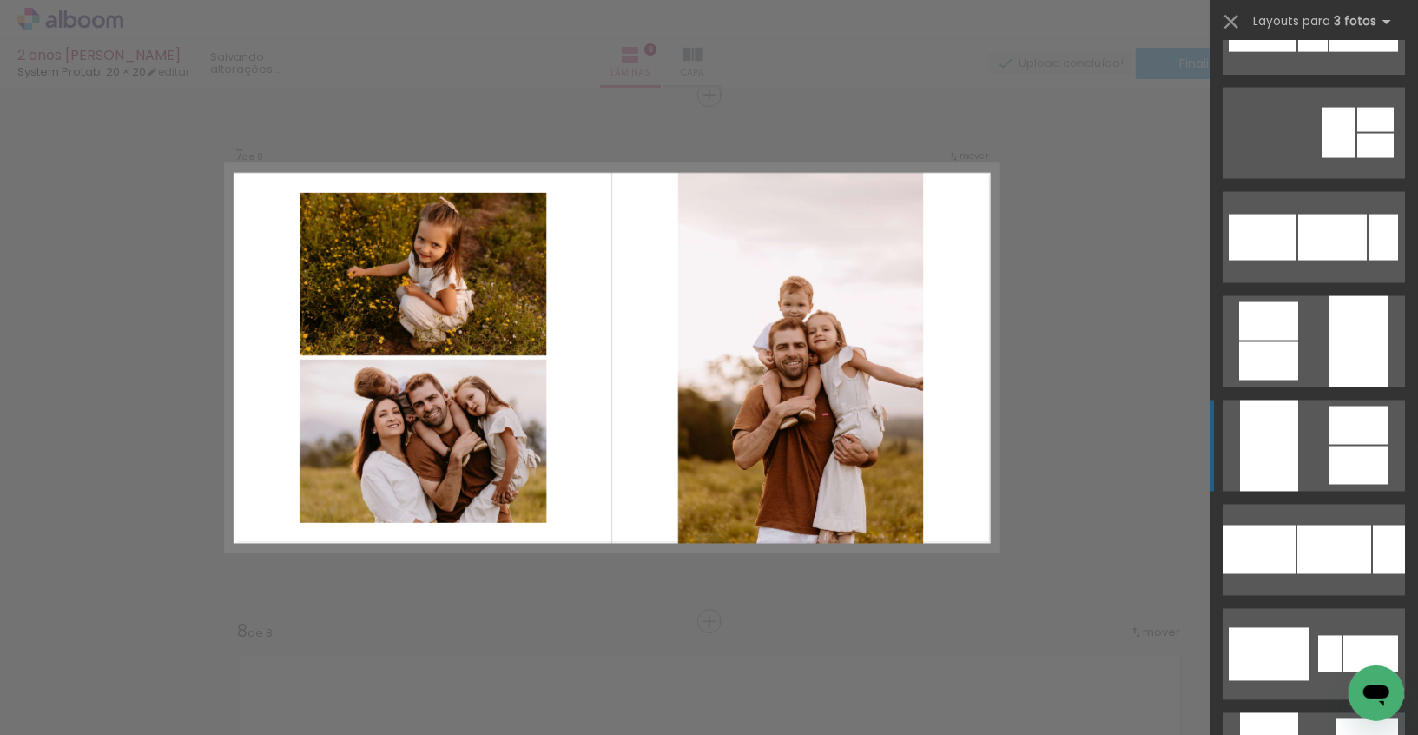
scroll to position [1844, 0]
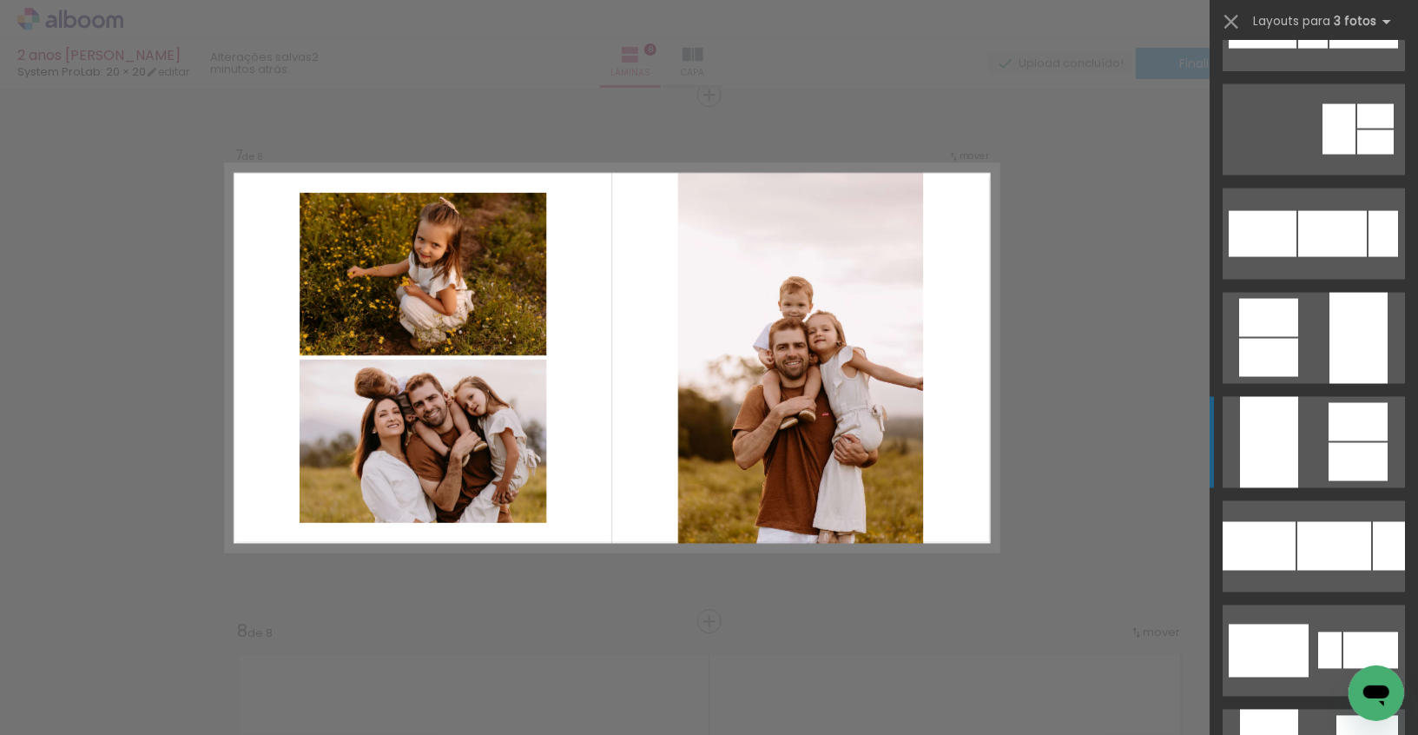
click at [1326, 437] on quentale-layouter at bounding box center [1314, 442] width 182 height 91
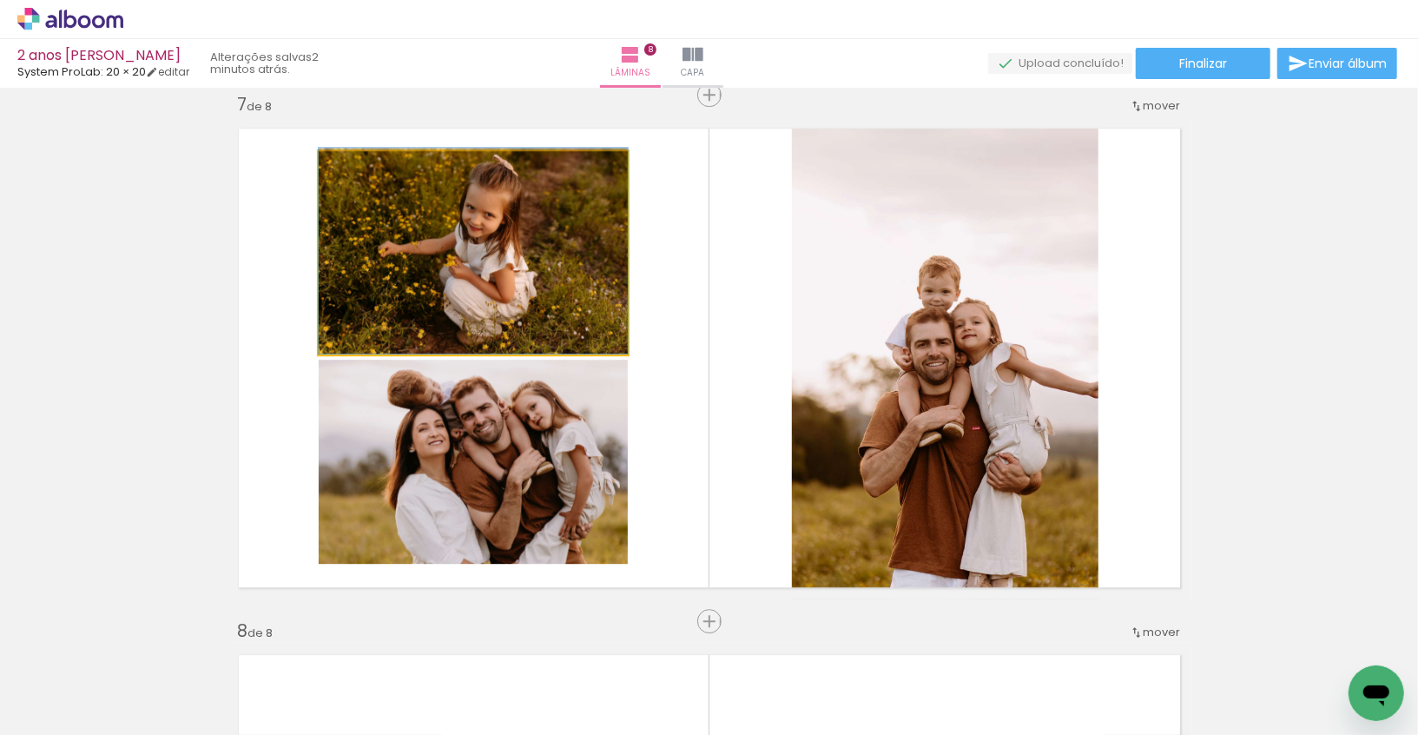
drag, startPoint x: 522, startPoint y: 305, endPoint x: 954, endPoint y: 343, distance: 434.1
click at [0, 0] on slot at bounding box center [0, 0] width 0 height 0
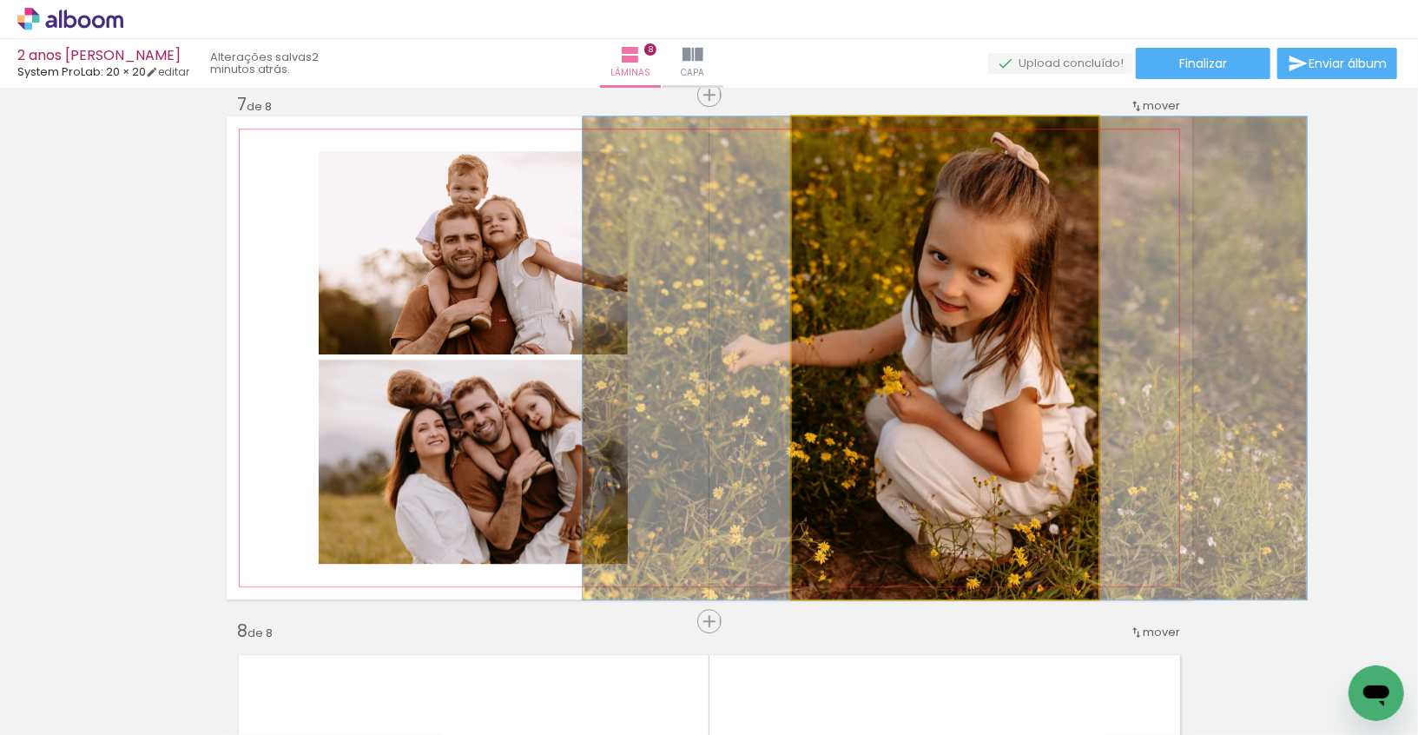
click at [871, 356] on quentale-photo at bounding box center [945, 357] width 307 height 483
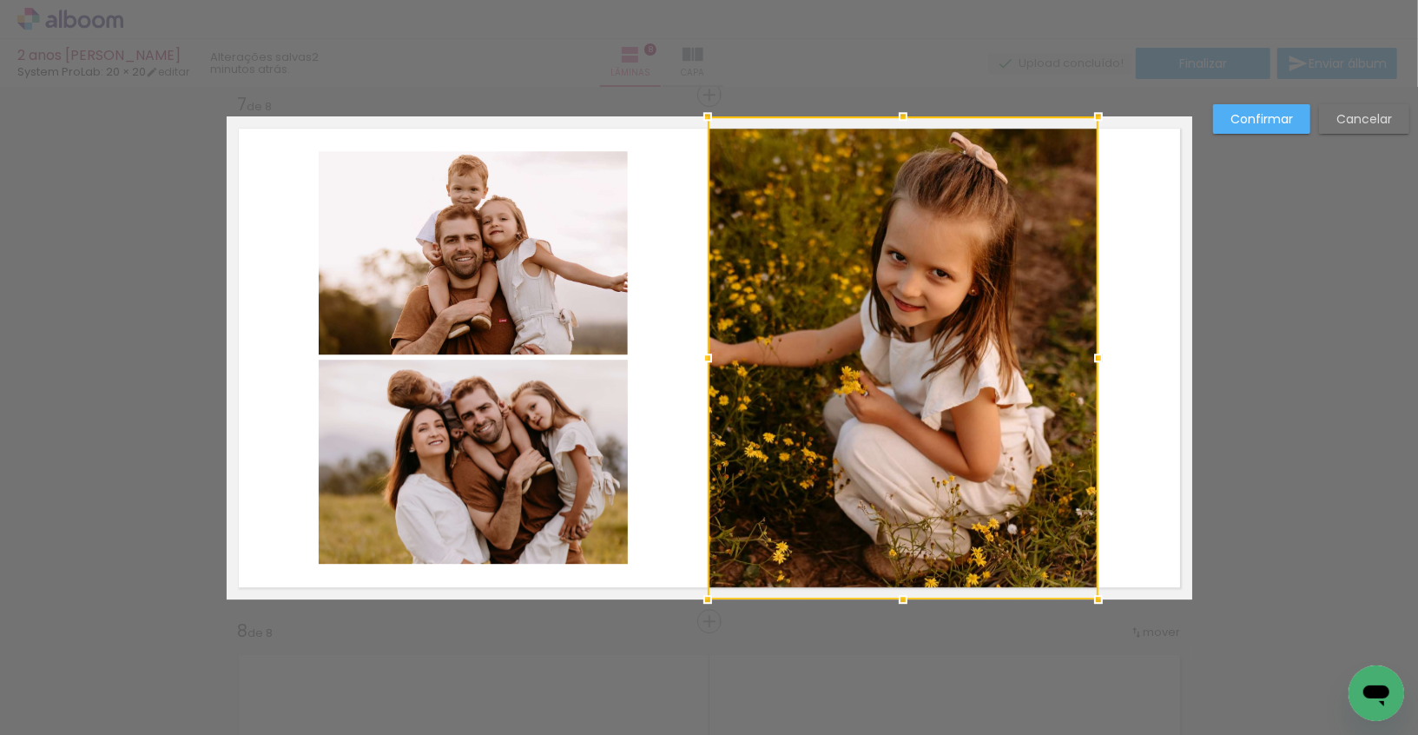
drag, startPoint x: 792, startPoint y: 356, endPoint x: 708, endPoint y: 361, distance: 84.4
click at [708, 361] on div at bounding box center [707, 357] width 35 height 35
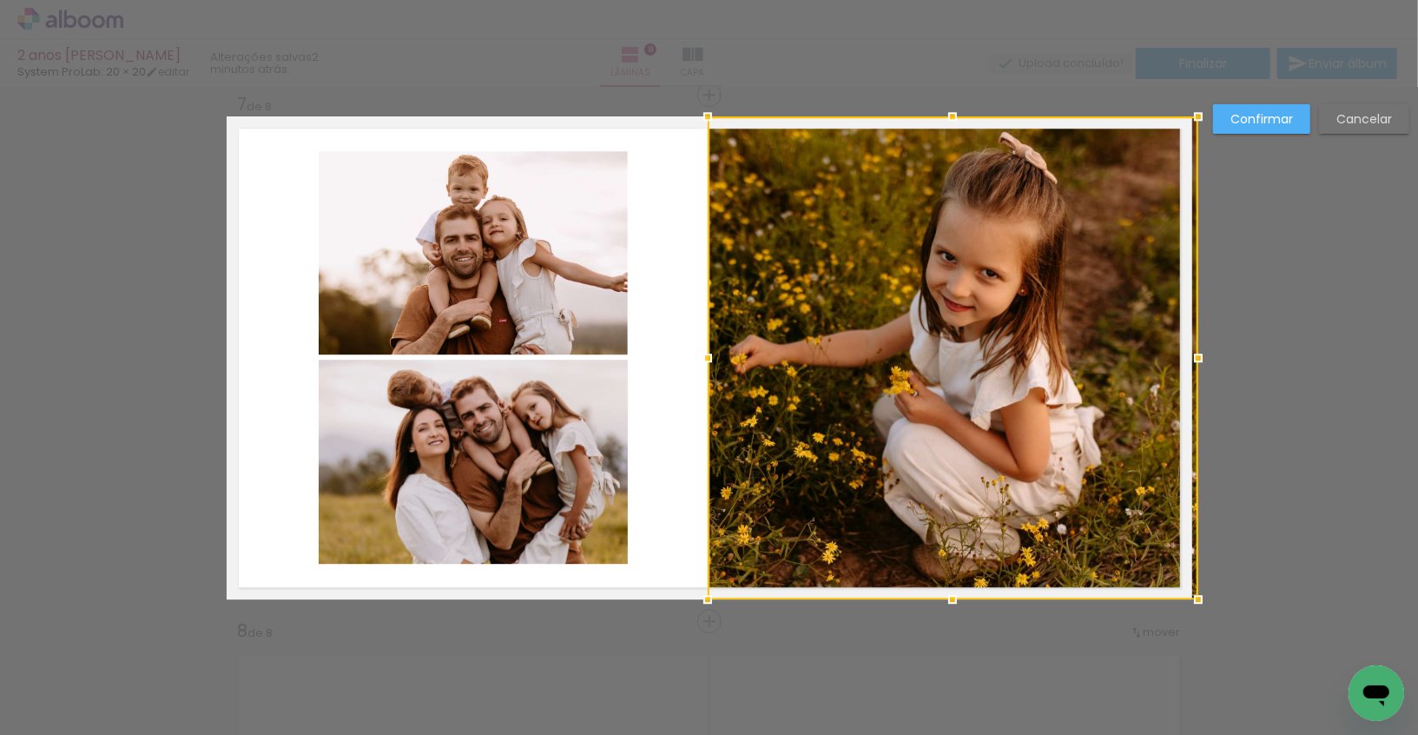
drag, startPoint x: 1092, startPoint y: 358, endPoint x: 1184, endPoint y: 347, distance: 92.6
click at [1184, 347] on div at bounding box center [1198, 357] width 35 height 35
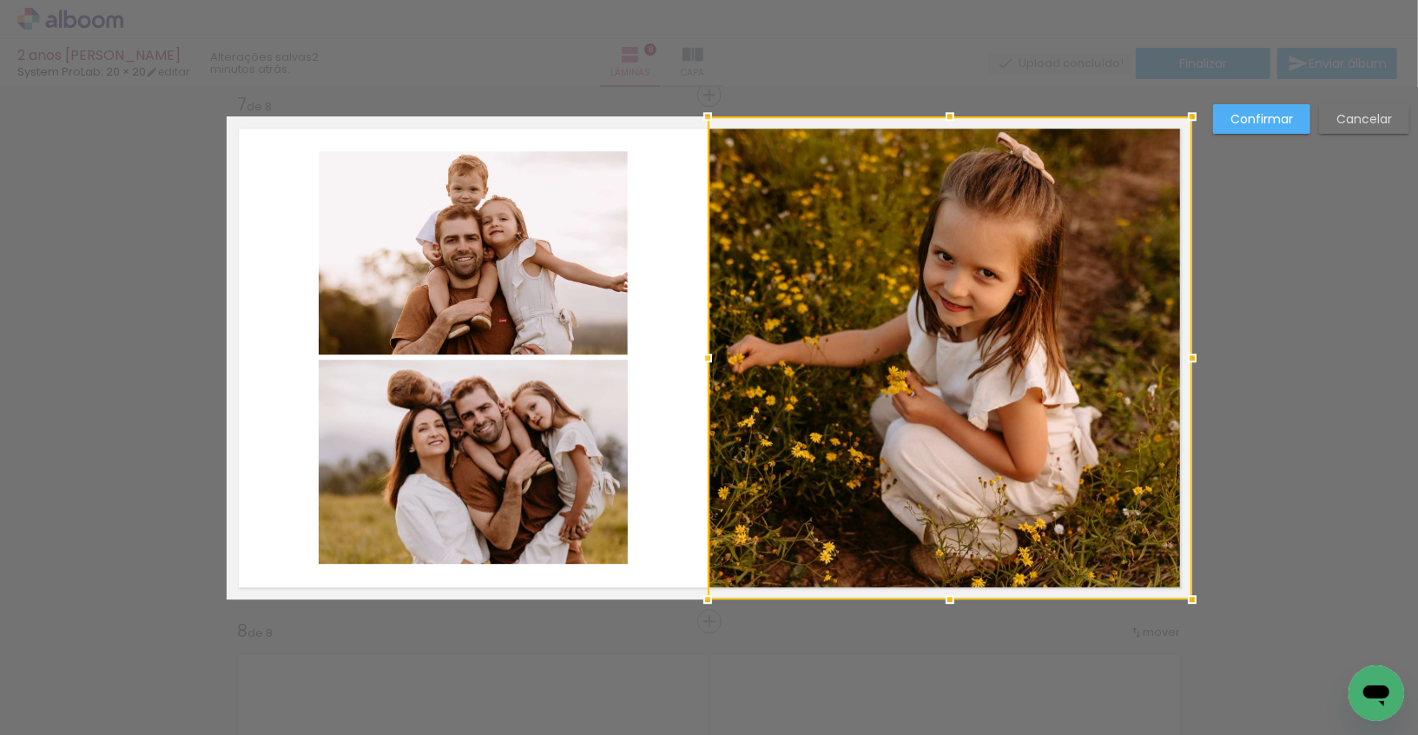
click at [0, 0] on slot "Confirmar" at bounding box center [0, 0] width 0 height 0
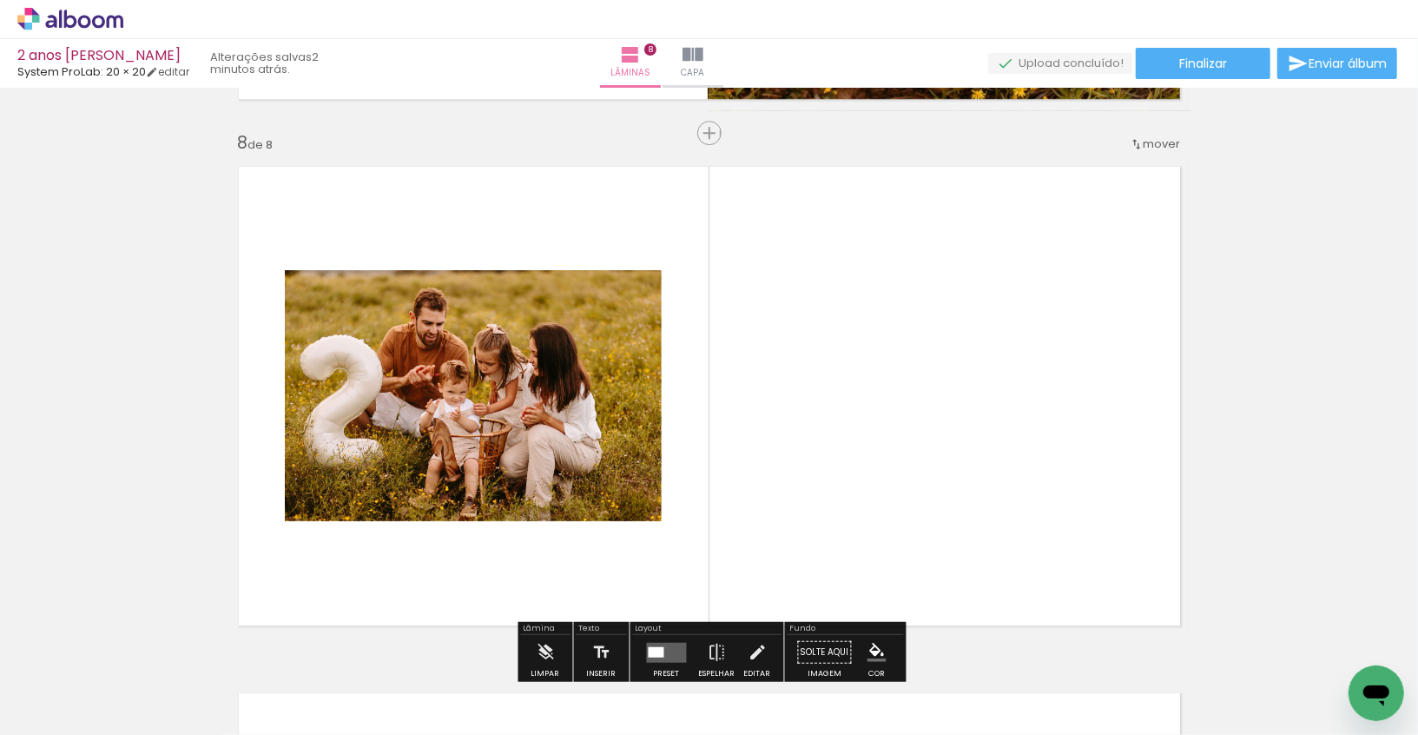
scroll to position [3722, 0]
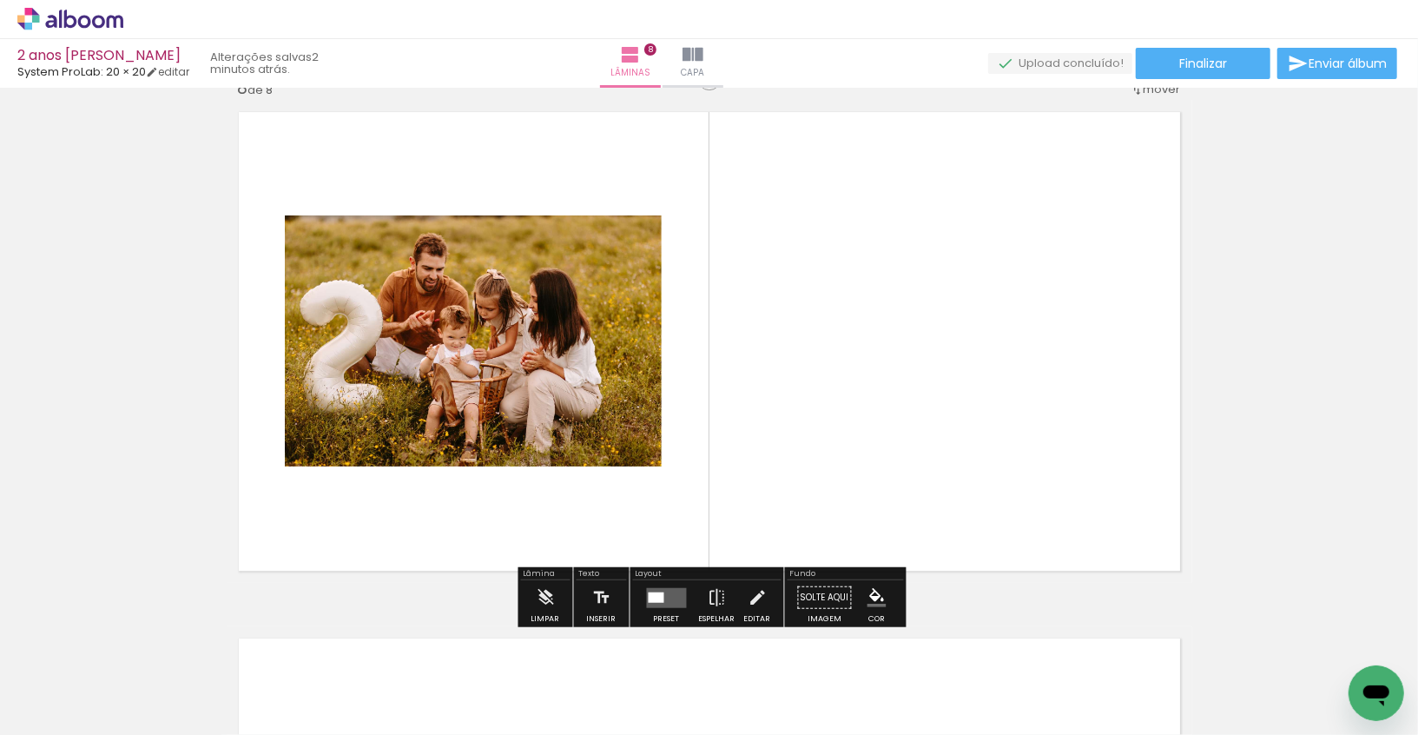
click at [662, 607] on div at bounding box center [666, 597] width 47 height 35
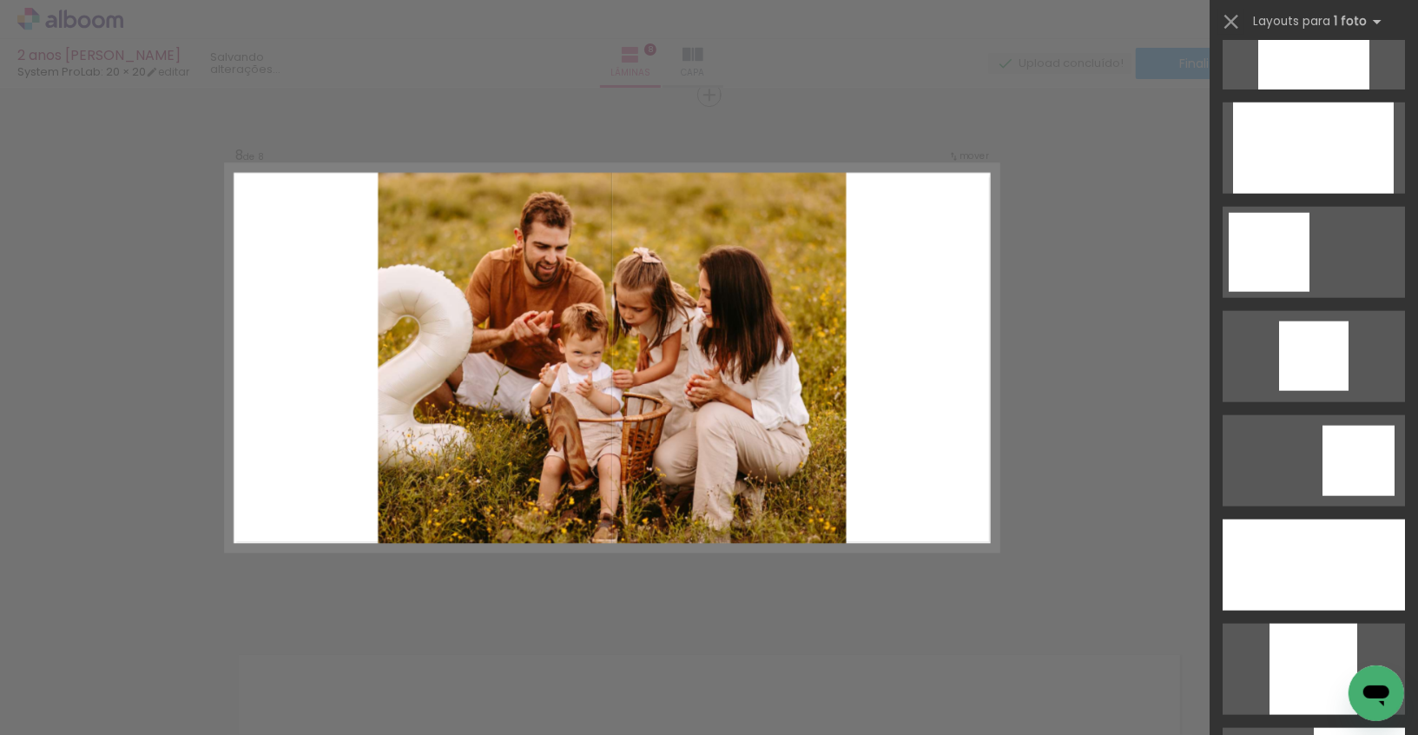
scroll to position [1290, 0]
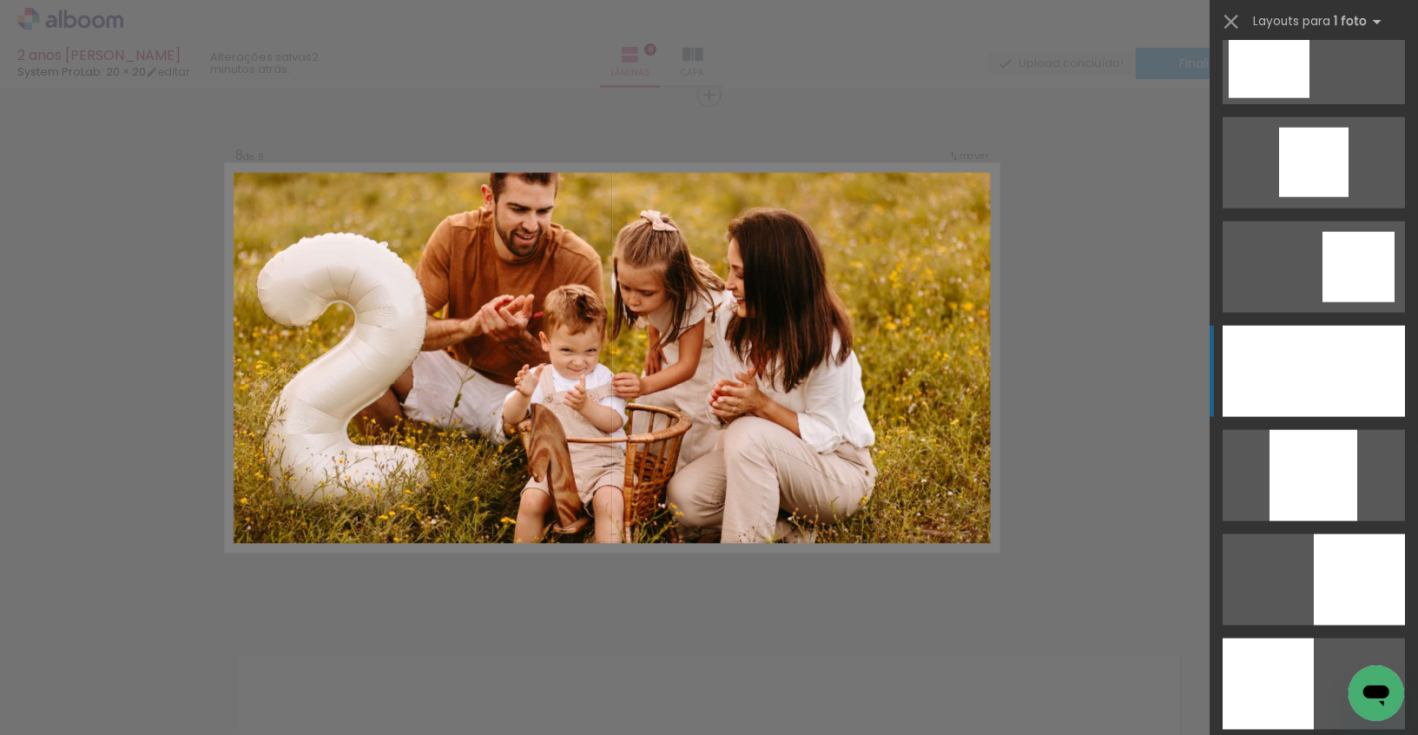
click at [1283, 393] on div at bounding box center [1314, 371] width 182 height 91
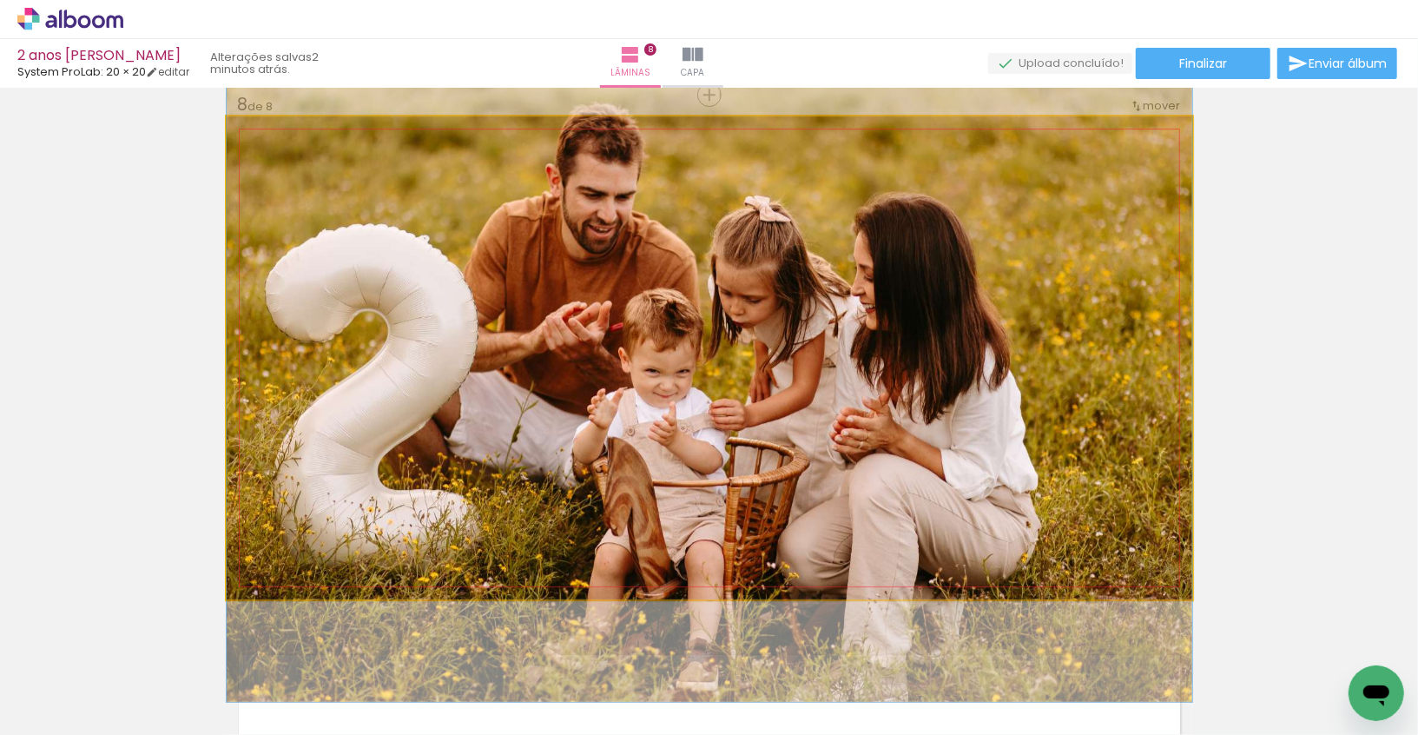
drag, startPoint x: 1035, startPoint y: 331, endPoint x: 1042, endPoint y: 354, distance: 24.5
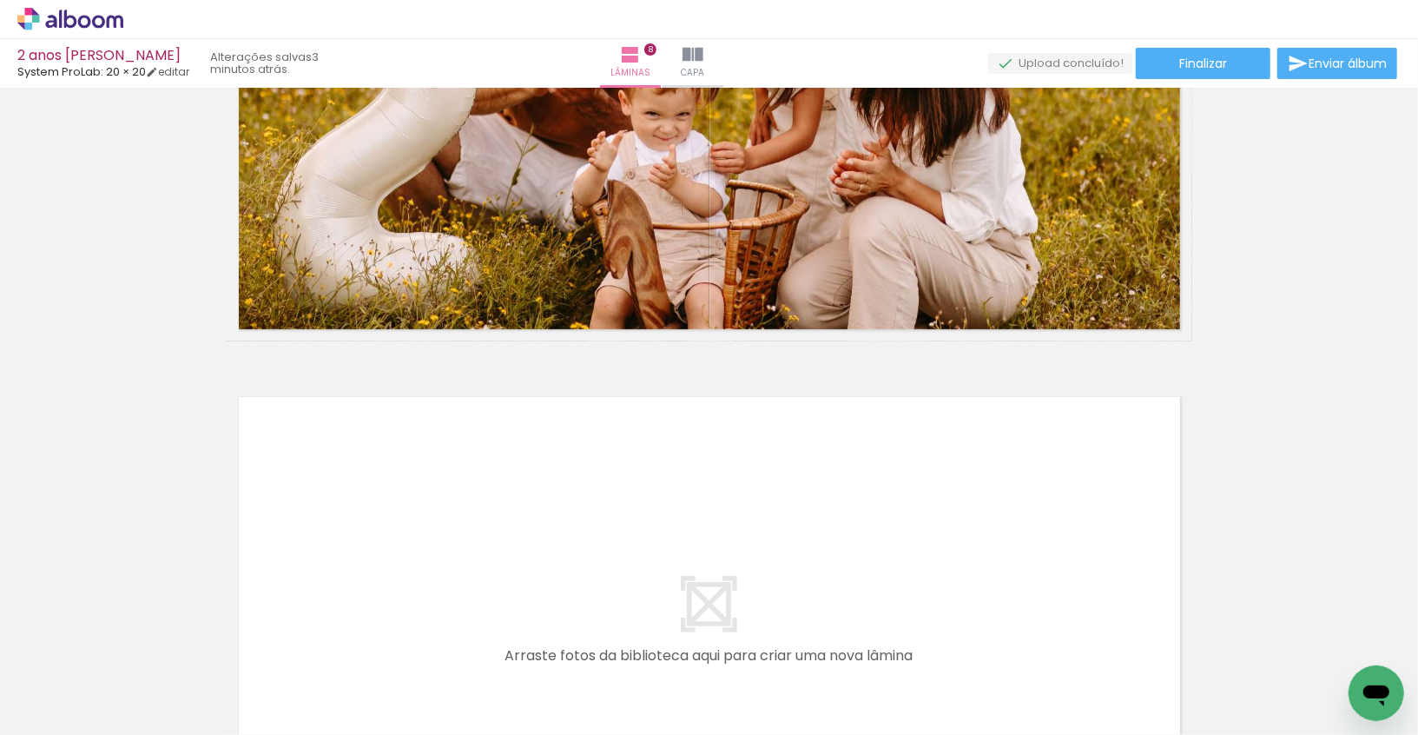
scroll to position [3960, 0]
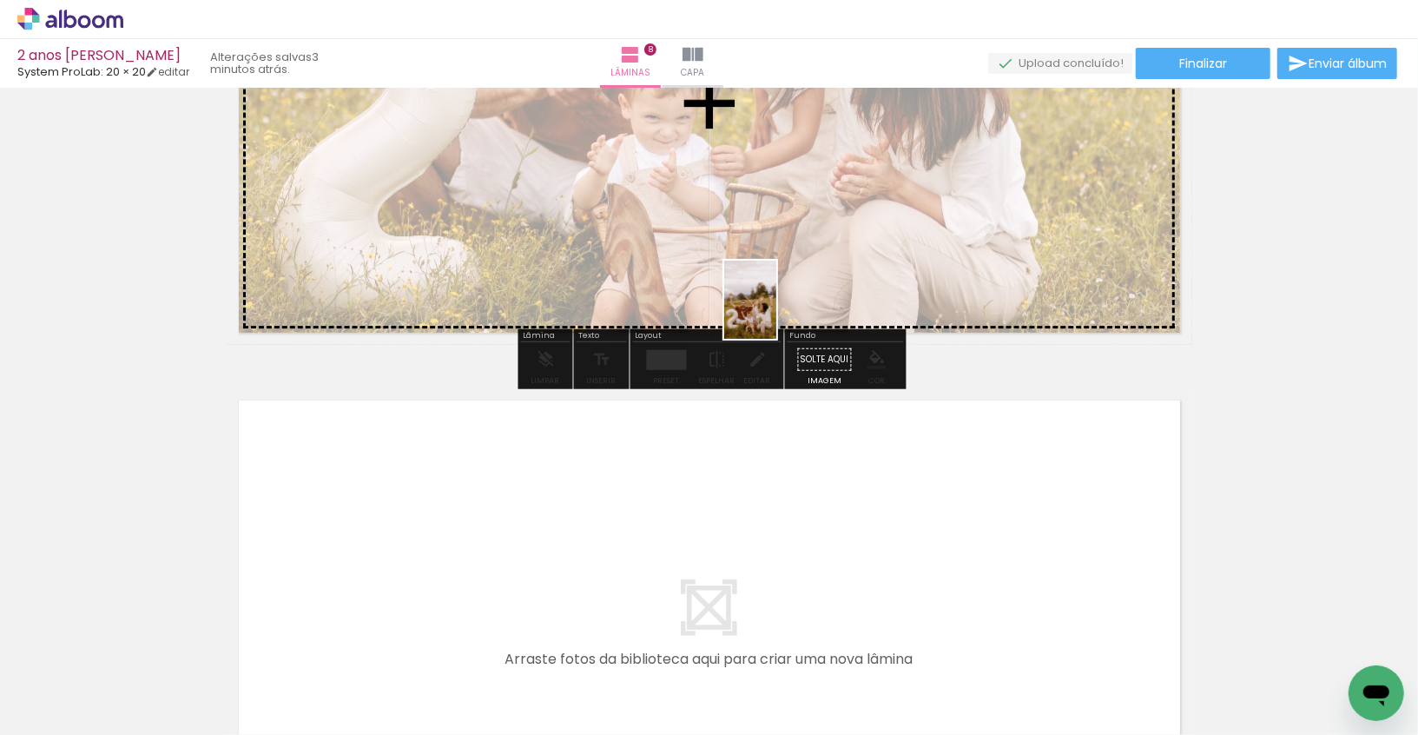
drag, startPoint x: 683, startPoint y: 657, endPoint x: 775, endPoint y: 310, distance: 359.4
click at [775, 310] on quentale-workspace at bounding box center [709, 367] width 1418 height 735
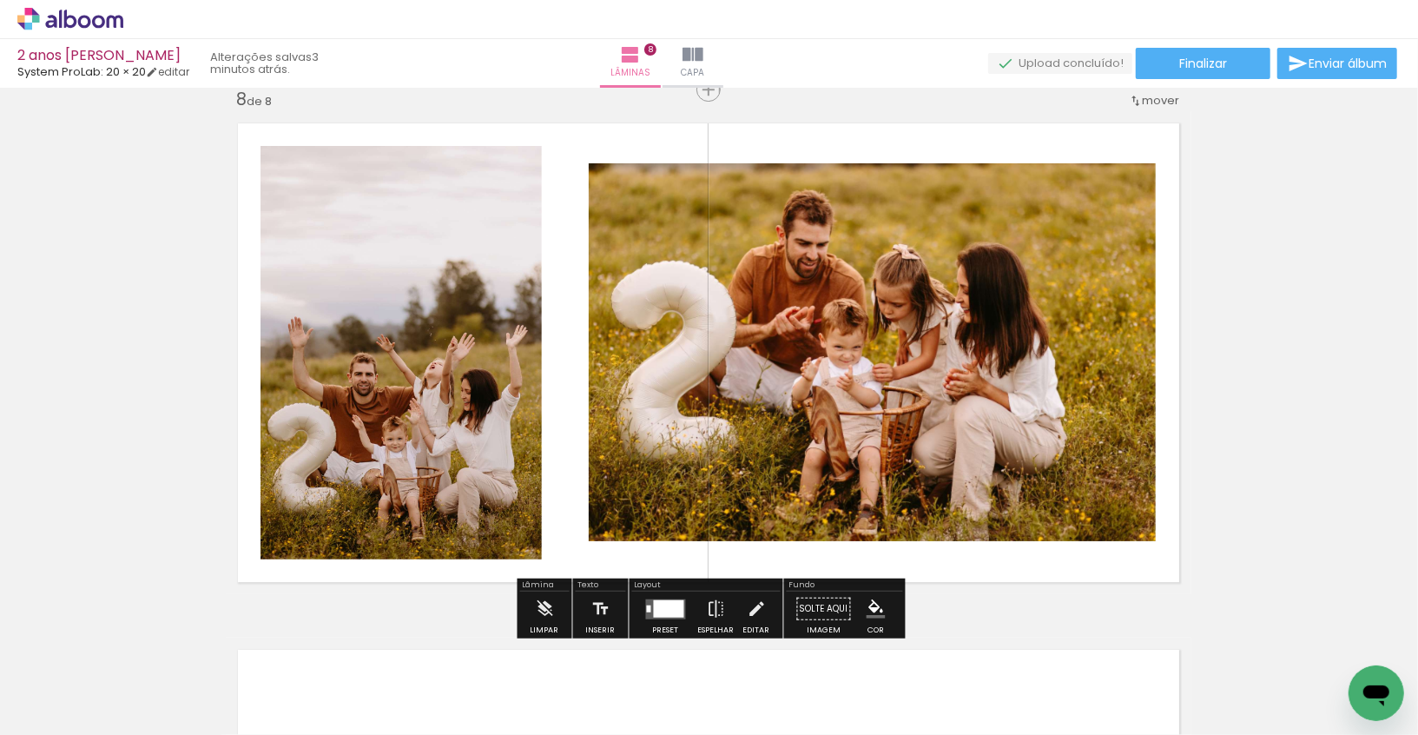
scroll to position [3778, 1]
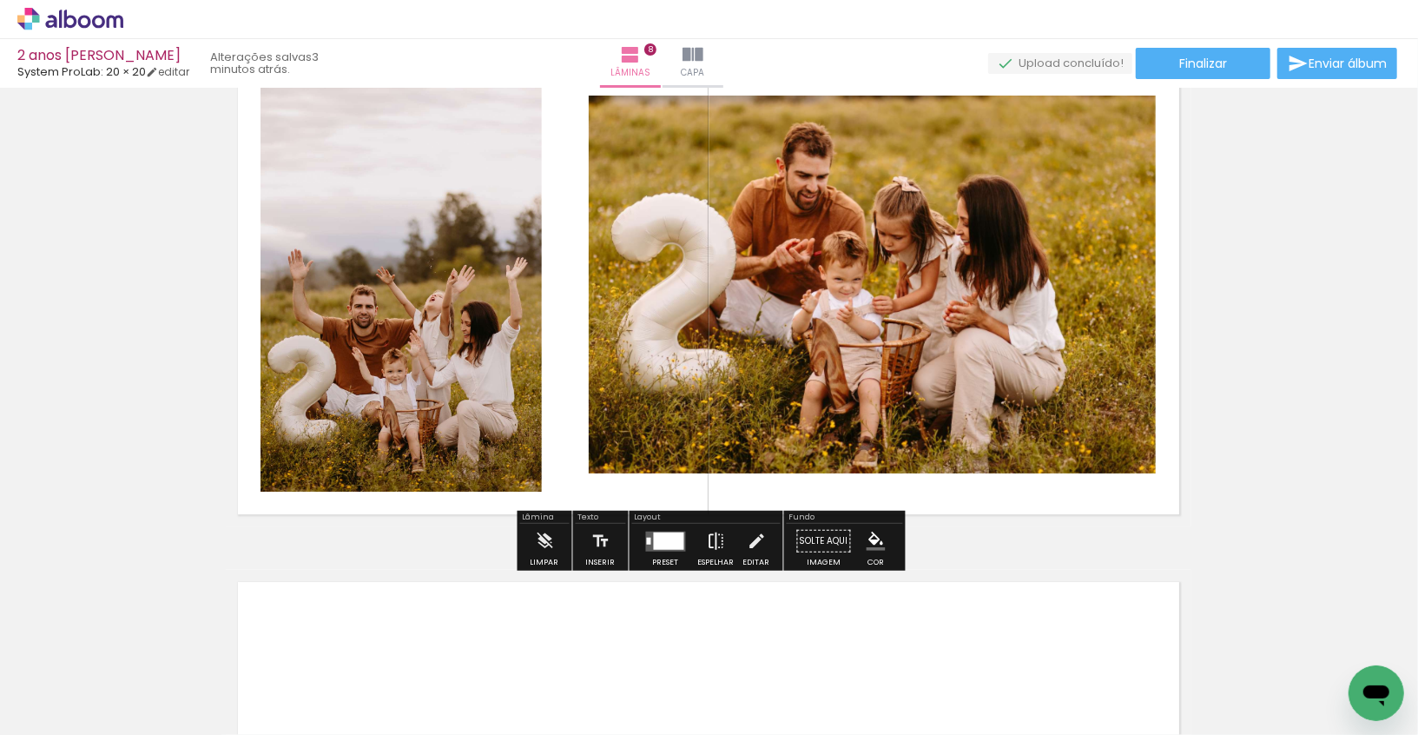
click at [712, 548] on iron-icon at bounding box center [716, 541] width 19 height 35
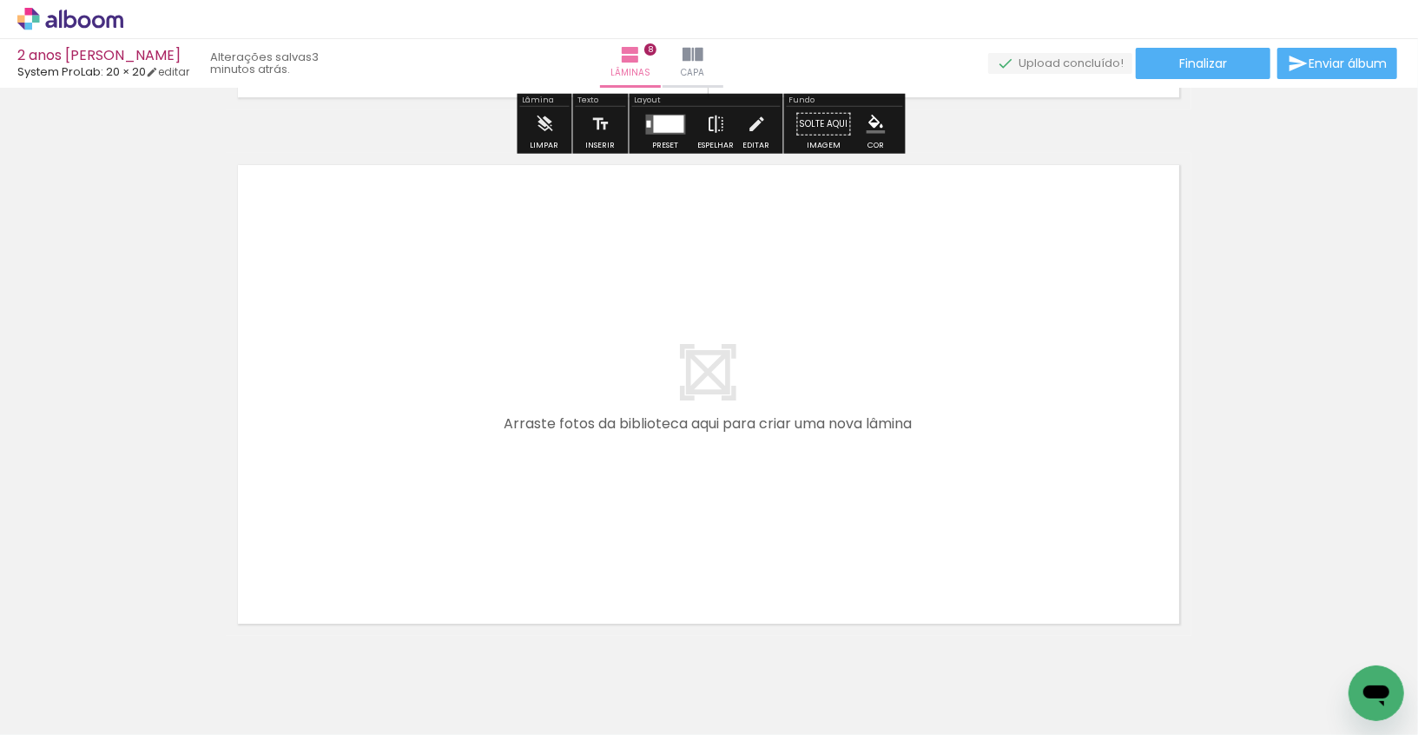
scroll to position [4198, 1]
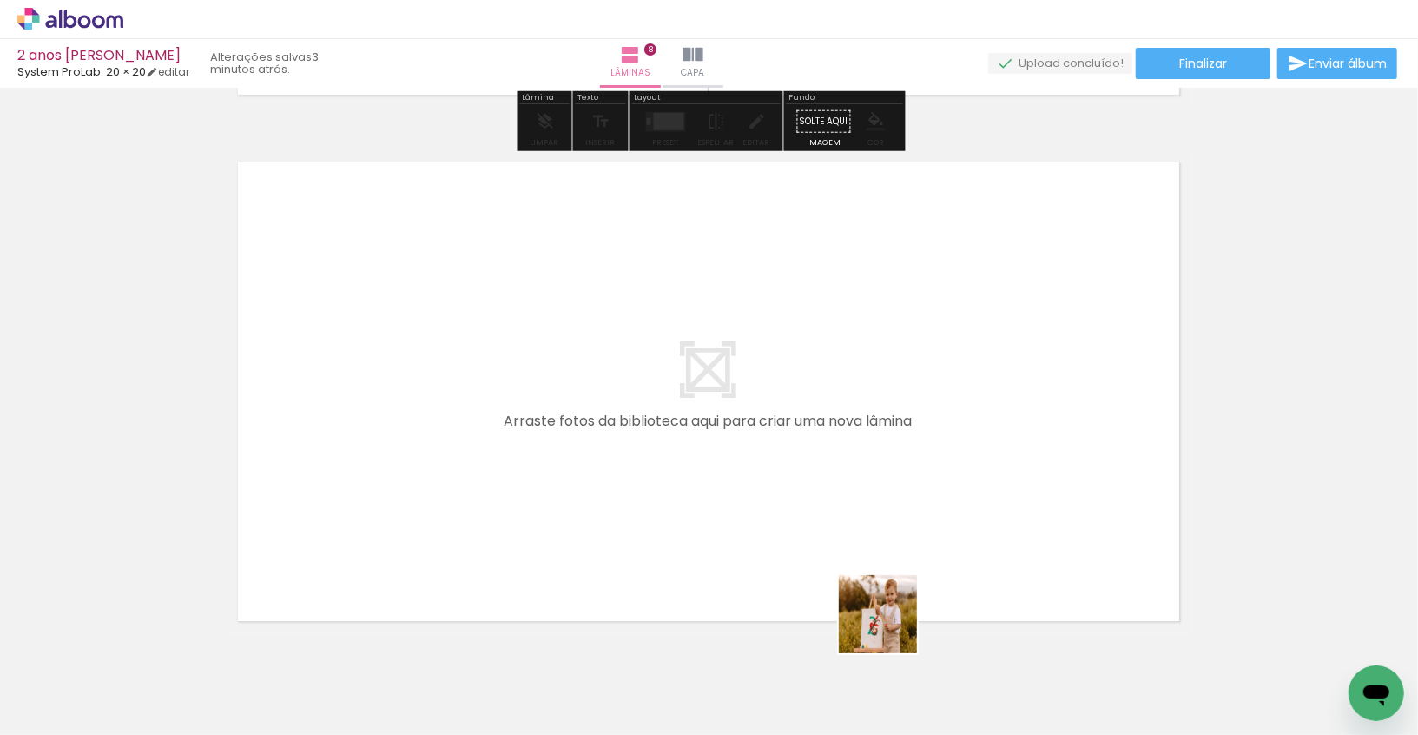
drag, startPoint x: 883, startPoint y: 680, endPoint x: 921, endPoint y: 544, distance: 141.4
click at [921, 544] on quentale-workspace at bounding box center [709, 367] width 1418 height 735
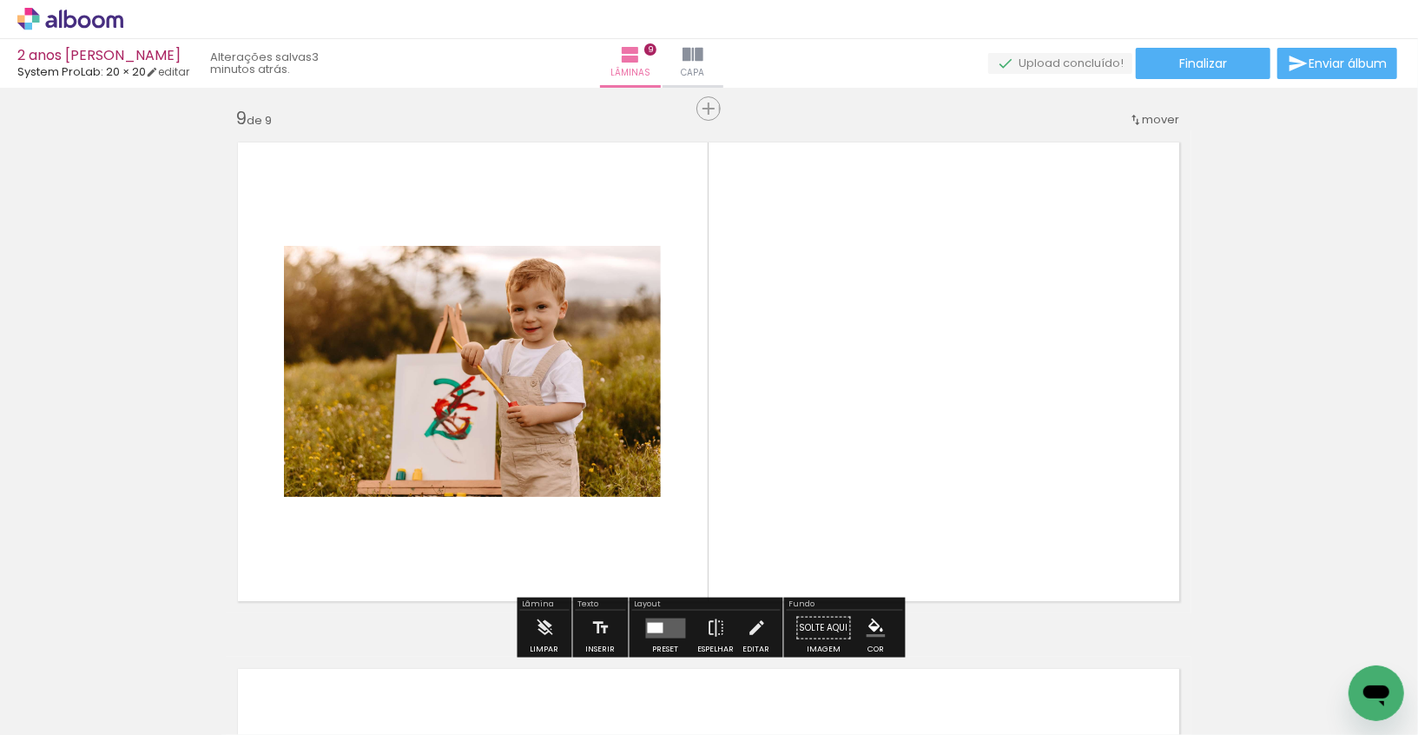
scroll to position [4232, 1]
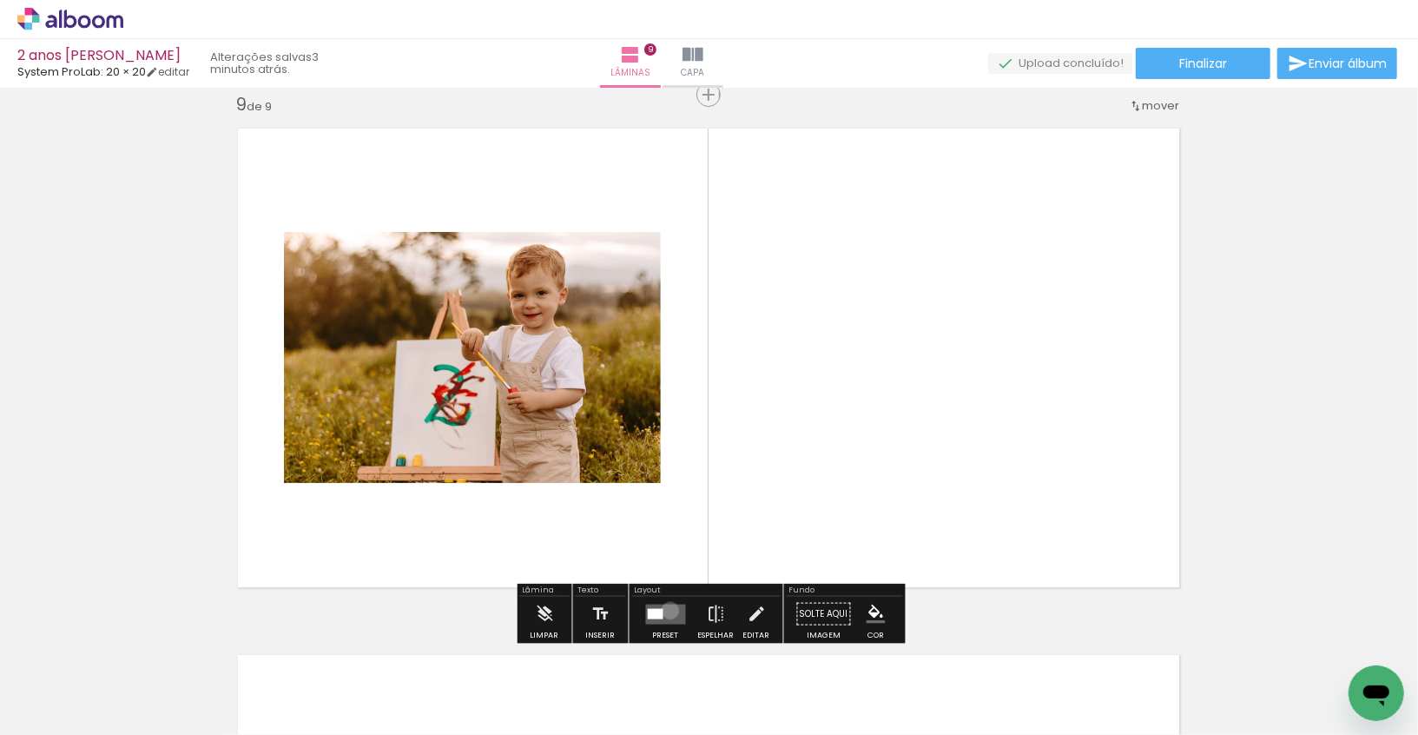
click at [666, 609] on quentale-layouter at bounding box center [666, 614] width 40 height 20
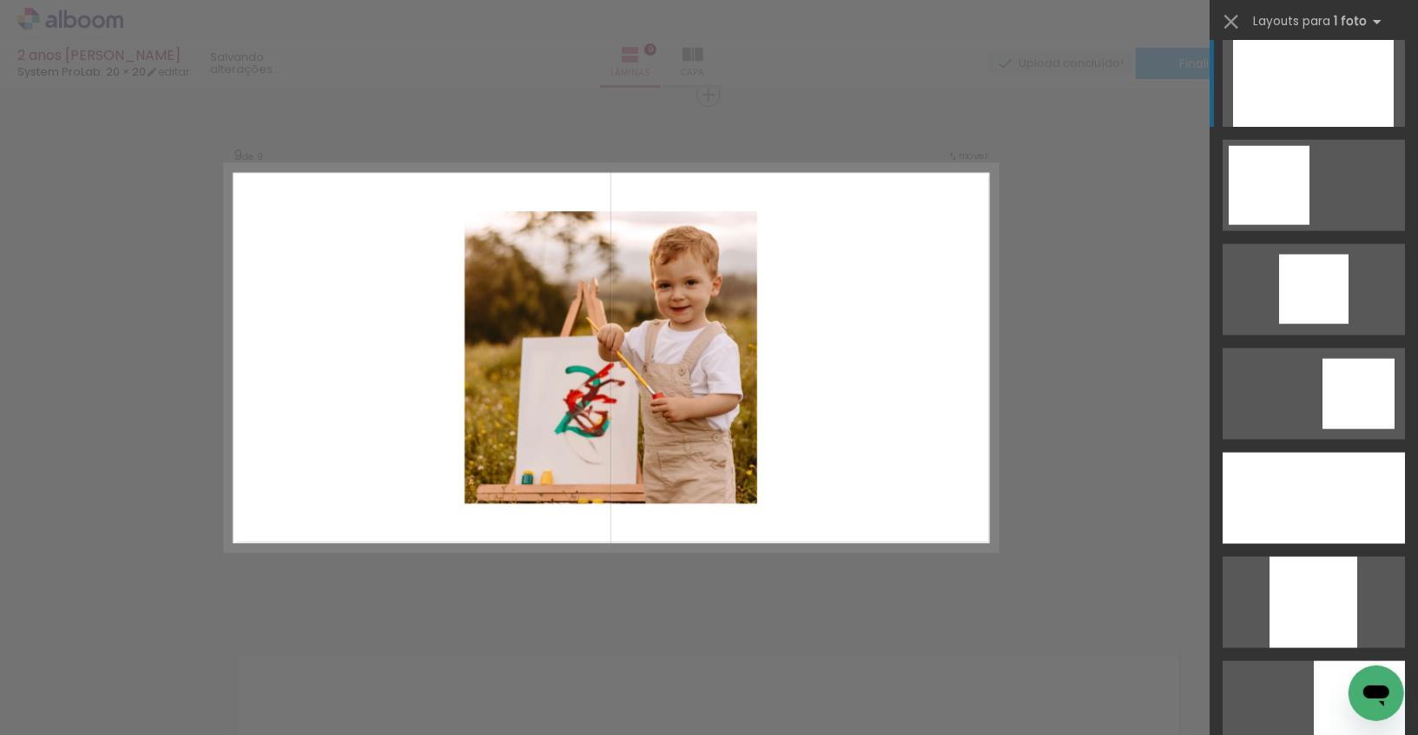
scroll to position [1217, 0]
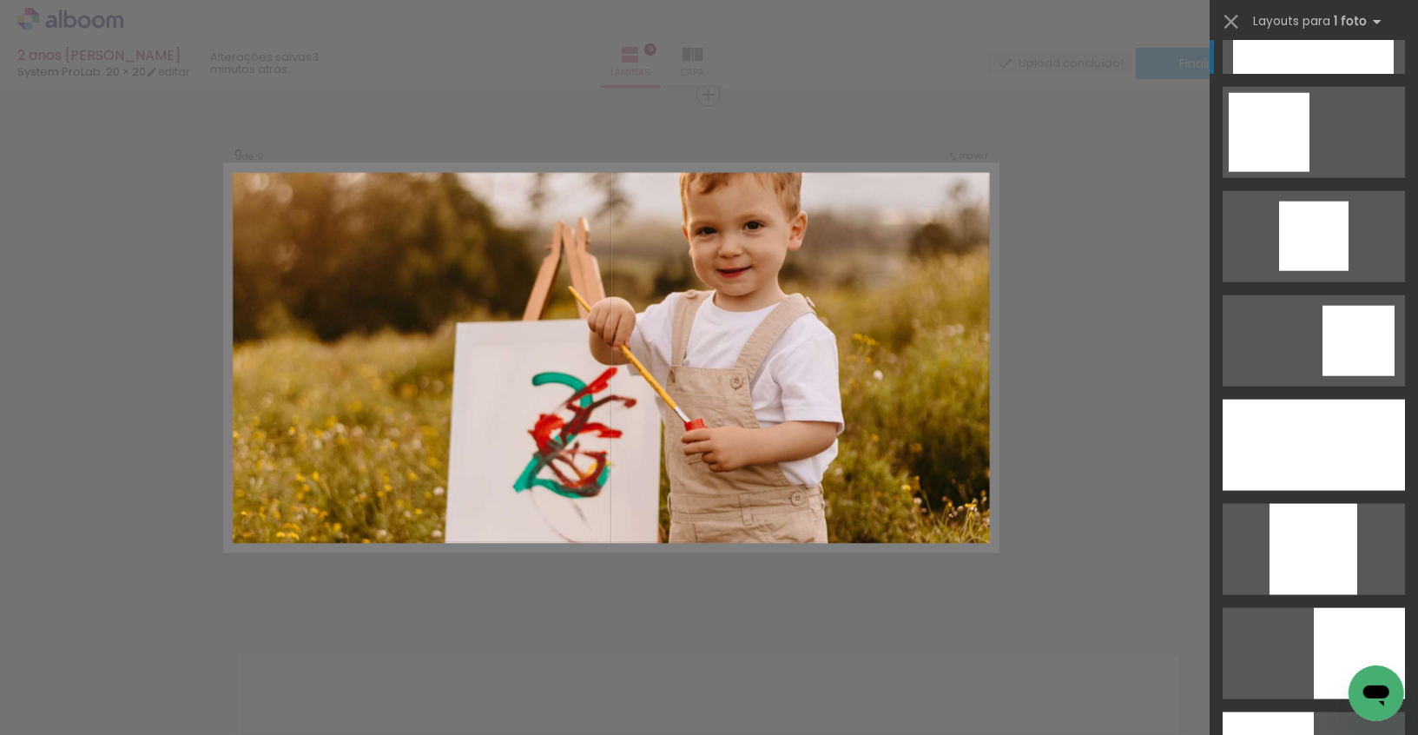
click at [1314, 426] on div at bounding box center [1314, 444] width 182 height 91
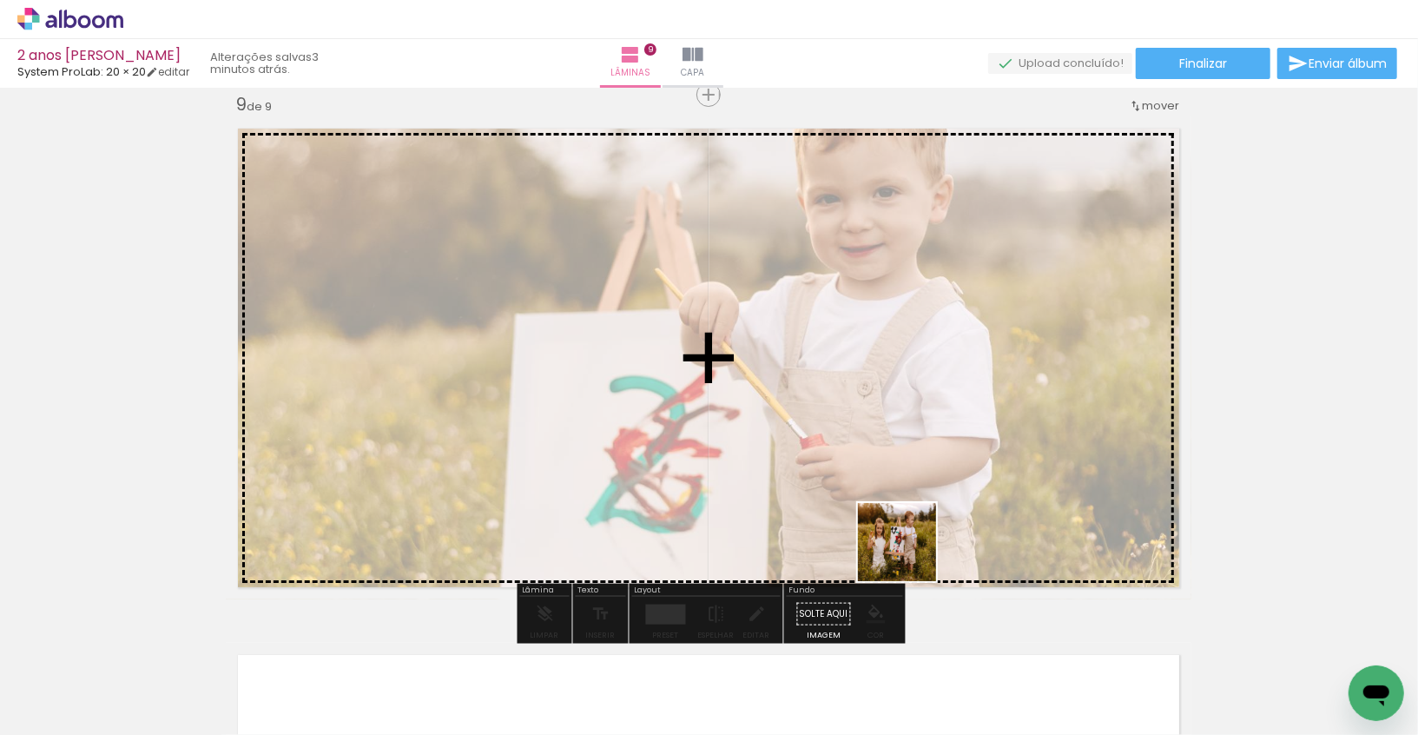
drag, startPoint x: 986, startPoint y: 697, endPoint x: 907, endPoint y: 541, distance: 175.2
click at [907, 541] on quentale-workspace at bounding box center [709, 367] width 1418 height 735
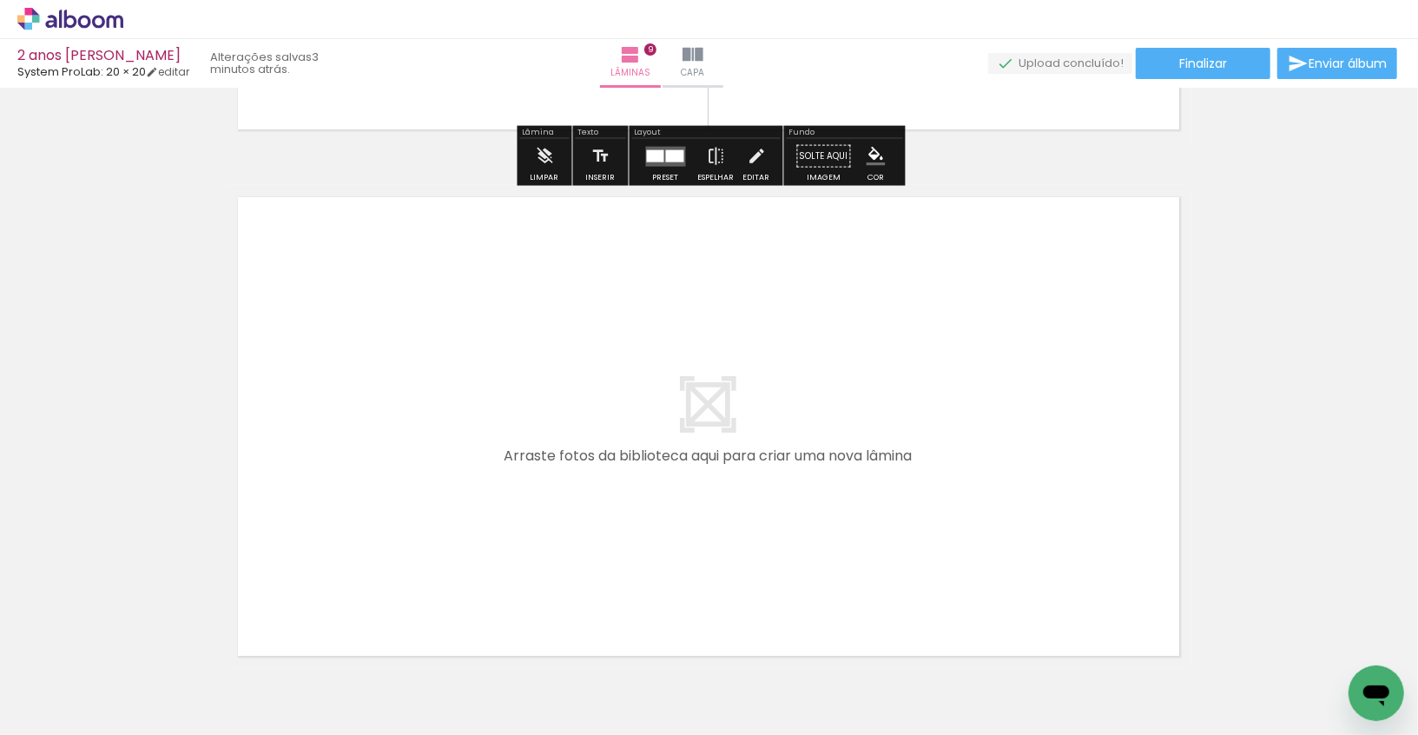
scroll to position [4715, 1]
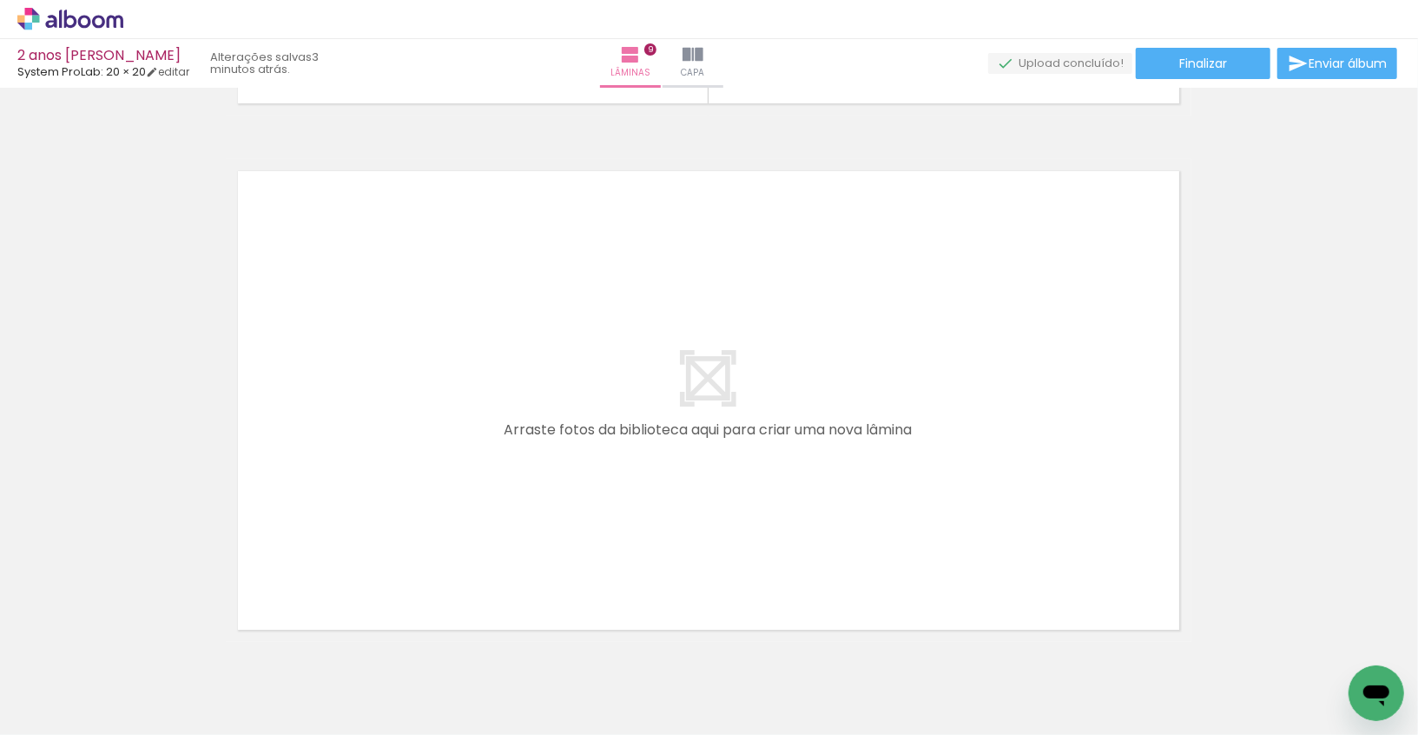
drag, startPoint x: 1053, startPoint y: 704, endPoint x: 856, endPoint y: 597, distance: 223.9
click at [856, 597] on quentale-workspace at bounding box center [709, 367] width 1418 height 735
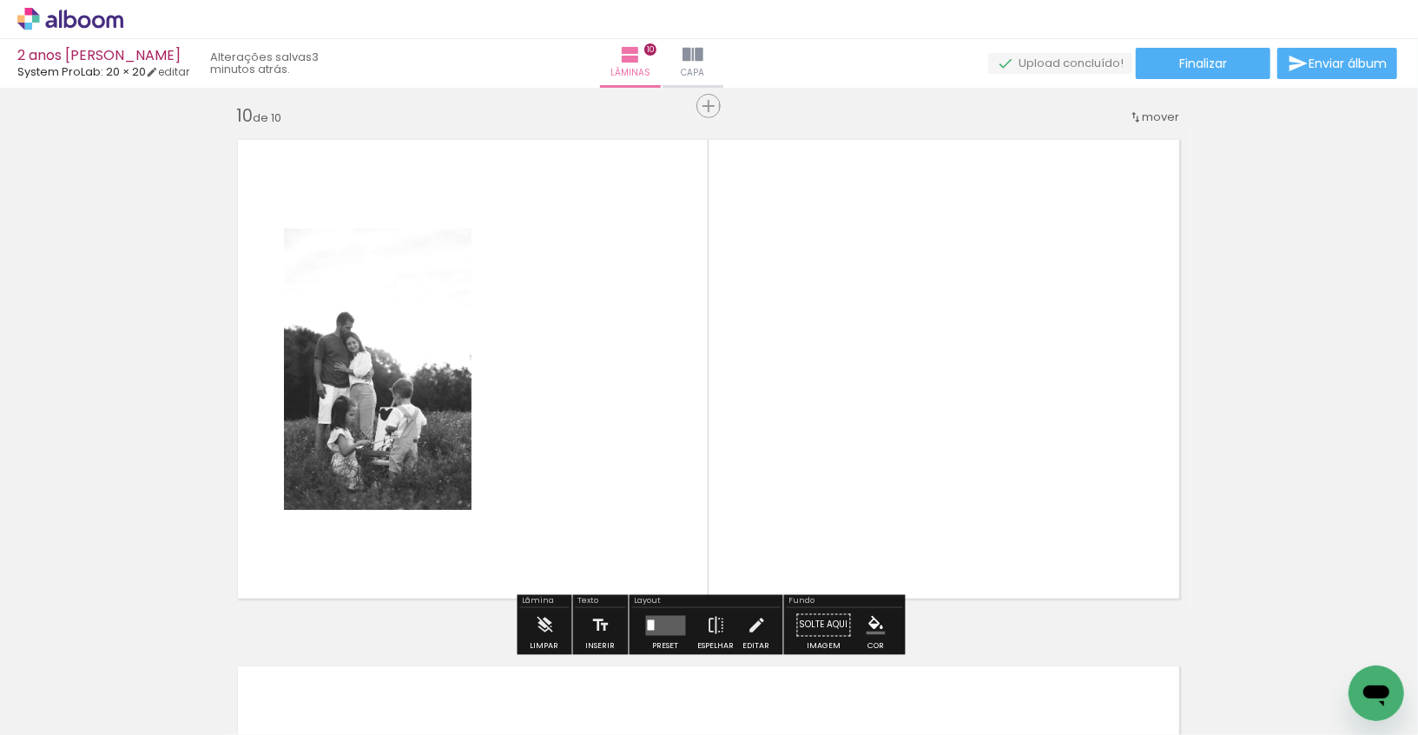
scroll to position [4758, 1]
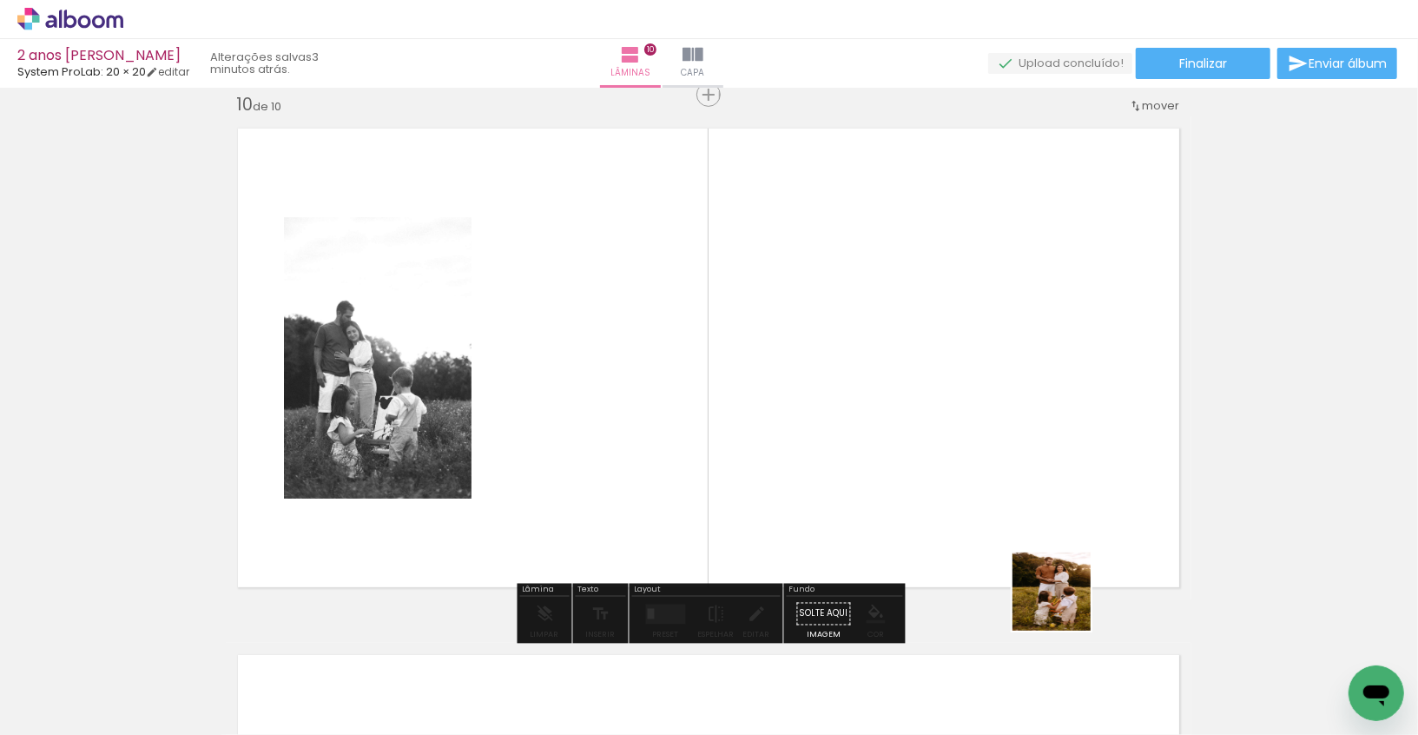
drag, startPoint x: 1135, startPoint y: 662, endPoint x: 970, endPoint y: 549, distance: 199.9
click at [970, 549] on quentale-workspace at bounding box center [709, 367] width 1418 height 735
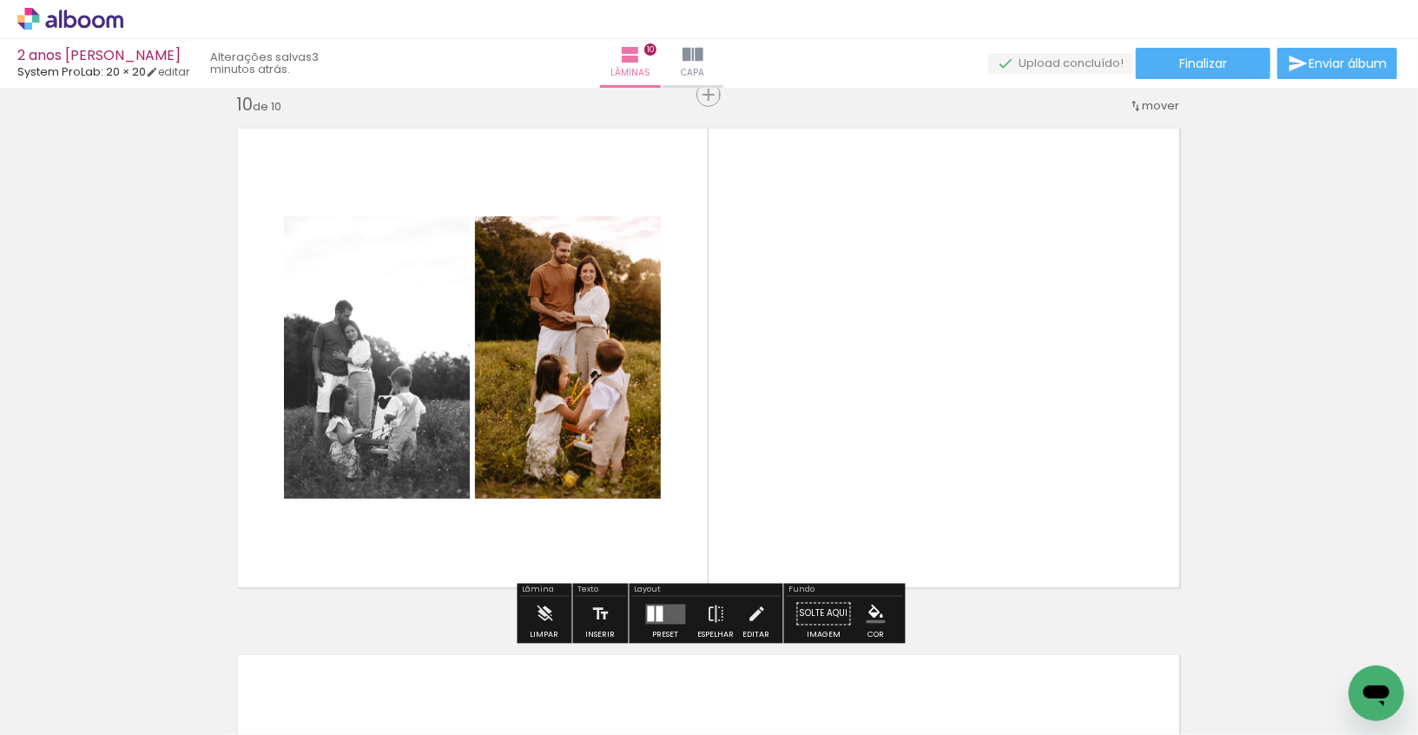
drag, startPoint x: 1250, startPoint y: 703, endPoint x: 1005, endPoint y: 537, distance: 295.8
click at [1006, 539] on quentale-workspace at bounding box center [709, 367] width 1418 height 735
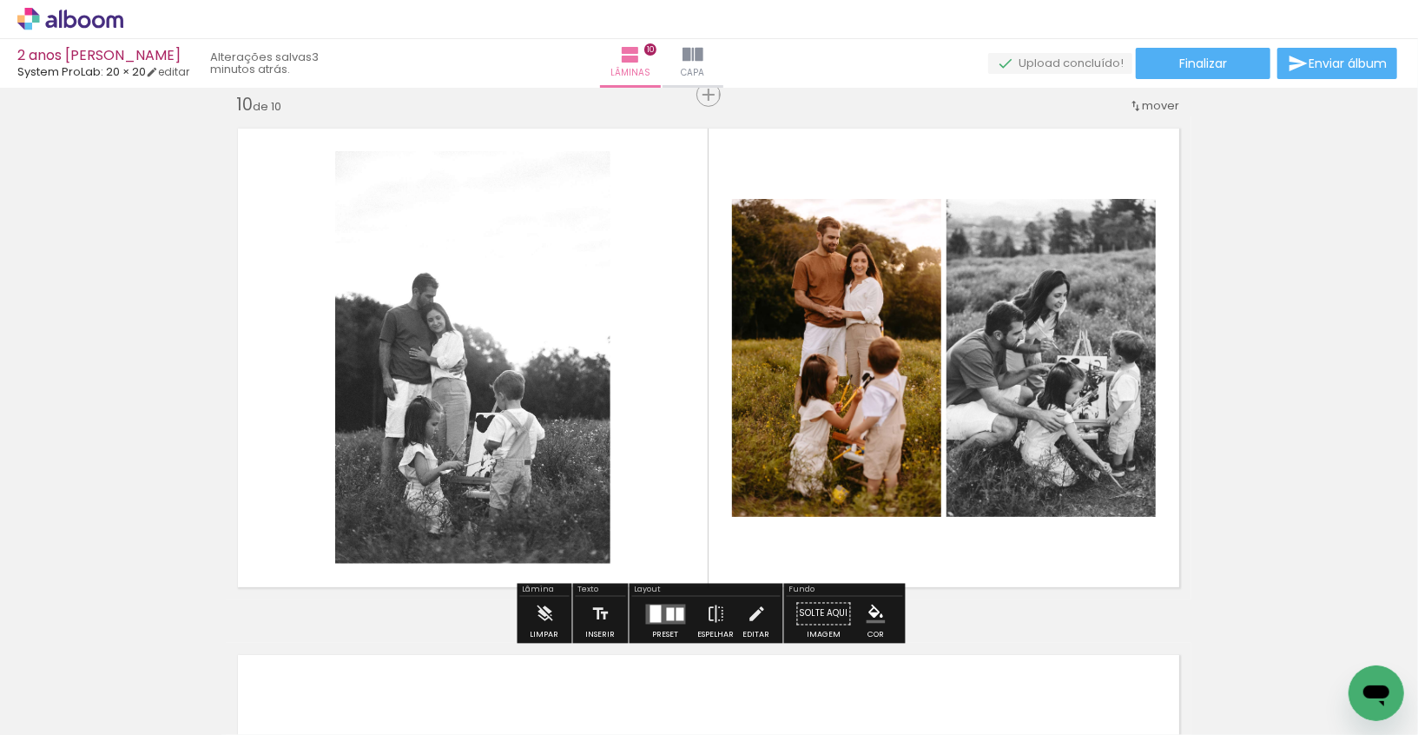
click at [667, 612] on div at bounding box center [671, 613] width 8 height 13
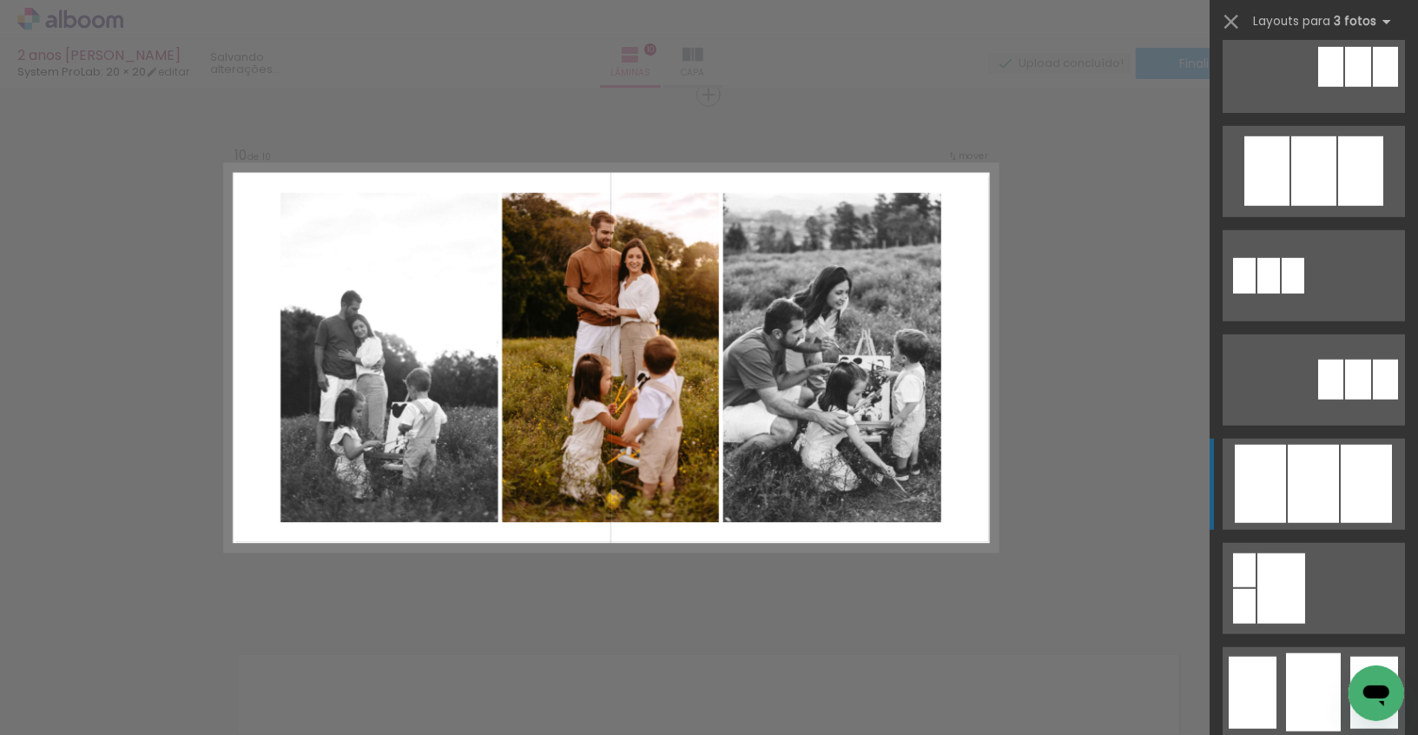
scroll to position [767, 0]
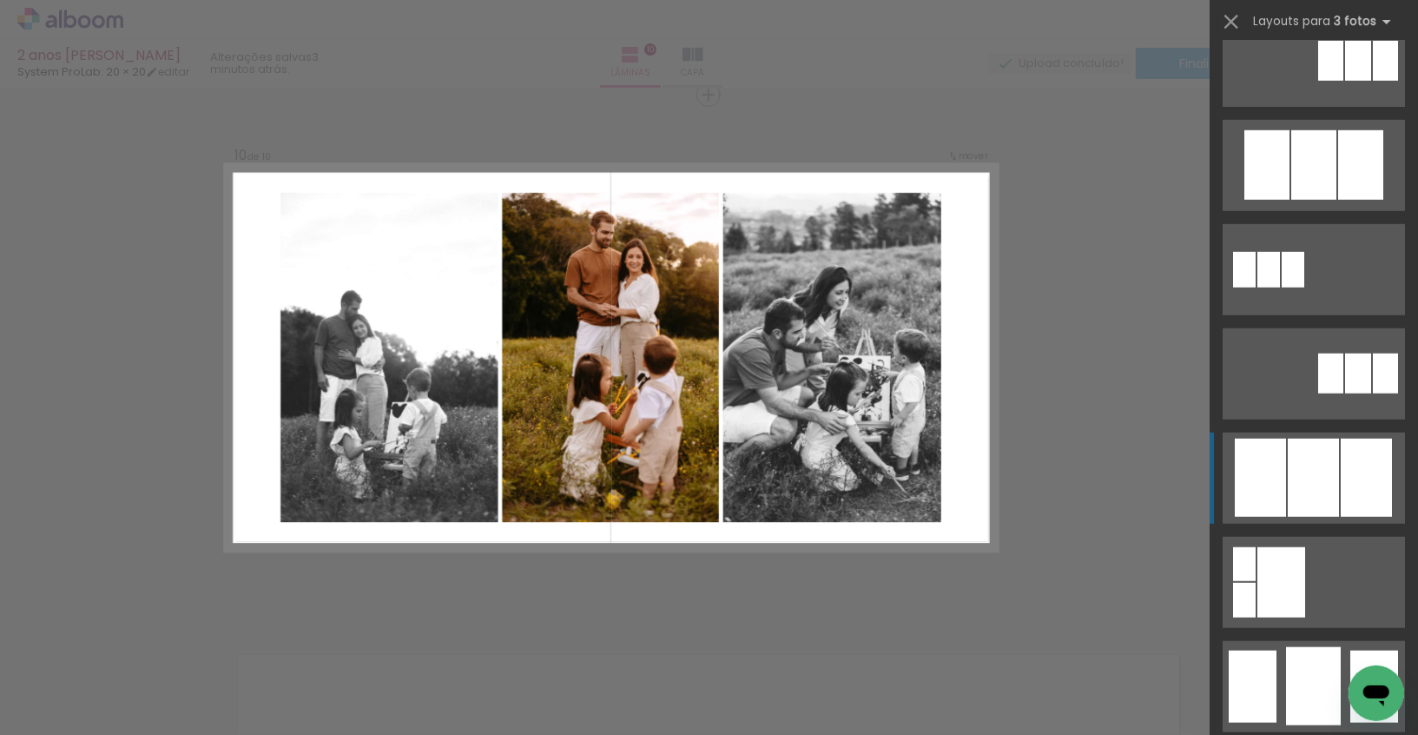
click at [1301, 510] on div at bounding box center [1313, 478] width 51 height 78
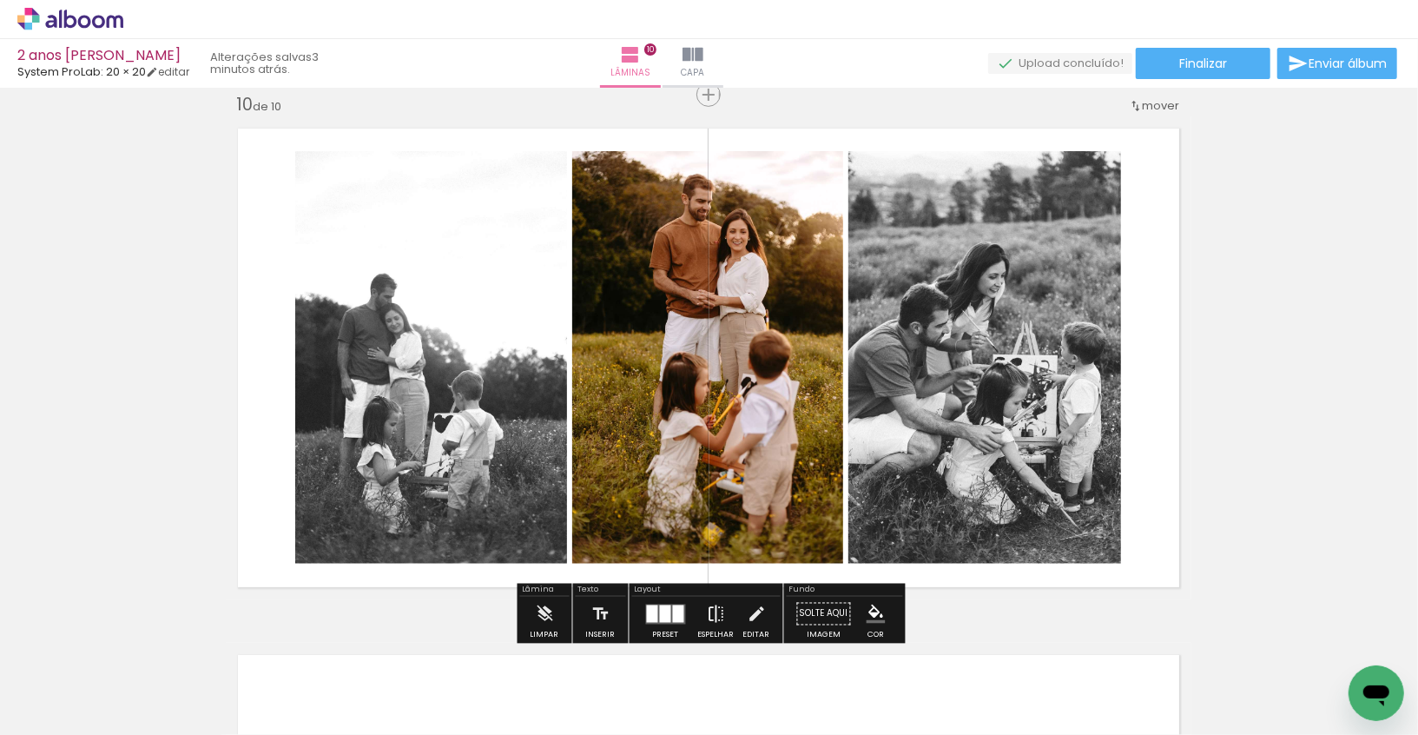
click at [713, 613] on iron-icon at bounding box center [716, 614] width 19 height 35
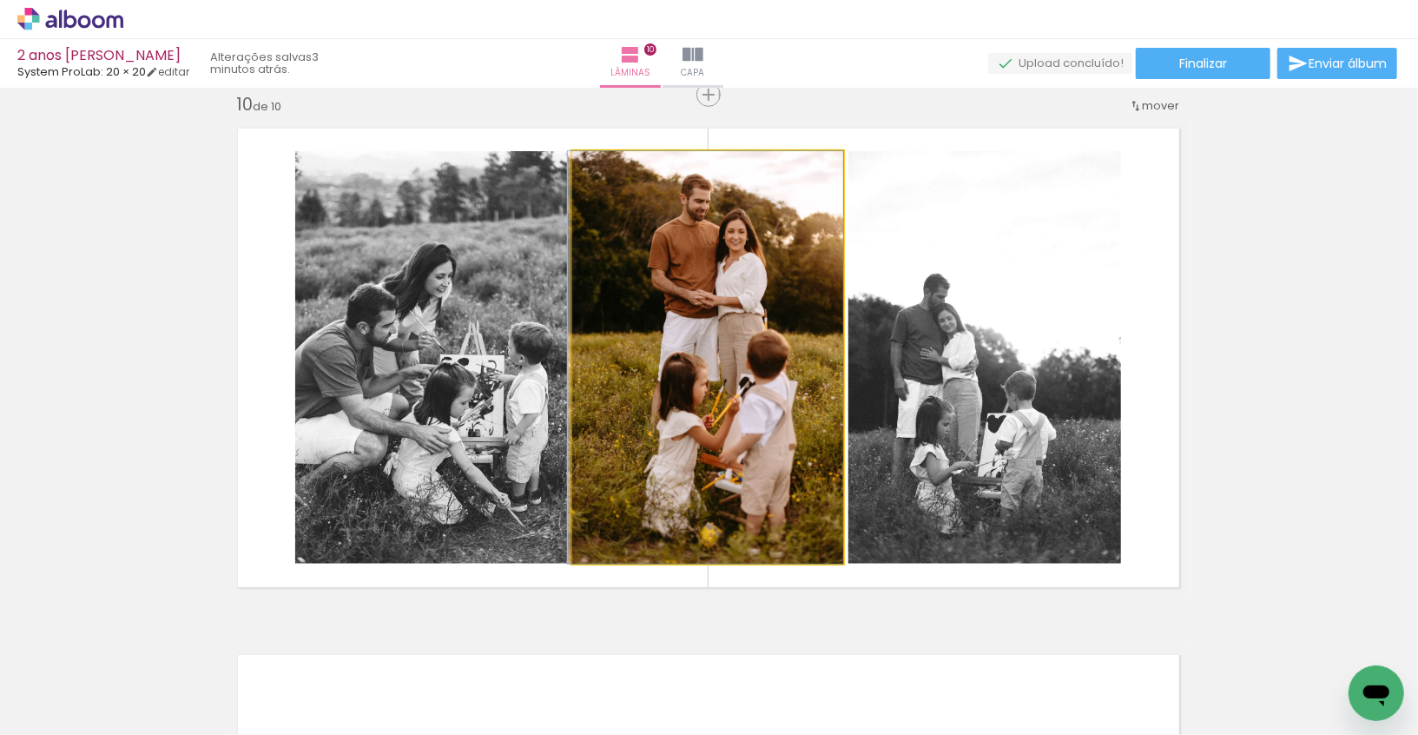
drag, startPoint x: 675, startPoint y: 374, endPoint x: 661, endPoint y: 374, distance: 13.9
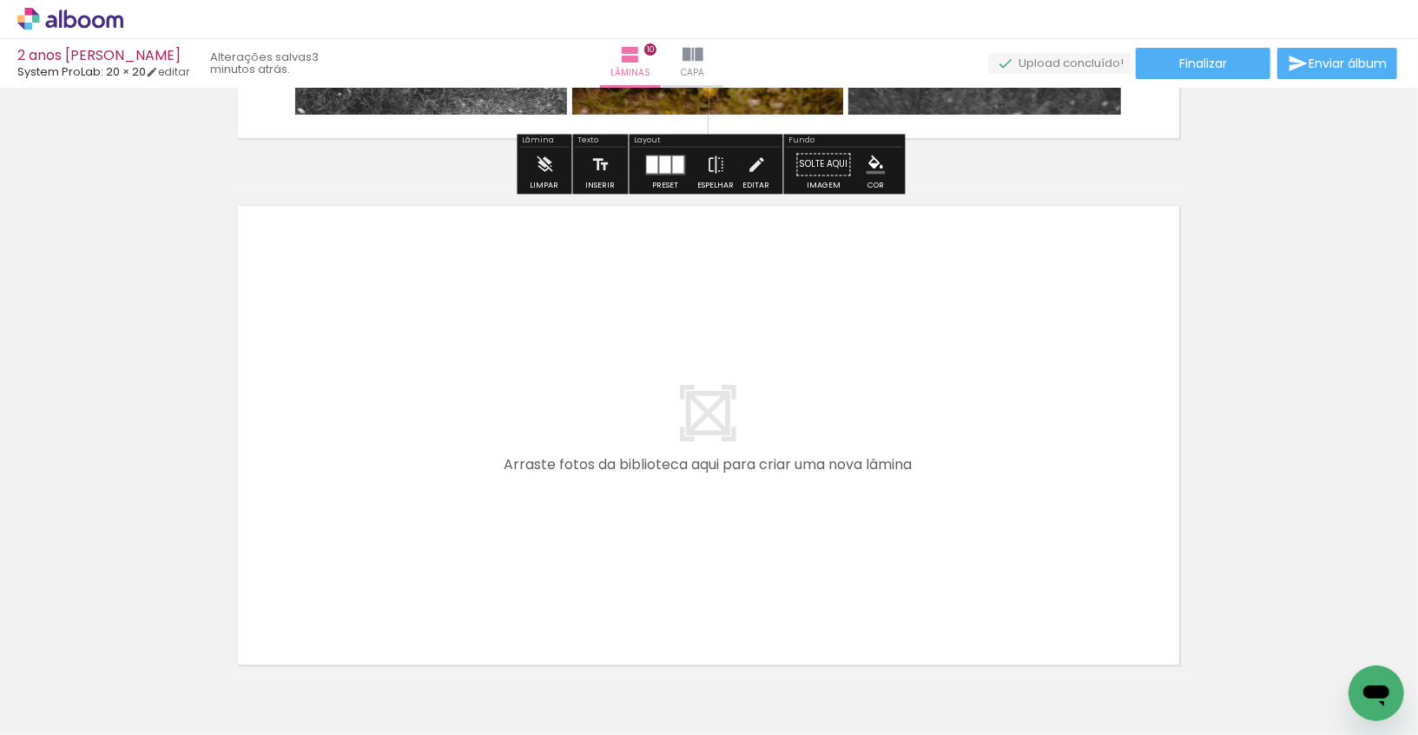
scroll to position [5248, 1]
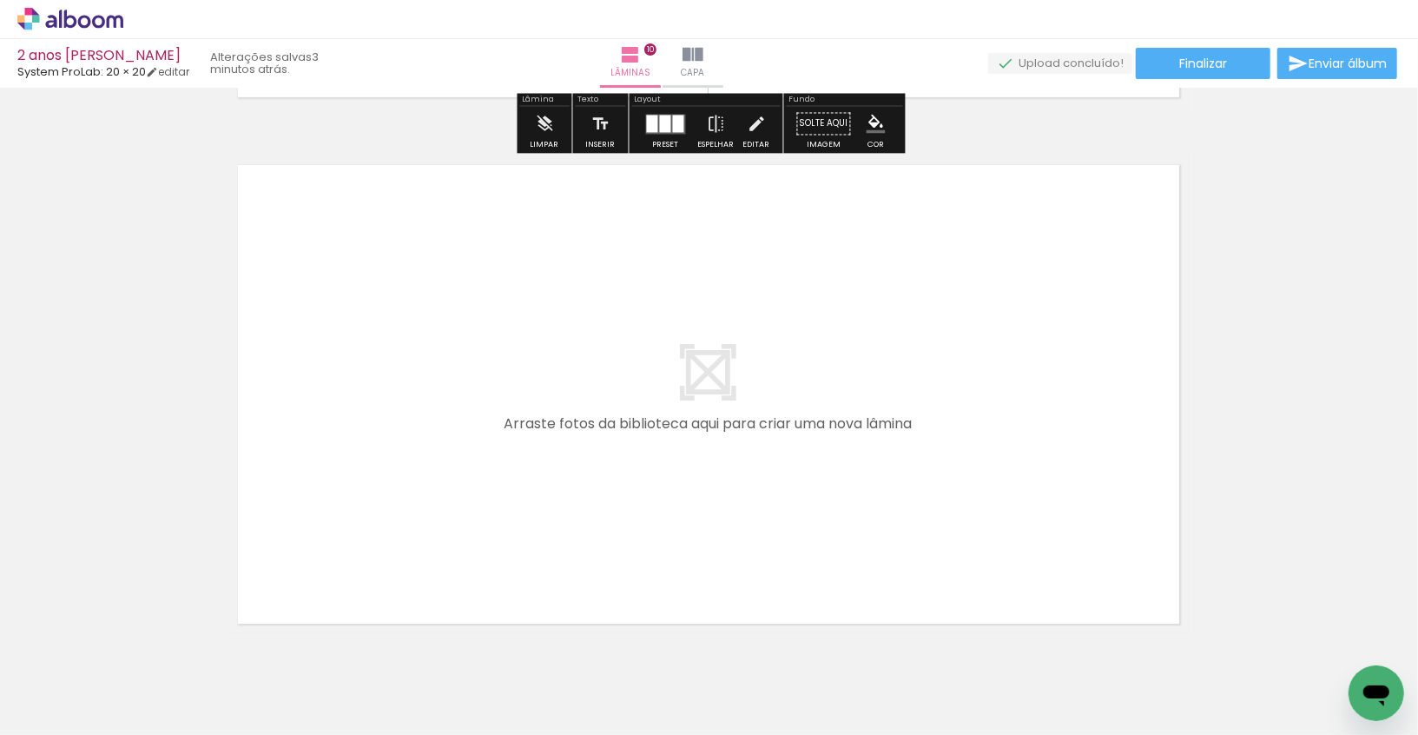
drag, startPoint x: 1340, startPoint y: 668, endPoint x: 934, endPoint y: 550, distance: 422.4
click at [934, 550] on quentale-workspace at bounding box center [709, 367] width 1418 height 735
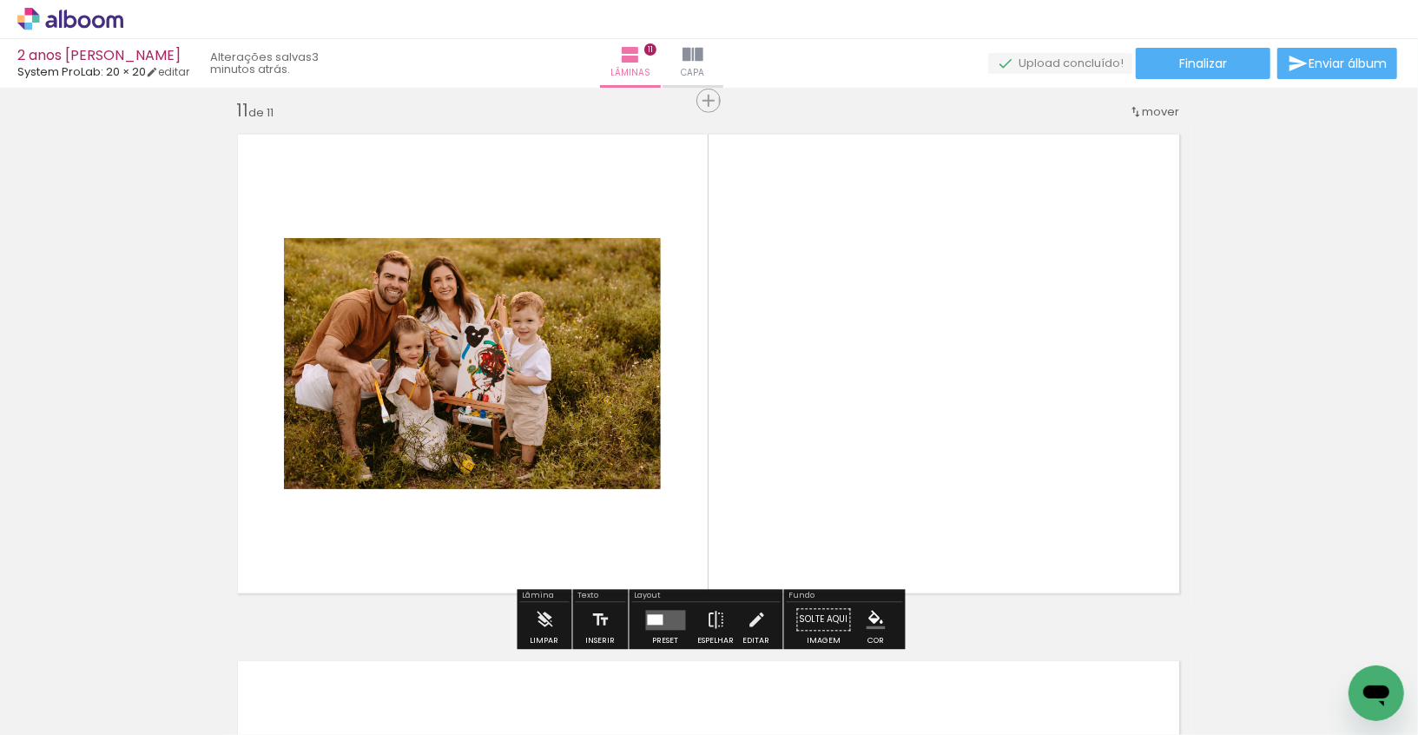
scroll to position [5284, 1]
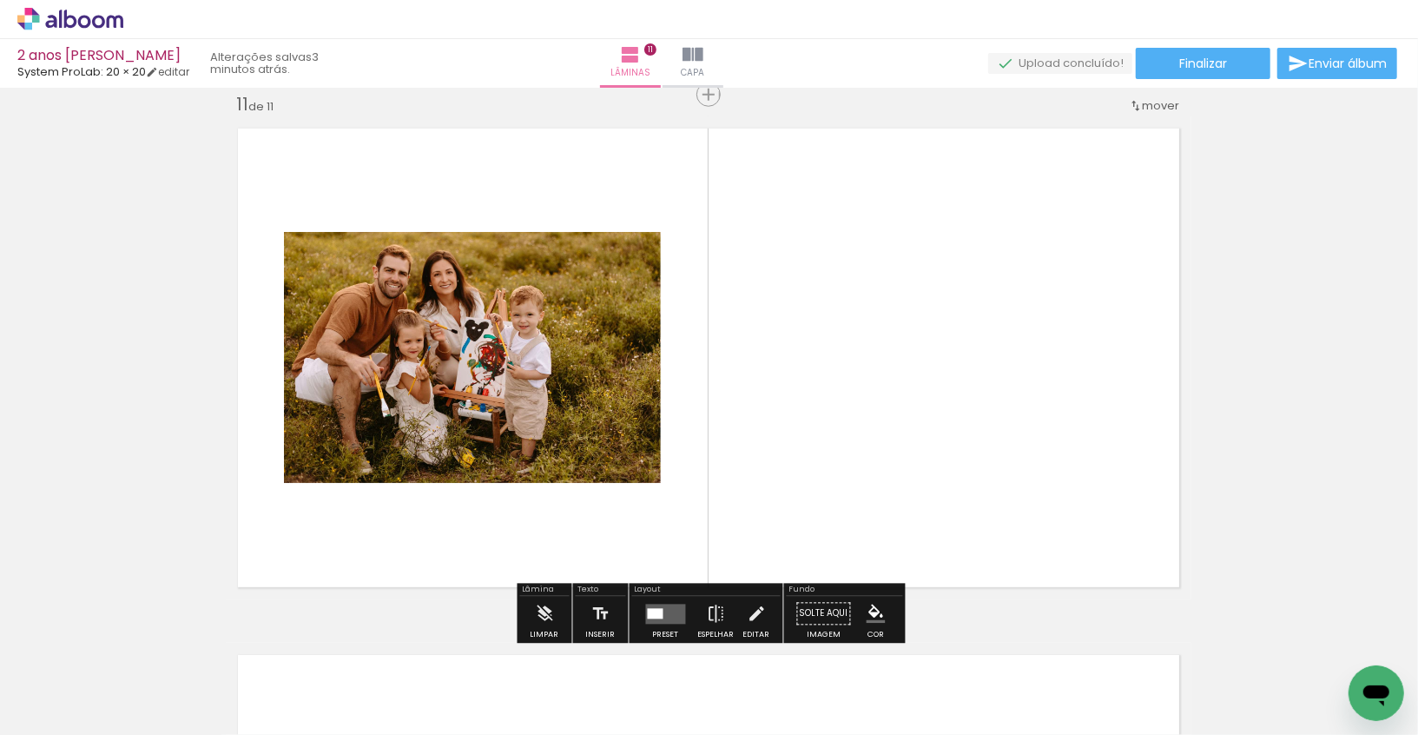
click at [665, 608] on quentale-layouter at bounding box center [666, 614] width 40 height 20
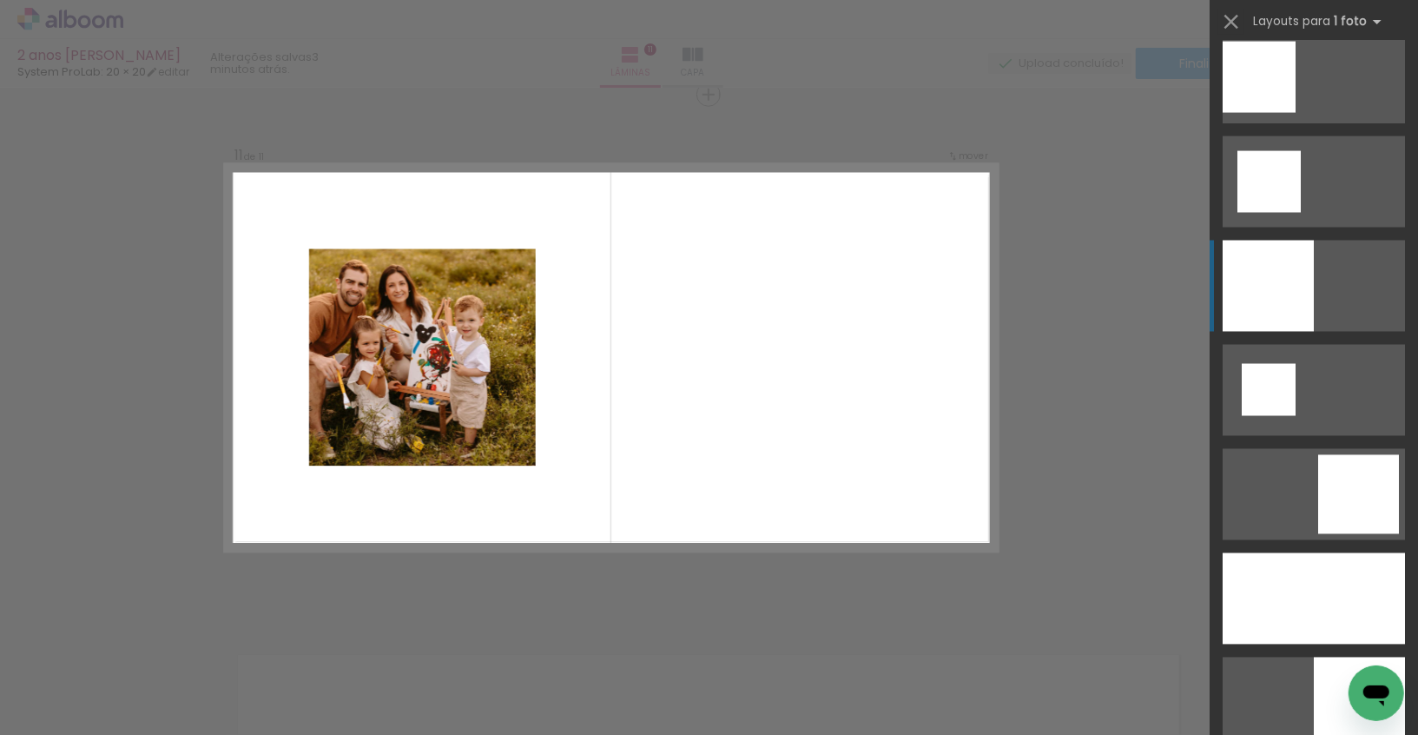
scroll to position [2082, 0]
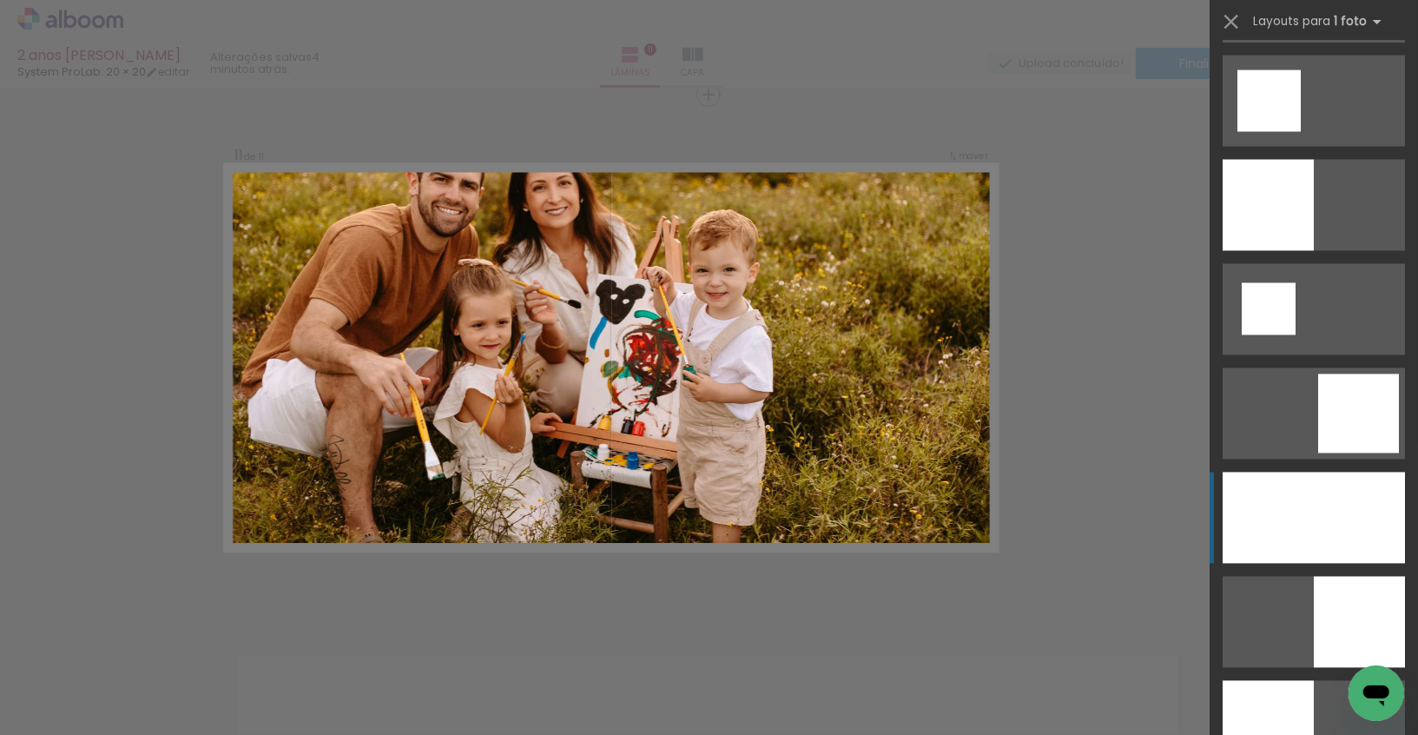
click at [1341, 496] on div at bounding box center [1314, 517] width 182 height 91
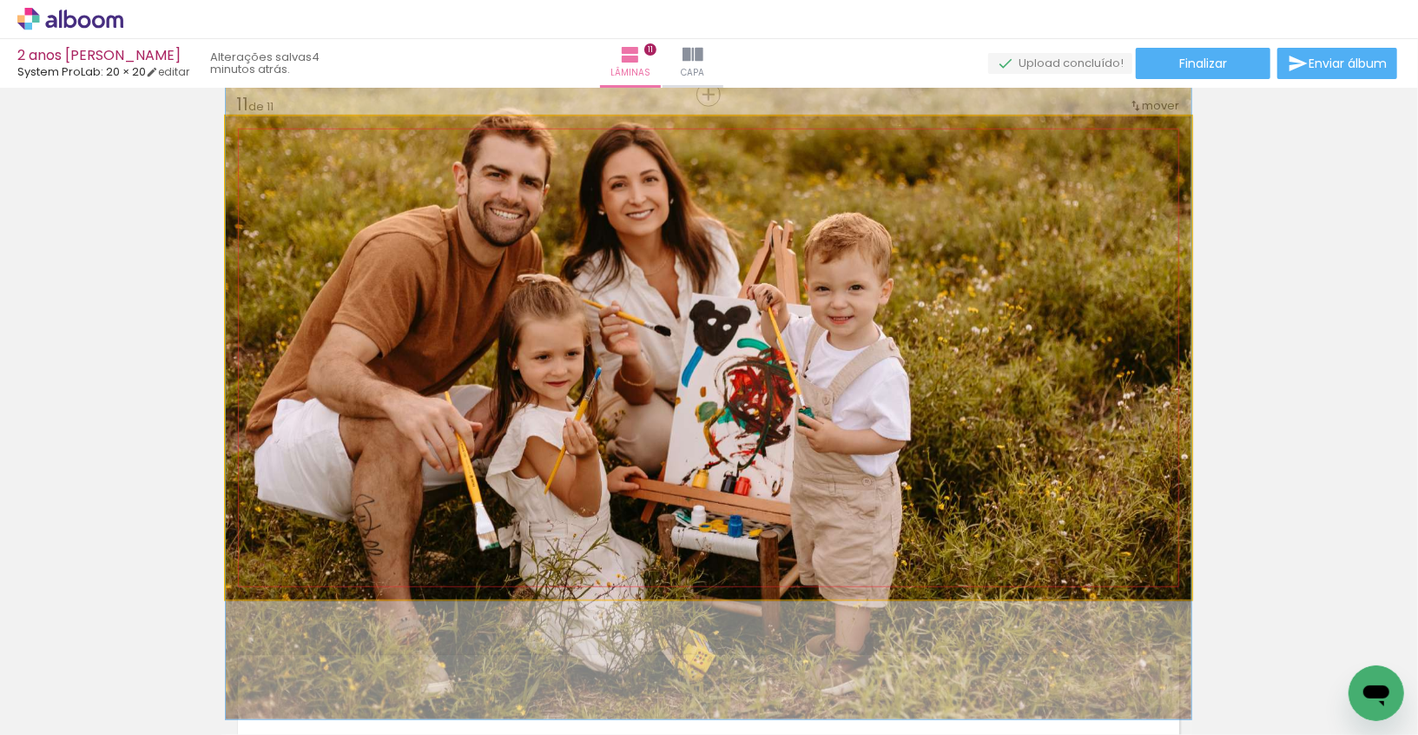
drag, startPoint x: 956, startPoint y: 393, endPoint x: 960, endPoint y: 429, distance: 36.6
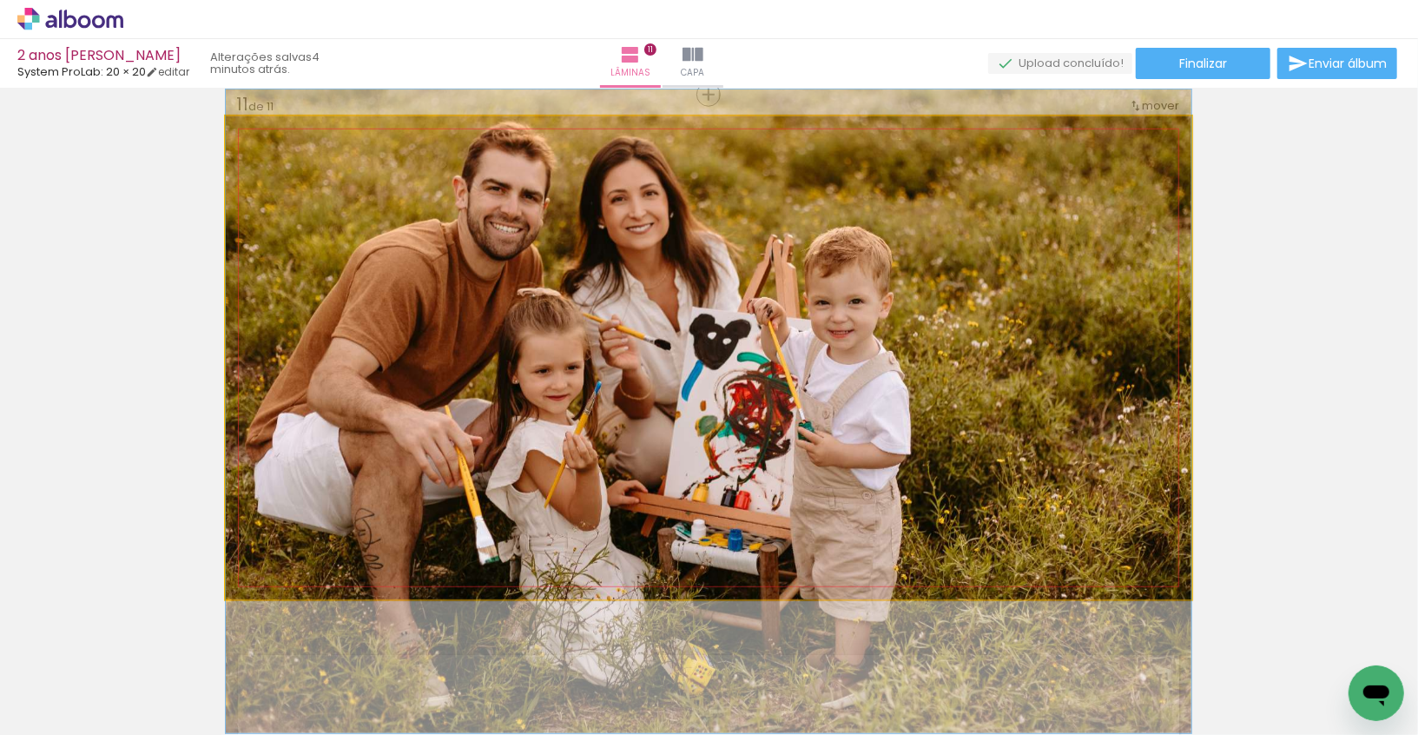
drag, startPoint x: 1015, startPoint y: 363, endPoint x: 1019, endPoint y: 380, distance: 17.7
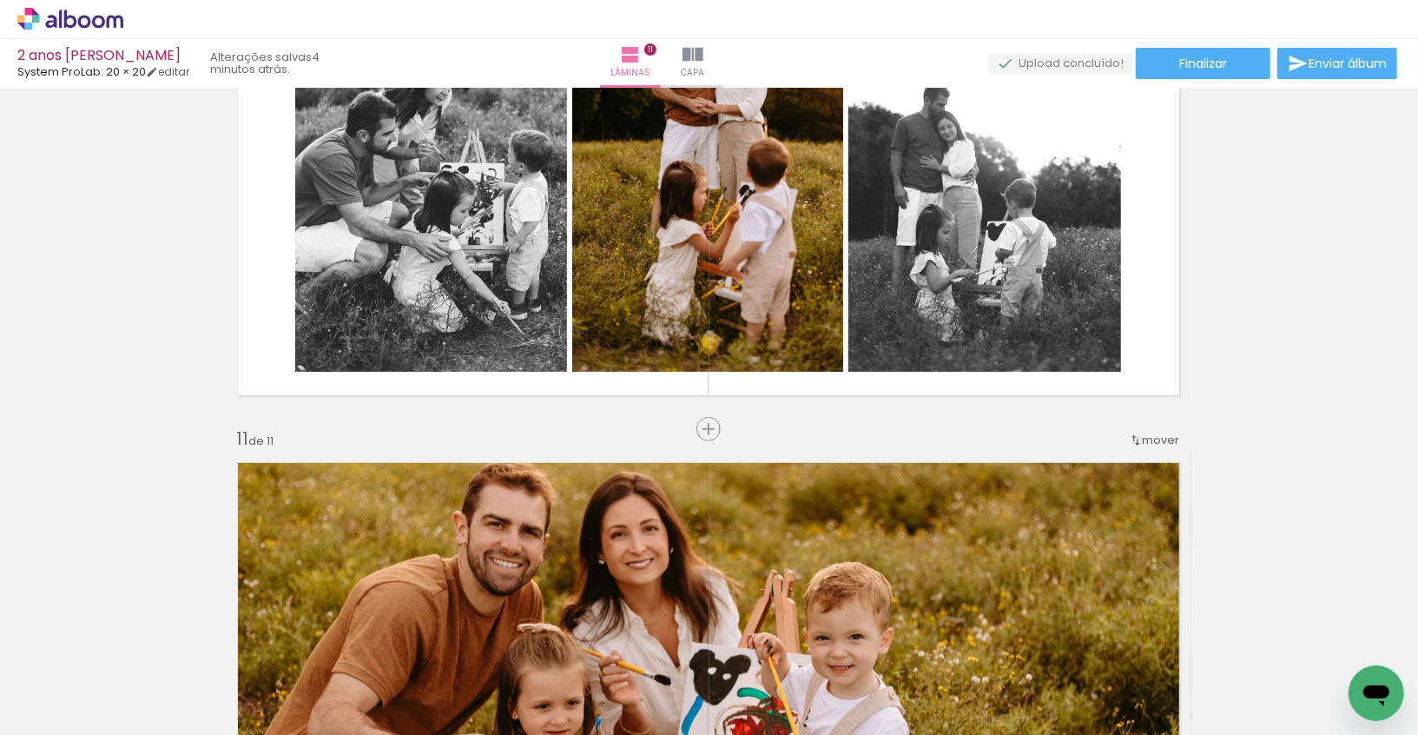
scroll to position [4952, 1]
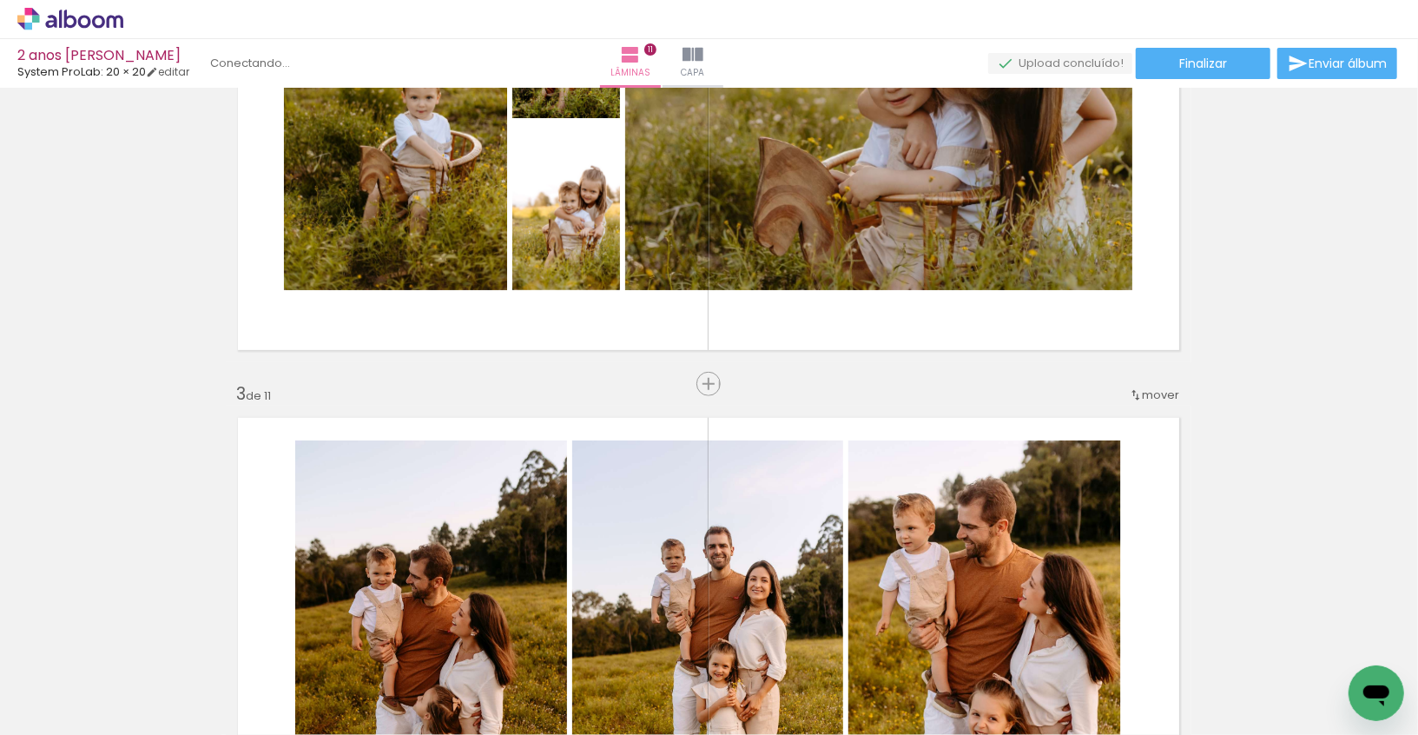
scroll to position [769, 1]
